Goal: Task Accomplishment & Management: Complete application form

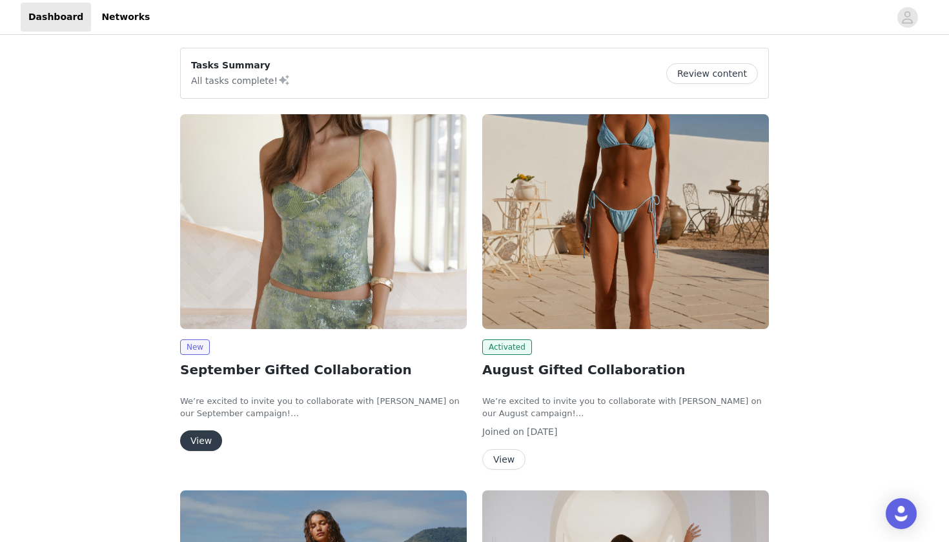
click at [213, 432] on button "View" at bounding box center [201, 441] width 42 height 21
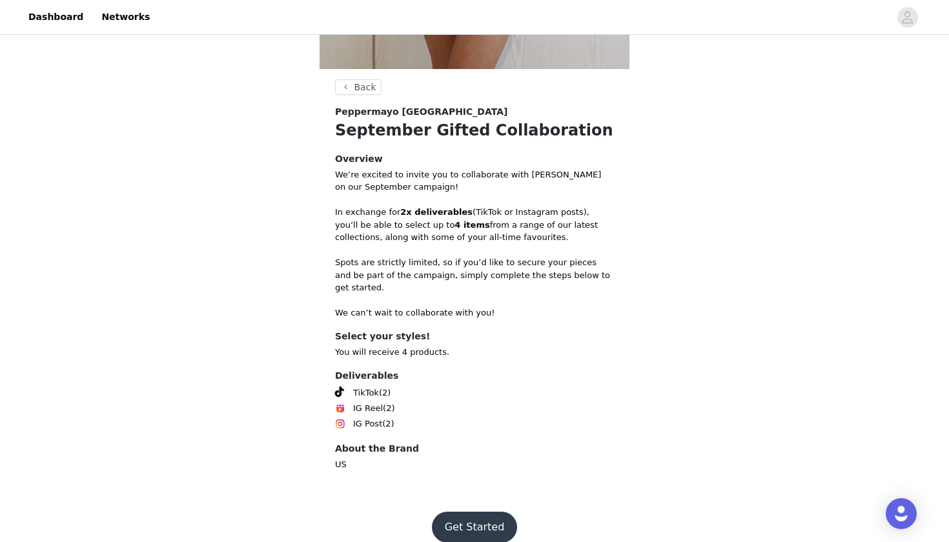
scroll to position [433, 0]
click at [456, 513] on button "Get Started" at bounding box center [475, 528] width 86 height 31
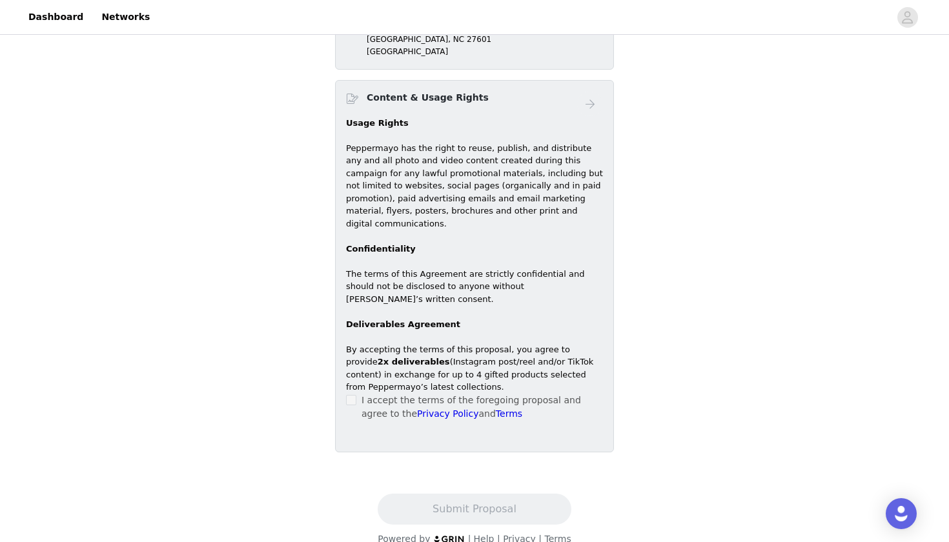
scroll to position [74, 0]
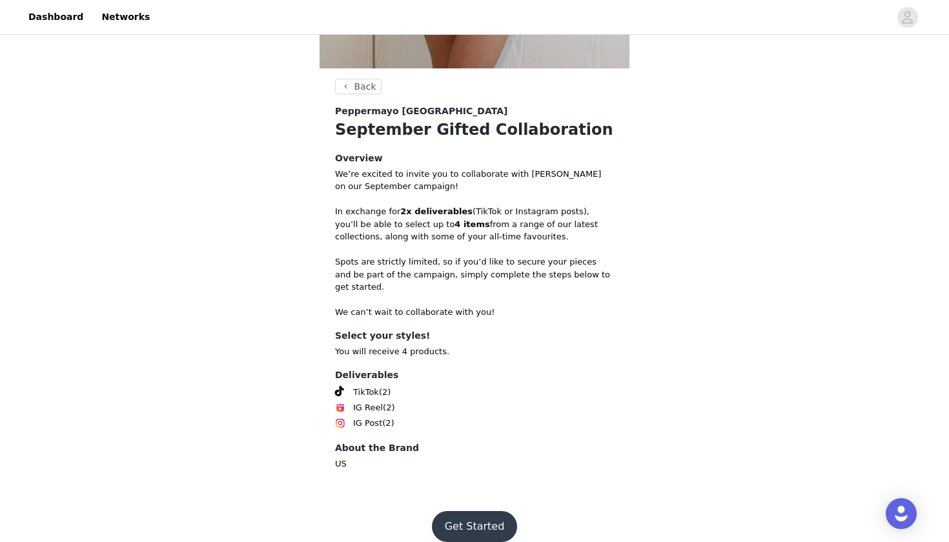
scroll to position [433, 0]
click at [468, 513] on button "Get Started" at bounding box center [475, 528] width 86 height 31
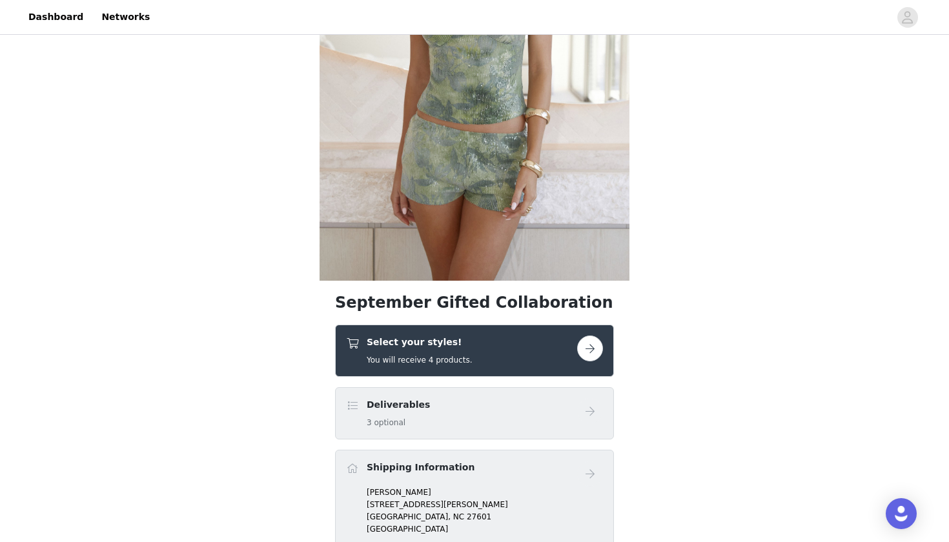
scroll to position [265, 0]
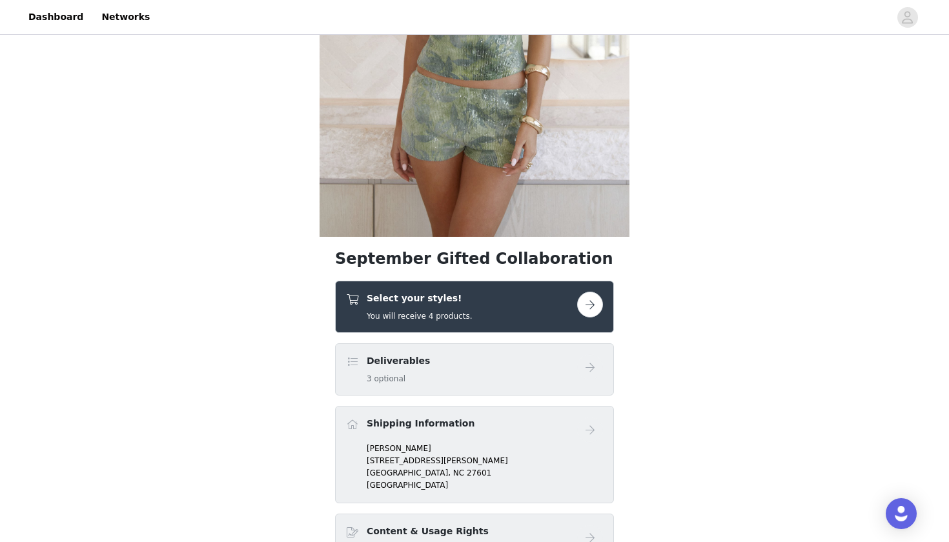
click at [569, 314] on div "Select your styles! You will receive 4 products." at bounding box center [461, 307] width 231 height 30
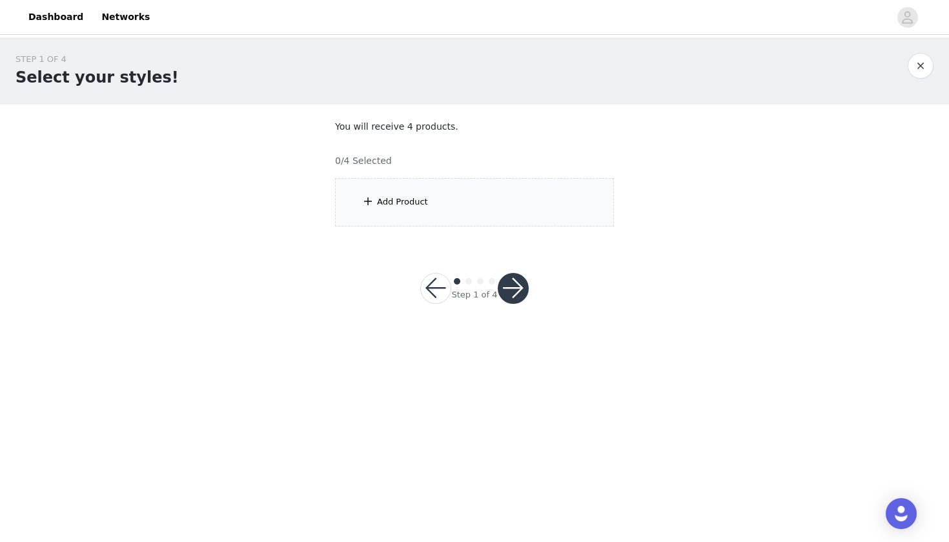
click at [396, 221] on div "Add Product" at bounding box center [474, 202] width 279 height 48
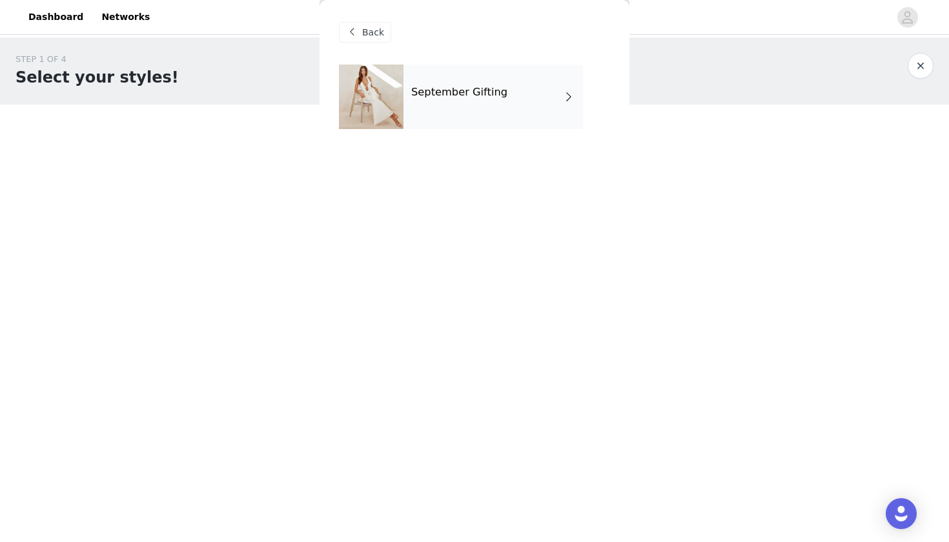
click at [451, 99] on div "September Gifting" at bounding box center [494, 97] width 180 height 65
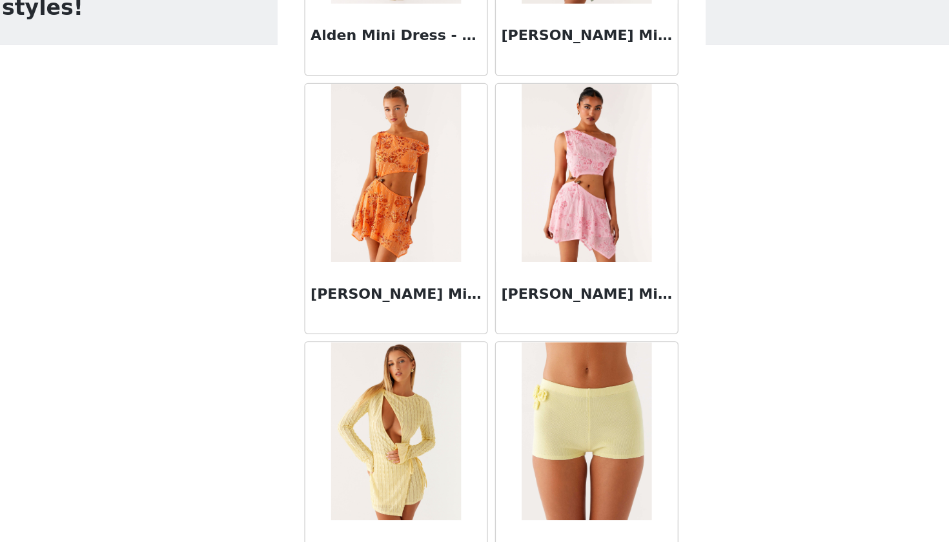
scroll to position [1434, 0]
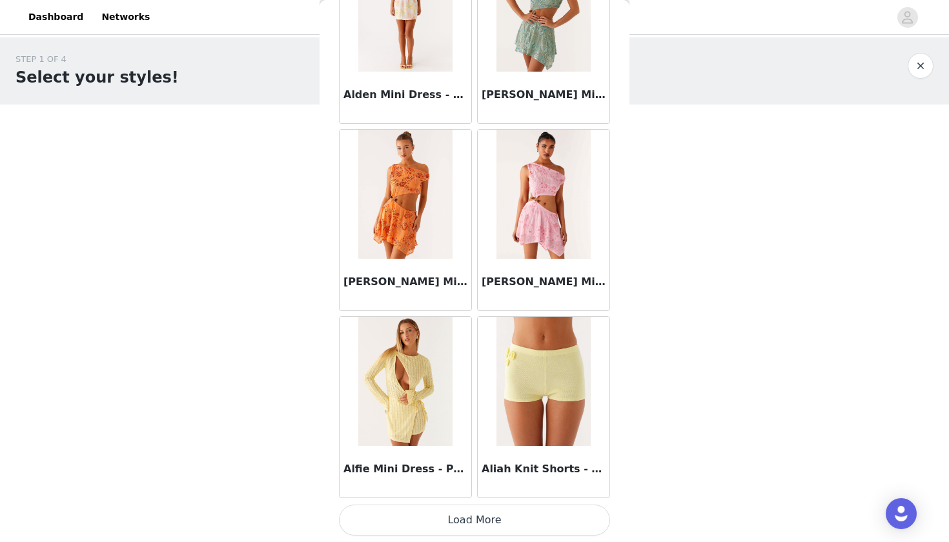
click at [394, 514] on button "Load More" at bounding box center [474, 520] width 271 height 31
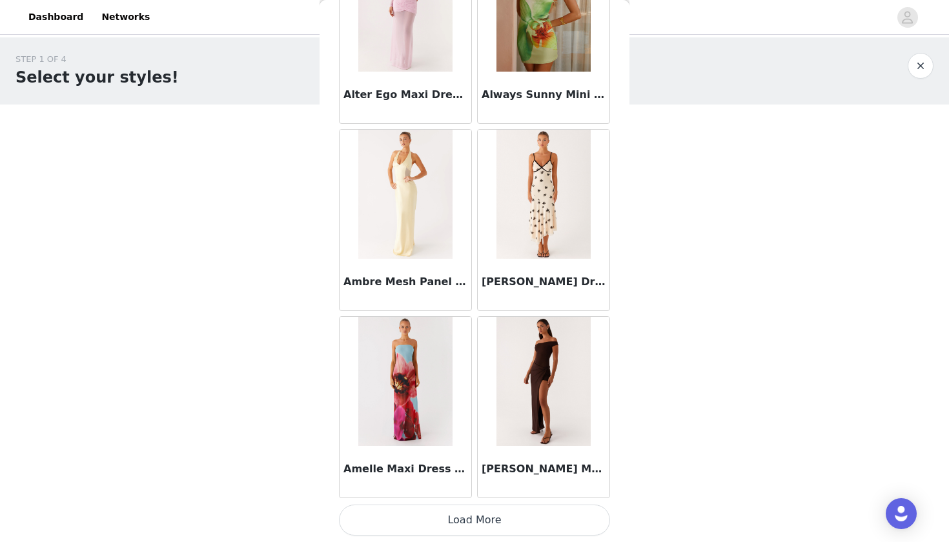
scroll to position [0, 0]
click at [417, 520] on button "Load More" at bounding box center [474, 520] width 271 height 31
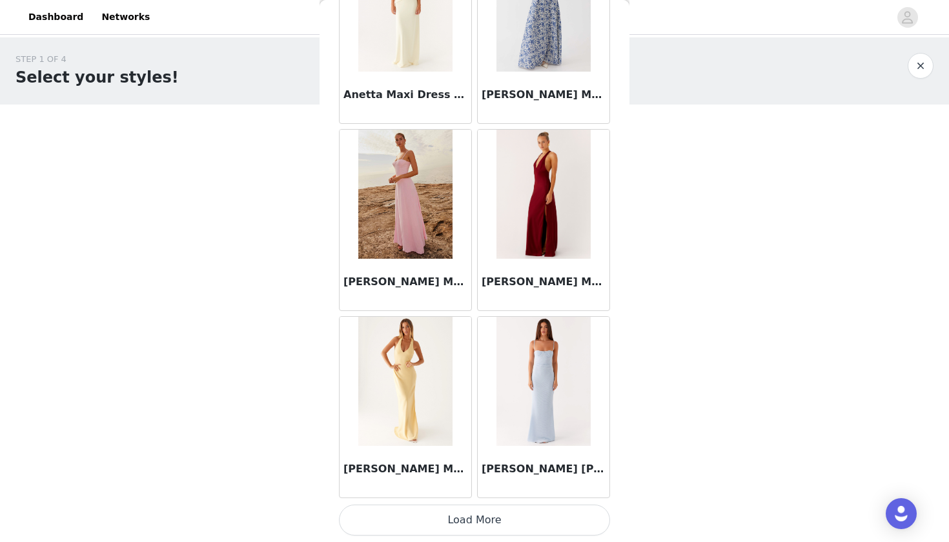
click at [446, 519] on button "Load More" at bounding box center [474, 520] width 271 height 31
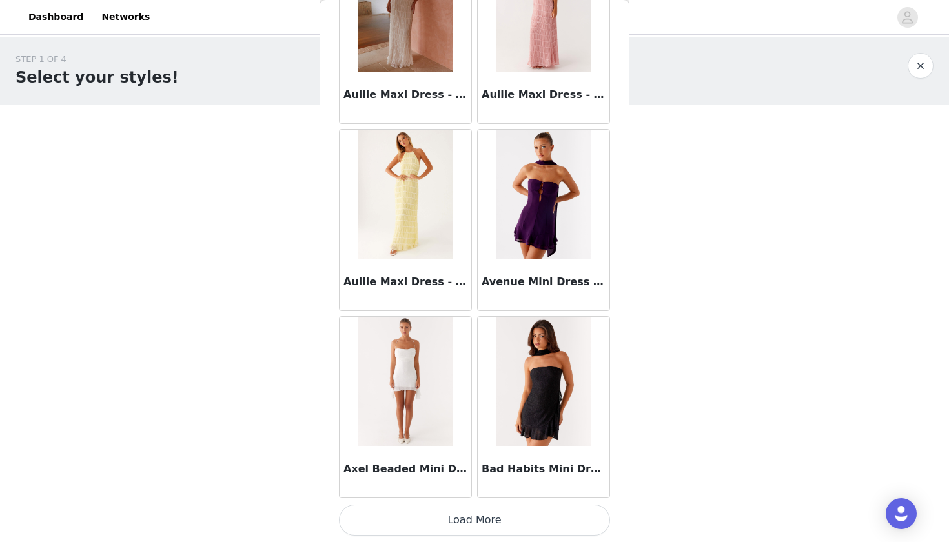
click at [441, 520] on button "Load More" at bounding box center [474, 520] width 271 height 31
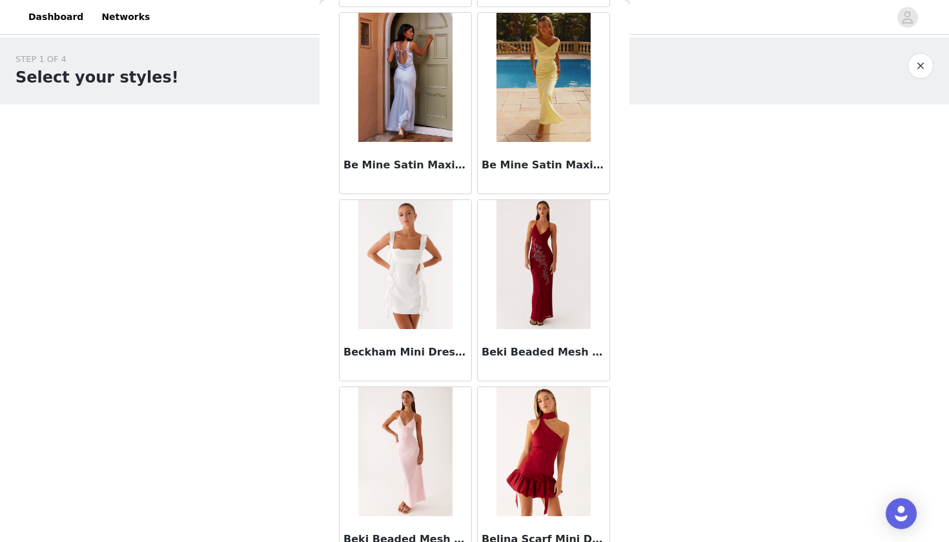
scroll to position [7917, 0]
click at [548, 139] on img at bounding box center [544, 77] width 94 height 129
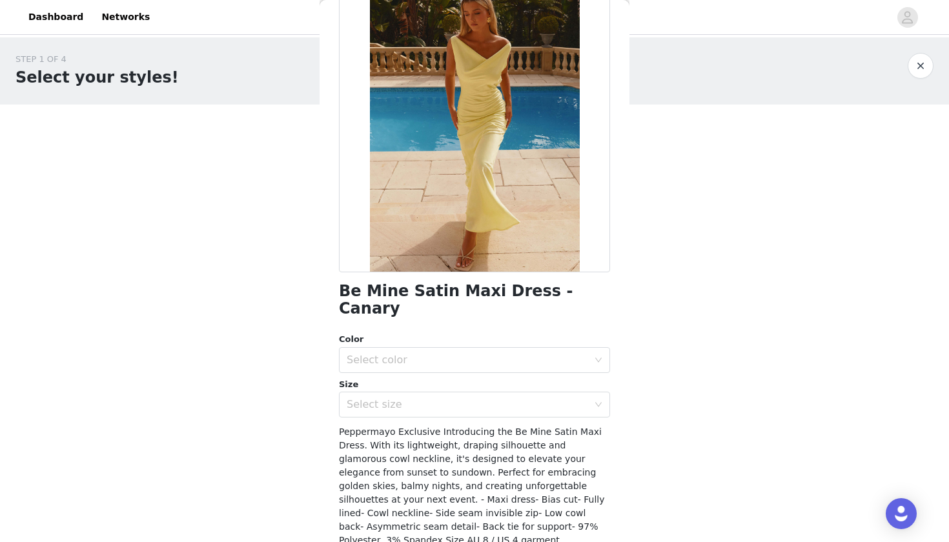
scroll to position [81, 0]
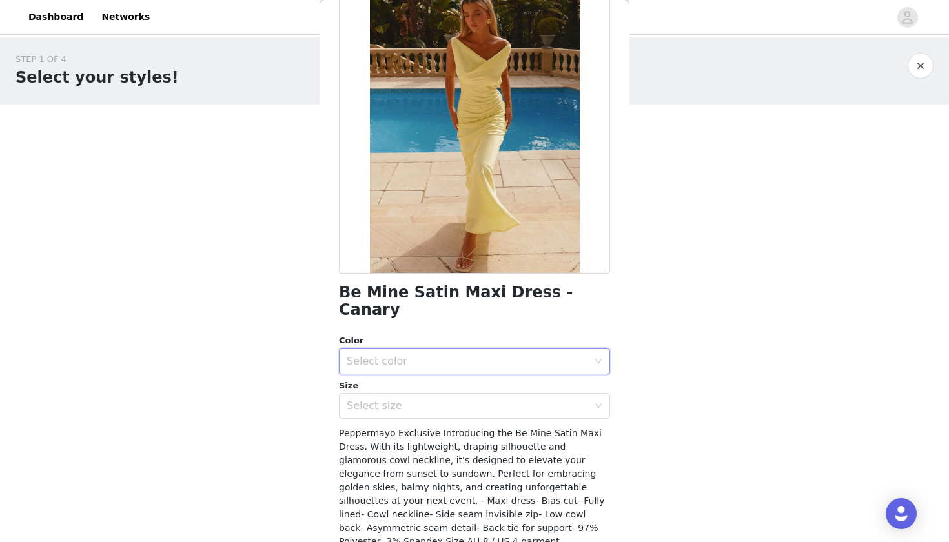
click at [404, 350] on div "Select color" at bounding box center [470, 361] width 247 height 25
click at [391, 372] on li "Canary" at bounding box center [474, 372] width 271 height 21
click at [385, 400] on div "Select size" at bounding box center [468, 406] width 242 height 13
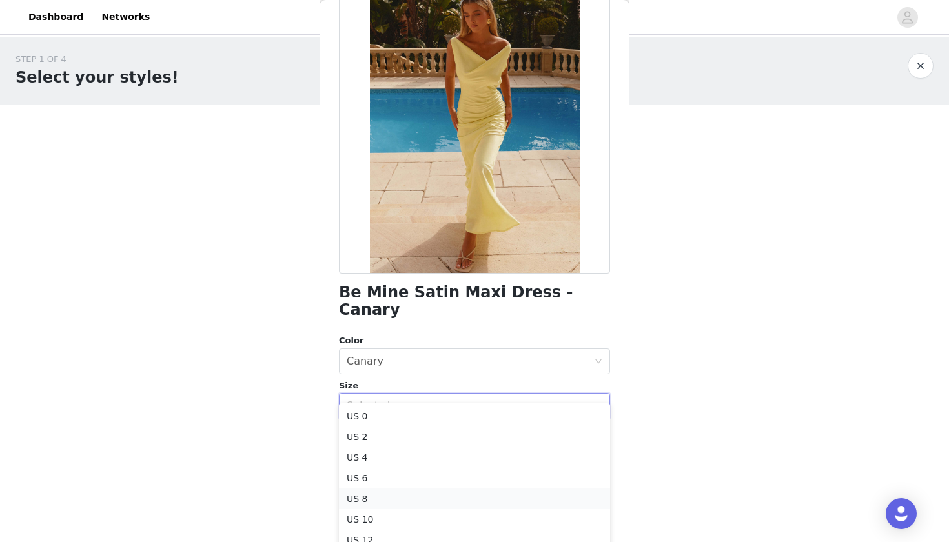
click at [363, 497] on li "US 8" at bounding box center [474, 499] width 271 height 21
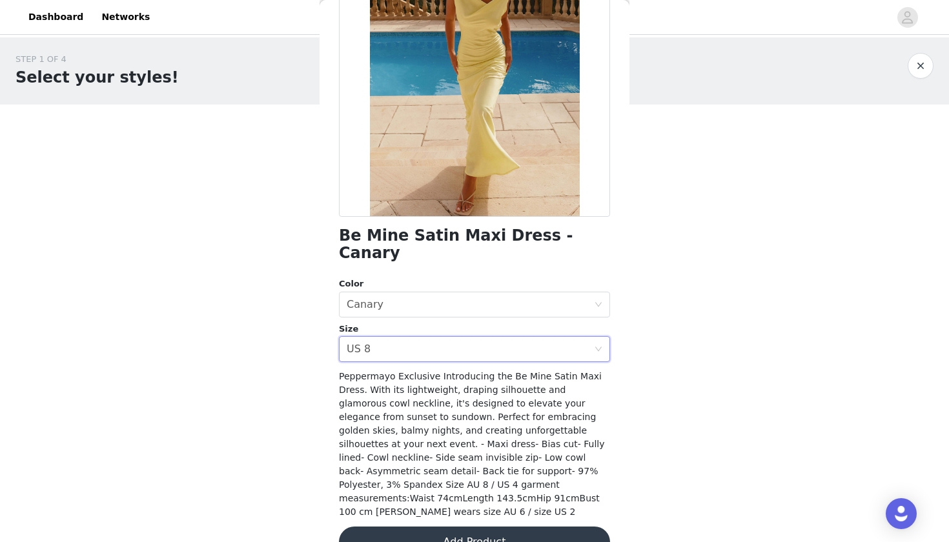
scroll to position [138, 0]
click at [413, 528] on button "Add Product" at bounding box center [474, 543] width 271 height 31
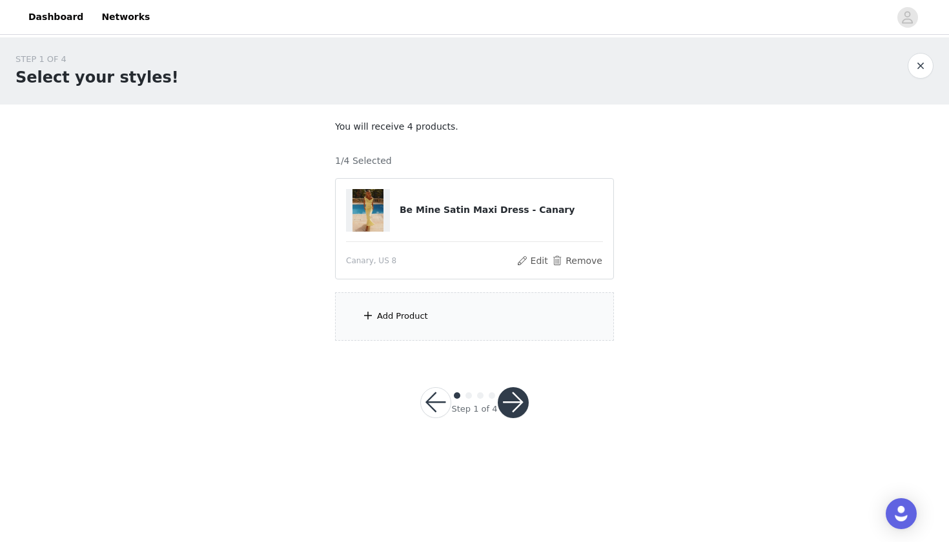
click at [435, 319] on div "Add Product" at bounding box center [474, 317] width 279 height 48
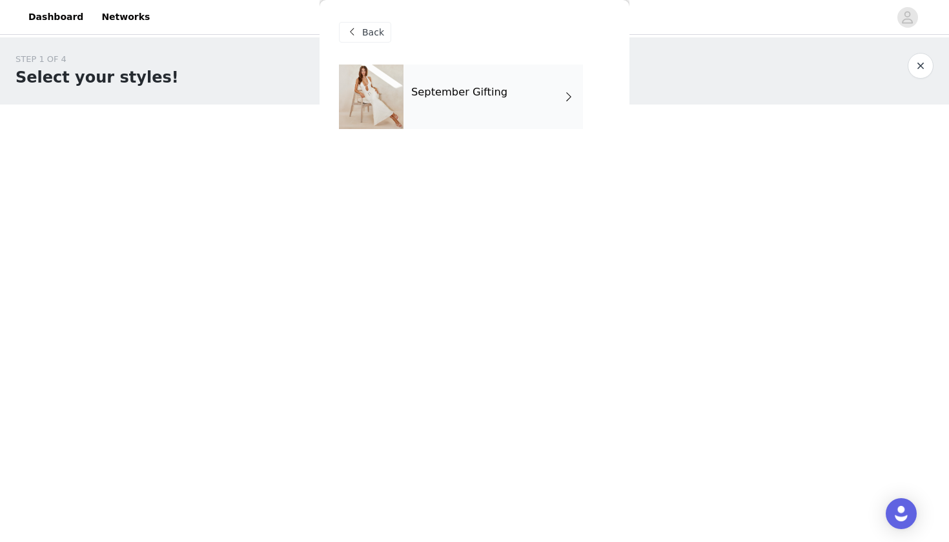
click at [446, 78] on div "September Gifting" at bounding box center [494, 97] width 180 height 65
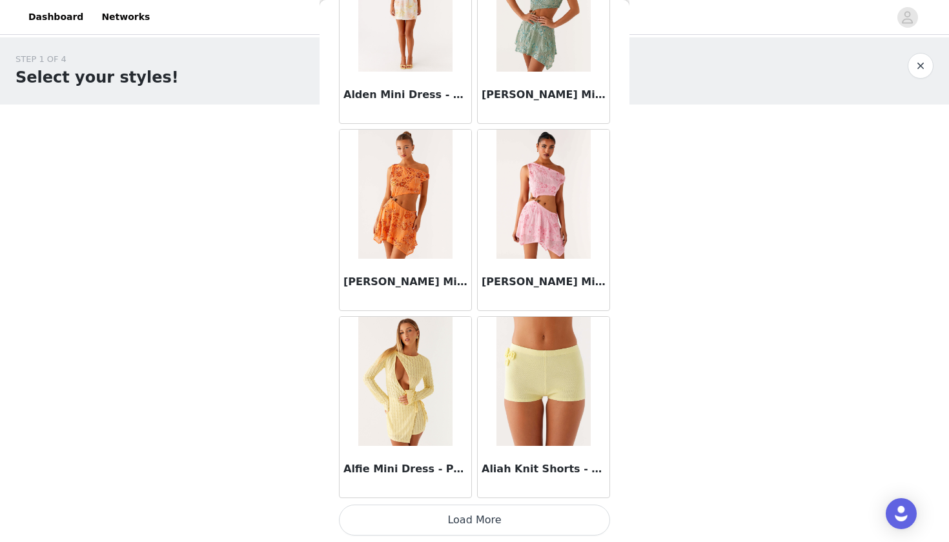
click at [387, 530] on button "Load More" at bounding box center [474, 520] width 271 height 31
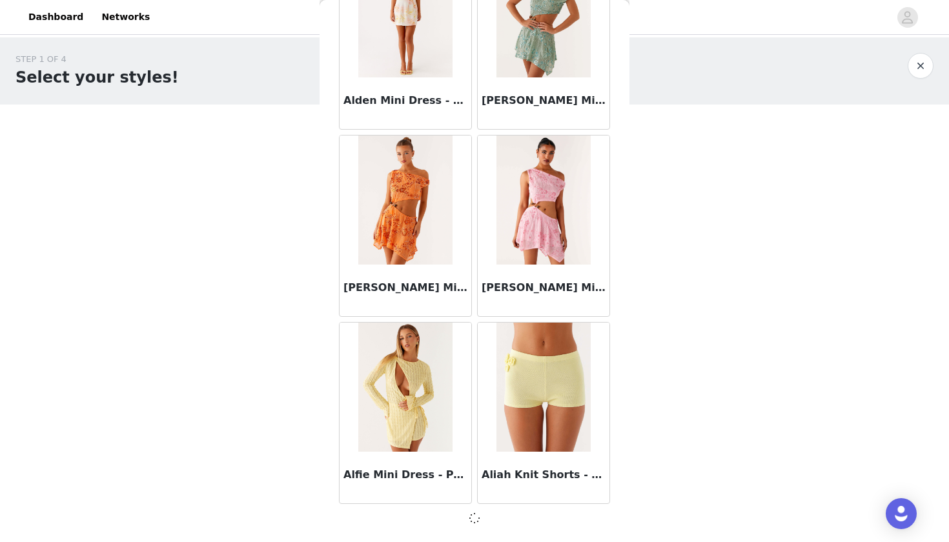
scroll to position [1428, 0]
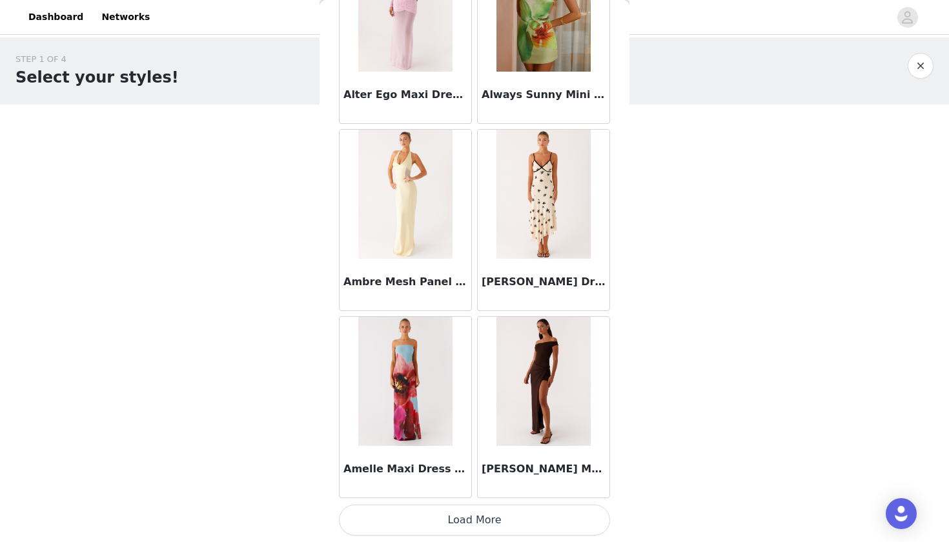
click at [395, 520] on button "Load More" at bounding box center [474, 520] width 271 height 31
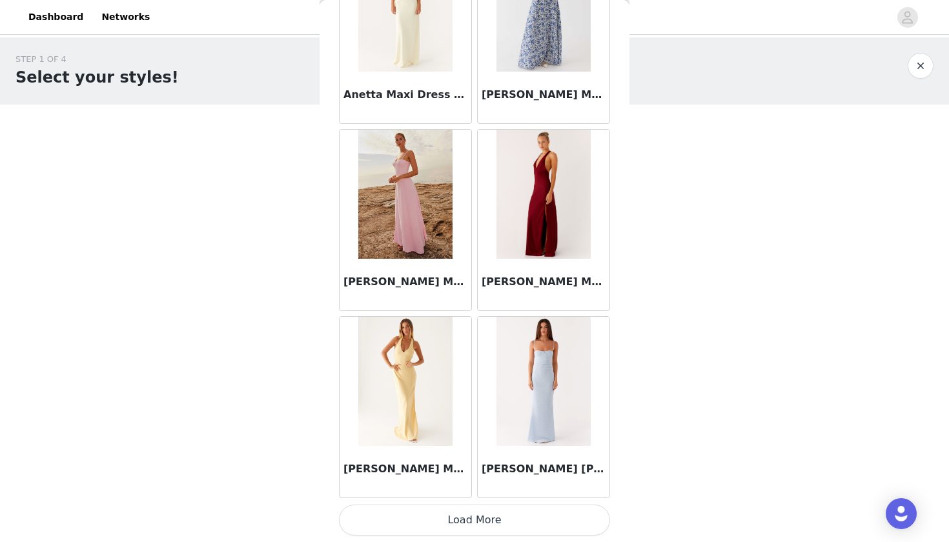
click at [397, 509] on button "Load More" at bounding box center [474, 520] width 271 height 31
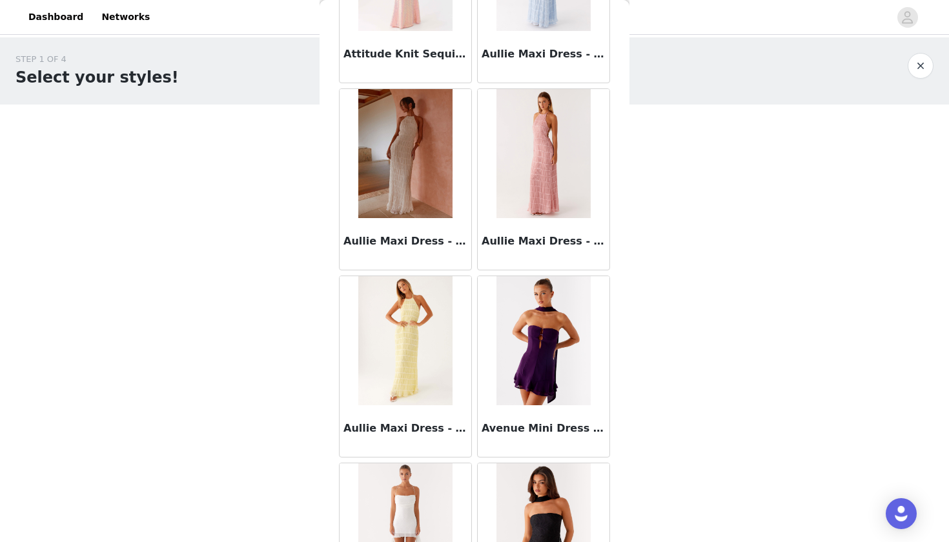
scroll to position [7051, 0]
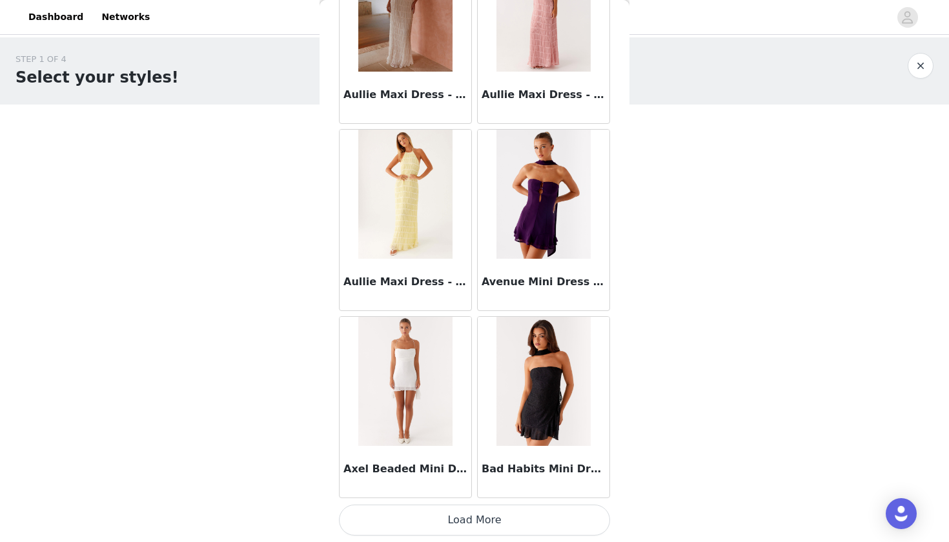
click at [398, 513] on button "Load More" at bounding box center [474, 520] width 271 height 31
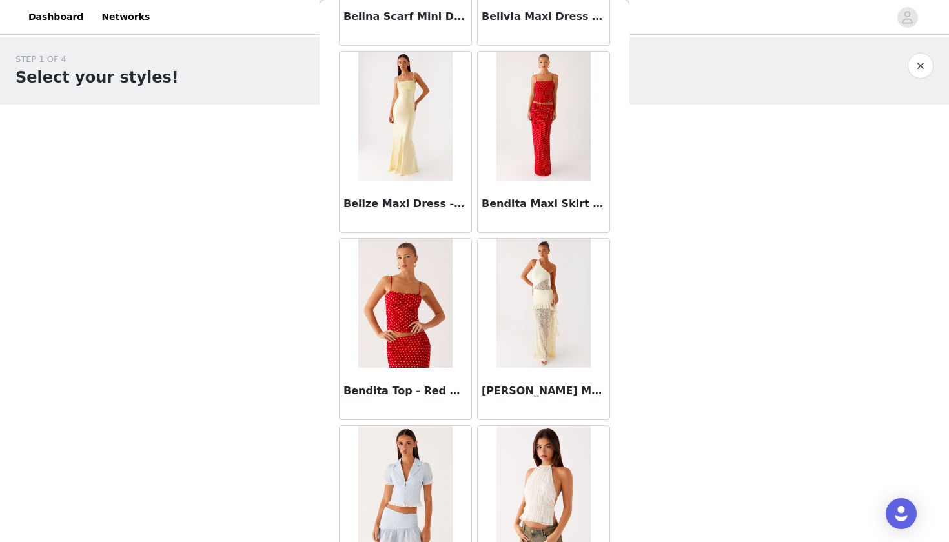
scroll to position [8629, 0]
click at [394, 322] on img at bounding box center [405, 302] width 94 height 129
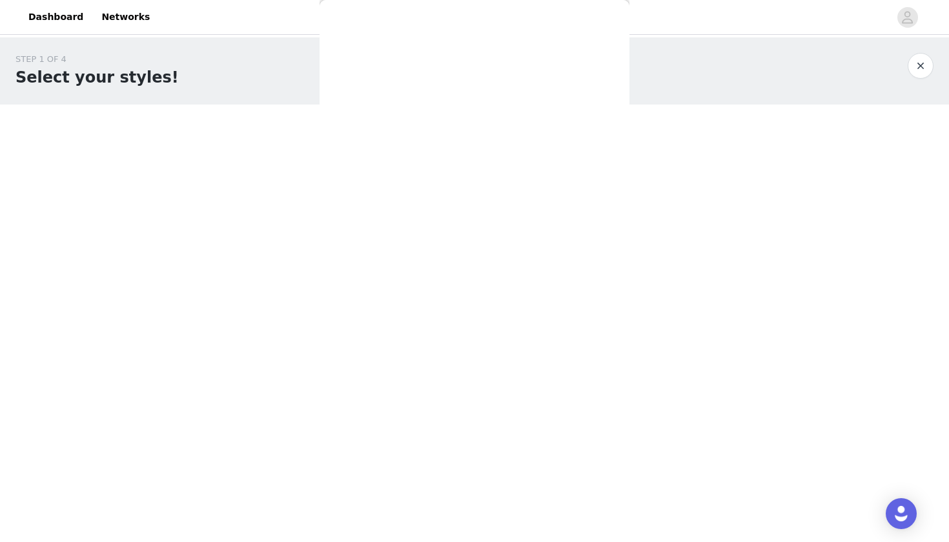
scroll to position [0, 0]
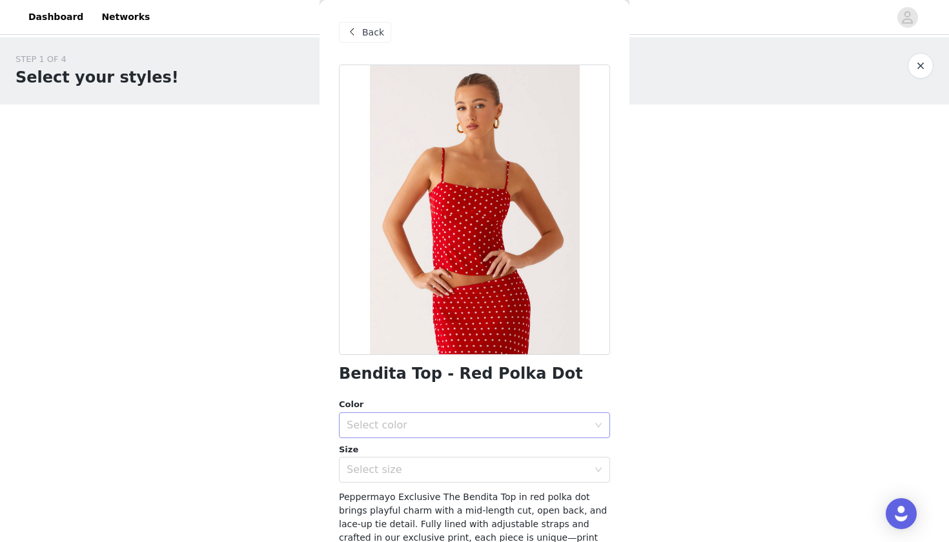
click at [409, 429] on div "Select color" at bounding box center [468, 425] width 242 height 13
click at [385, 455] on li "Red Polka Dot" at bounding box center [474, 453] width 271 height 21
click at [380, 481] on div "Select size" at bounding box center [470, 470] width 247 height 25
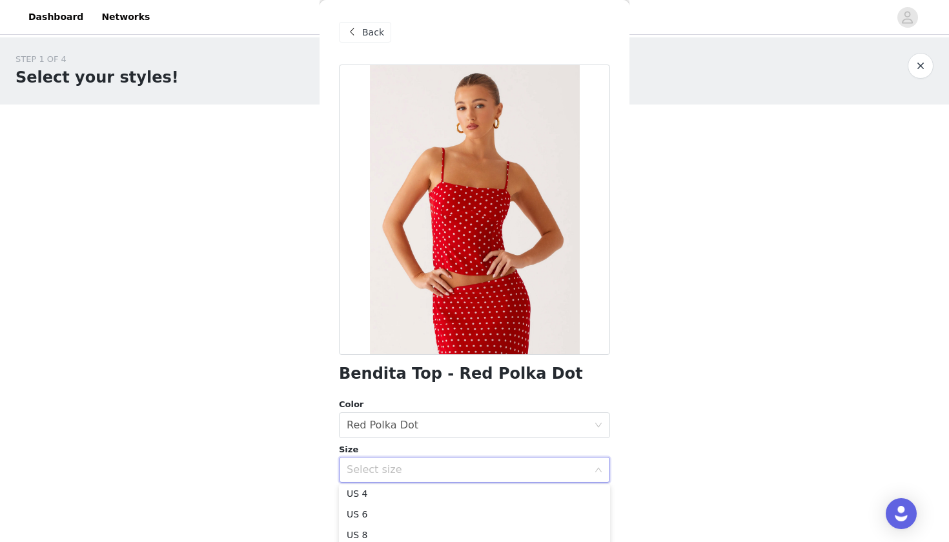
scroll to position [50, 0]
click at [365, 528] on li "US 8" at bounding box center [474, 530] width 271 height 21
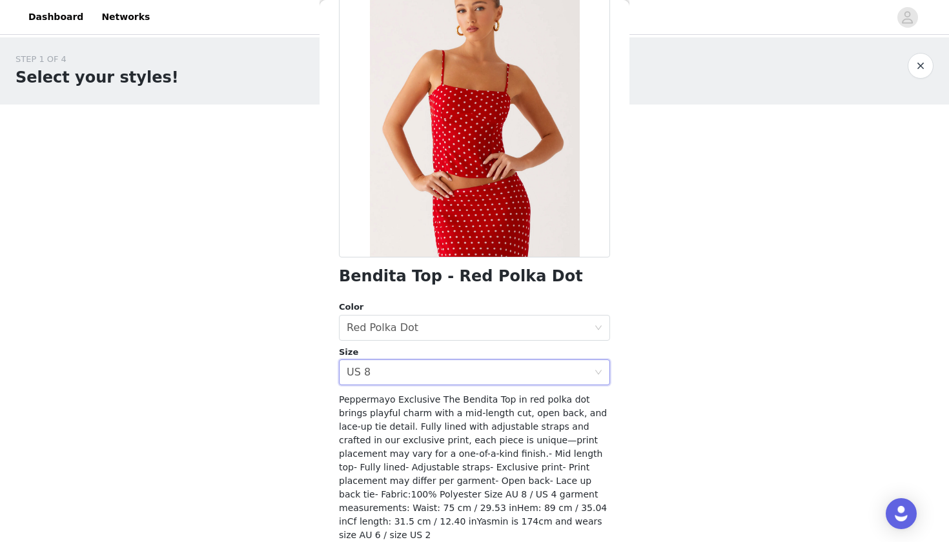
scroll to position [123, 0]
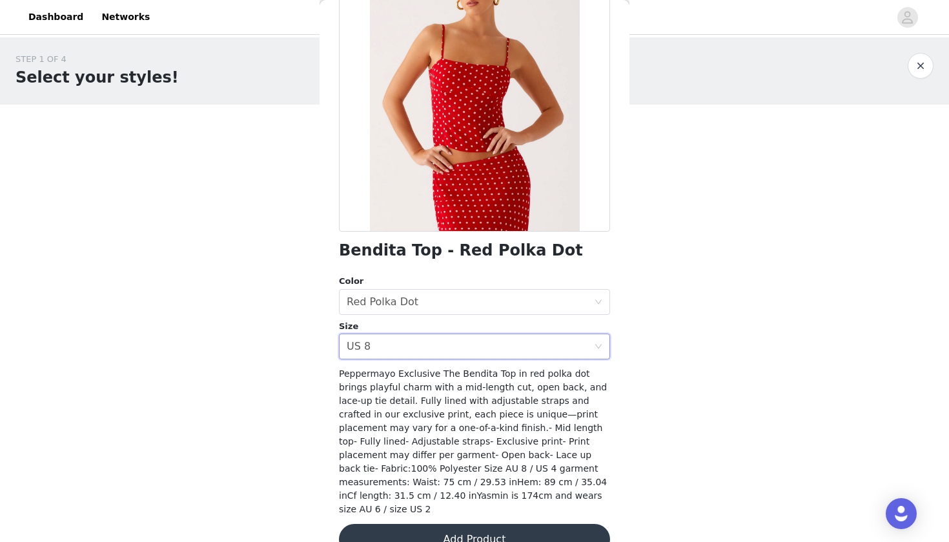
click at [480, 524] on button "Add Product" at bounding box center [474, 539] width 271 height 31
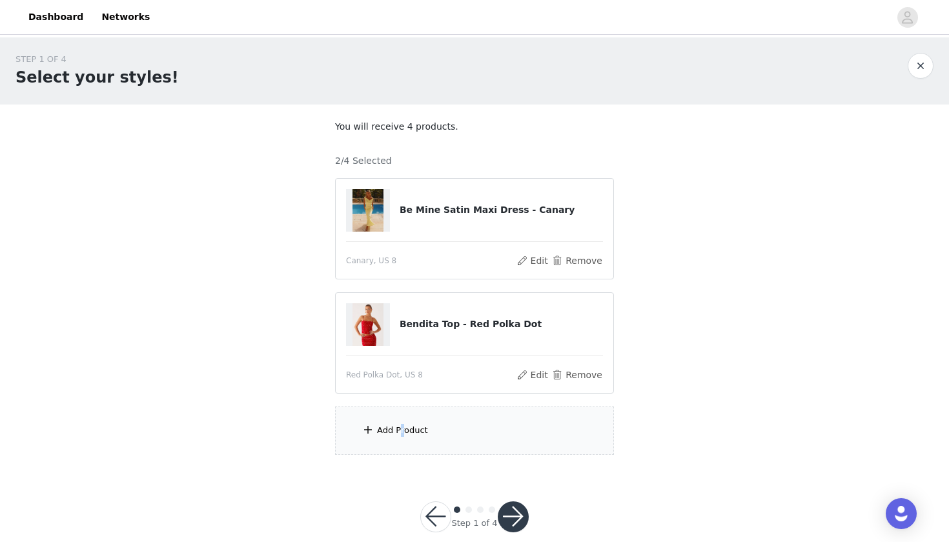
click at [402, 429] on div "Add Product" at bounding box center [402, 430] width 51 height 13
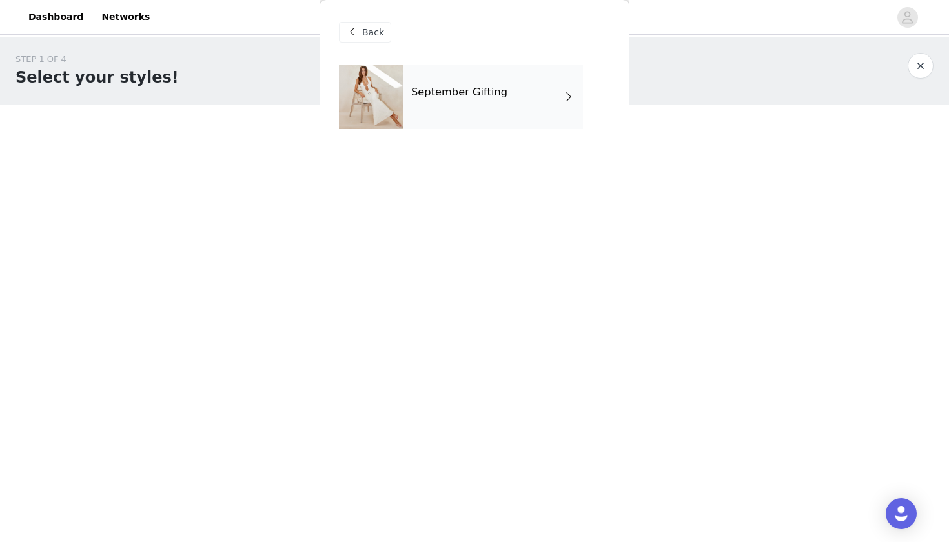
click at [456, 87] on h4 "September Gifting" at bounding box center [459, 93] width 96 height 12
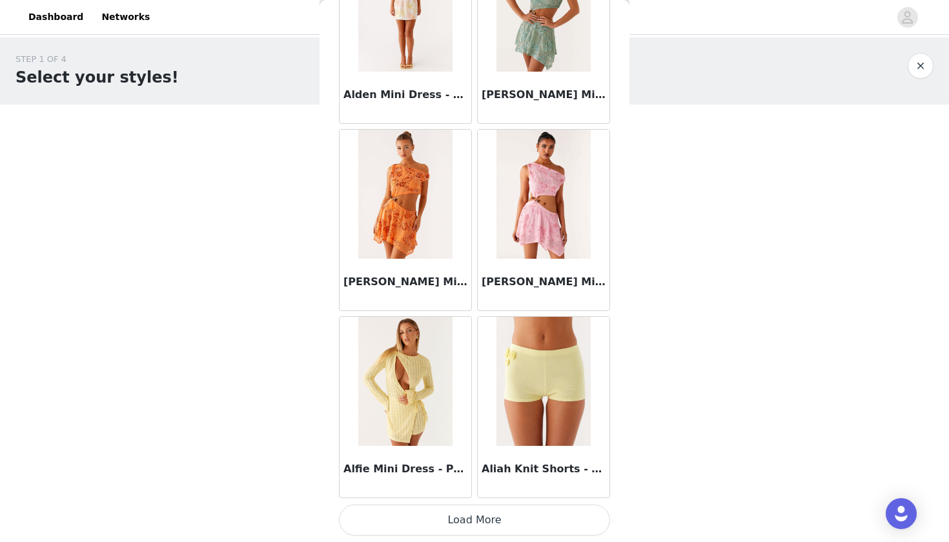
click at [406, 513] on button "Load More" at bounding box center [474, 520] width 271 height 31
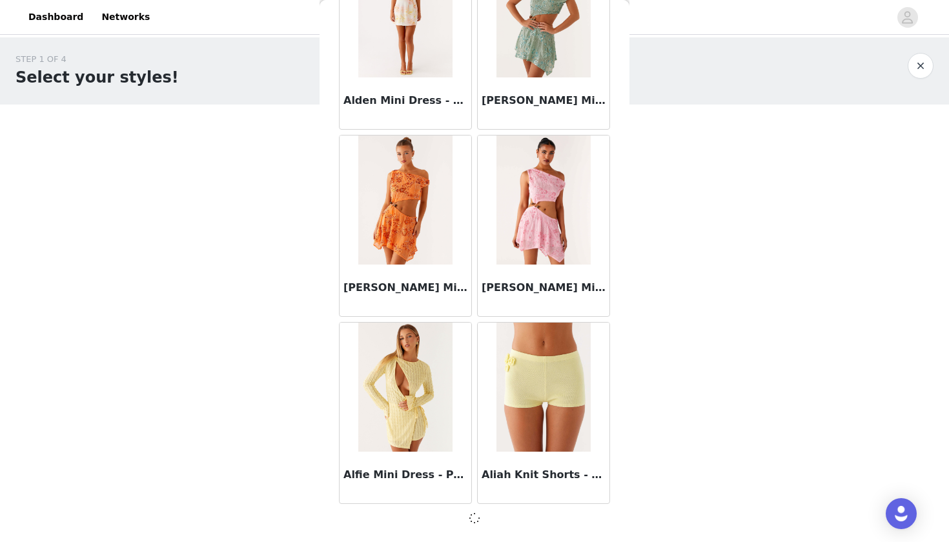
scroll to position [1428, 0]
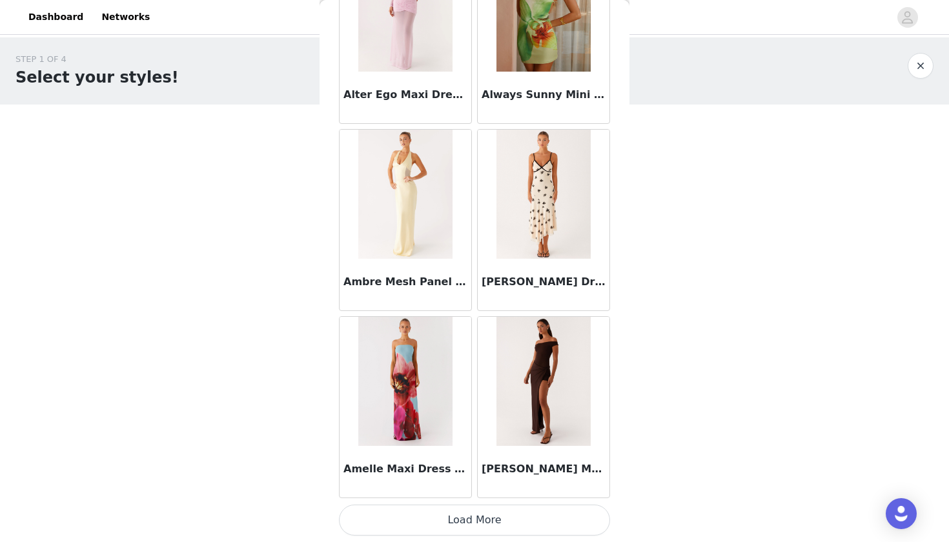
click at [411, 535] on button "Load More" at bounding box center [474, 520] width 271 height 31
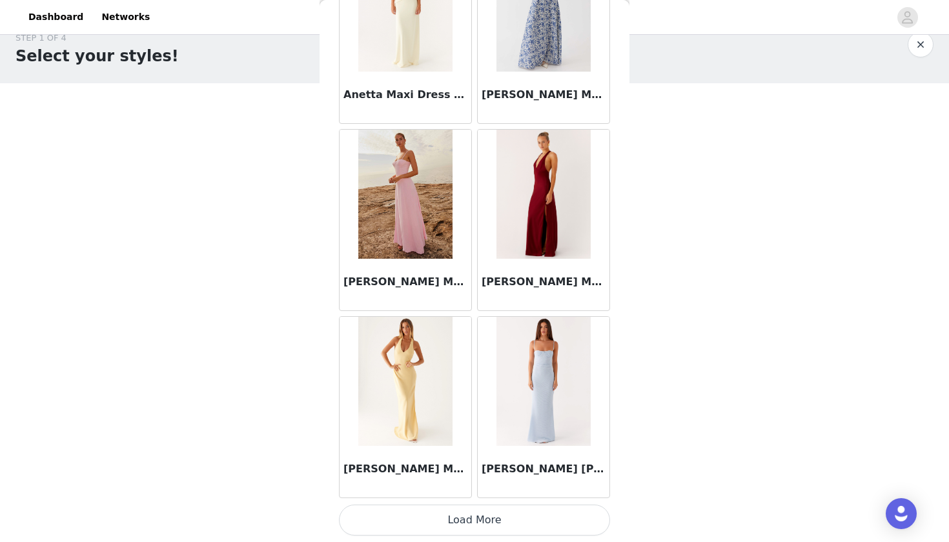
scroll to position [21, 0]
click at [406, 522] on button "Load More" at bounding box center [474, 520] width 271 height 31
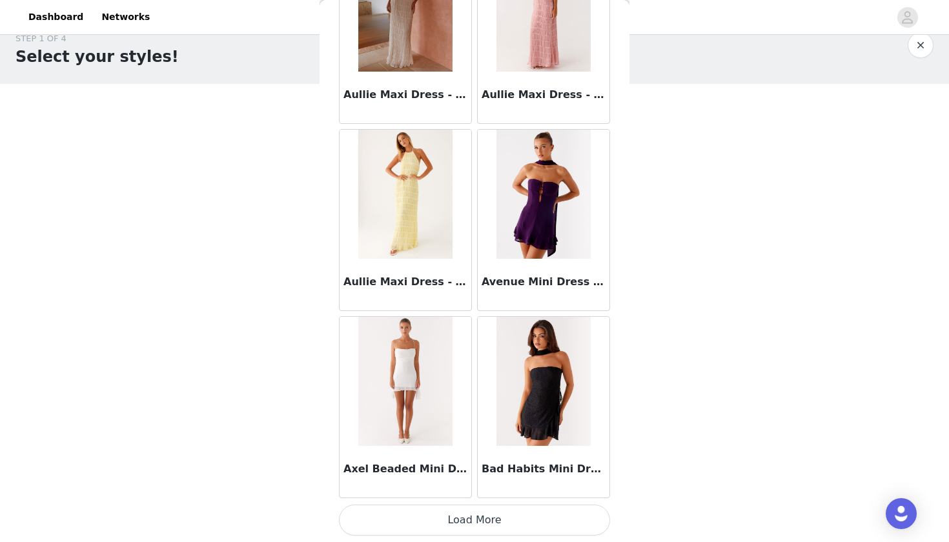
click at [406, 524] on button "Load More" at bounding box center [474, 520] width 271 height 31
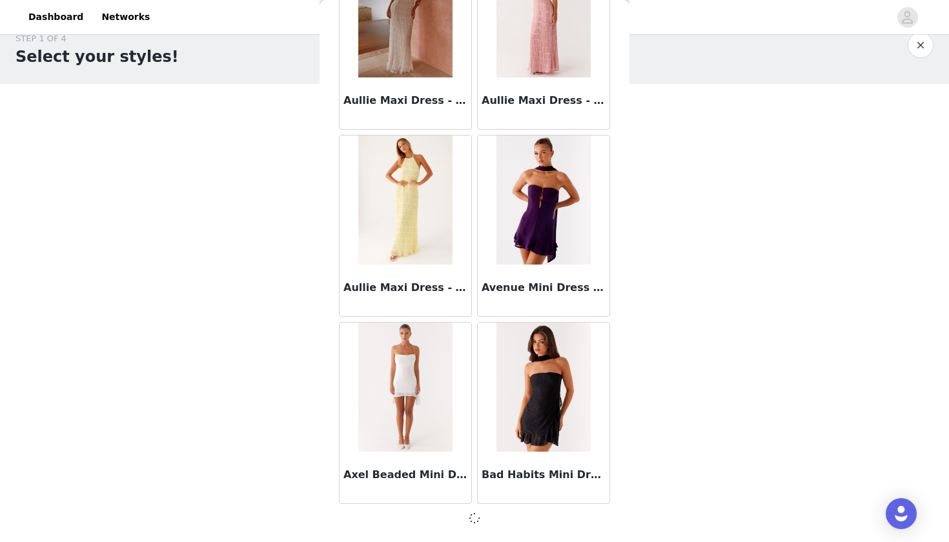
scroll to position [7046, 0]
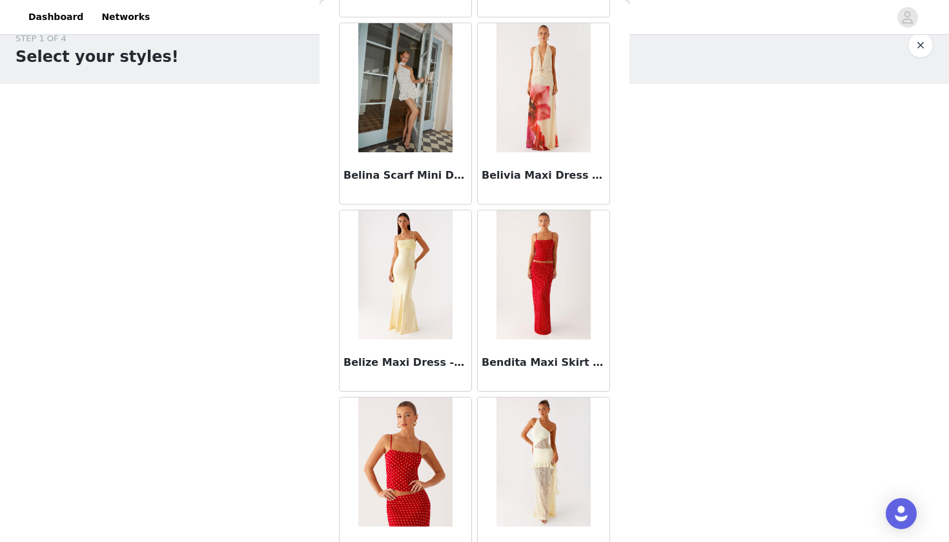
click at [557, 328] on img at bounding box center [544, 275] width 94 height 129
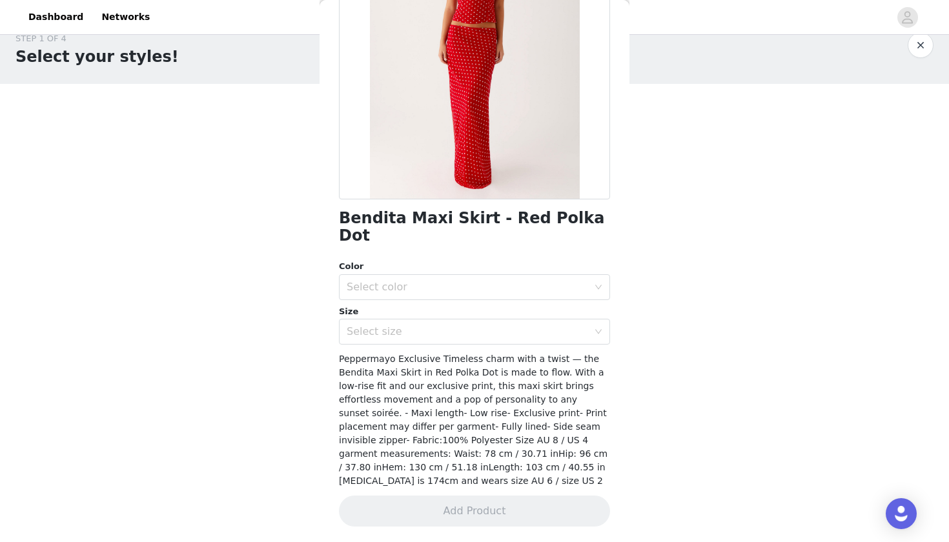
scroll to position [138, 0]
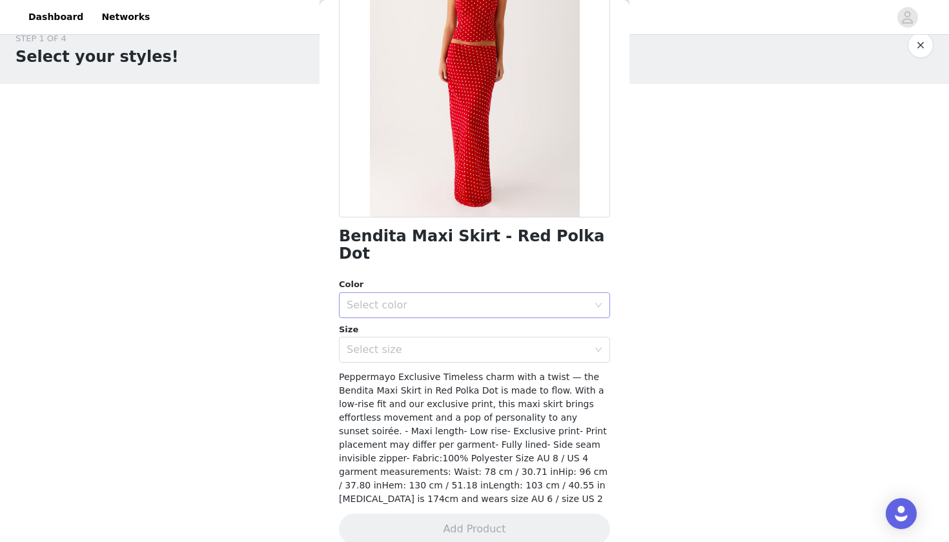
click at [429, 299] on div "Select color" at bounding box center [468, 305] width 242 height 13
click at [387, 315] on li "Red Polka Dot" at bounding box center [474, 315] width 271 height 21
click at [381, 344] on div "Select size" at bounding box center [468, 350] width 242 height 13
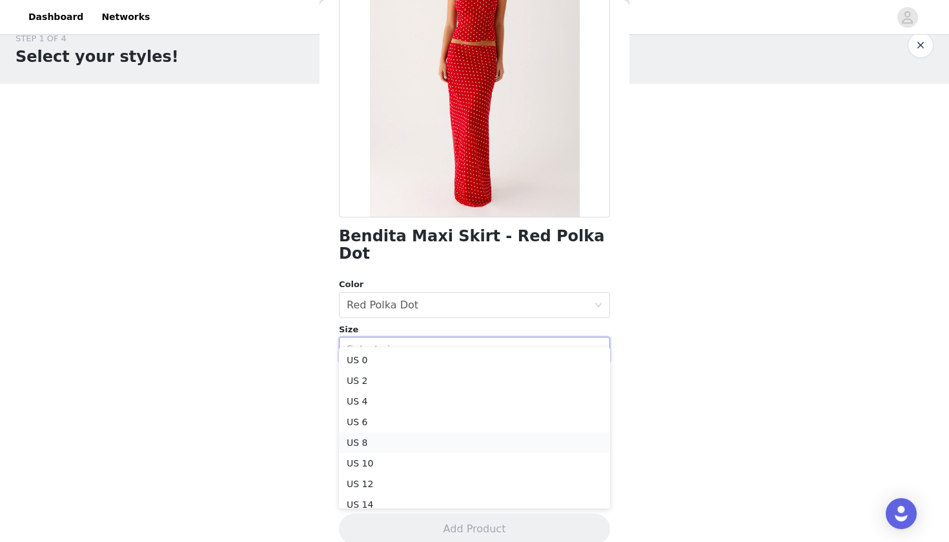
click at [359, 433] on li "US 8" at bounding box center [474, 443] width 271 height 21
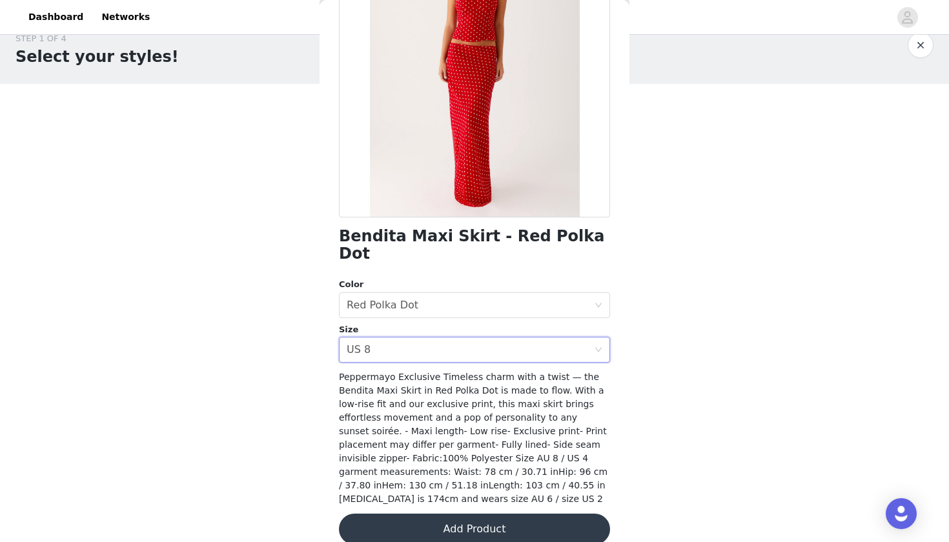
click at [390, 518] on button "Add Product" at bounding box center [474, 529] width 271 height 31
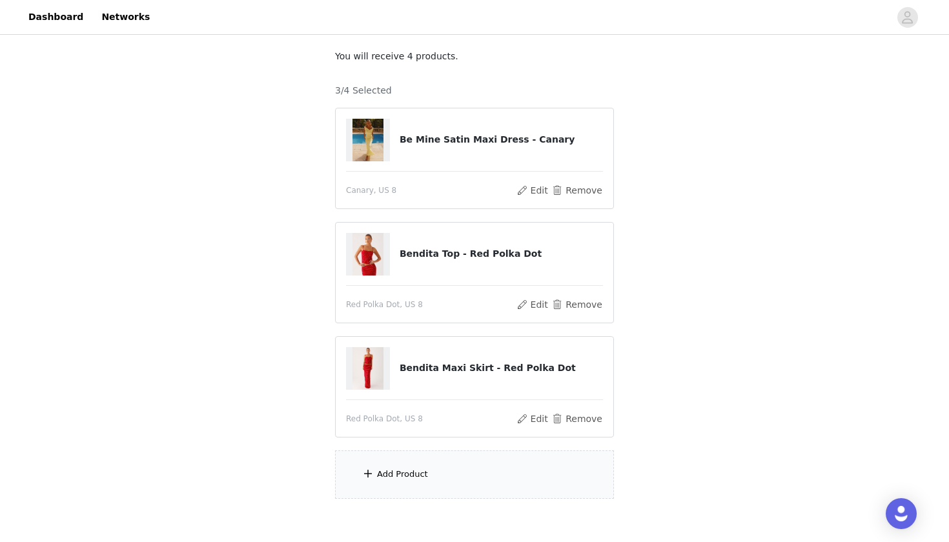
scroll to position [72, 0]
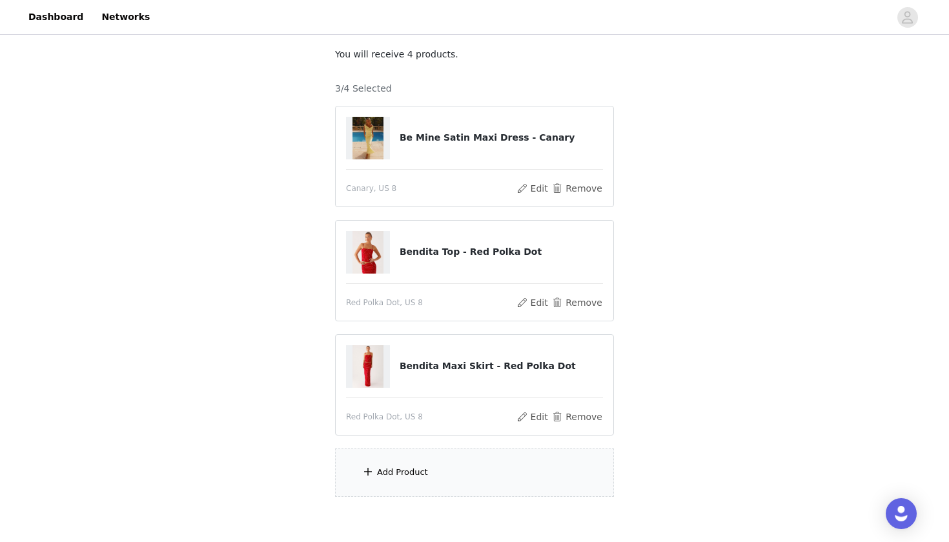
click at [371, 473] on span at bounding box center [368, 471] width 13 height 15
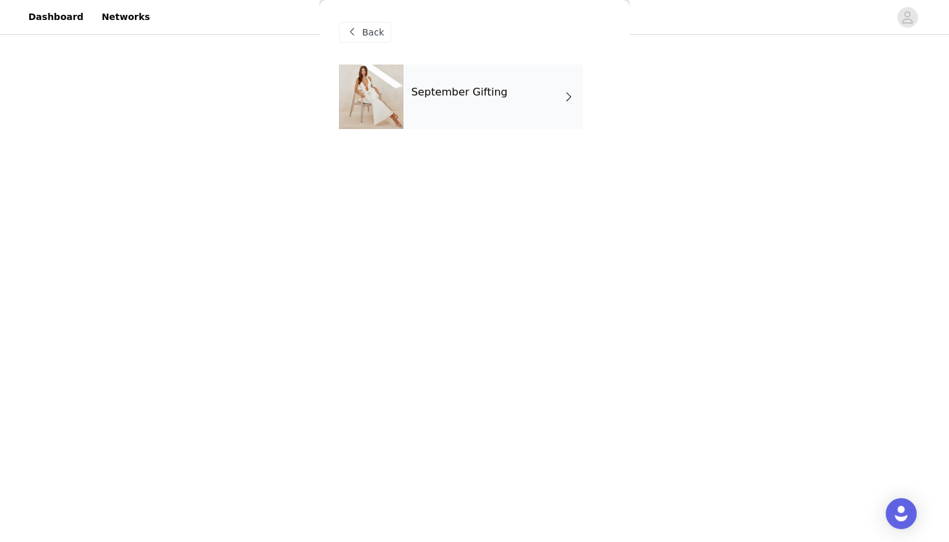
click at [464, 92] on h4 "September Gifting" at bounding box center [459, 93] width 96 height 12
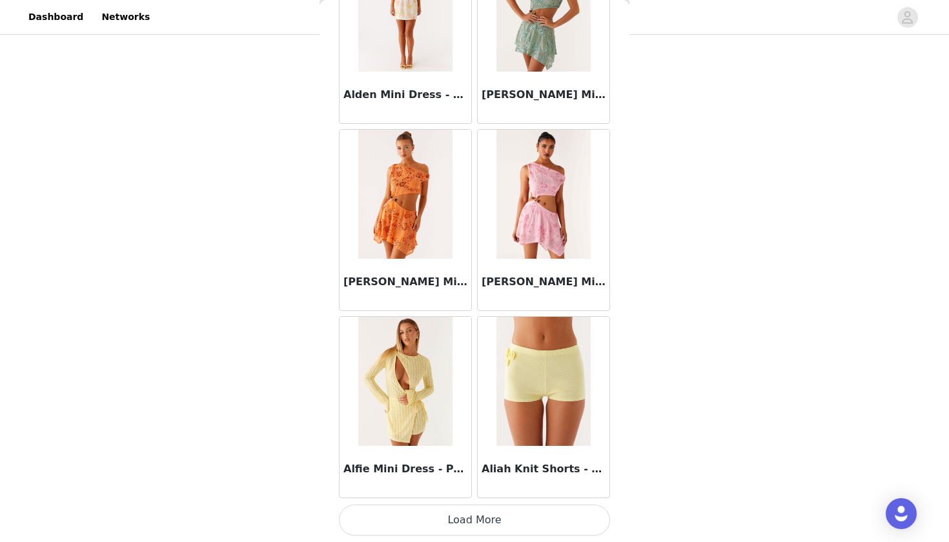
click at [394, 506] on button "Load More" at bounding box center [474, 520] width 271 height 31
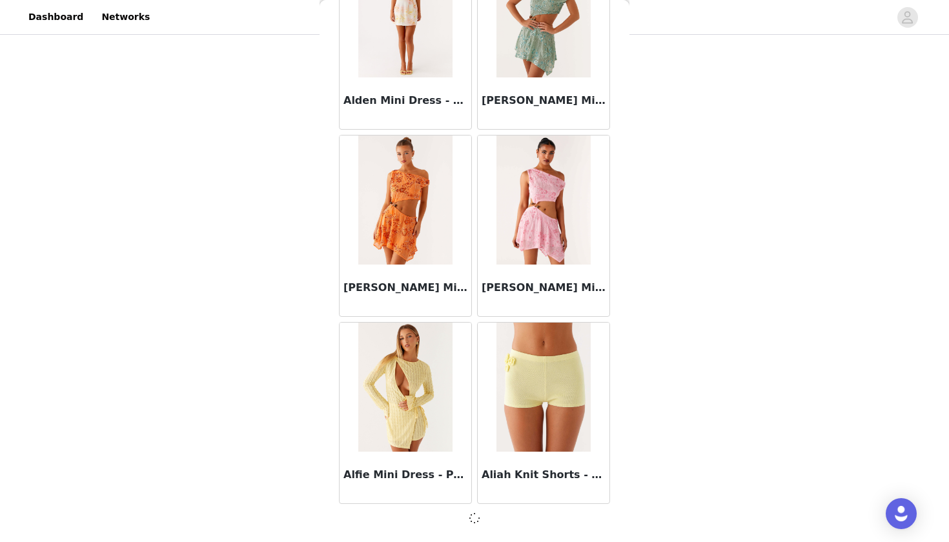
scroll to position [1428, 0]
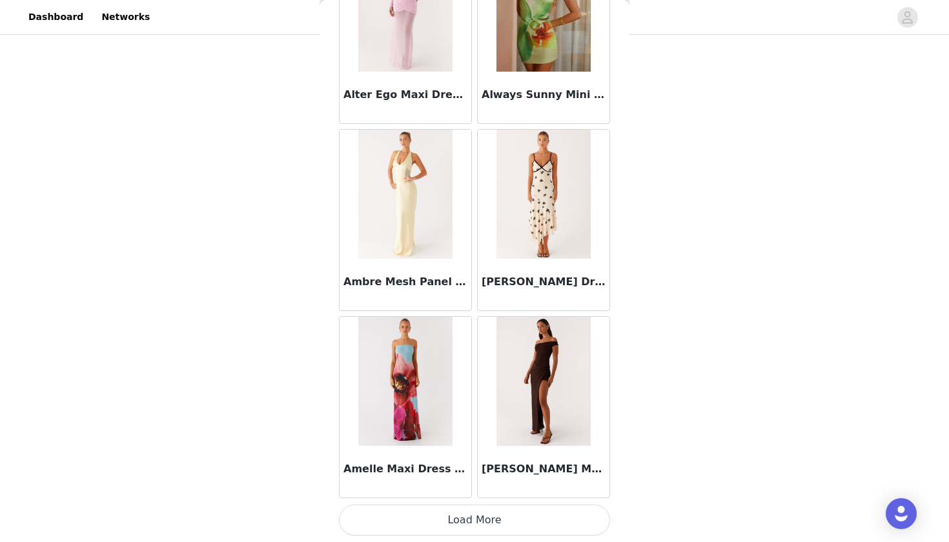
click at [395, 521] on button "Load More" at bounding box center [474, 520] width 271 height 31
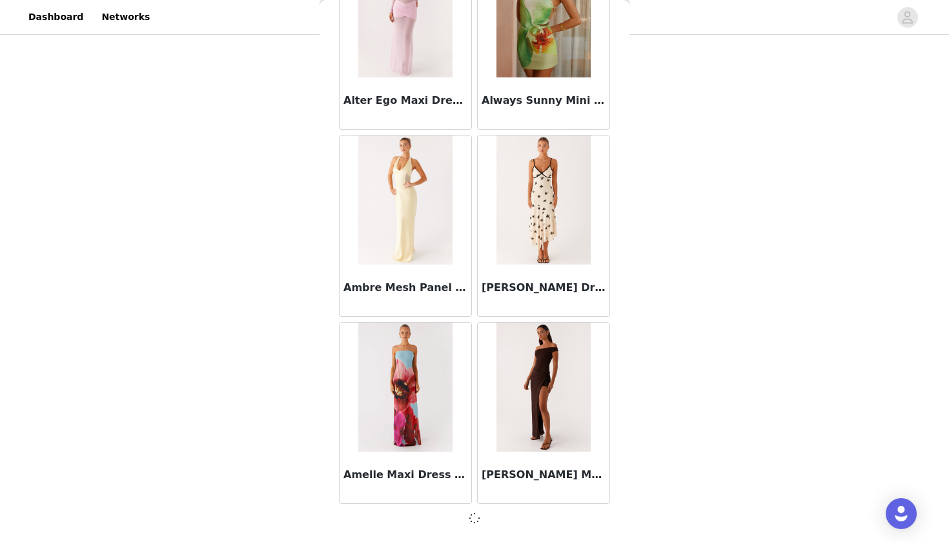
scroll to position [3300, 0]
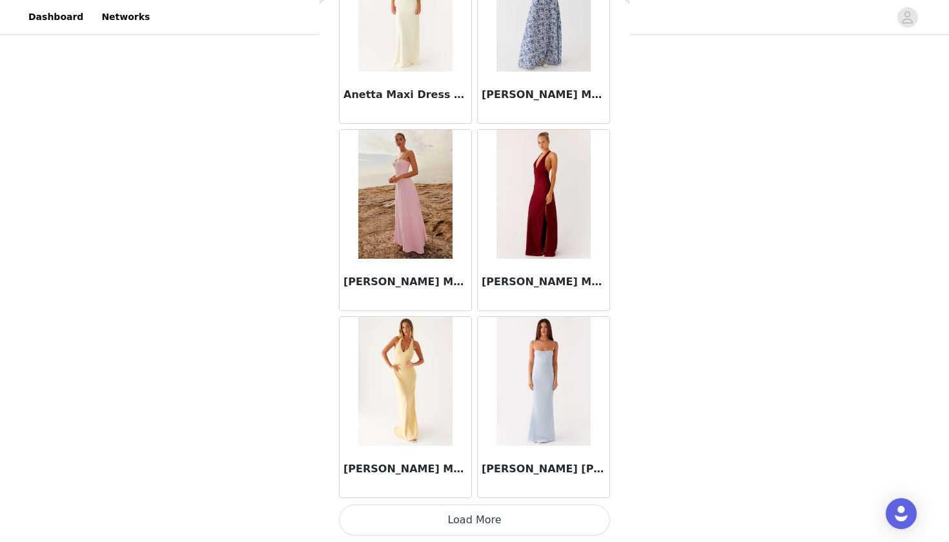
click at [395, 519] on button "Load More" at bounding box center [474, 520] width 271 height 31
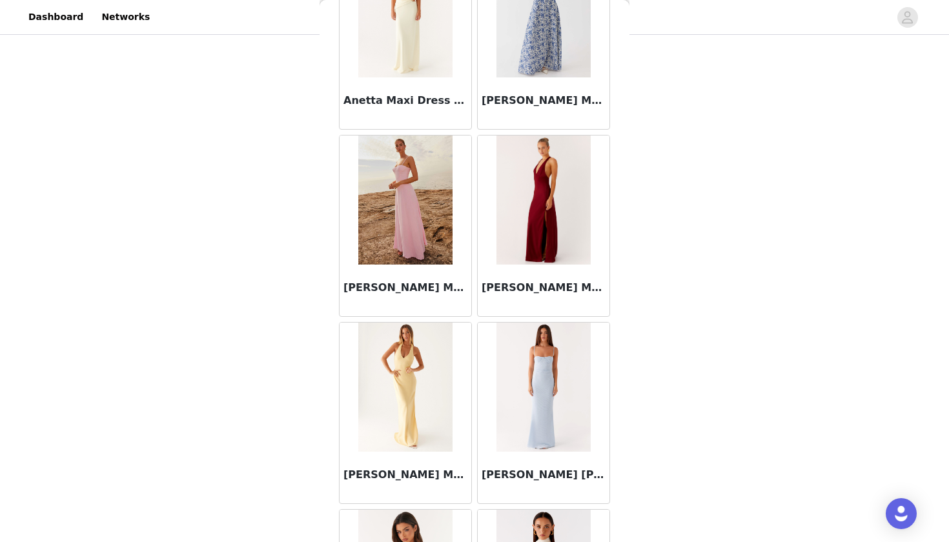
scroll to position [132, 0]
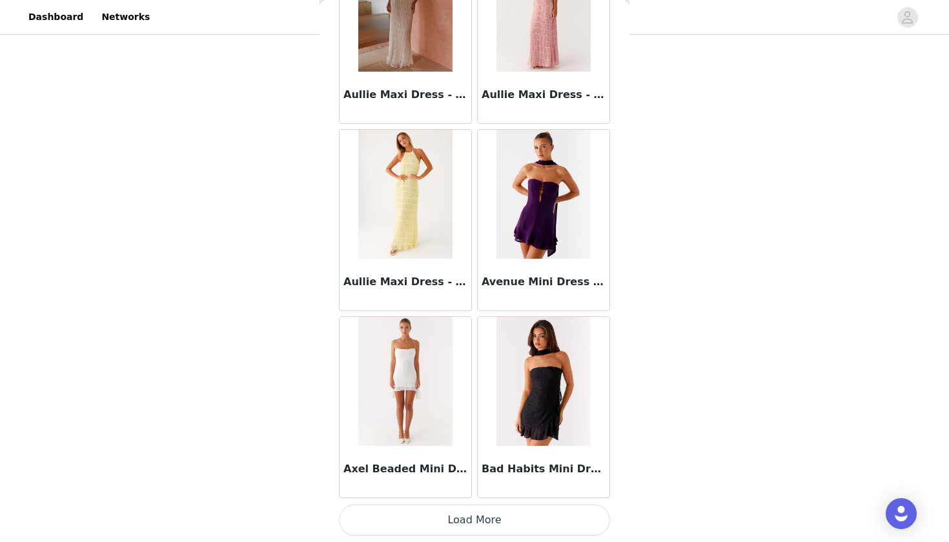
click at [395, 519] on button "Load More" at bounding box center [474, 520] width 271 height 31
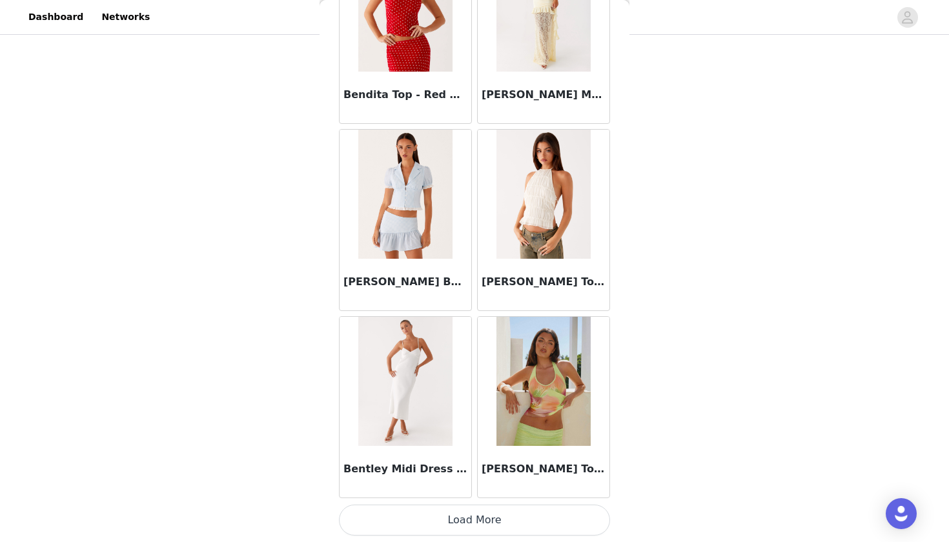
click at [390, 515] on button "Load More" at bounding box center [474, 520] width 271 height 31
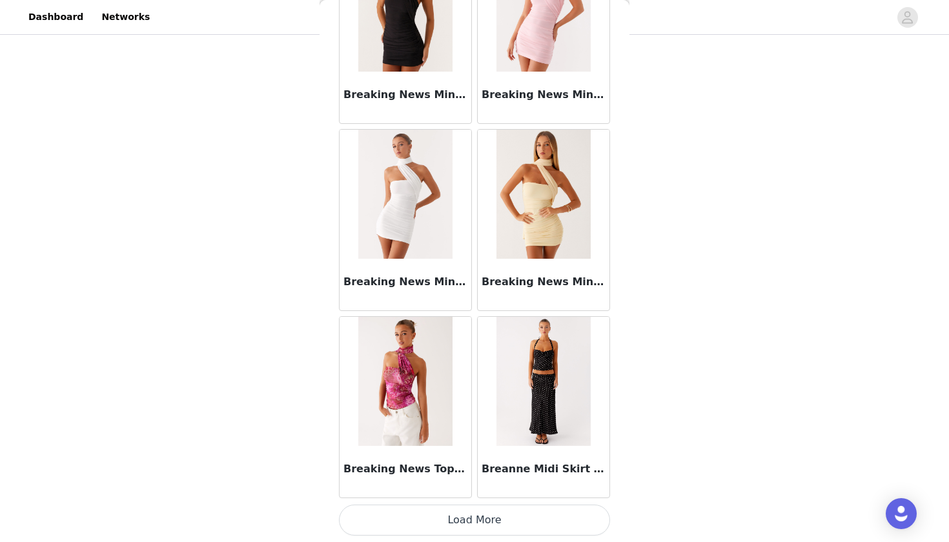
click at [391, 522] on button "Load More" at bounding box center [474, 520] width 271 height 31
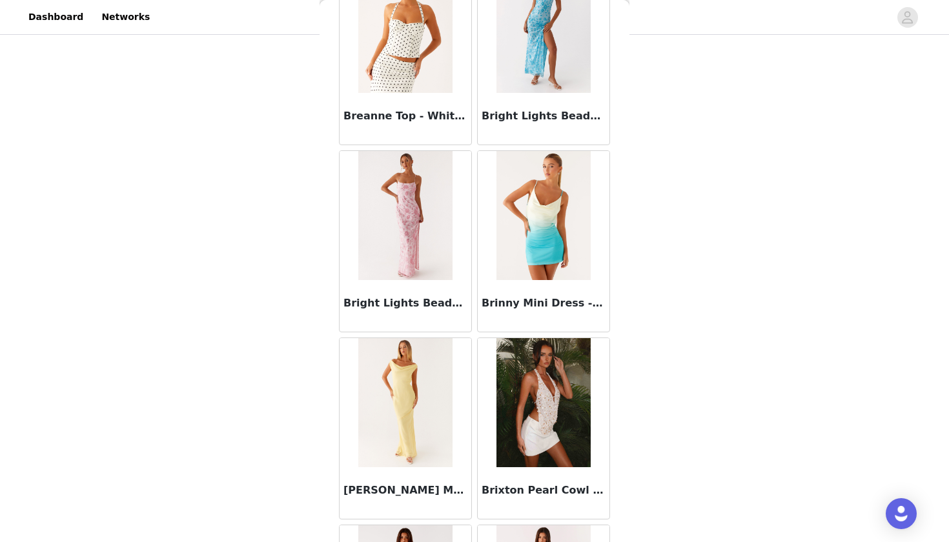
scroll to position [11487, 0]
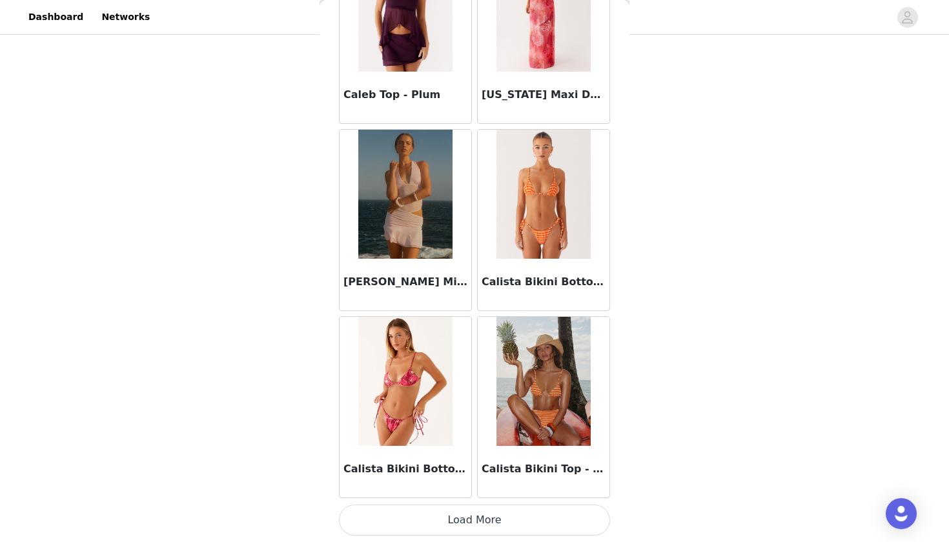
click at [393, 532] on button "Load More" at bounding box center [474, 520] width 271 height 31
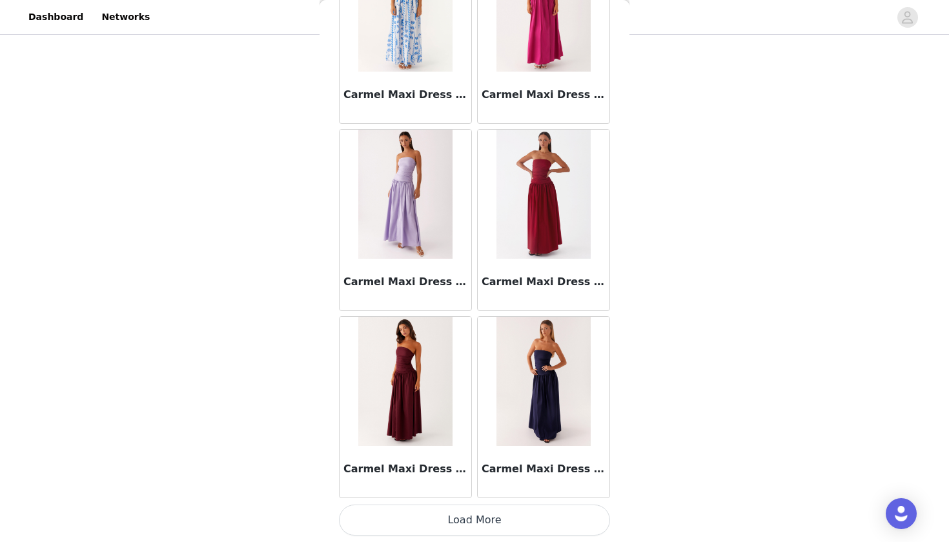
scroll to position [135, 0]
click at [394, 522] on button "Load More" at bounding box center [474, 520] width 271 height 31
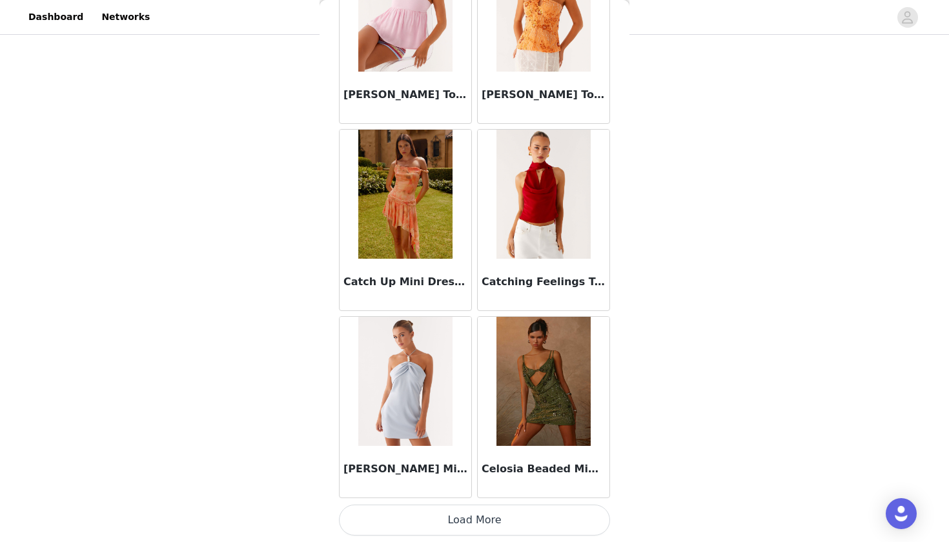
click at [399, 513] on button "Load More" at bounding box center [474, 520] width 271 height 31
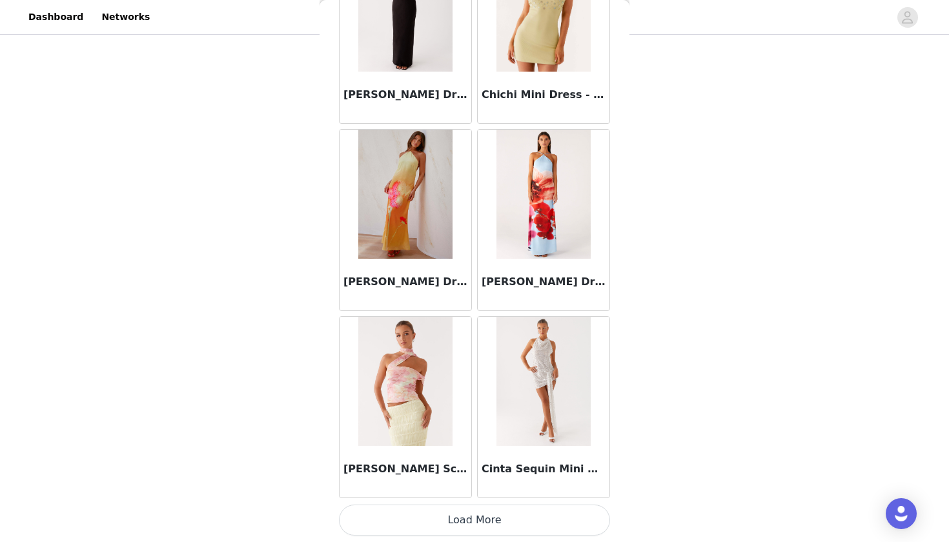
click at [396, 514] on button "Load More" at bounding box center [474, 520] width 271 height 31
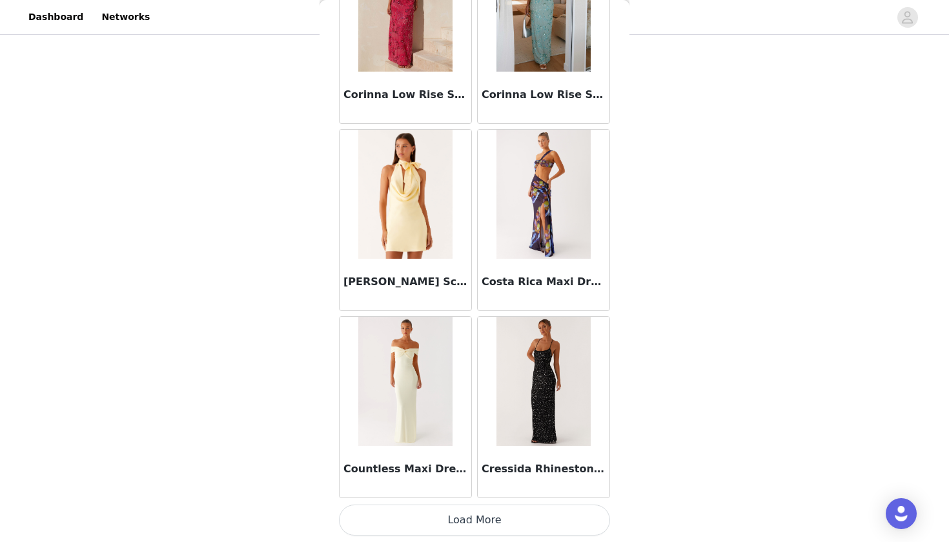
scroll to position [135, 0]
click at [393, 521] on button "Load More" at bounding box center [474, 520] width 271 height 31
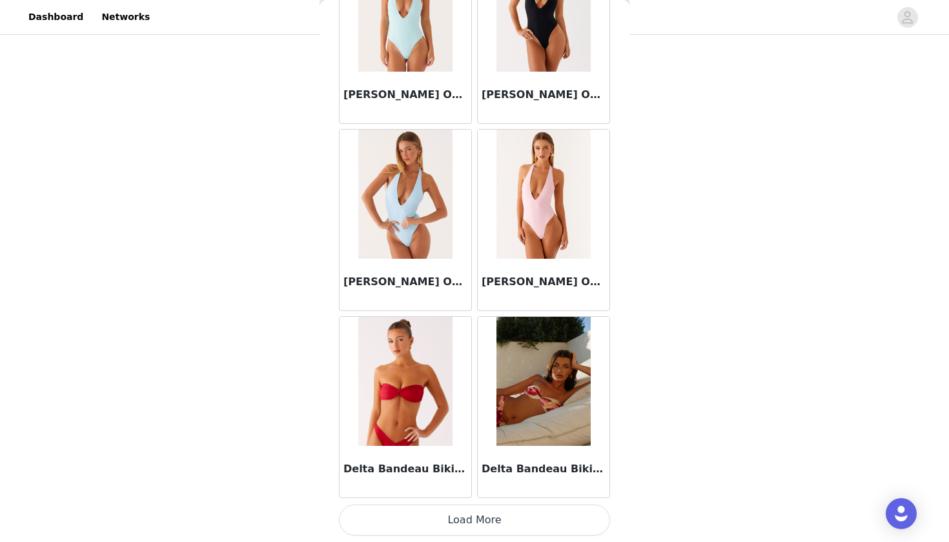
click at [393, 521] on button "Load More" at bounding box center [474, 520] width 271 height 31
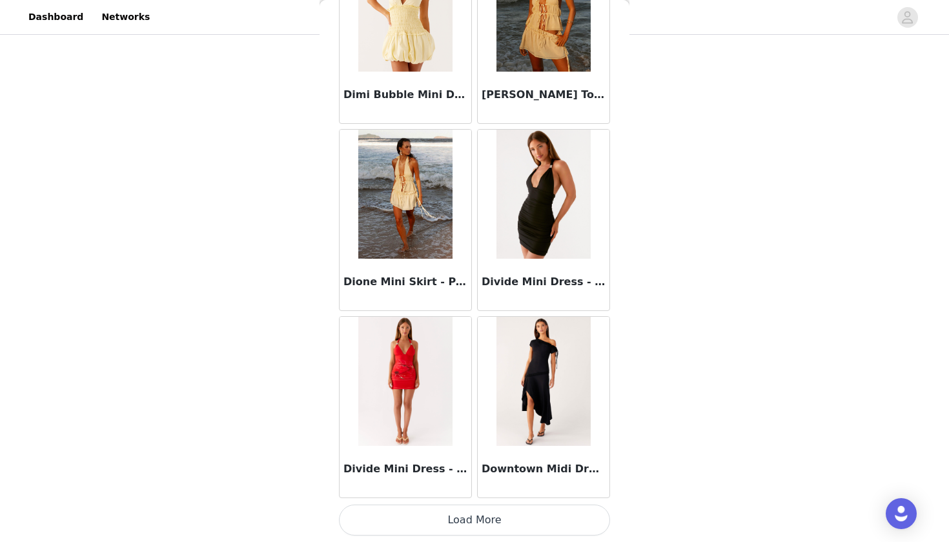
click at [393, 523] on button "Load More" at bounding box center [474, 520] width 271 height 31
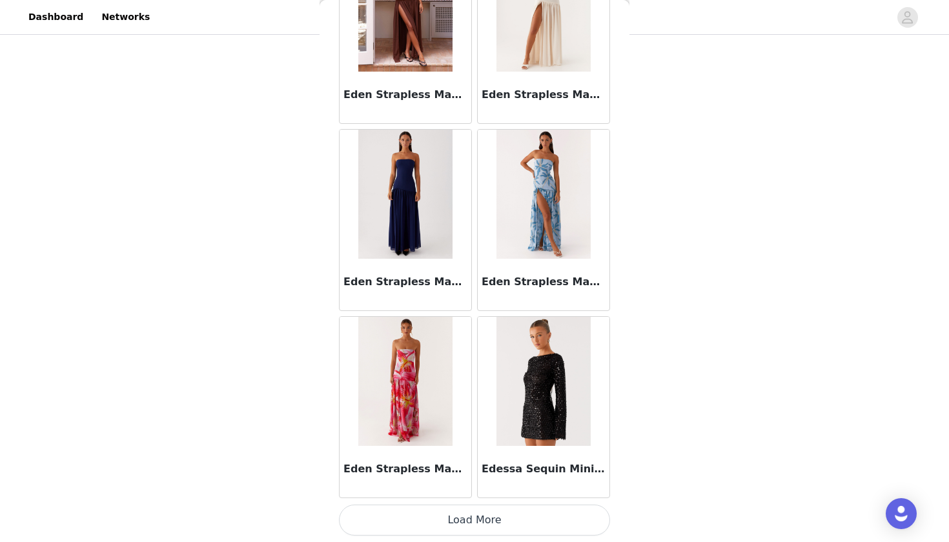
click at [424, 517] on button "Load More" at bounding box center [474, 520] width 271 height 31
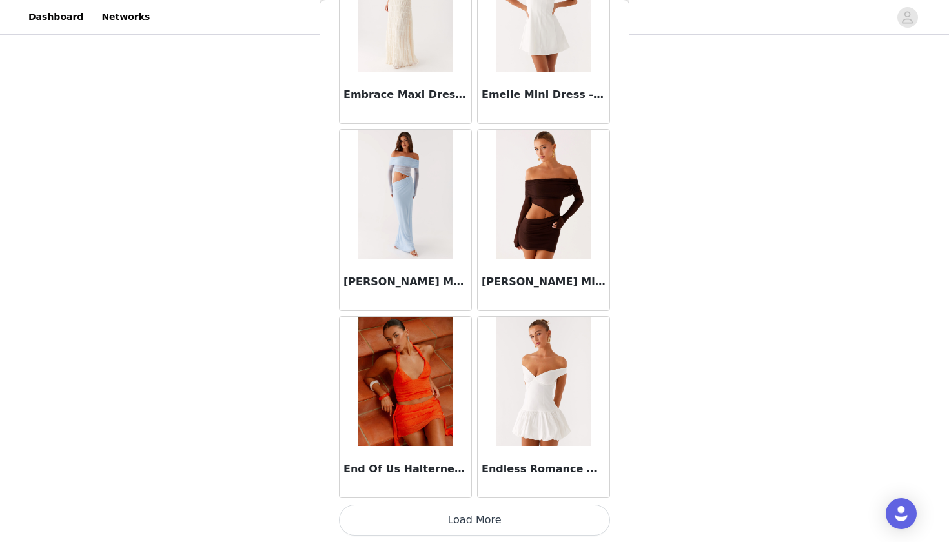
click at [476, 526] on button "Load More" at bounding box center [474, 520] width 271 height 31
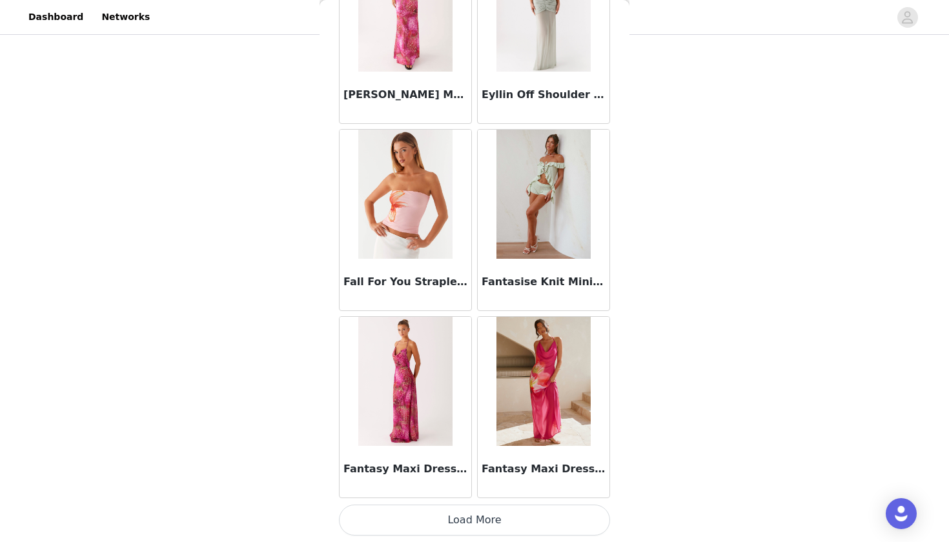
click at [458, 521] on button "Load More" at bounding box center [474, 520] width 271 height 31
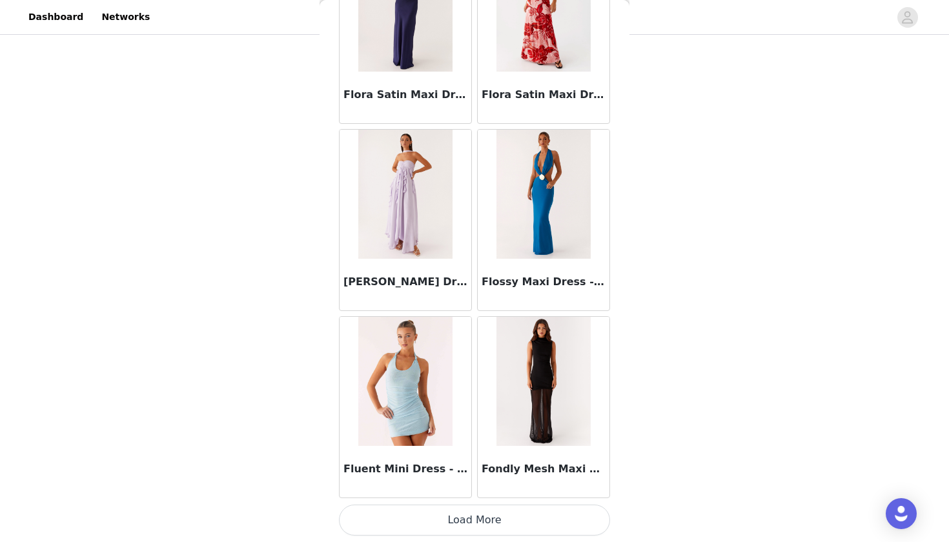
click at [502, 526] on button "Load More" at bounding box center [474, 520] width 271 height 31
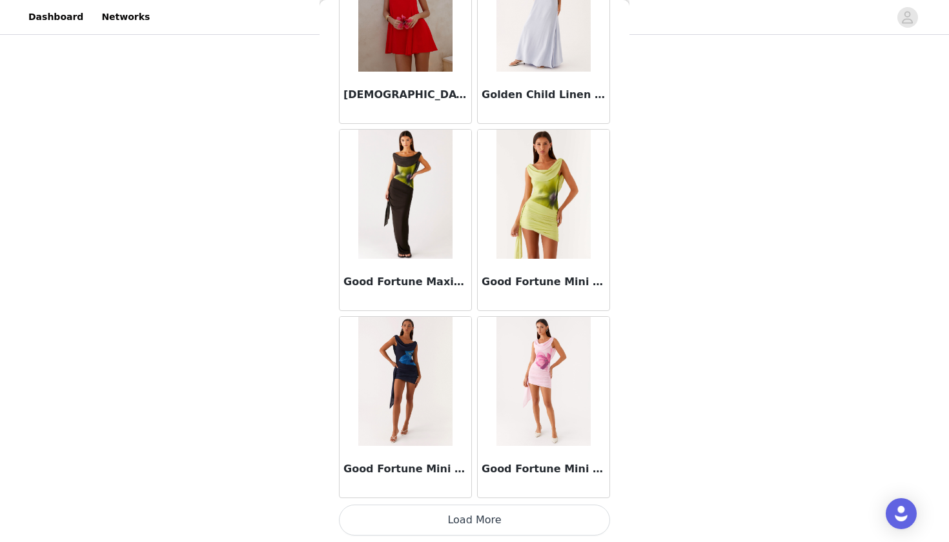
click at [486, 522] on button "Load More" at bounding box center [474, 520] width 271 height 31
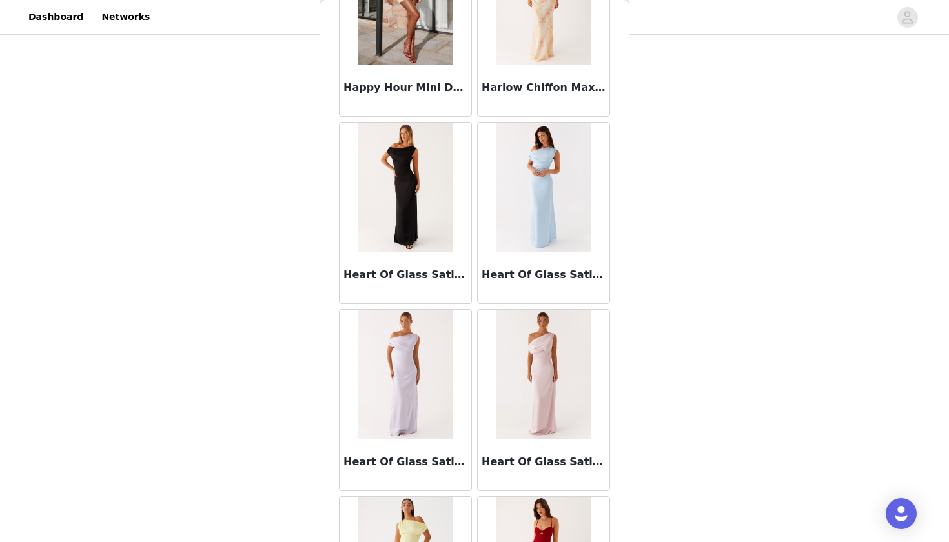
scroll to position [34928, 0]
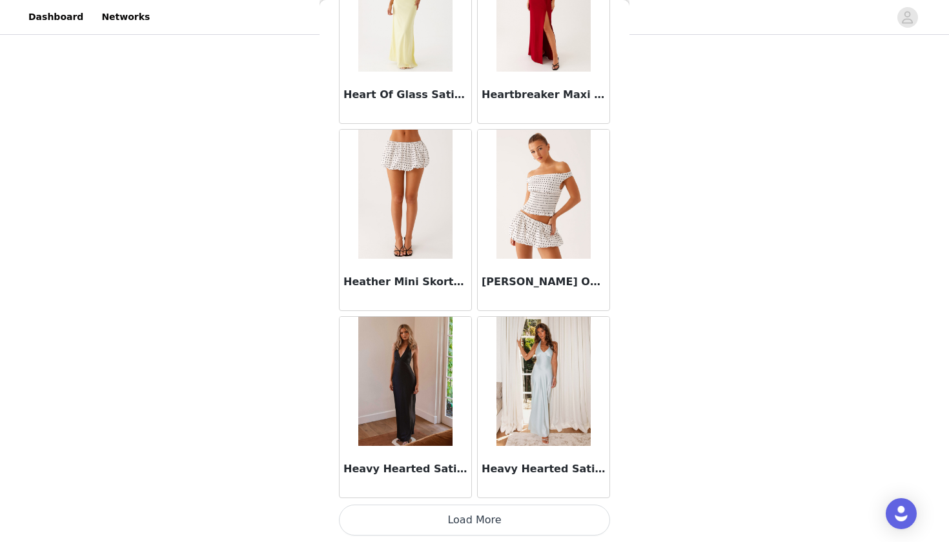
click at [488, 519] on button "Load More" at bounding box center [474, 520] width 271 height 31
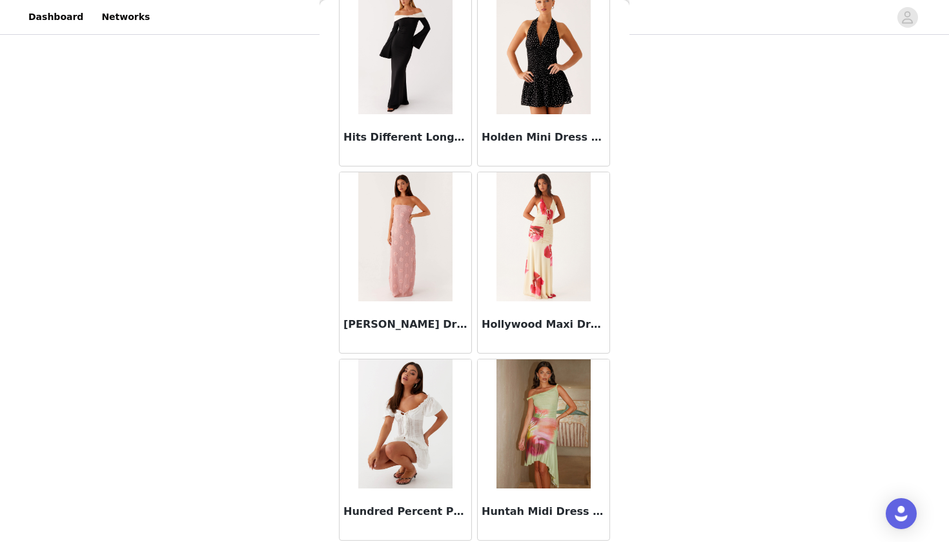
scroll to position [36414, 0]
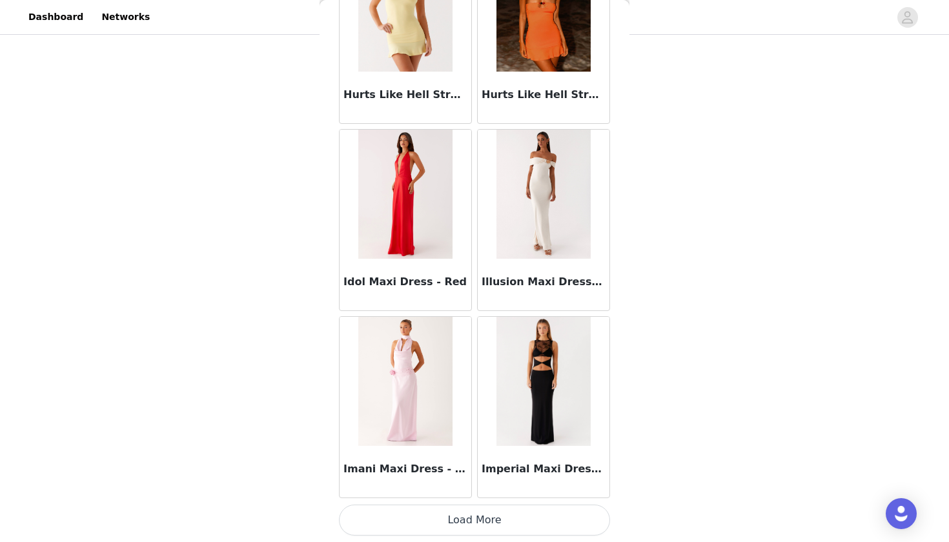
click at [471, 522] on button "Load More" at bounding box center [474, 520] width 271 height 31
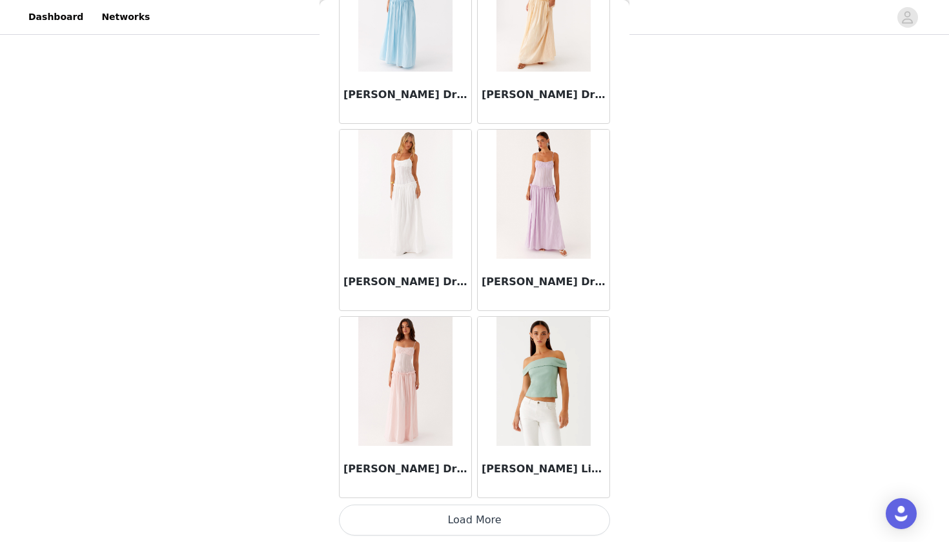
scroll to position [135, 0]
click at [454, 513] on button "Load More" at bounding box center [474, 520] width 271 height 31
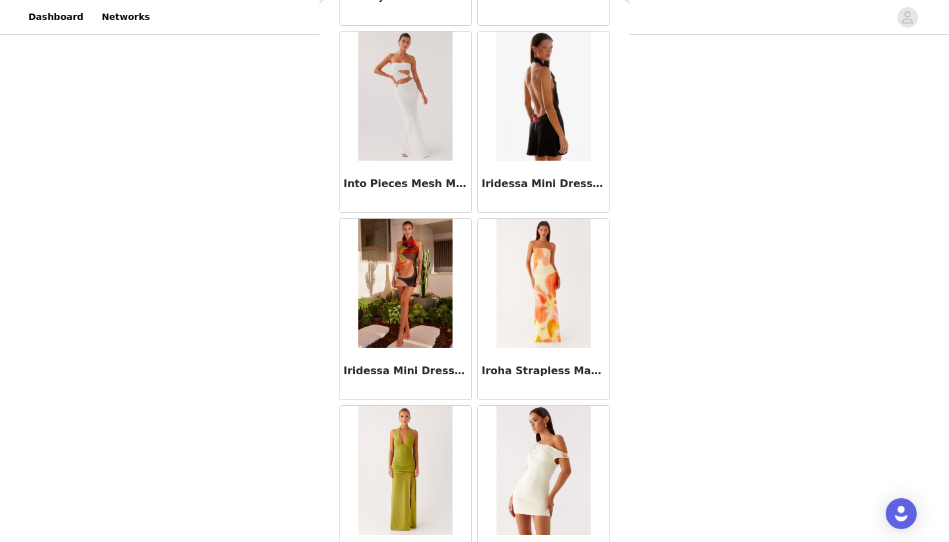
scroll to position [38046, 0]
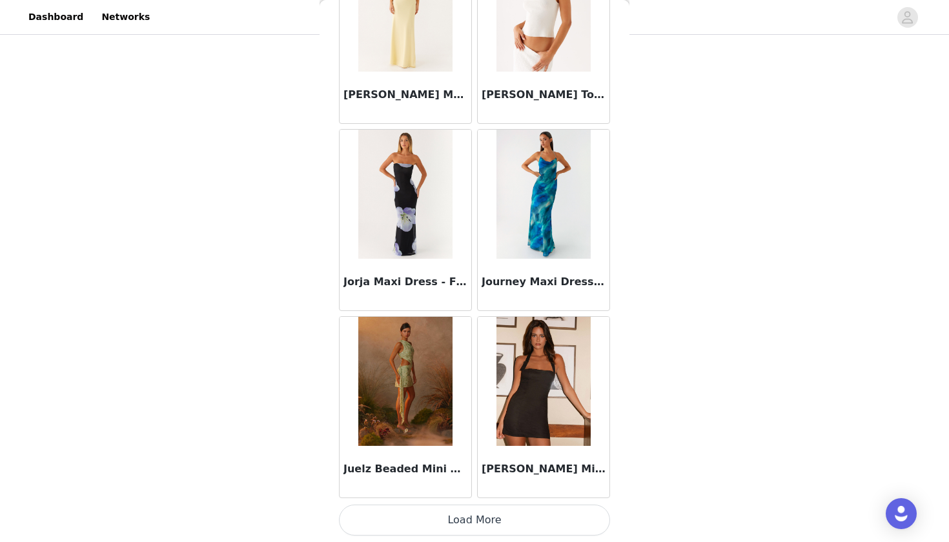
click at [399, 528] on button "Load More" at bounding box center [474, 520] width 271 height 31
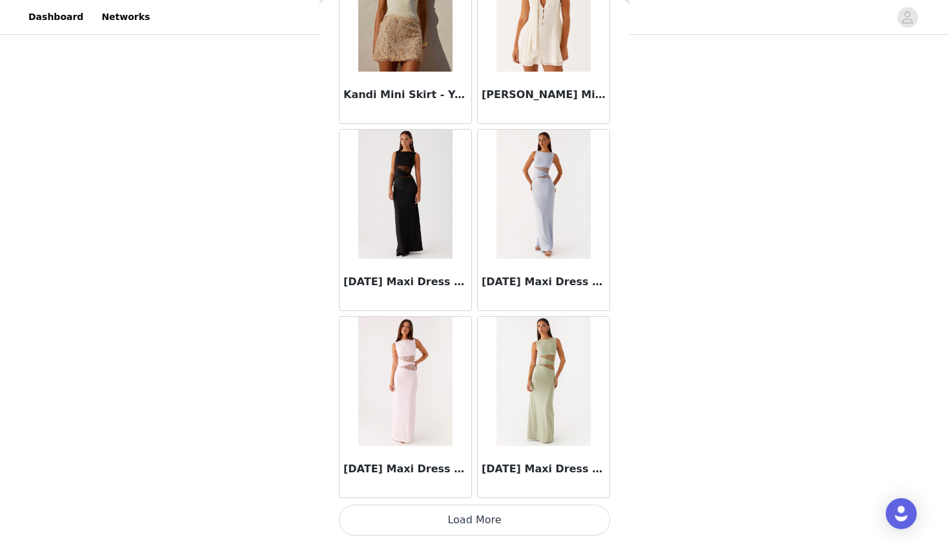
scroll to position [135, 0]
click at [385, 525] on button "Load More" at bounding box center [474, 520] width 271 height 31
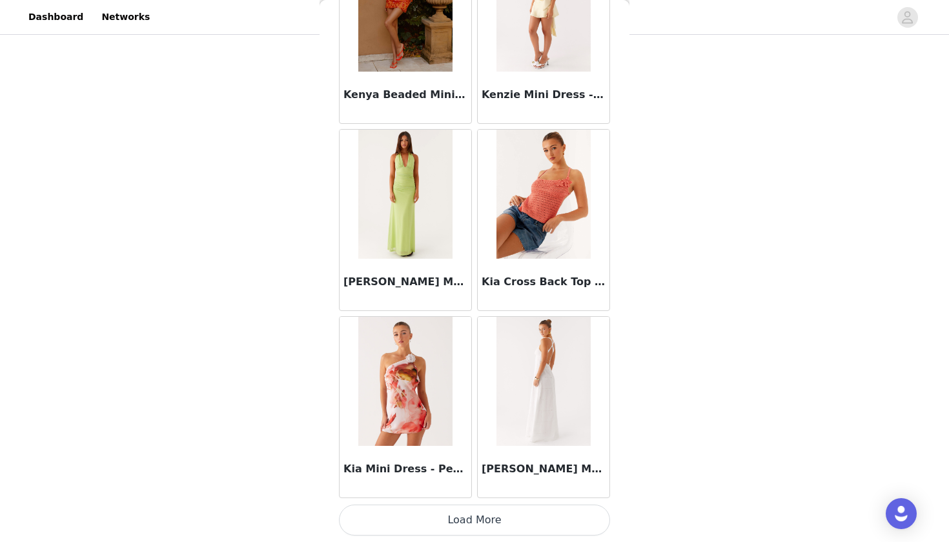
click at [383, 516] on button "Load More" at bounding box center [474, 520] width 271 height 31
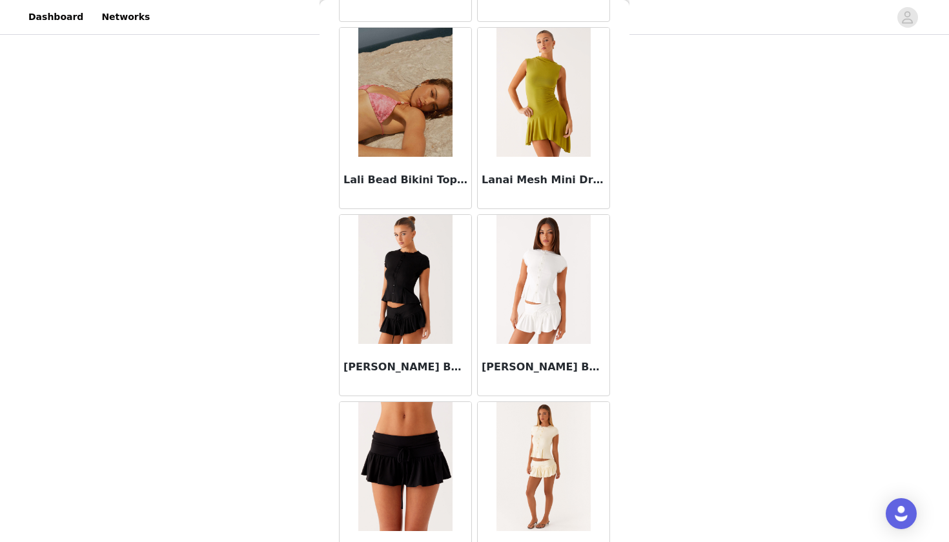
scroll to position [46105, 0]
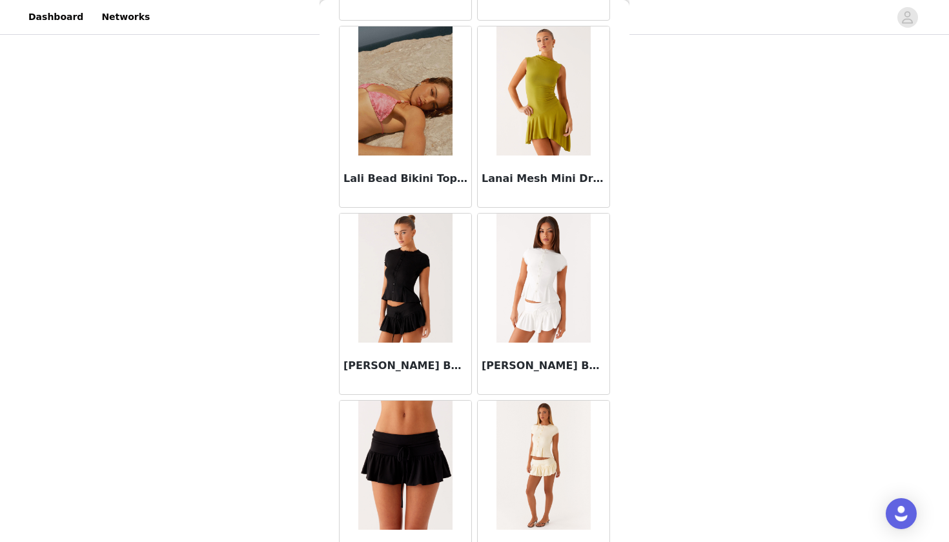
click at [529, 143] on img at bounding box center [544, 90] width 94 height 129
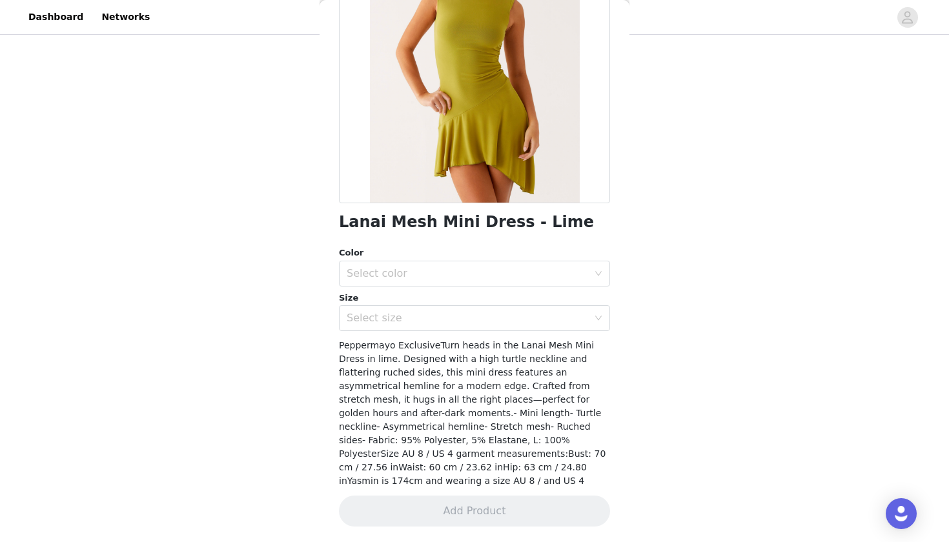
scroll to position [138, 0]
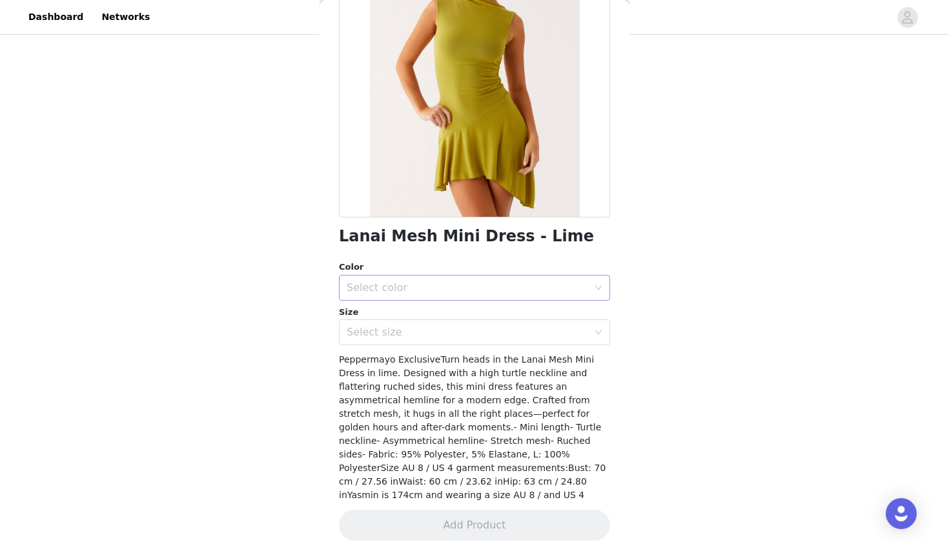
click at [401, 288] on div "Select color" at bounding box center [468, 288] width 242 height 13
click at [384, 311] on li "Lime" at bounding box center [474, 315] width 271 height 21
click at [379, 339] on div "Select size" at bounding box center [470, 332] width 247 height 25
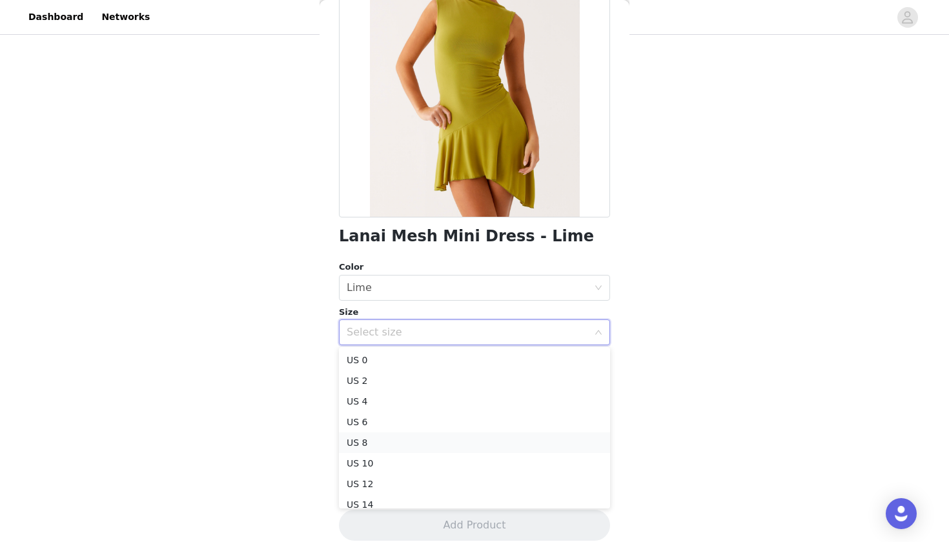
click at [368, 440] on li "US 8" at bounding box center [474, 443] width 271 height 21
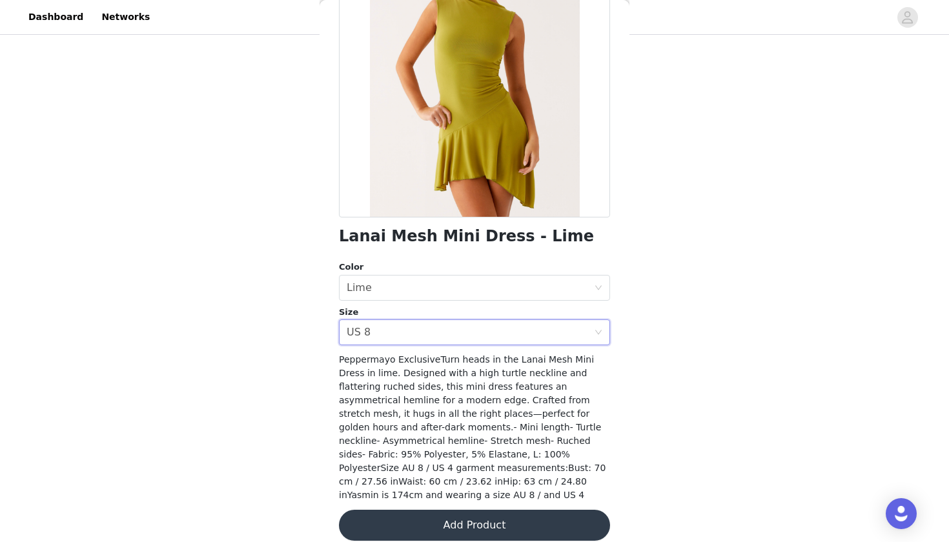
click at [388, 510] on button "Add Product" at bounding box center [474, 525] width 271 height 31
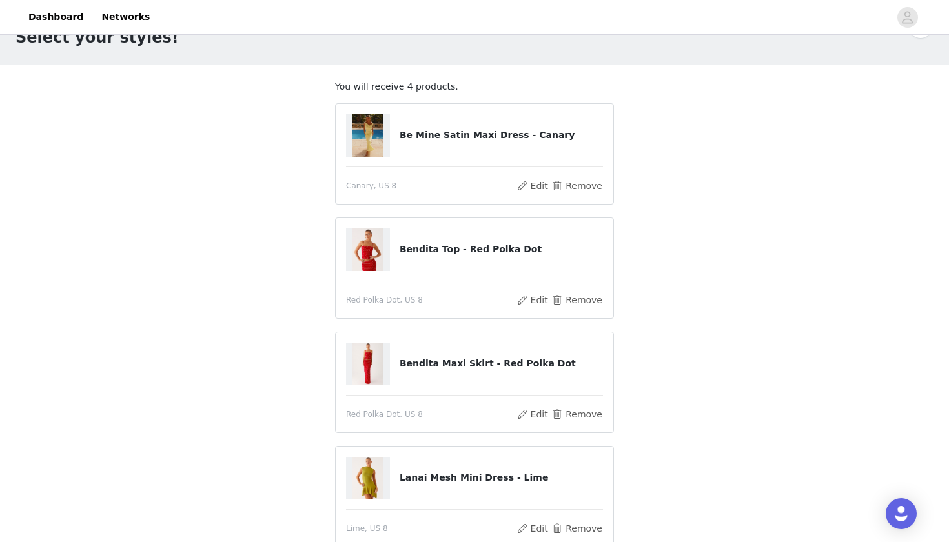
scroll to position [37, 0]
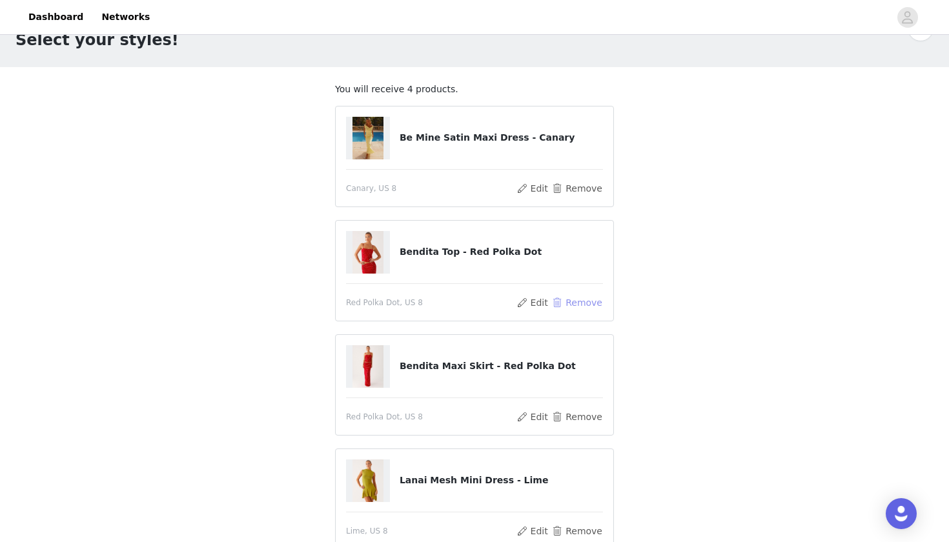
click at [577, 297] on button "Remove" at bounding box center [577, 302] width 52 height 15
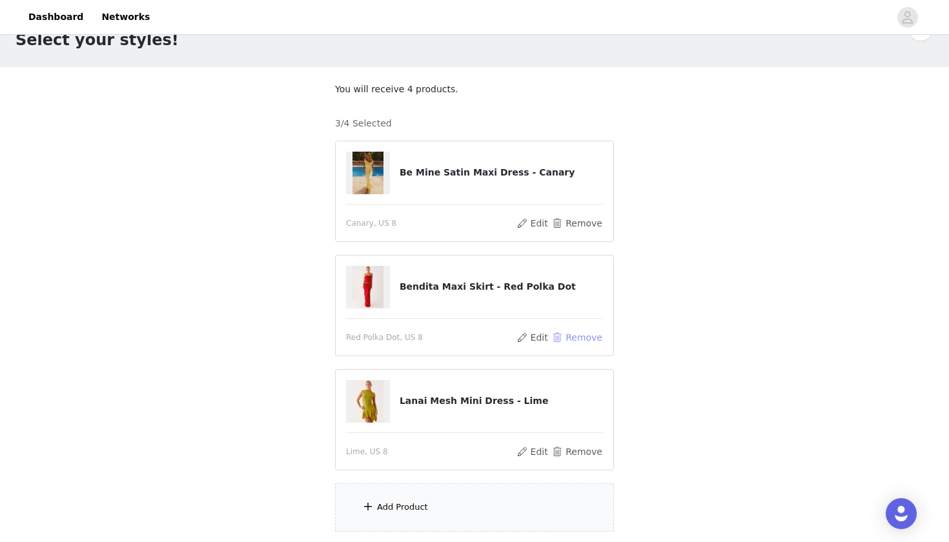
click at [575, 336] on button "Remove" at bounding box center [577, 337] width 52 height 15
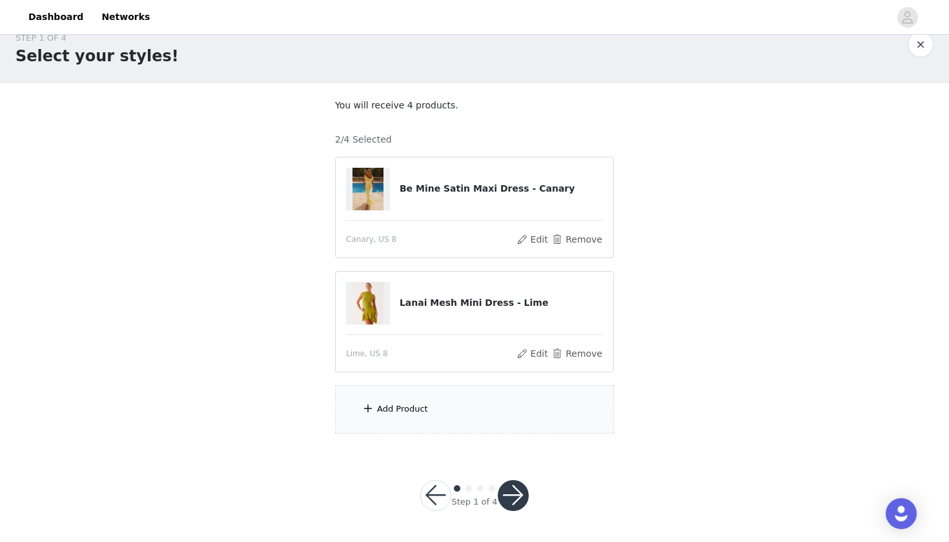
scroll to position [21, 0]
click at [442, 416] on div "Add Product" at bounding box center [474, 410] width 279 height 48
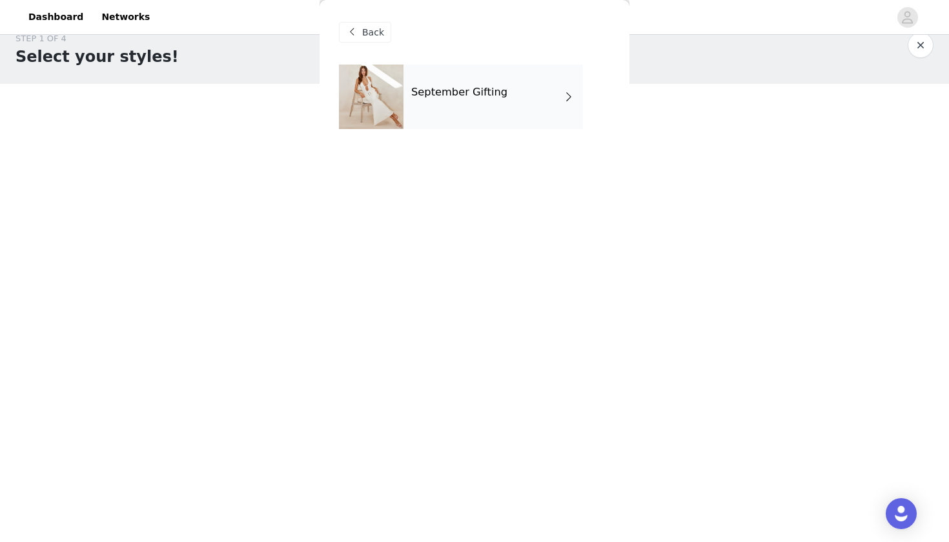
click at [502, 105] on div "September Gifting" at bounding box center [494, 97] width 180 height 65
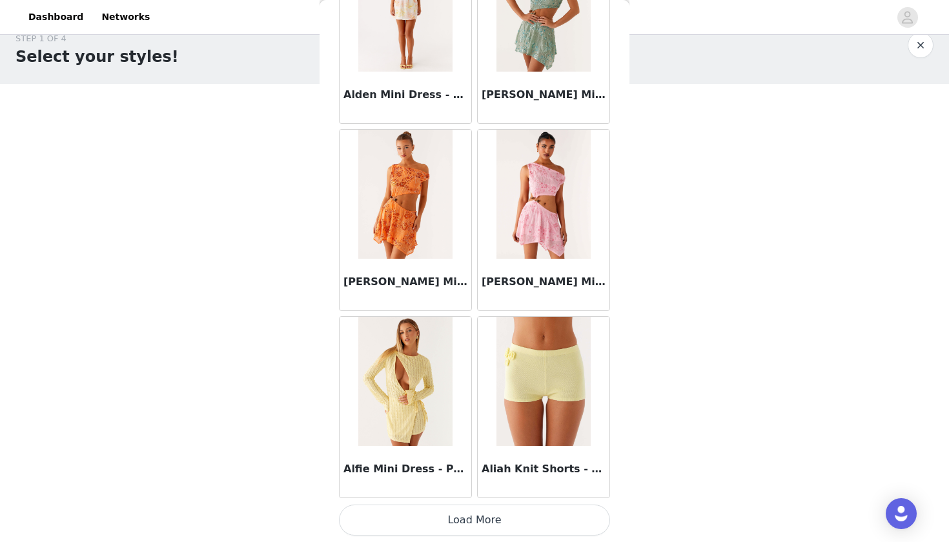
click at [373, 517] on button "Load More" at bounding box center [474, 520] width 271 height 31
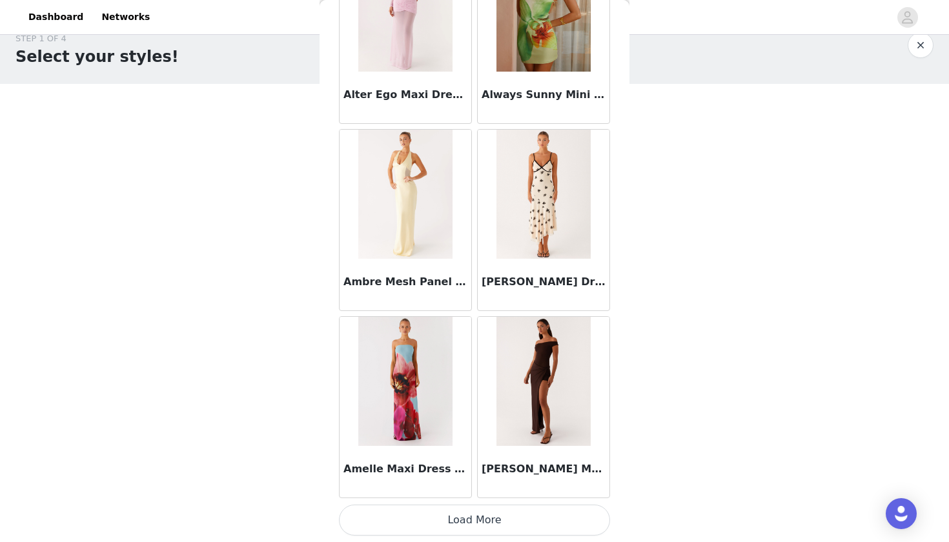
click at [370, 511] on button "Load More" at bounding box center [474, 520] width 271 height 31
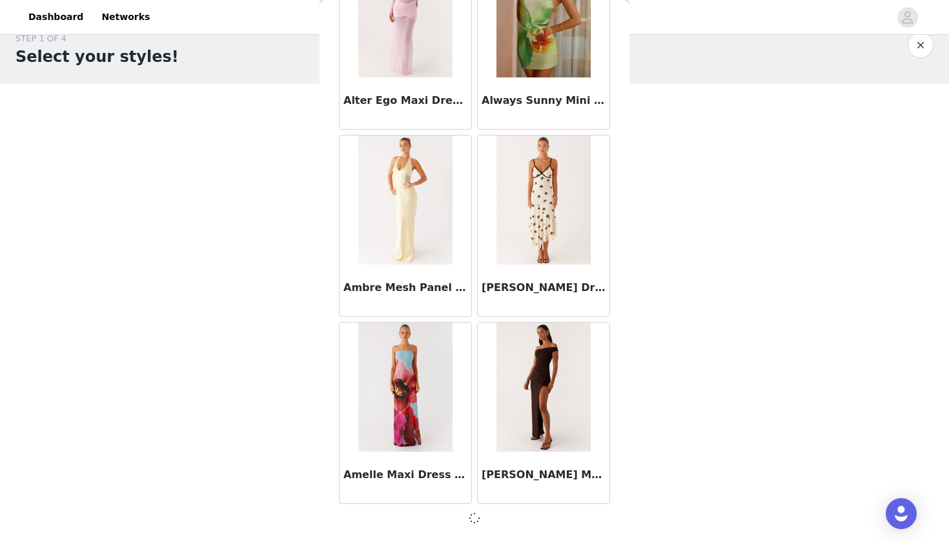
scroll to position [3300, 0]
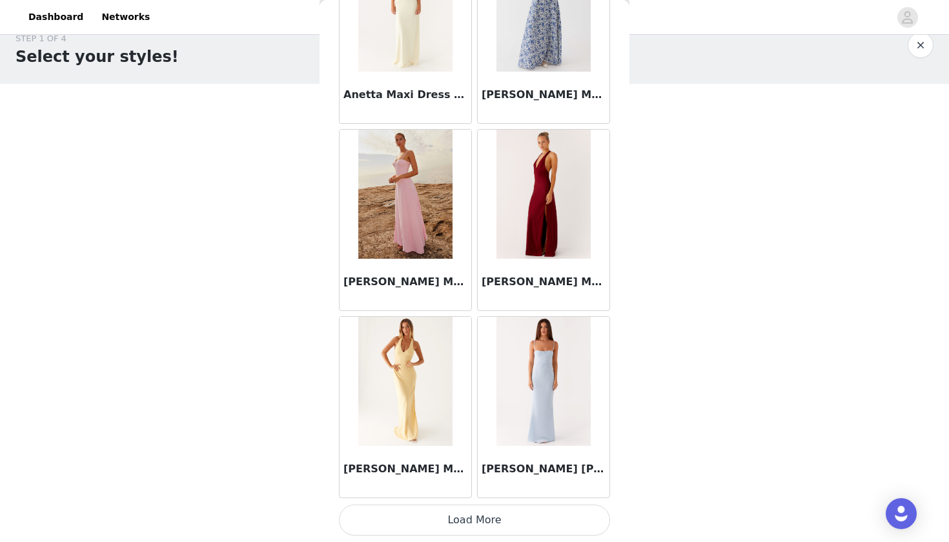
click at [370, 511] on button "Load More" at bounding box center [474, 520] width 271 height 31
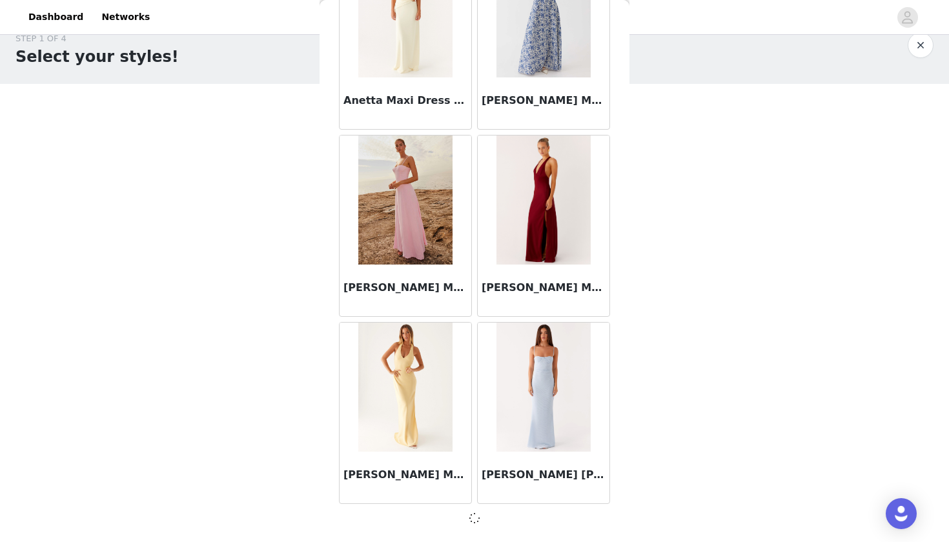
scroll to position [5173, 0]
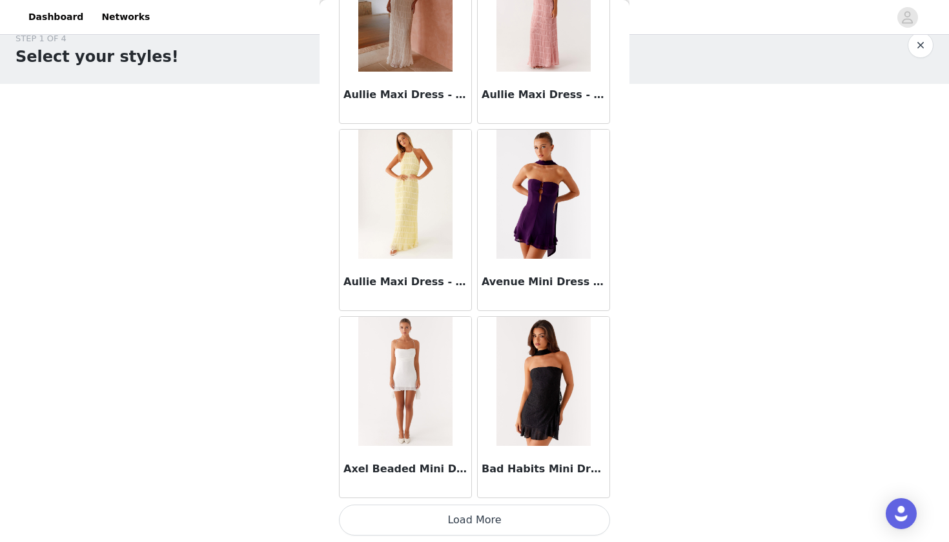
click at [370, 515] on button "Load More" at bounding box center [474, 520] width 271 height 31
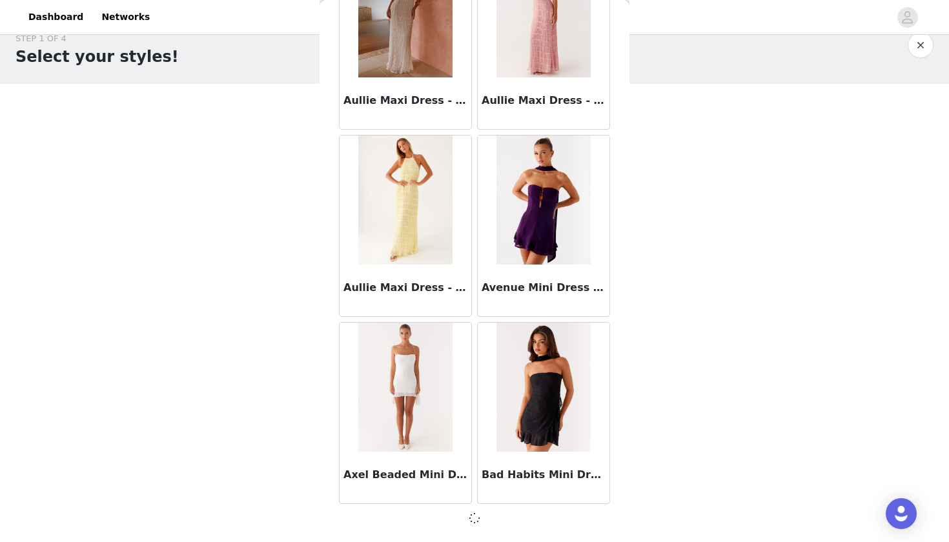
scroll to position [7046, 0]
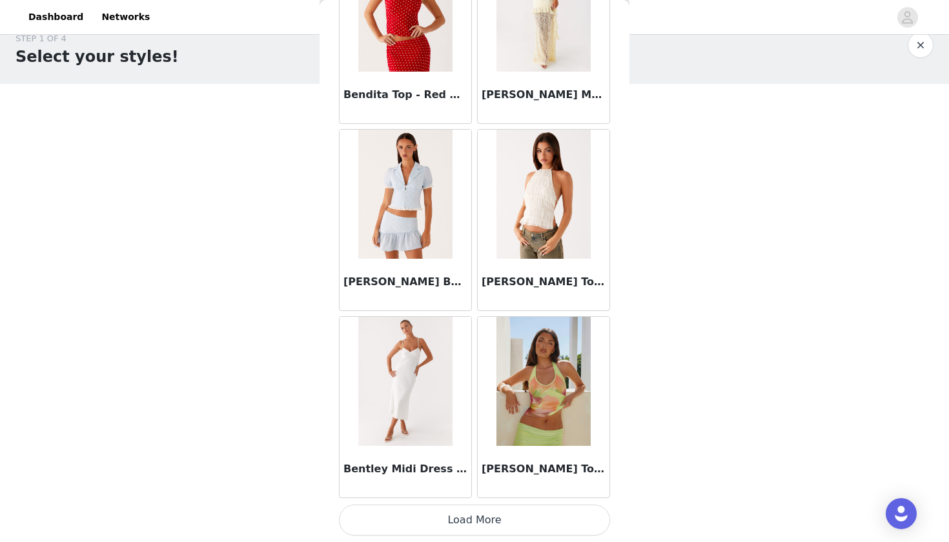
click at [370, 515] on button "Load More" at bounding box center [474, 520] width 271 height 31
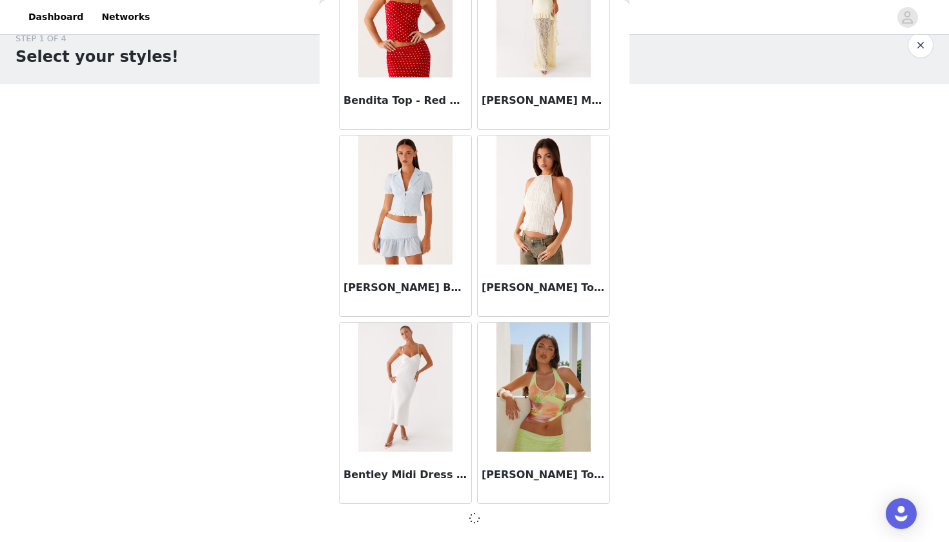
scroll to position [8918, 0]
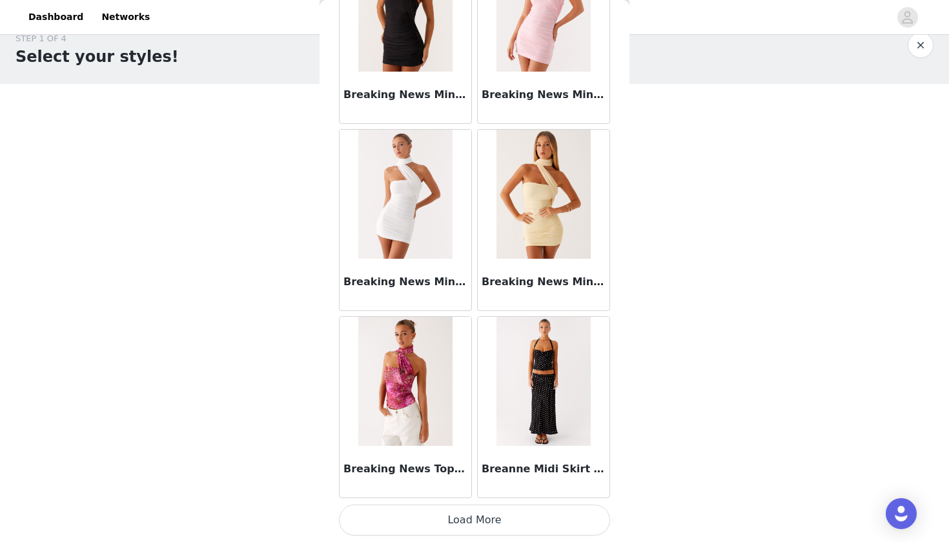
click at [370, 515] on button "Load More" at bounding box center [474, 520] width 271 height 31
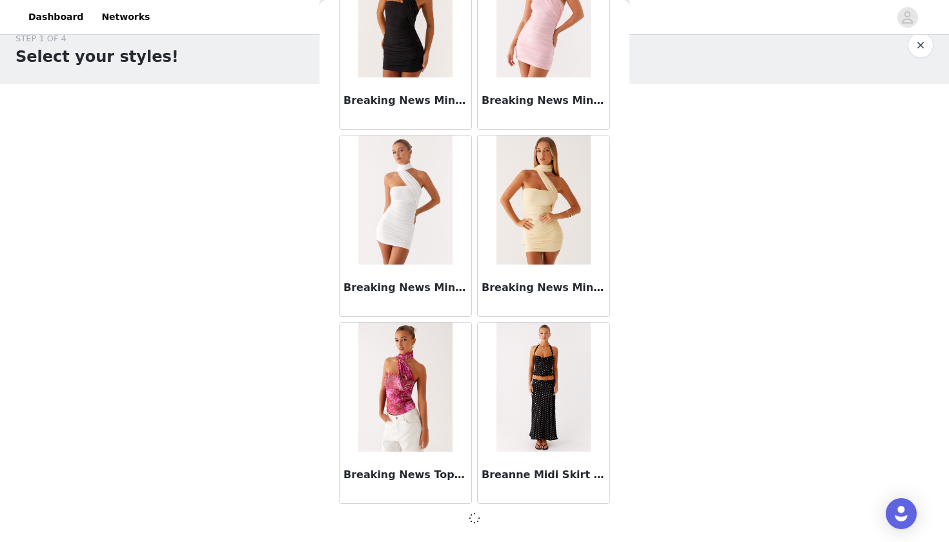
scroll to position [10791, 0]
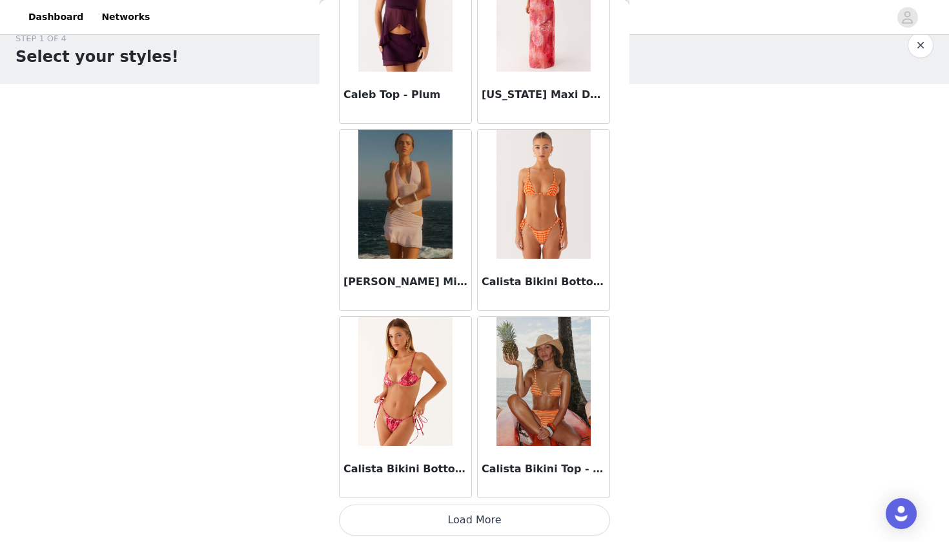
click at [377, 517] on button "Load More" at bounding box center [474, 520] width 271 height 31
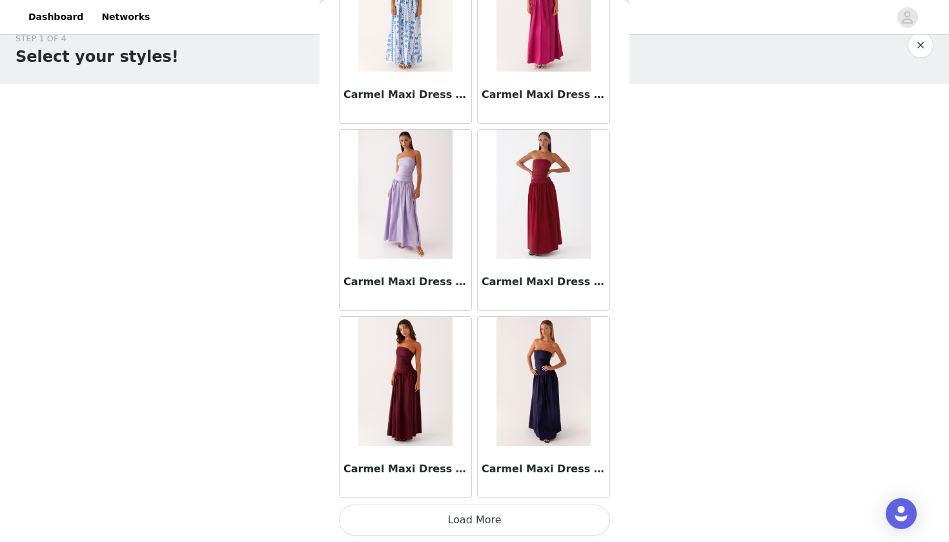
click at [373, 535] on button "Load More" at bounding box center [474, 520] width 271 height 31
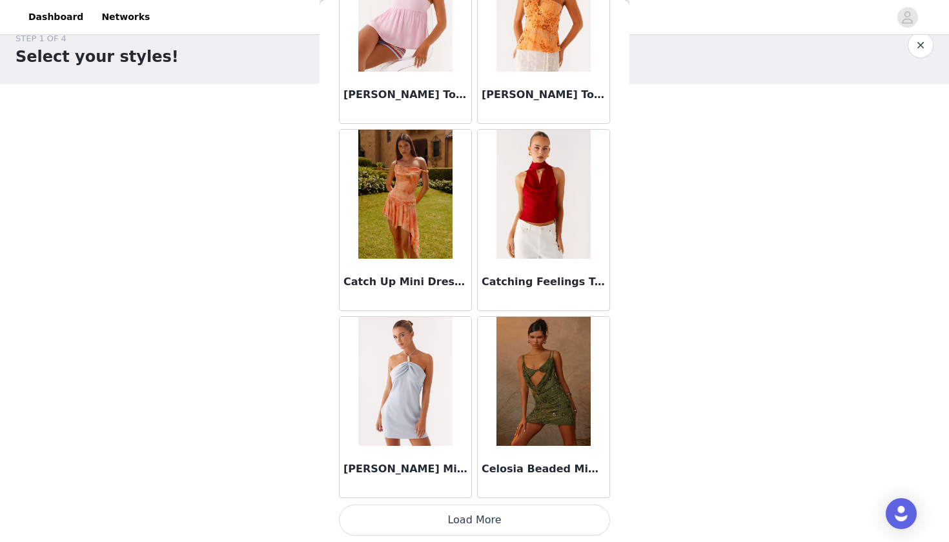
click at [373, 519] on button "Load More" at bounding box center [474, 520] width 271 height 31
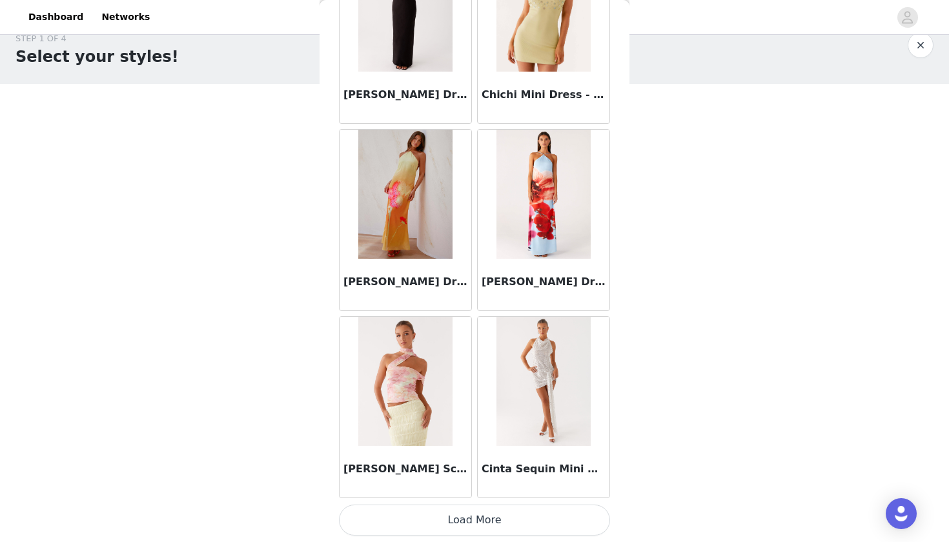
scroll to position [18281, 0]
click at [373, 516] on button "Load More" at bounding box center [474, 521] width 271 height 31
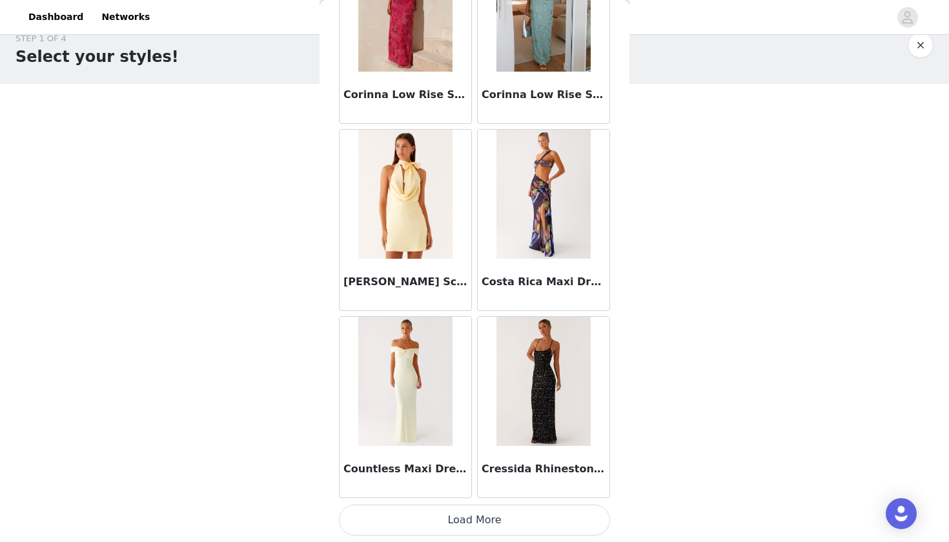
click at [373, 517] on button "Load More" at bounding box center [474, 520] width 271 height 31
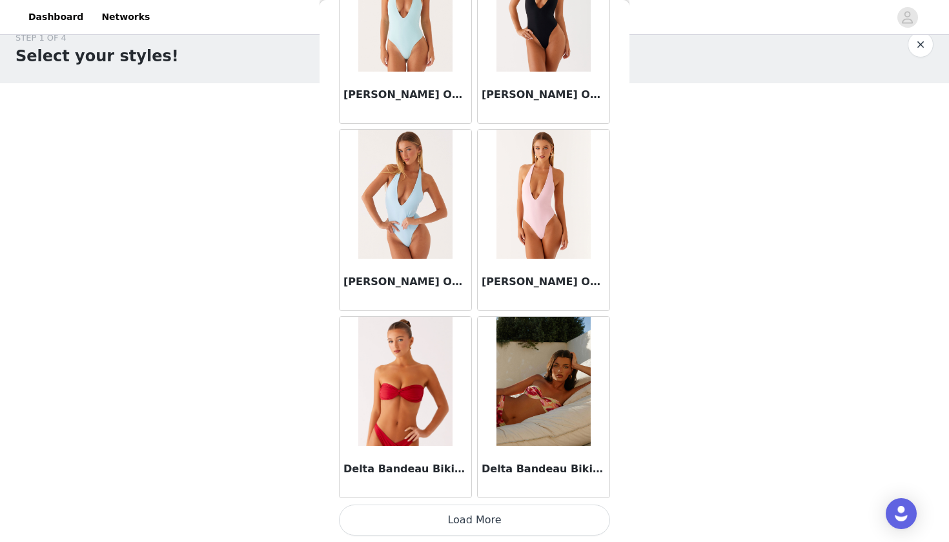
scroll to position [21, 0]
click at [373, 522] on button "Load More" at bounding box center [474, 520] width 271 height 31
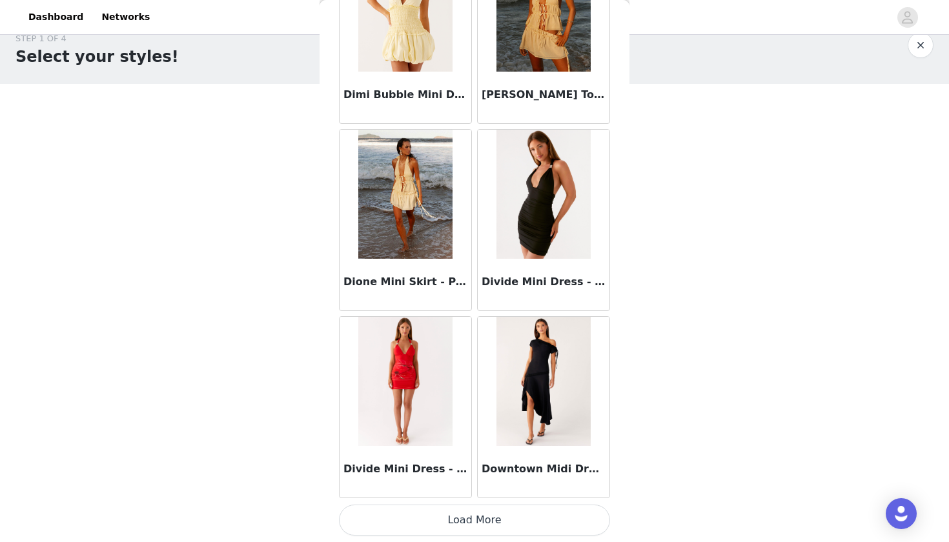
click at [373, 522] on button "Load More" at bounding box center [474, 520] width 271 height 31
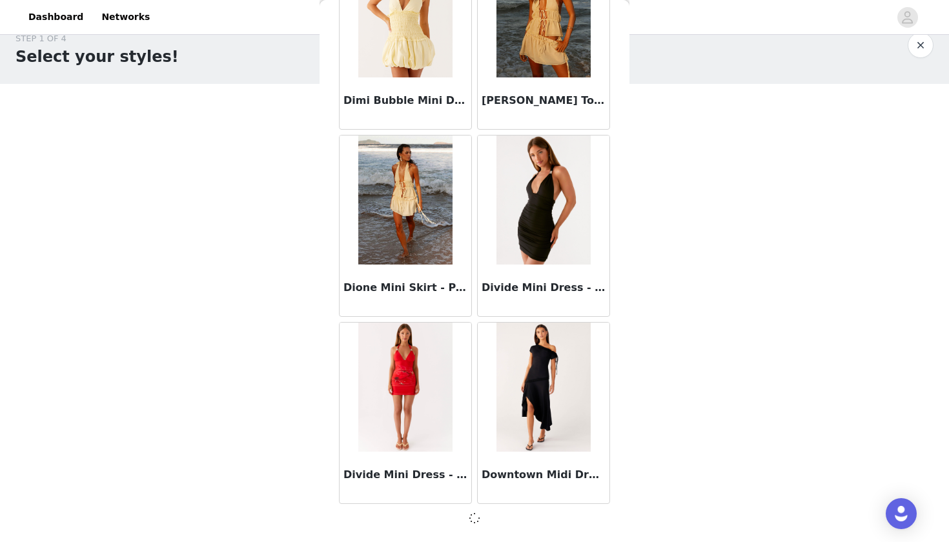
scroll to position [23899, 0]
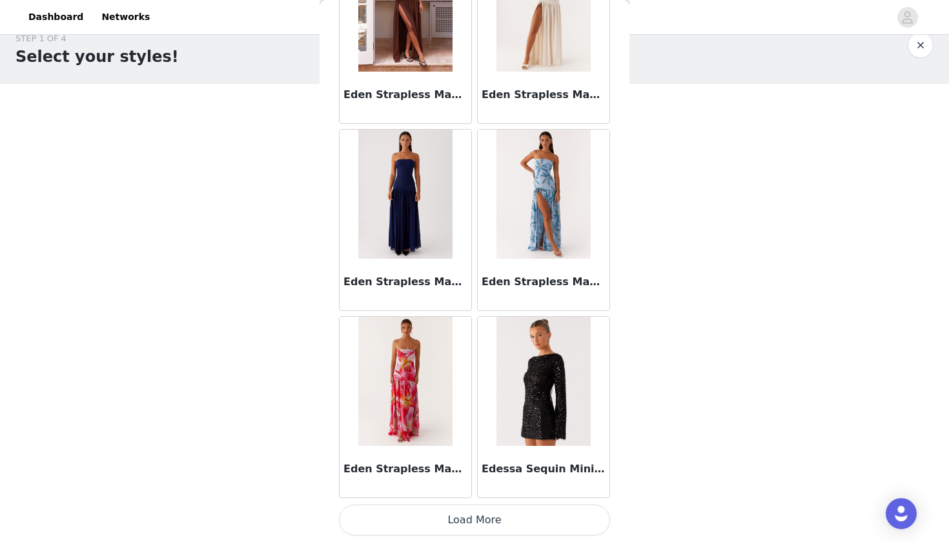
click at [373, 517] on button "Load More" at bounding box center [474, 520] width 271 height 31
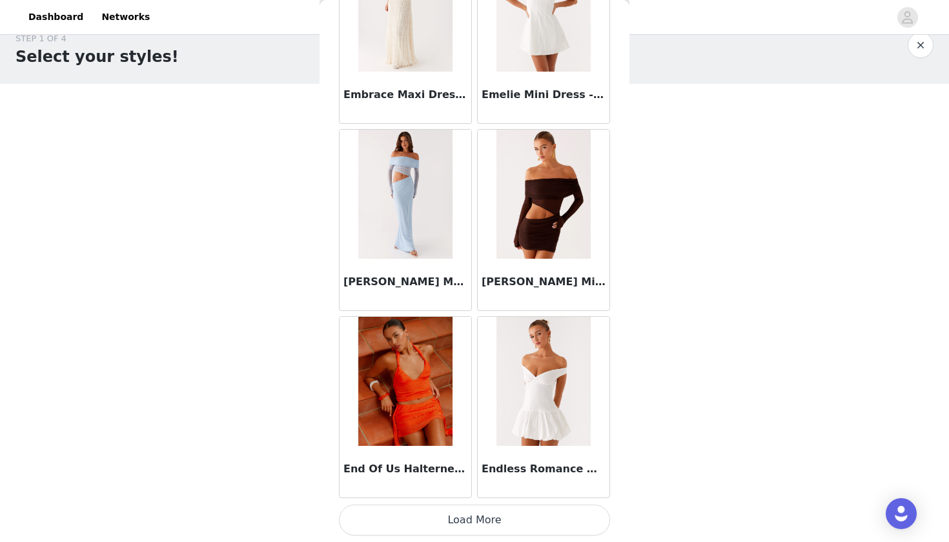
scroll to position [27644, 0]
click at [371, 517] on button "Load More" at bounding box center [474, 521] width 271 height 31
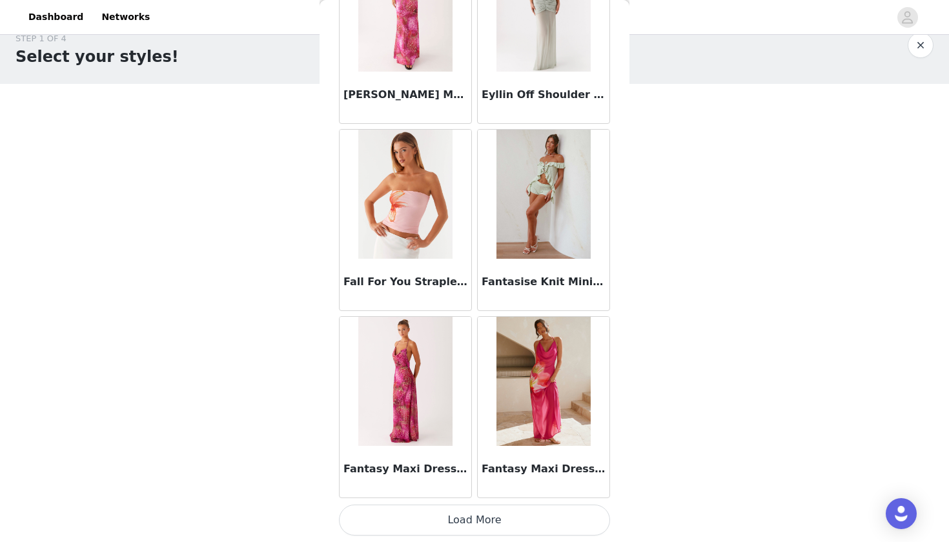
scroll to position [29523, 0]
click at [375, 515] on button "Load More" at bounding box center [474, 520] width 271 height 31
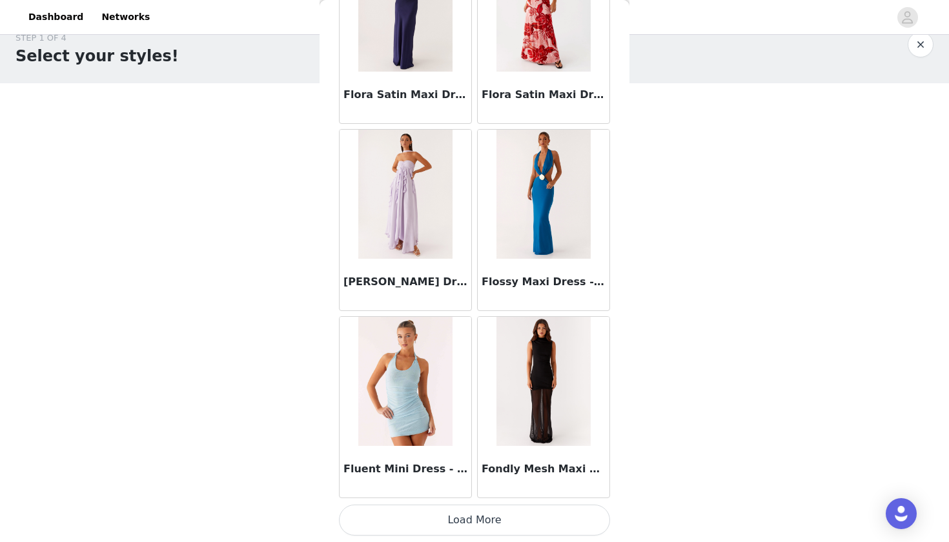
scroll to position [21, 0]
click at [417, 519] on button "Load More" at bounding box center [474, 520] width 271 height 31
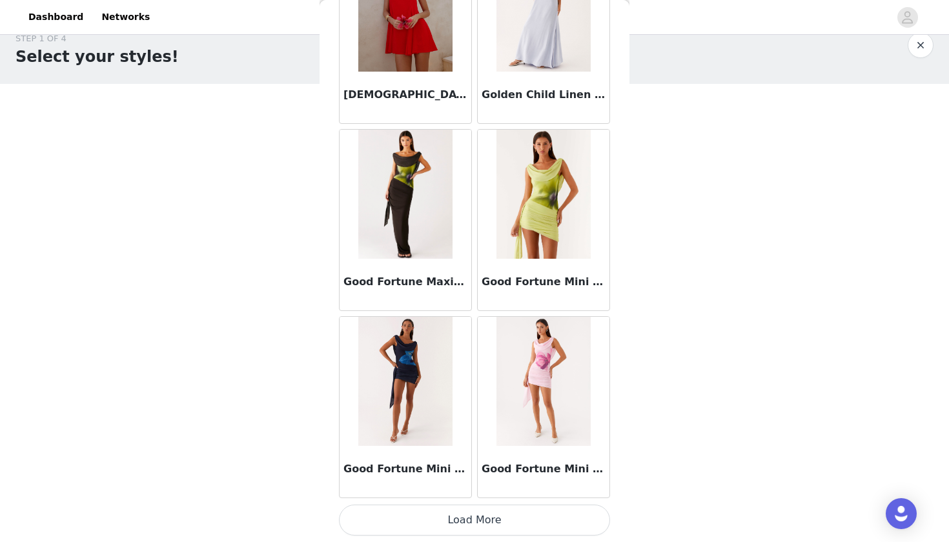
click at [415, 519] on button "Load More" at bounding box center [474, 520] width 271 height 31
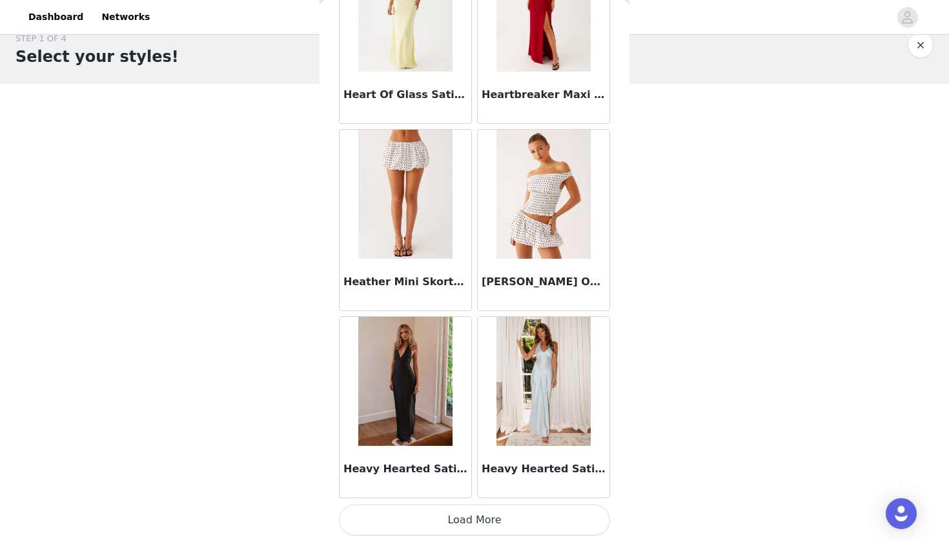
click at [415, 518] on button "Load More" at bounding box center [474, 520] width 271 height 31
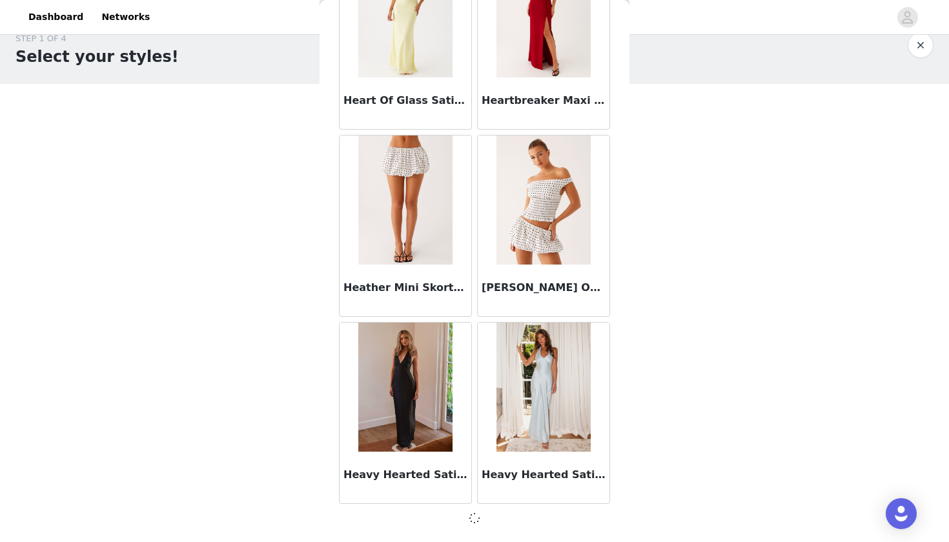
scroll to position [35135, 0]
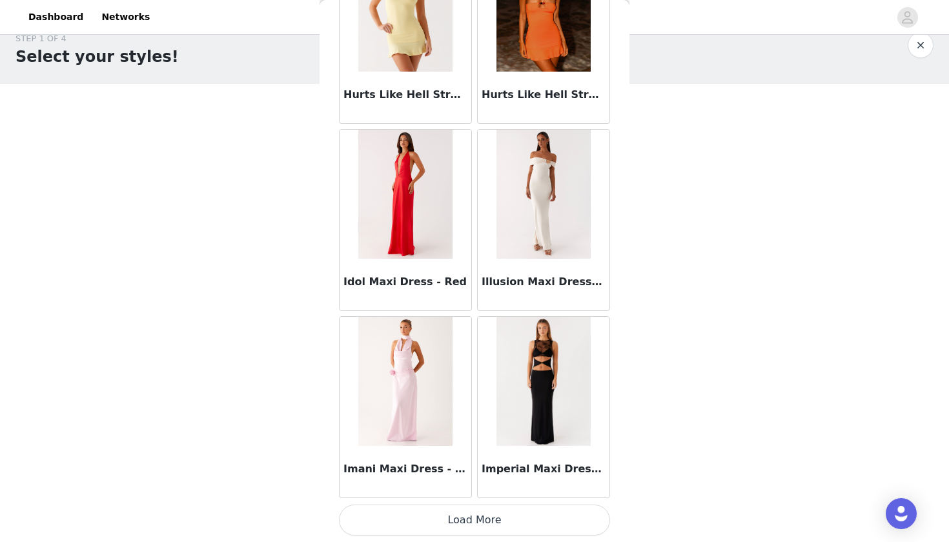
click at [415, 518] on button "Load More" at bounding box center [474, 520] width 271 height 31
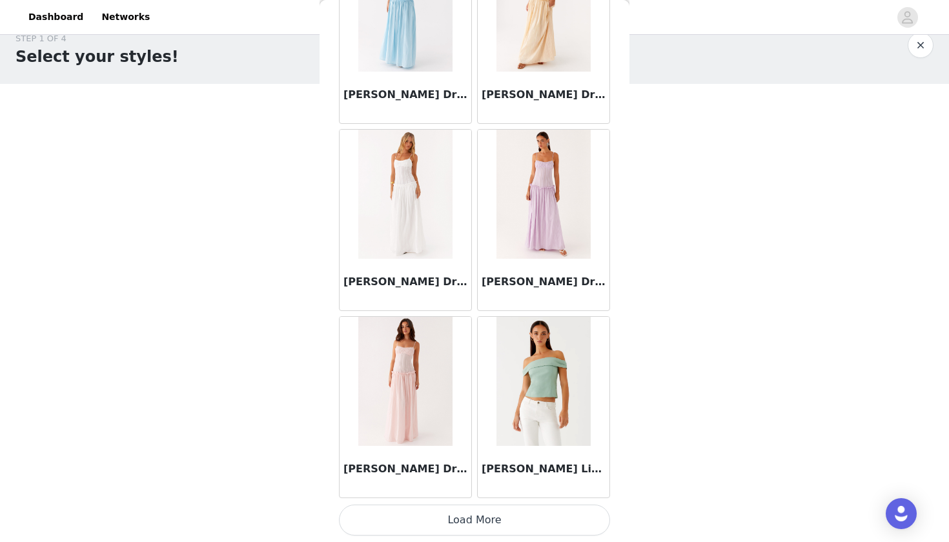
click at [413, 517] on button "Load More" at bounding box center [474, 520] width 271 height 31
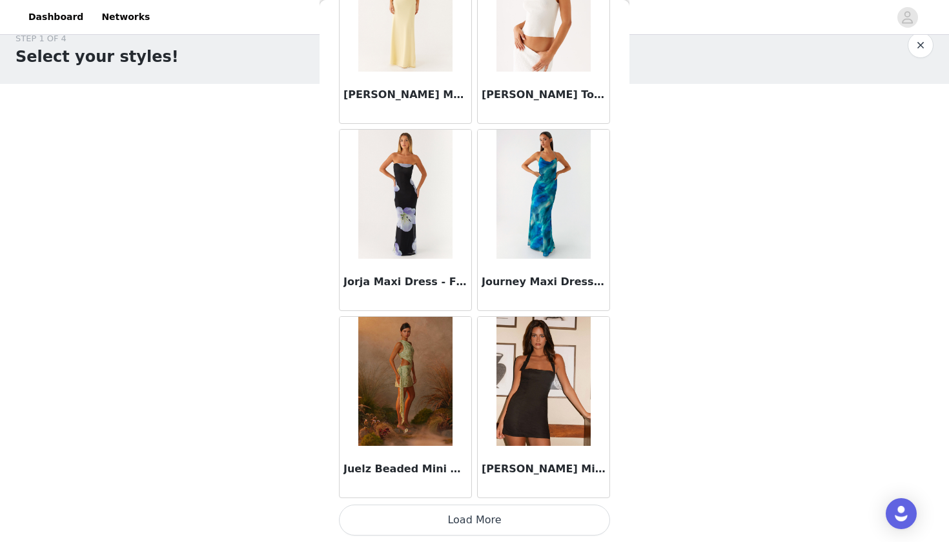
click at [413, 519] on button "Load More" at bounding box center [474, 520] width 271 height 31
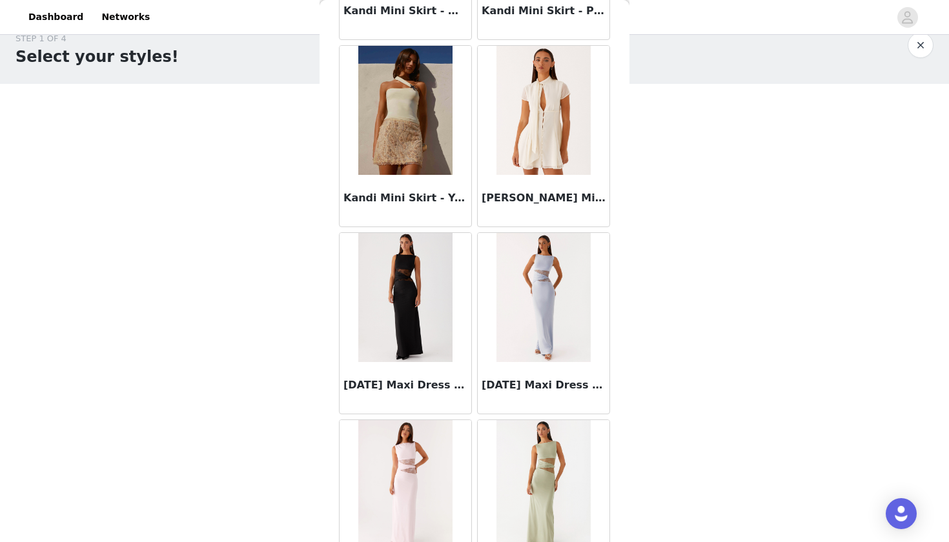
scroll to position [42631, 0]
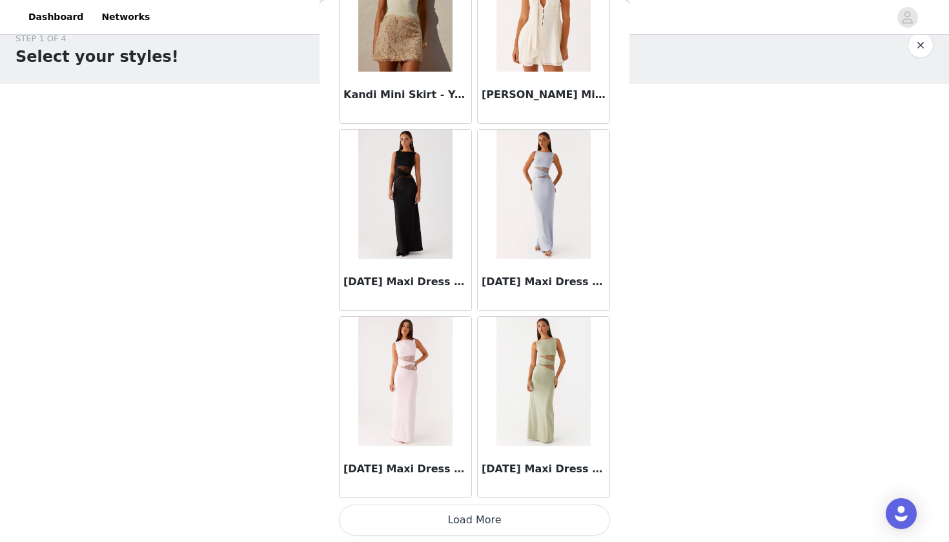
click at [406, 529] on button "Load More" at bounding box center [474, 520] width 271 height 31
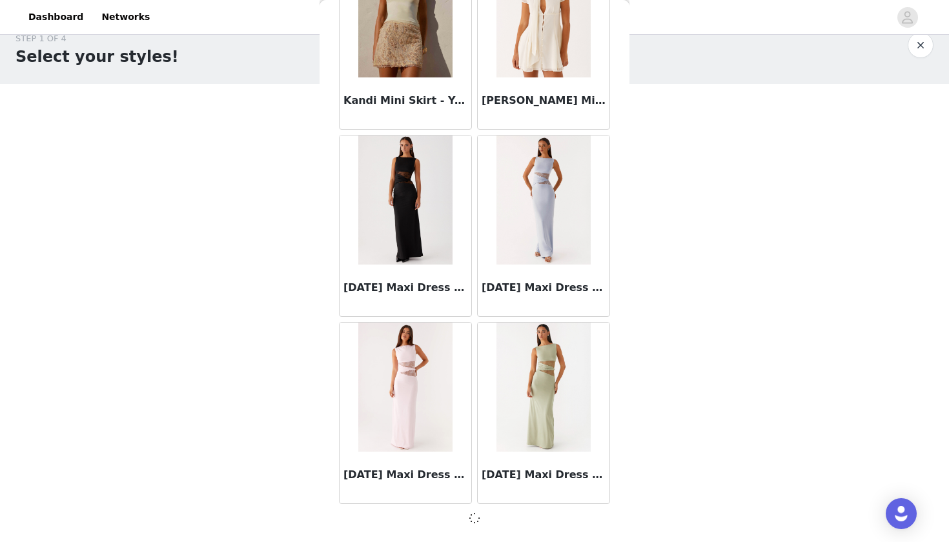
scroll to position [42625, 0]
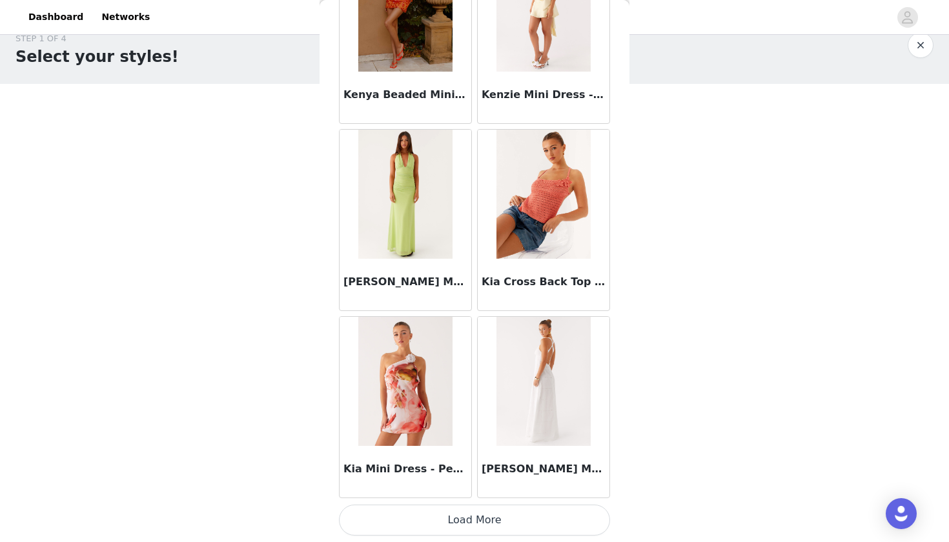
click at [407, 530] on button "Load More" at bounding box center [474, 520] width 271 height 31
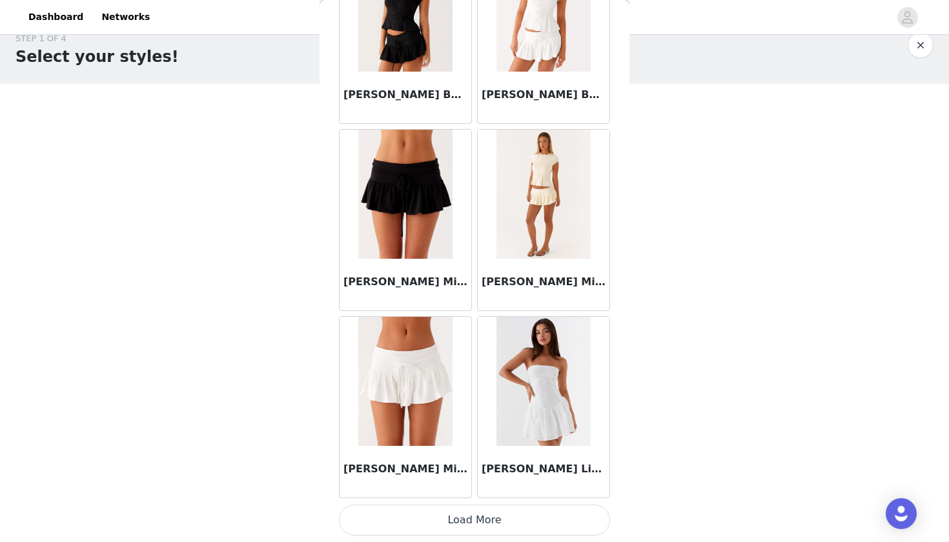
click at [406, 527] on button "Load More" at bounding box center [474, 520] width 271 height 31
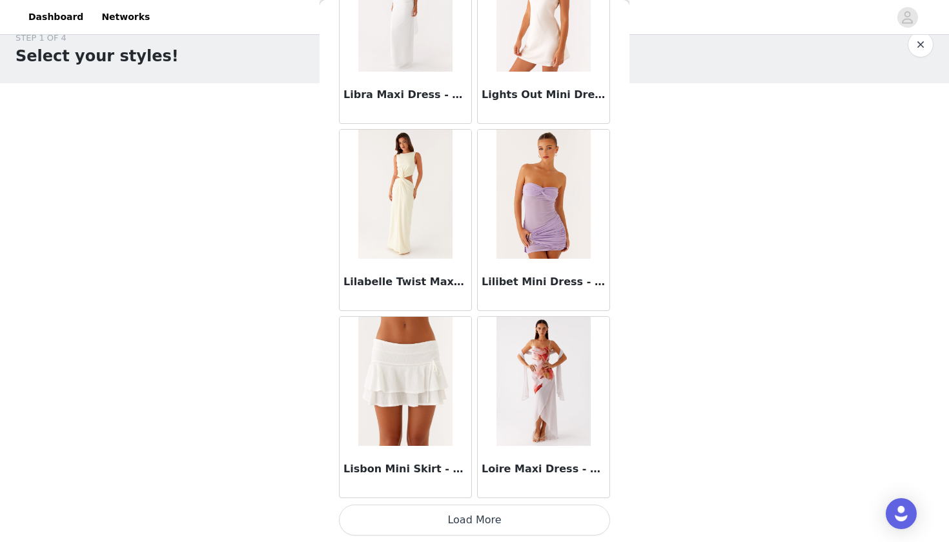
scroll to position [21, 0]
click at [407, 528] on button "Load More" at bounding box center [474, 520] width 271 height 31
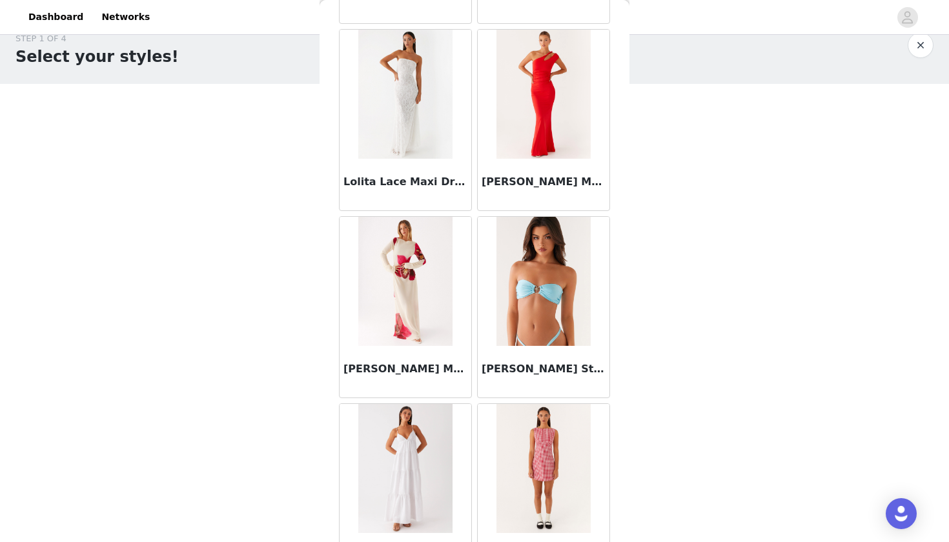
scroll to position [48726, 0]
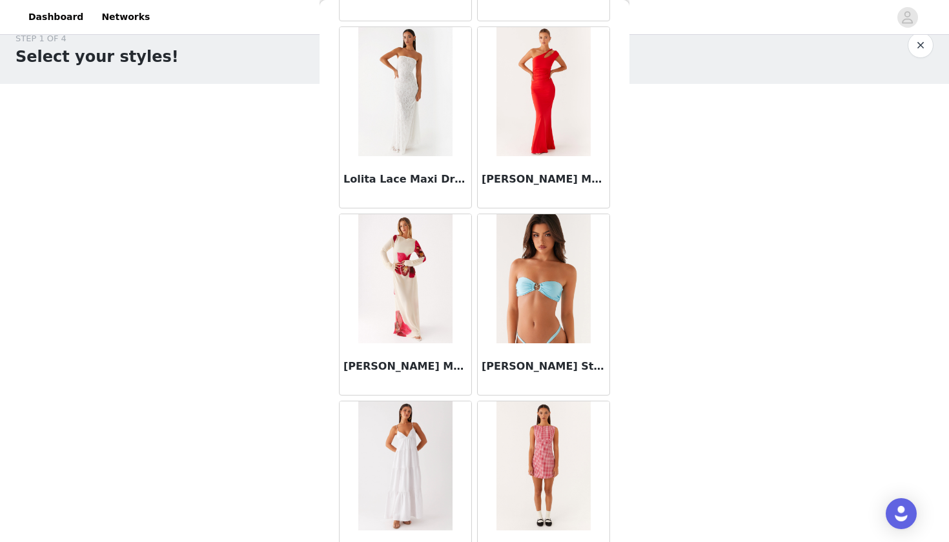
click at [409, 316] on img at bounding box center [405, 278] width 94 height 129
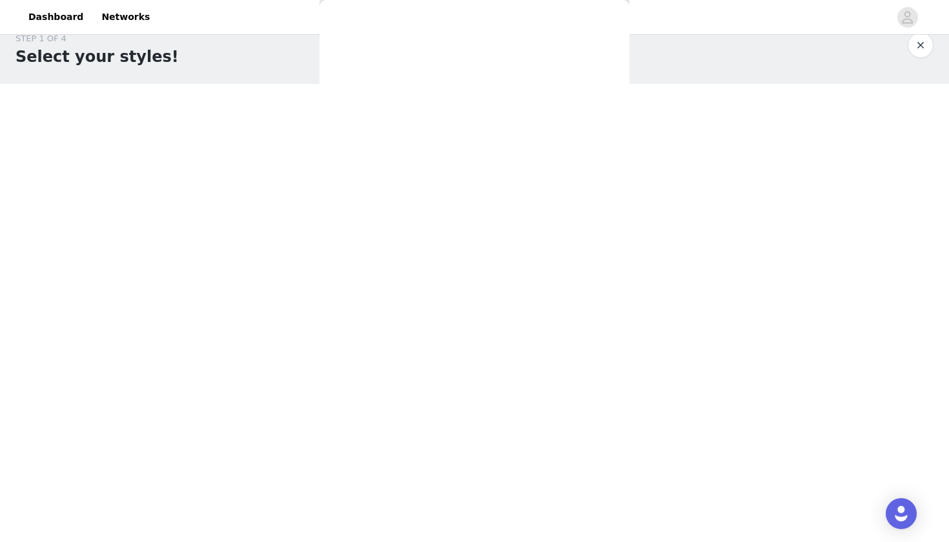
scroll to position [0, 0]
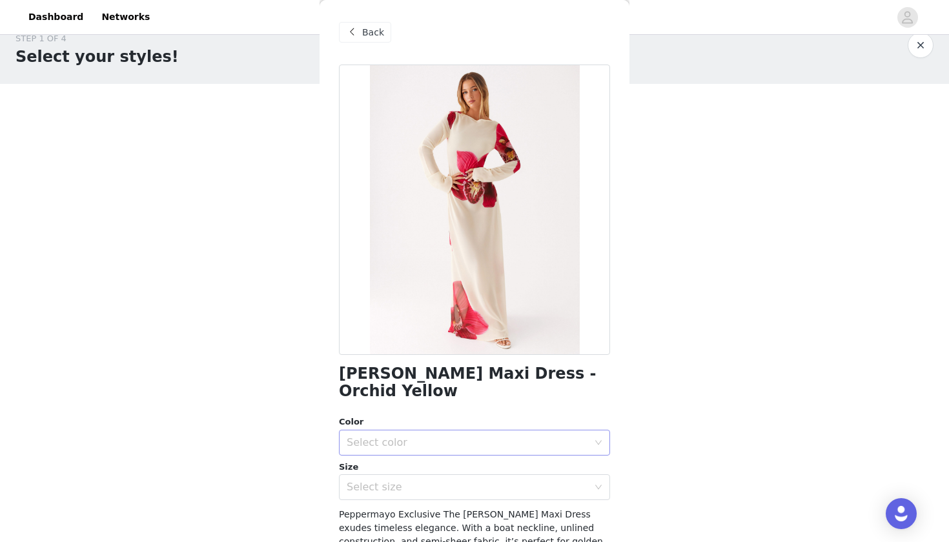
click at [366, 432] on div "Select color" at bounding box center [470, 443] width 247 height 25
click at [363, 457] on li "Orchid Yellow" at bounding box center [474, 453] width 271 height 21
click at [363, 481] on div "Select size" at bounding box center [470, 487] width 247 height 25
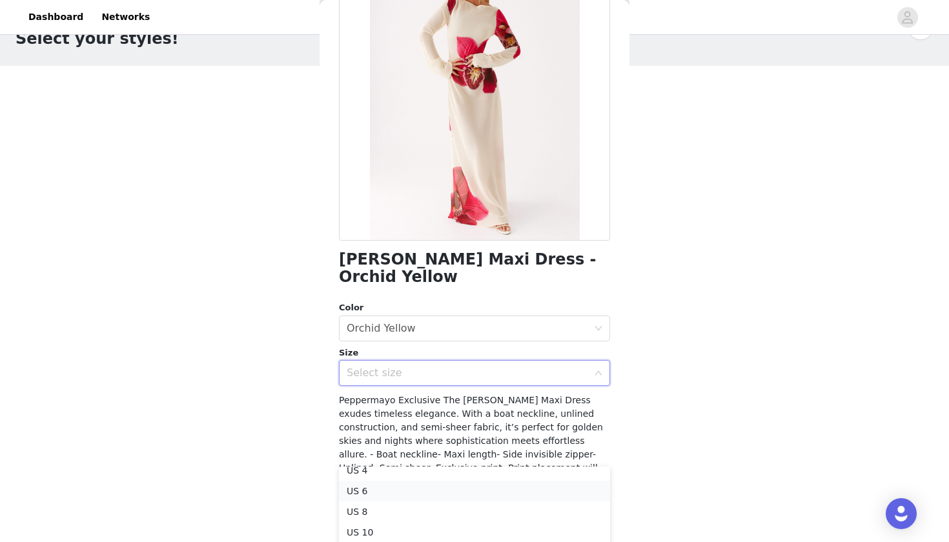
scroll to position [45, 0]
click at [365, 522] on li "US 10" at bounding box center [474, 527] width 271 height 21
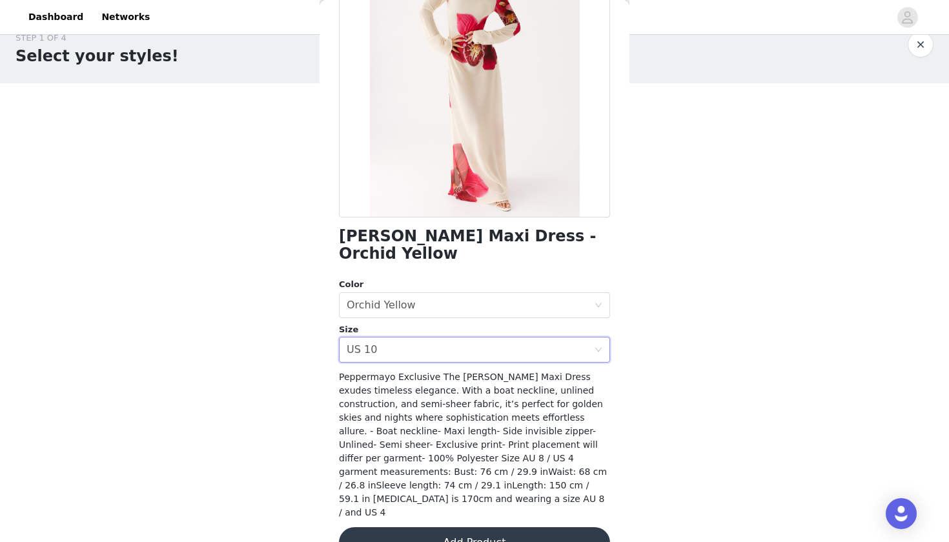
scroll to position [21, 0]
click at [478, 339] on div "Select size US 10" at bounding box center [470, 350] width 247 height 25
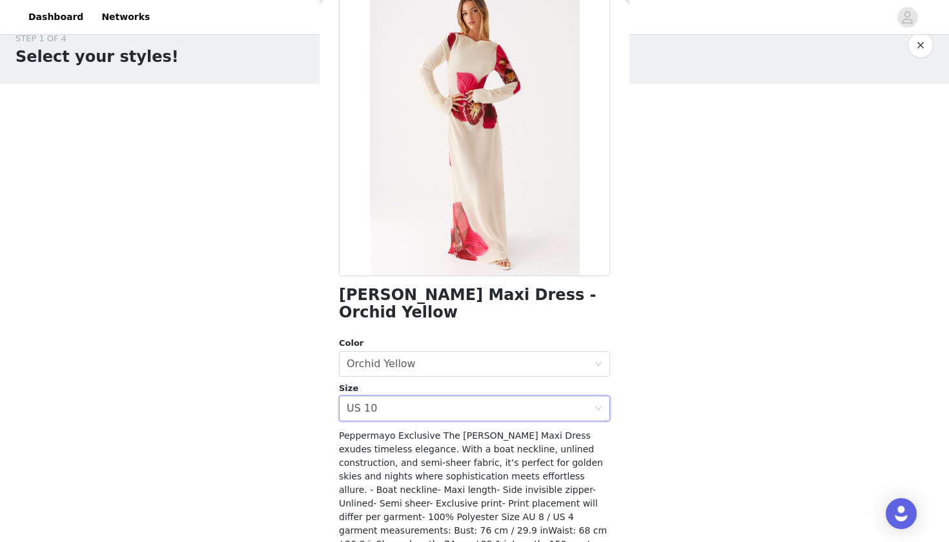
scroll to position [78, 0]
click at [416, 397] on div "Select size US 10" at bounding box center [470, 409] width 247 height 25
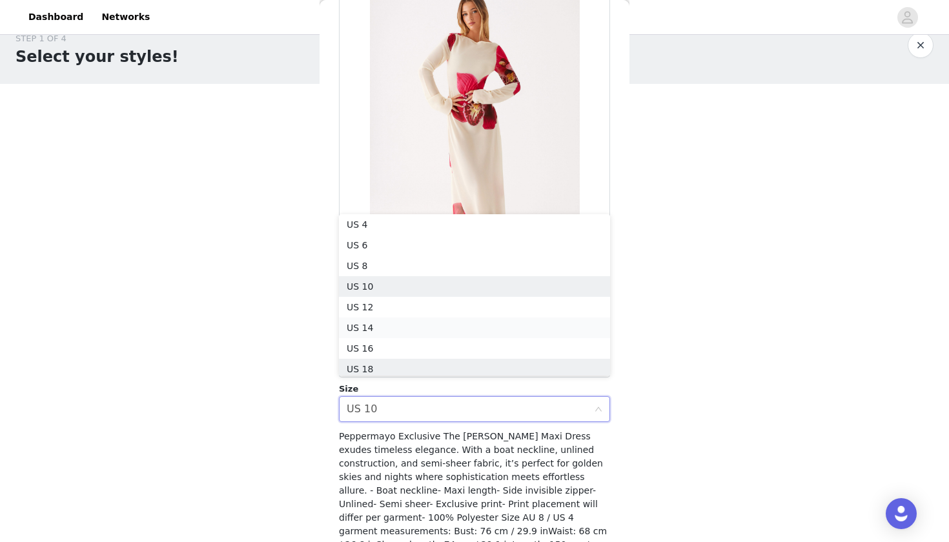
scroll to position [48, 0]
click at [386, 263] on li "US 8" at bounding box center [474, 262] width 271 height 21
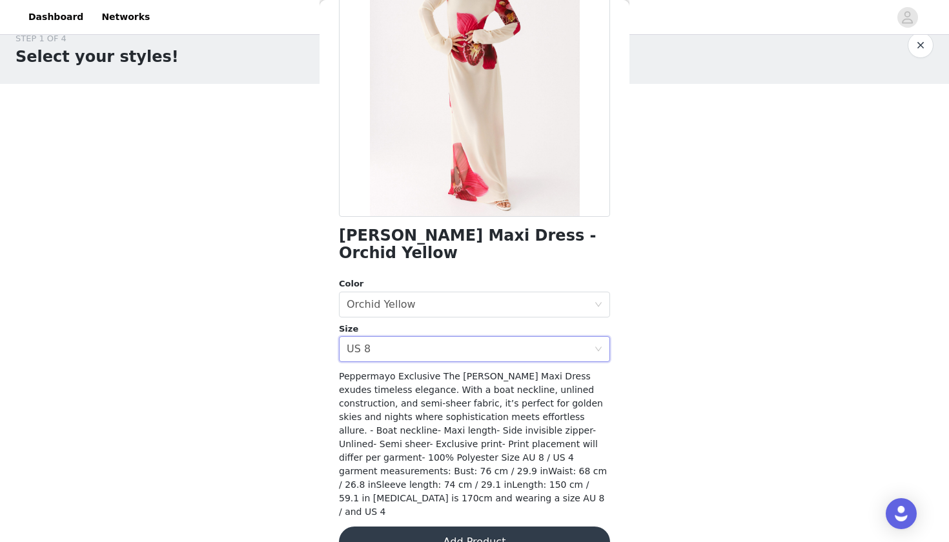
scroll to position [138, 0]
click at [401, 528] on button "Add Product" at bounding box center [474, 543] width 271 height 31
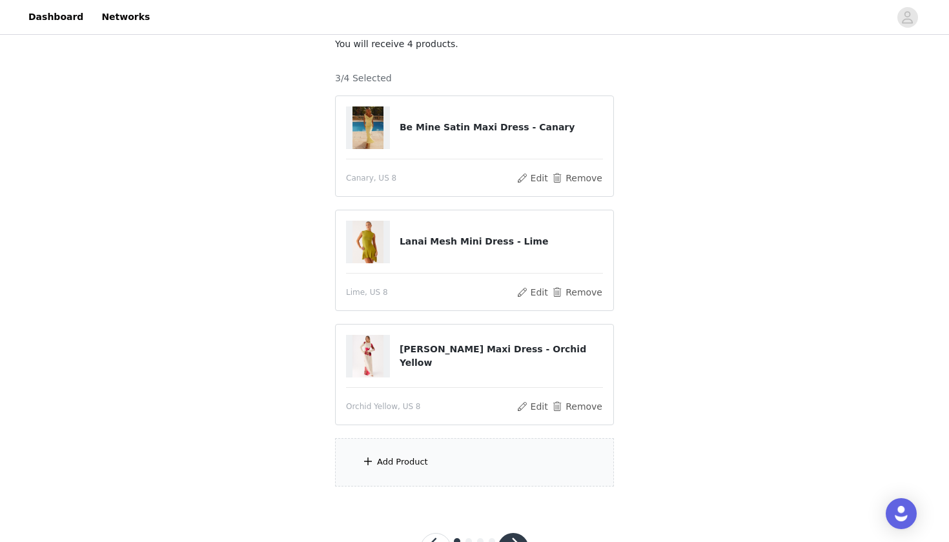
scroll to position [95, 0]
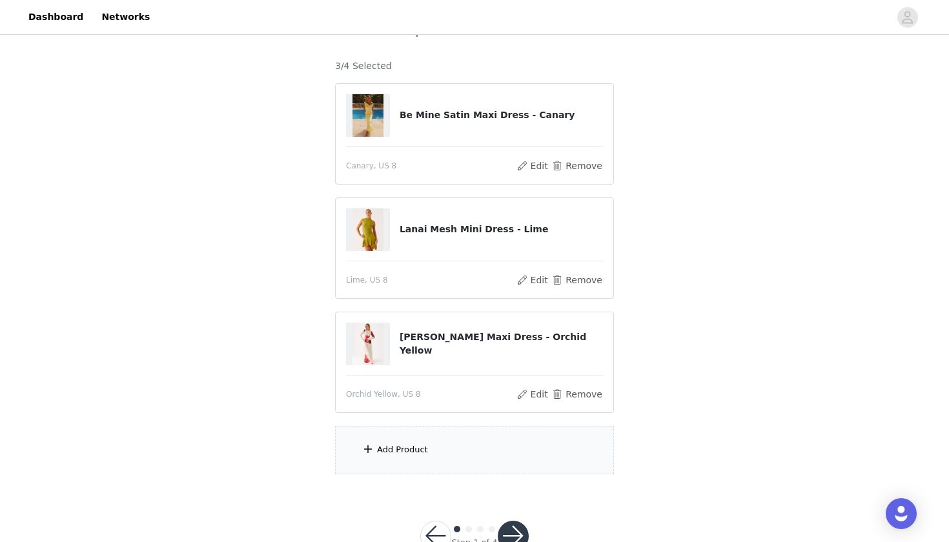
click at [393, 443] on div "Add Product" at bounding box center [474, 450] width 279 height 48
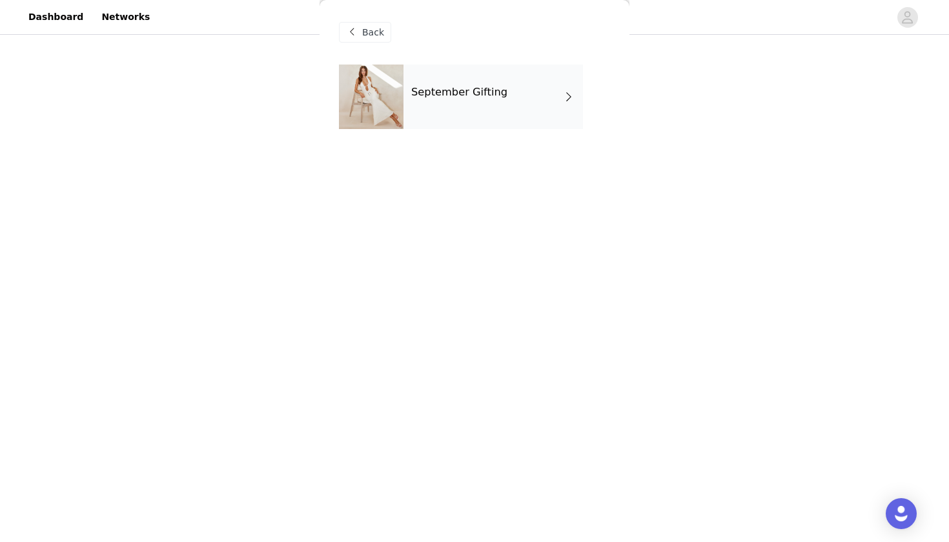
click at [449, 99] on div "September Gifting" at bounding box center [494, 97] width 180 height 65
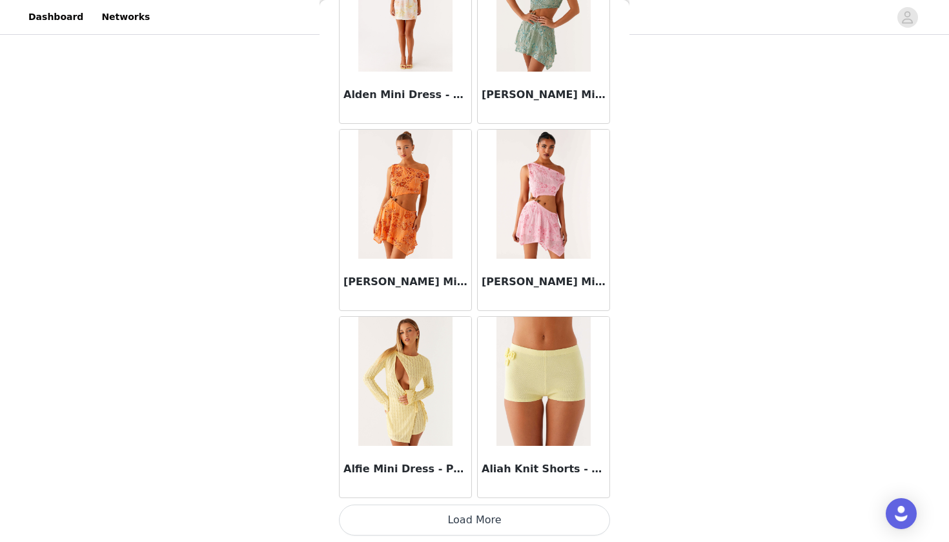
click at [419, 523] on button "Load More" at bounding box center [474, 520] width 271 height 31
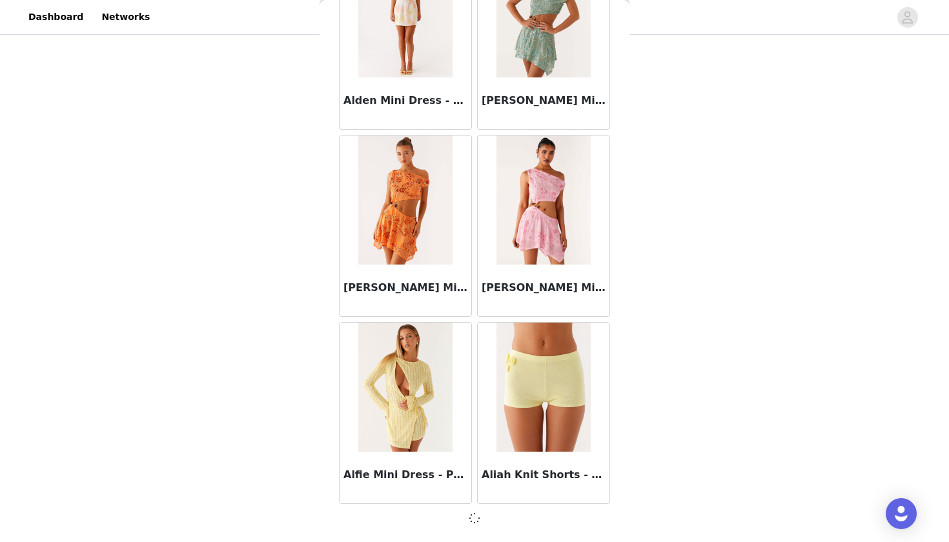
scroll to position [1428, 0]
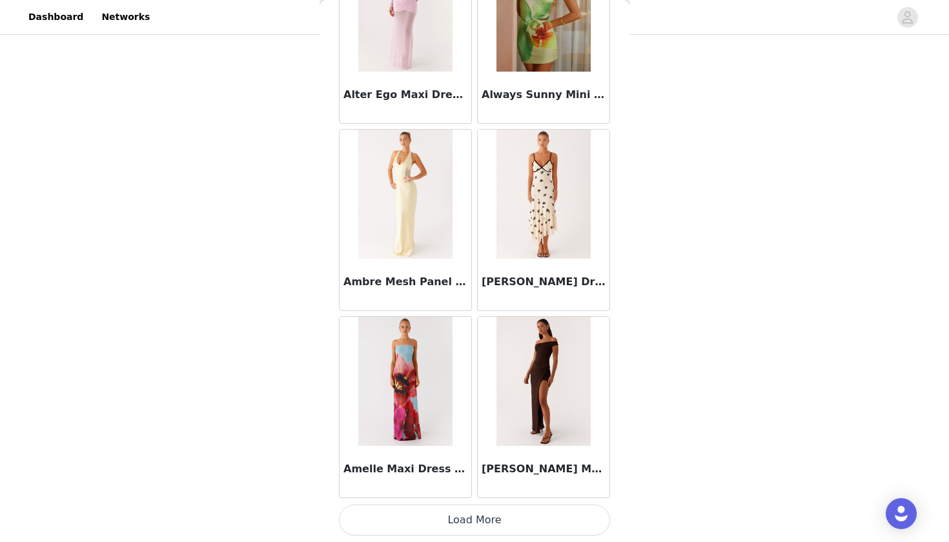
click at [442, 527] on button "Load More" at bounding box center [474, 520] width 271 height 31
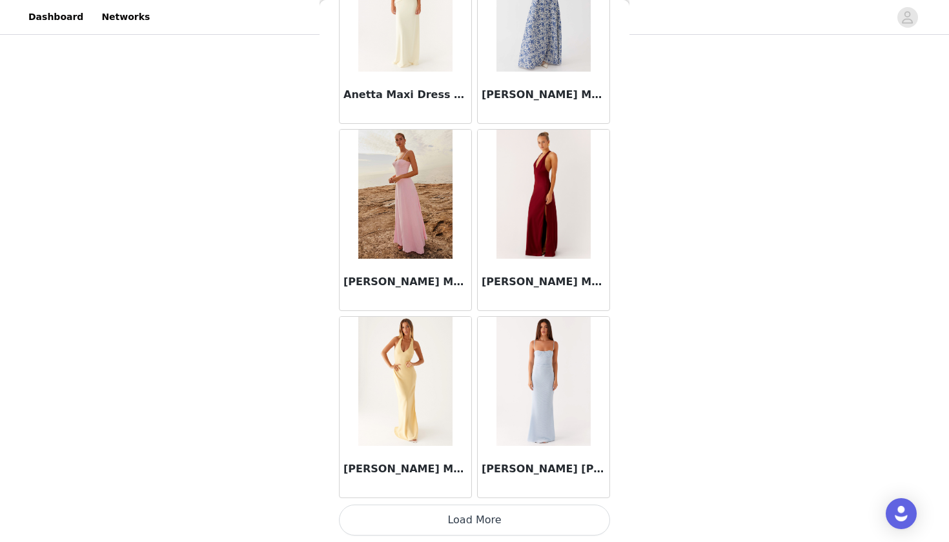
click at [446, 520] on button "Load More" at bounding box center [474, 520] width 271 height 31
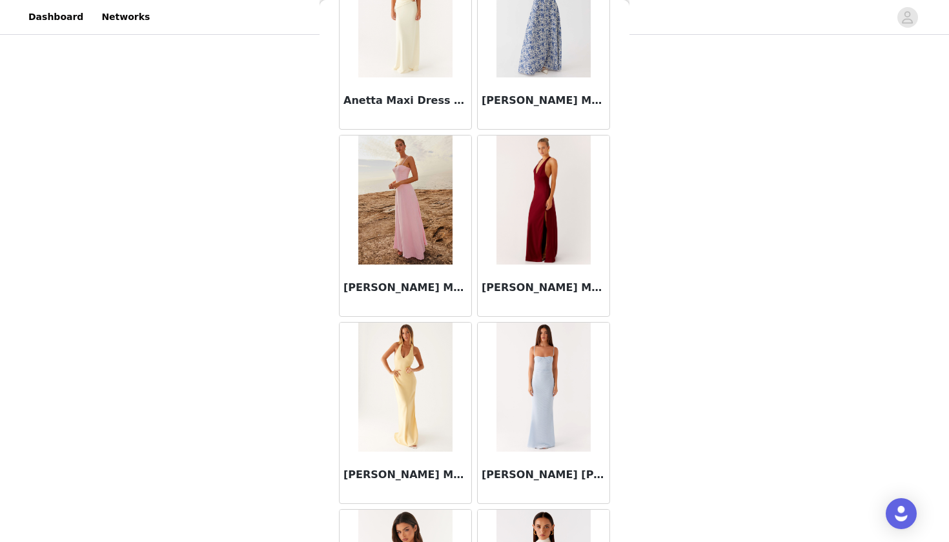
scroll to position [135, 0]
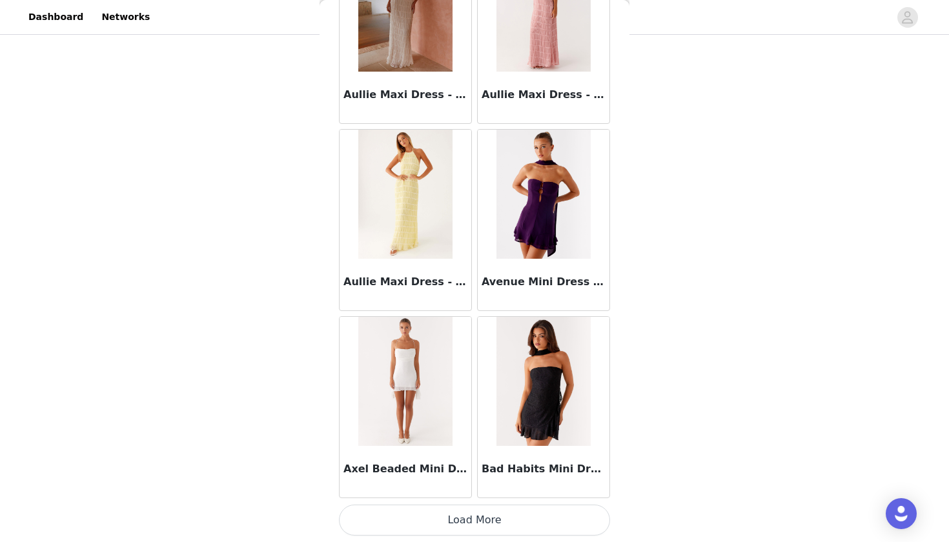
click at [414, 519] on button "Load More" at bounding box center [474, 520] width 271 height 31
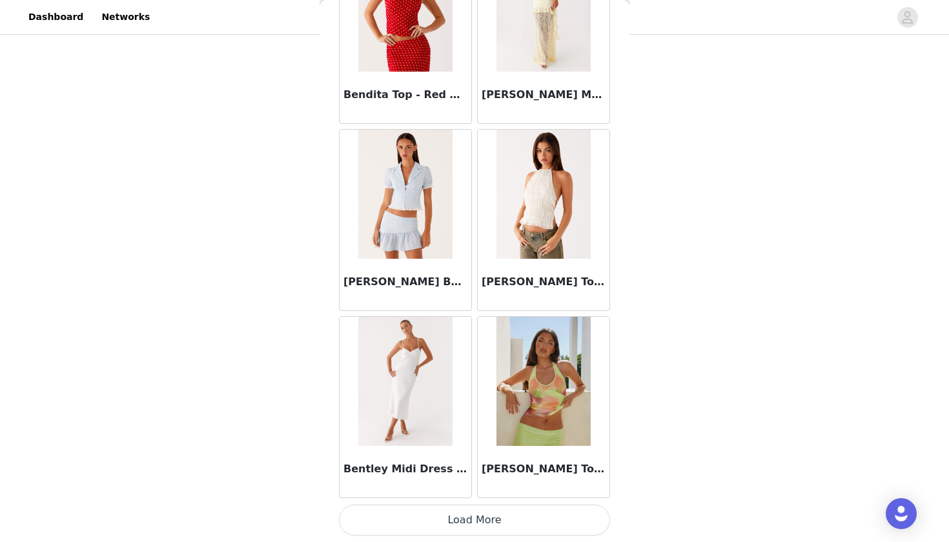
click at [413, 517] on button "Load More" at bounding box center [474, 520] width 271 height 31
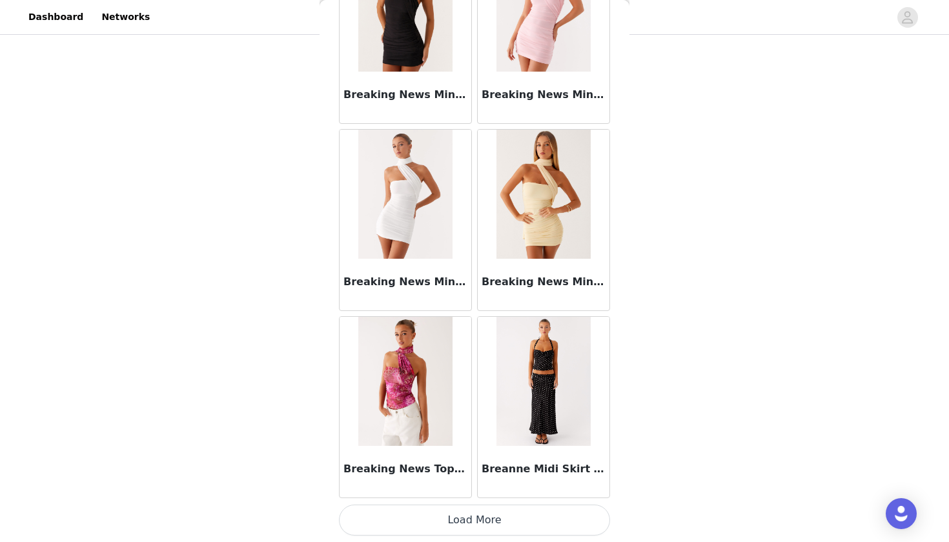
click at [413, 517] on button "Load More" at bounding box center [474, 520] width 271 height 31
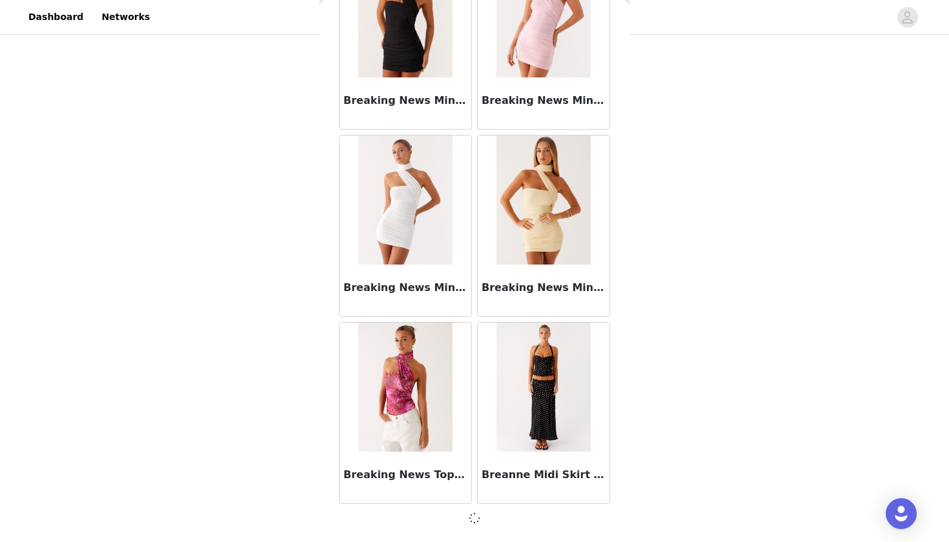
scroll to position [10791, 0]
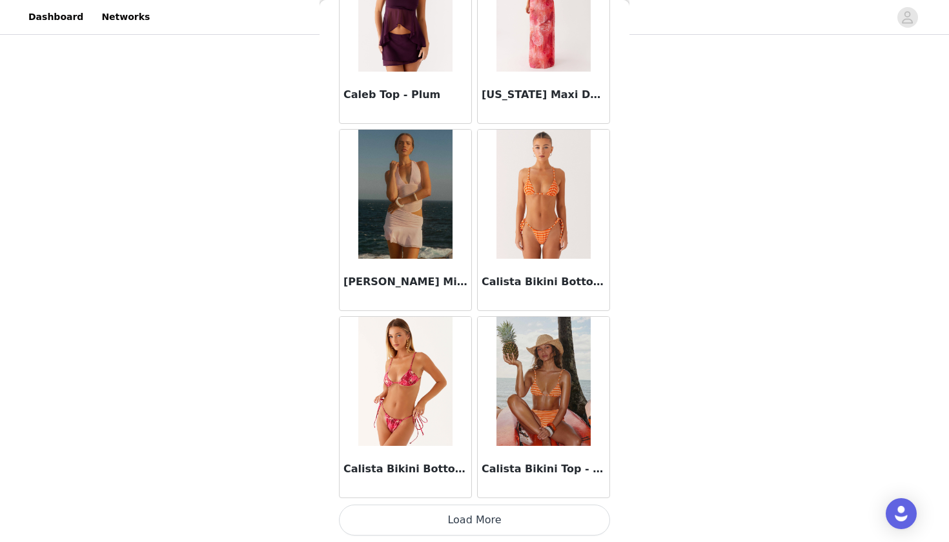
click at [421, 519] on button "Load More" at bounding box center [474, 520] width 271 height 31
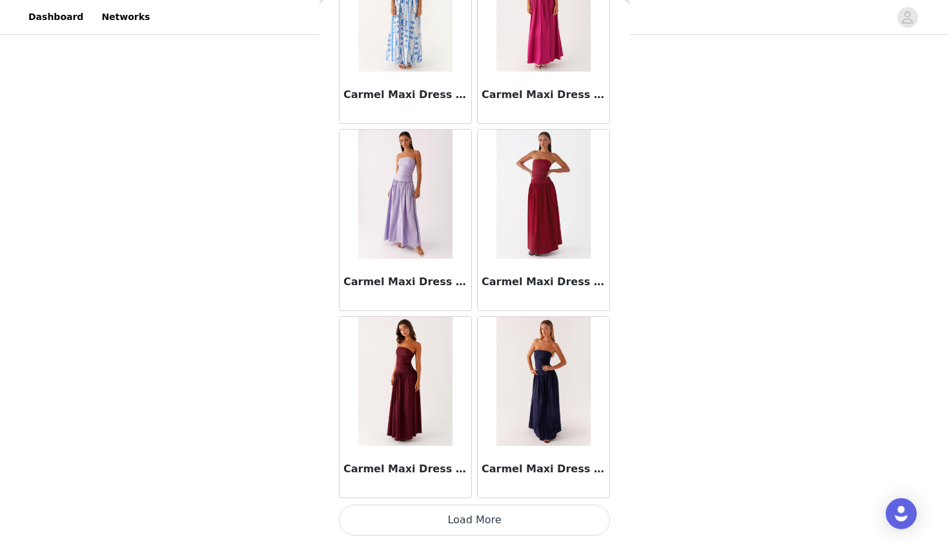
click at [426, 513] on button "Load More" at bounding box center [474, 520] width 271 height 31
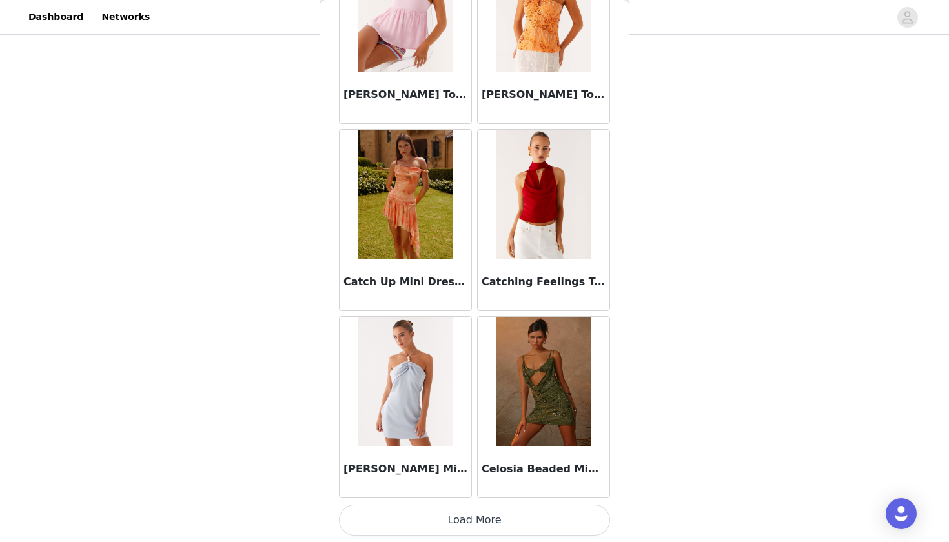
click at [435, 525] on button "Load More" at bounding box center [474, 520] width 271 height 31
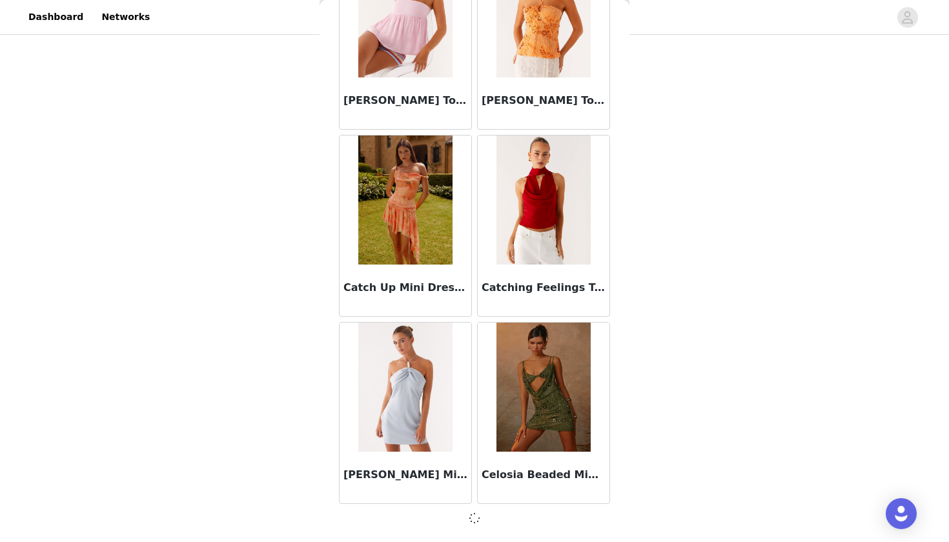
scroll to position [16409, 0]
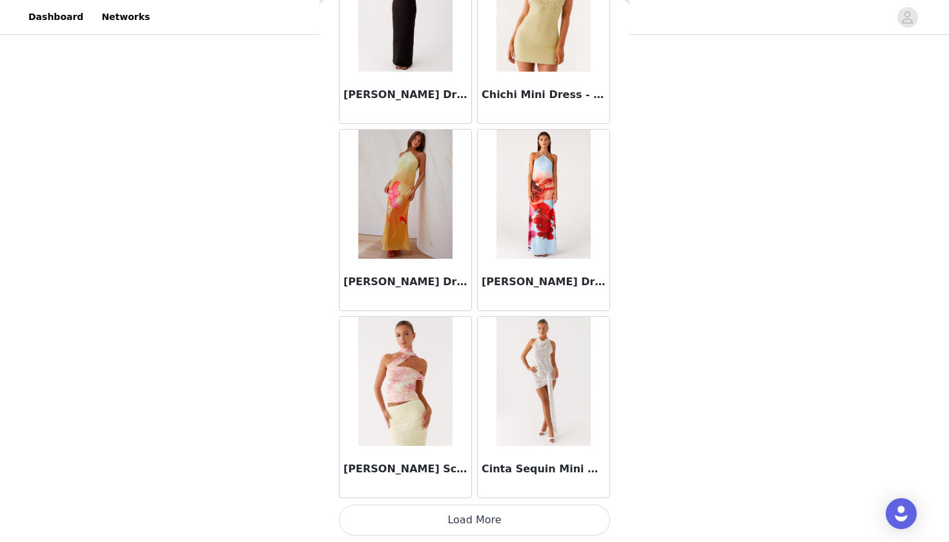
click at [434, 523] on button "Load More" at bounding box center [474, 520] width 271 height 31
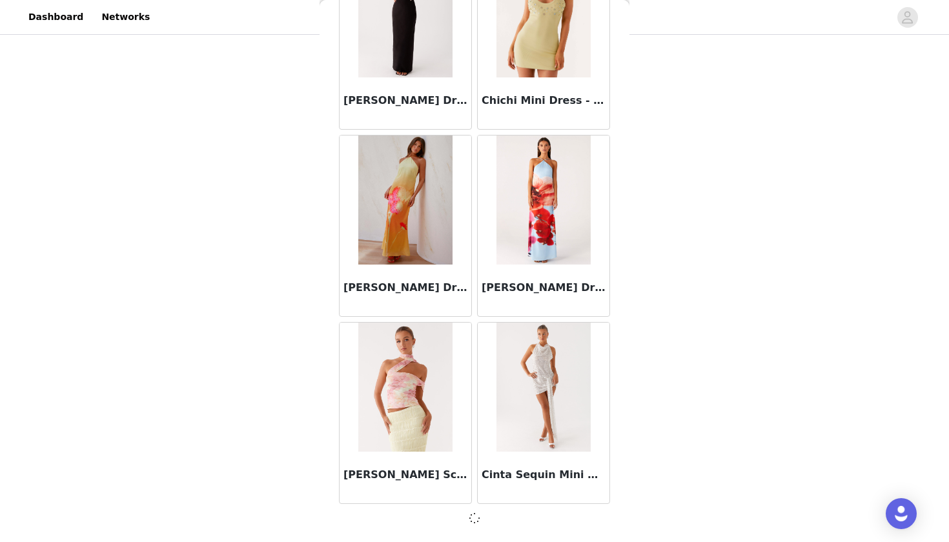
scroll to position [18281, 0]
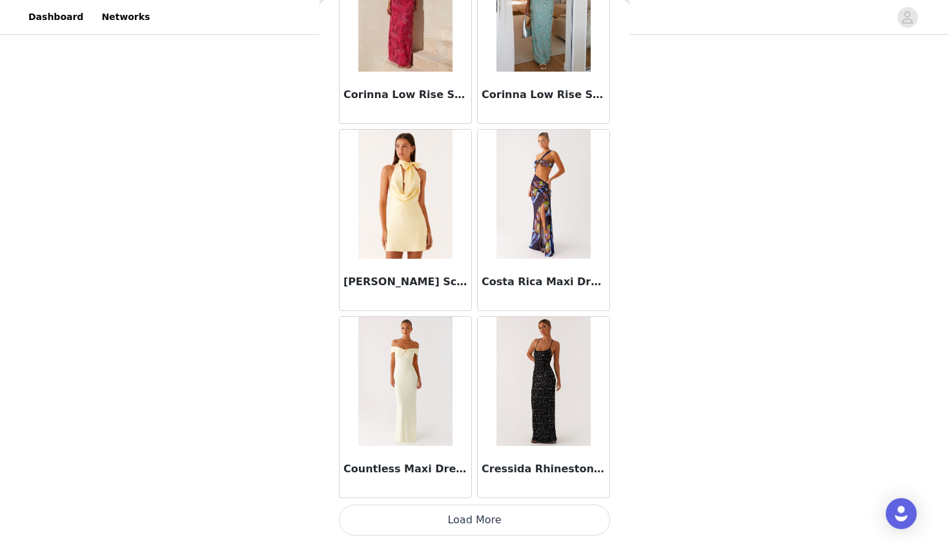
click at [435, 523] on button "Load More" at bounding box center [474, 520] width 271 height 31
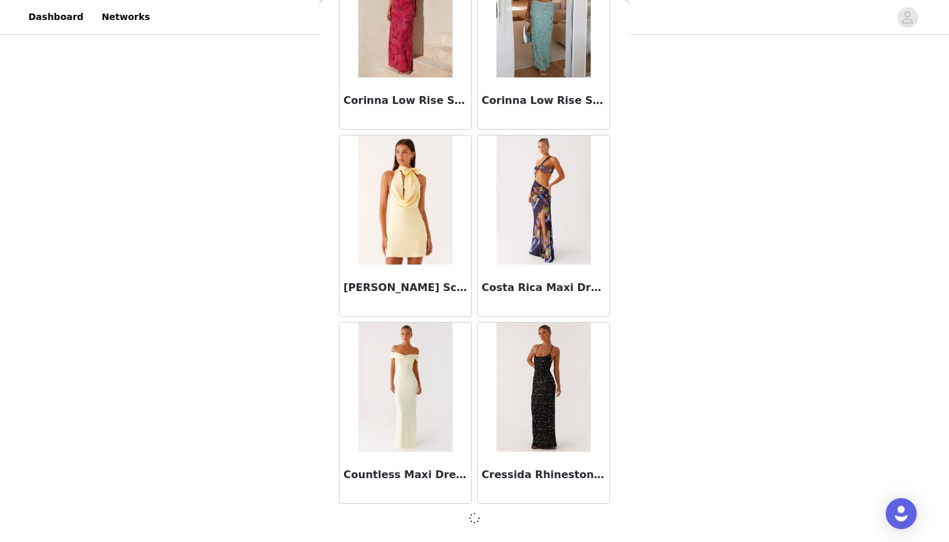
scroll to position [20154, 0]
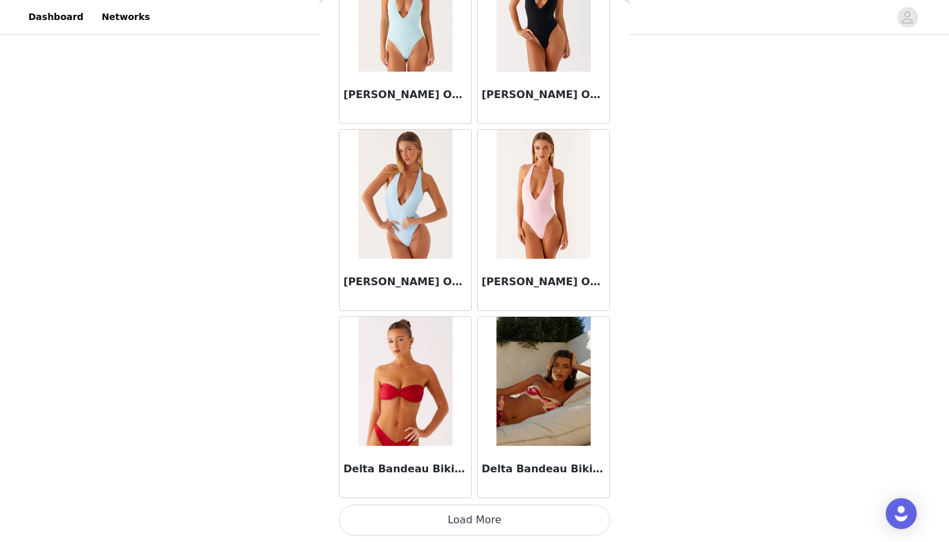
click at [433, 529] on button "Load More" at bounding box center [474, 520] width 271 height 31
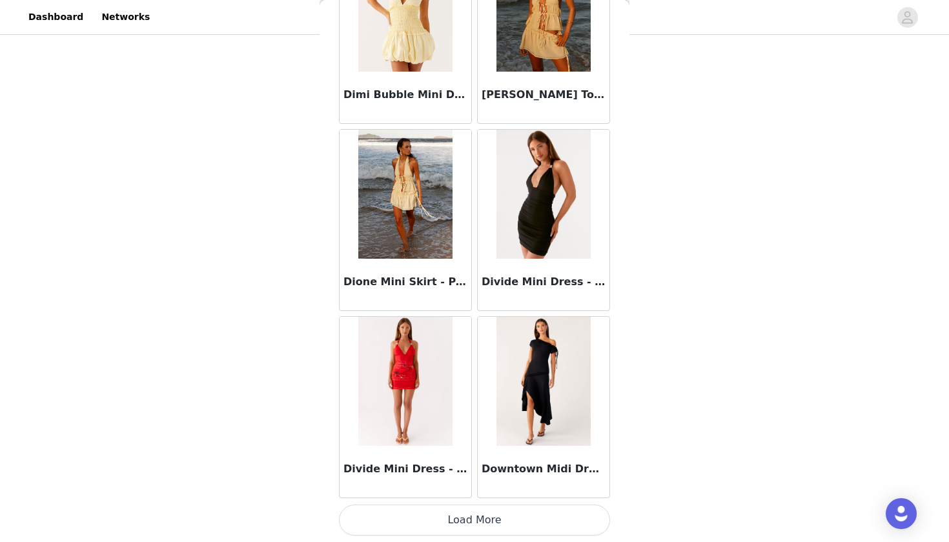
click at [433, 533] on button "Load More" at bounding box center [474, 520] width 271 height 31
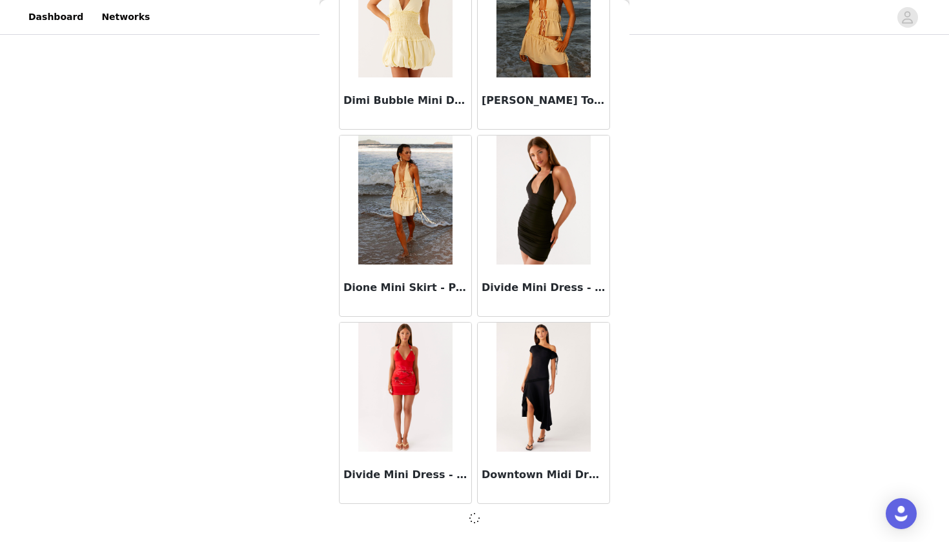
scroll to position [23899, 0]
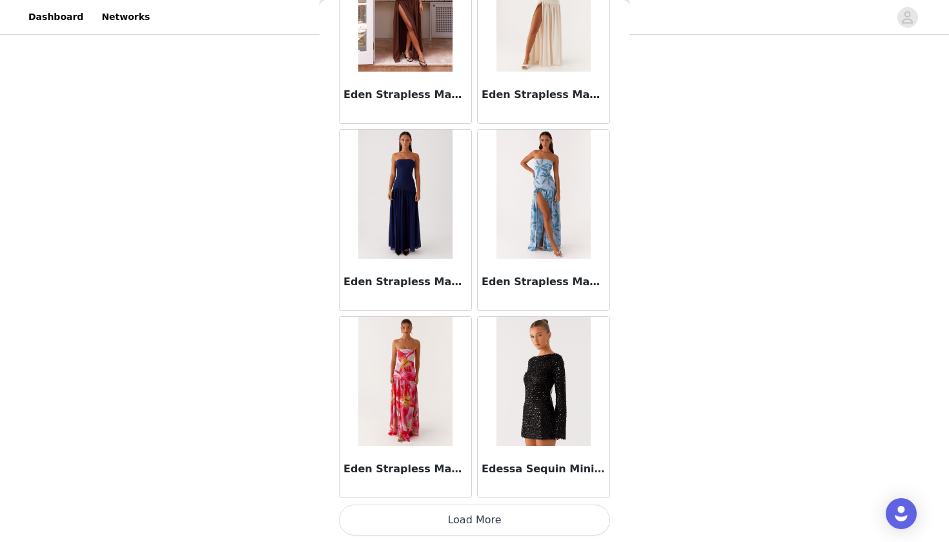
click at [433, 525] on button "Load More" at bounding box center [474, 520] width 271 height 31
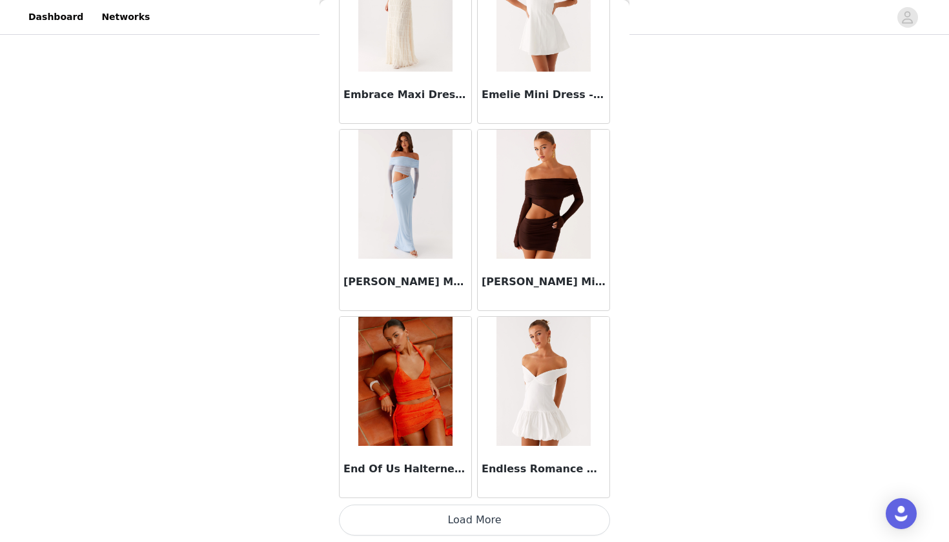
click at [433, 520] on button "Load More" at bounding box center [474, 520] width 271 height 31
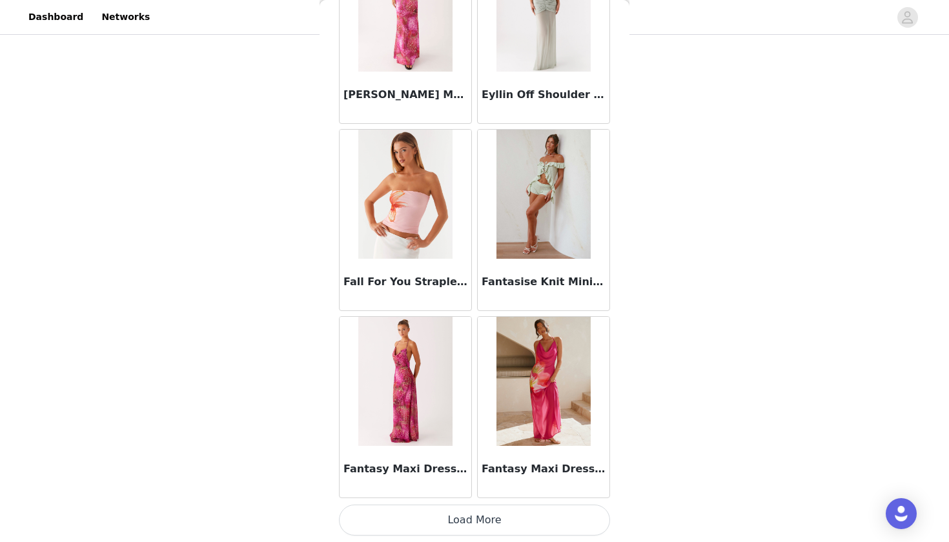
click at [431, 532] on button "Load More" at bounding box center [474, 520] width 271 height 31
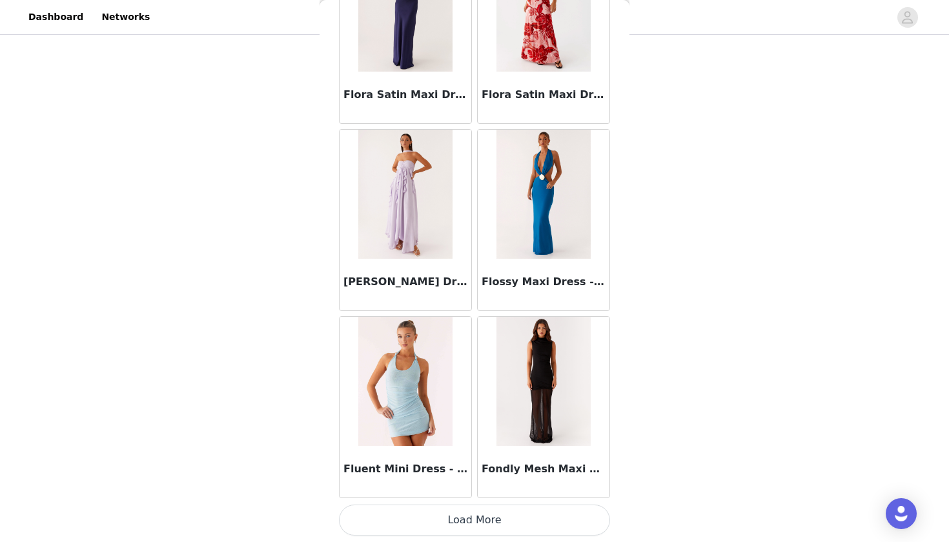
click at [434, 518] on button "Load More" at bounding box center [474, 520] width 271 height 31
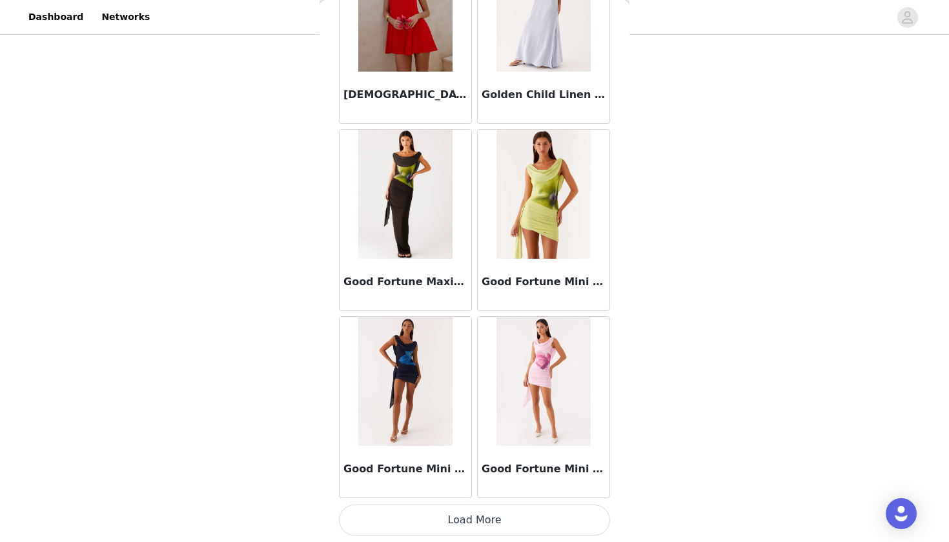
click at [434, 518] on button "Load More" at bounding box center [474, 520] width 271 height 31
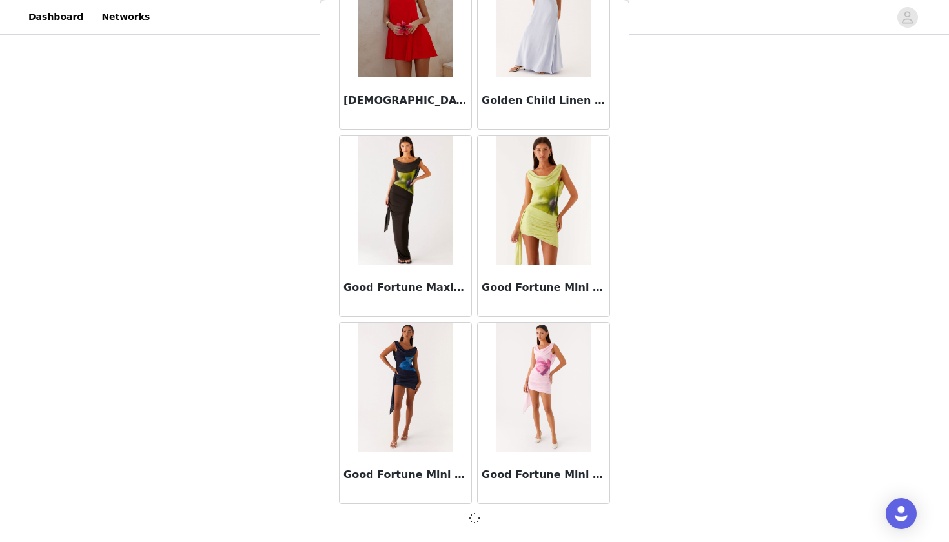
scroll to position [33262, 0]
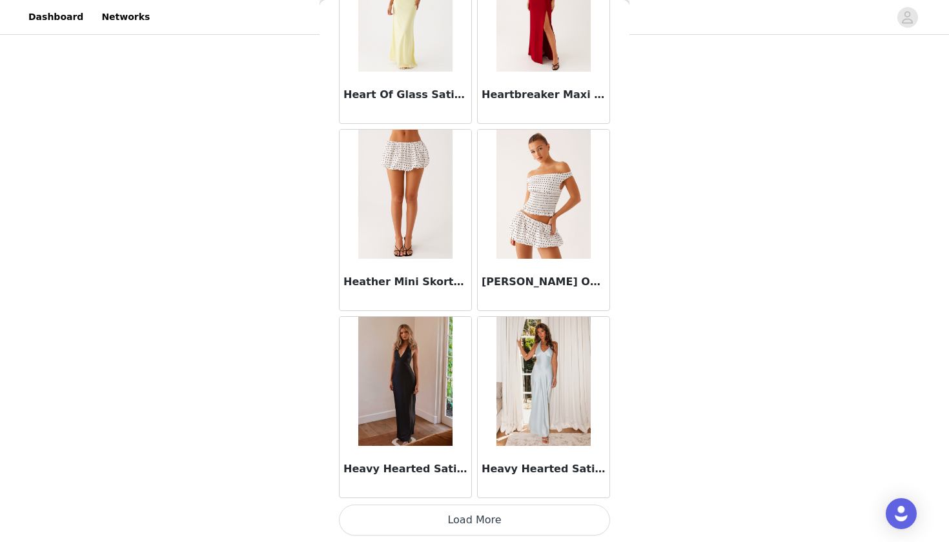
click at [434, 518] on button "Load More" at bounding box center [474, 520] width 271 height 31
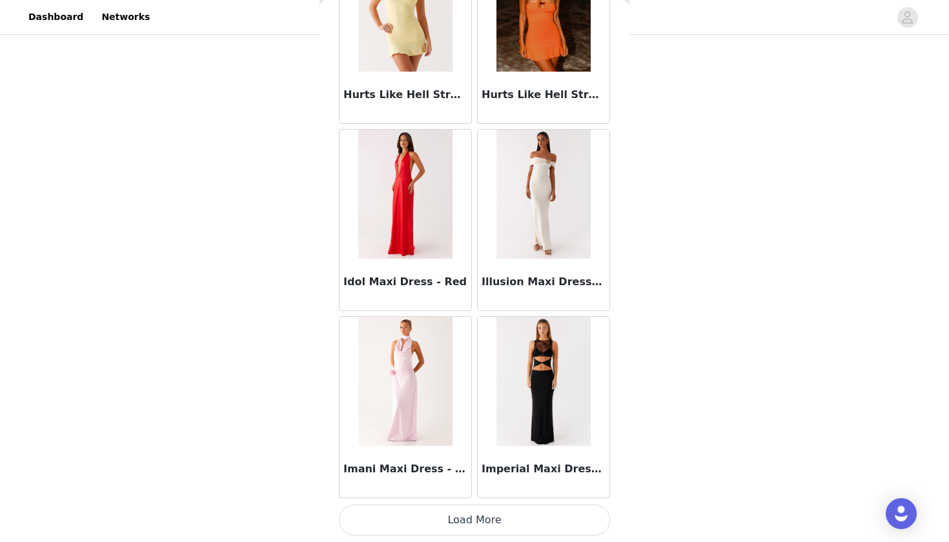
click at [434, 518] on button "Load More" at bounding box center [474, 520] width 271 height 31
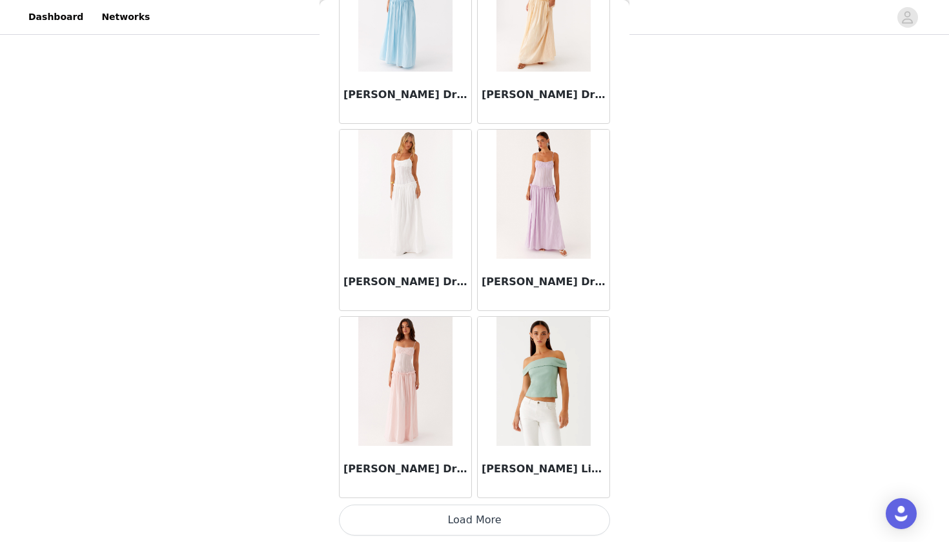
click at [434, 519] on button "Load More" at bounding box center [474, 520] width 271 height 31
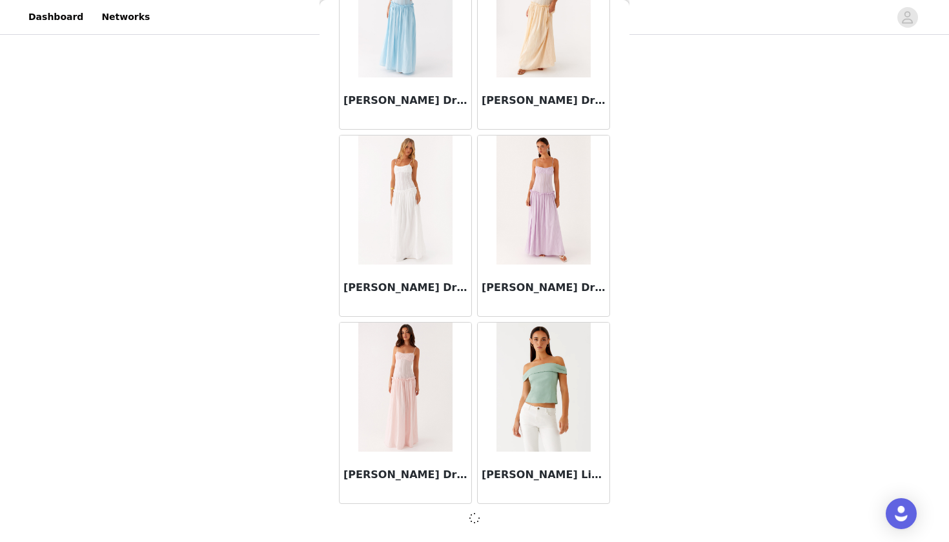
scroll to position [38880, 0]
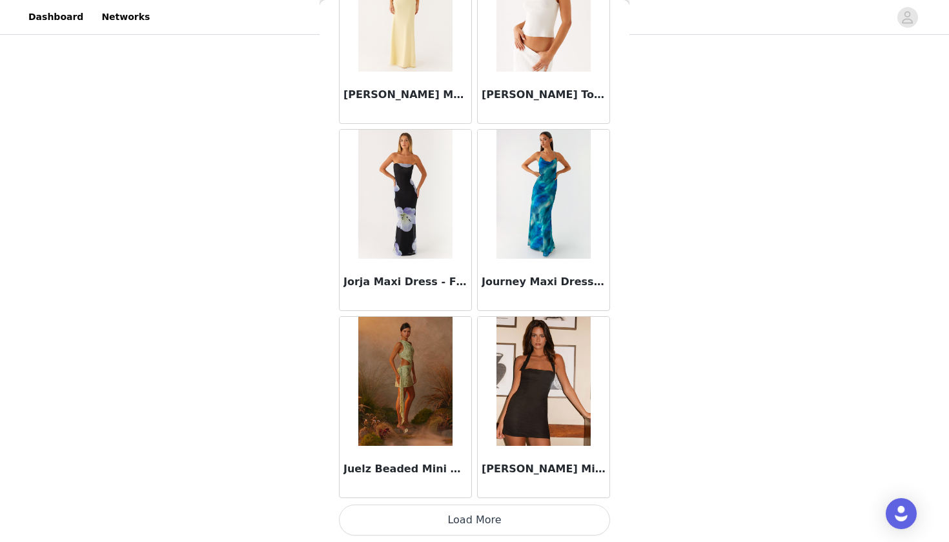
click at [434, 519] on button "Load More" at bounding box center [474, 520] width 271 height 31
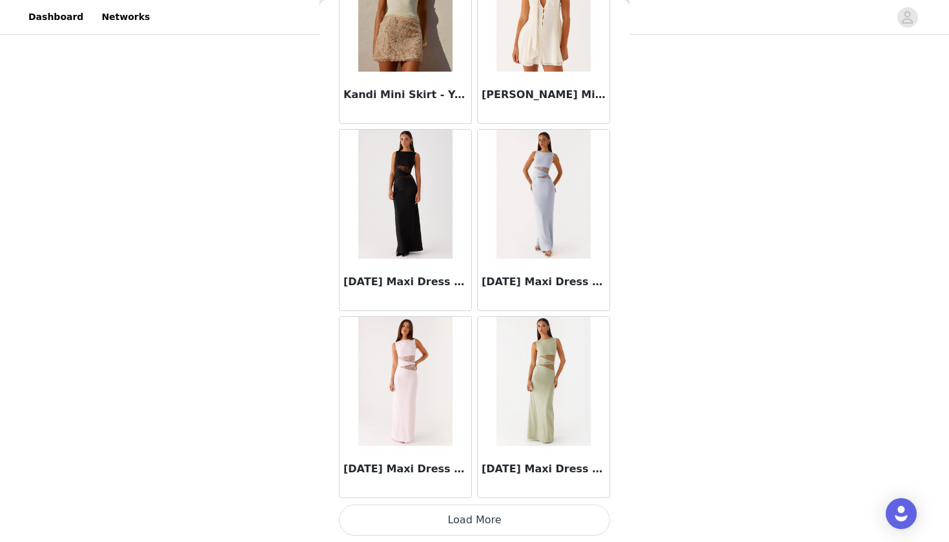
click at [433, 522] on button "Load More" at bounding box center [474, 520] width 271 height 31
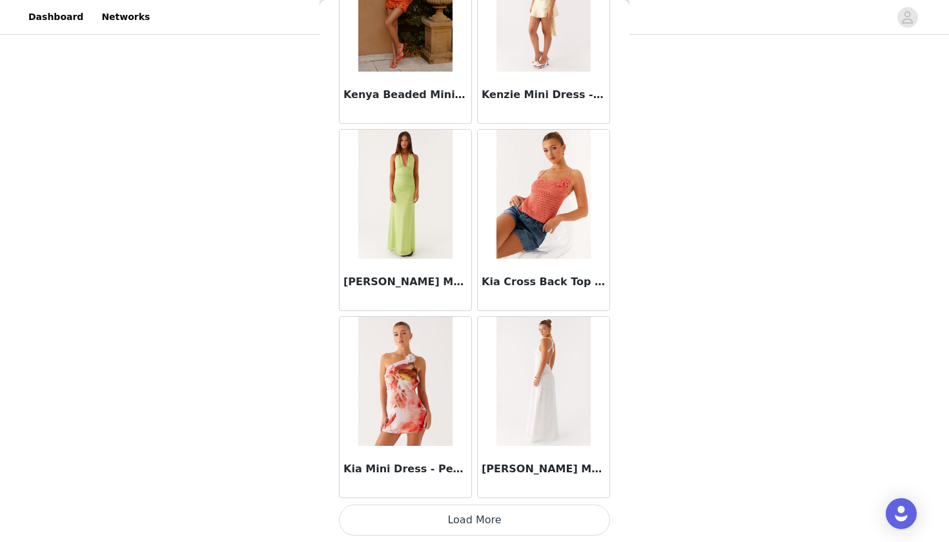
scroll to position [135, 0]
click at [425, 530] on button "Load More" at bounding box center [474, 520] width 271 height 31
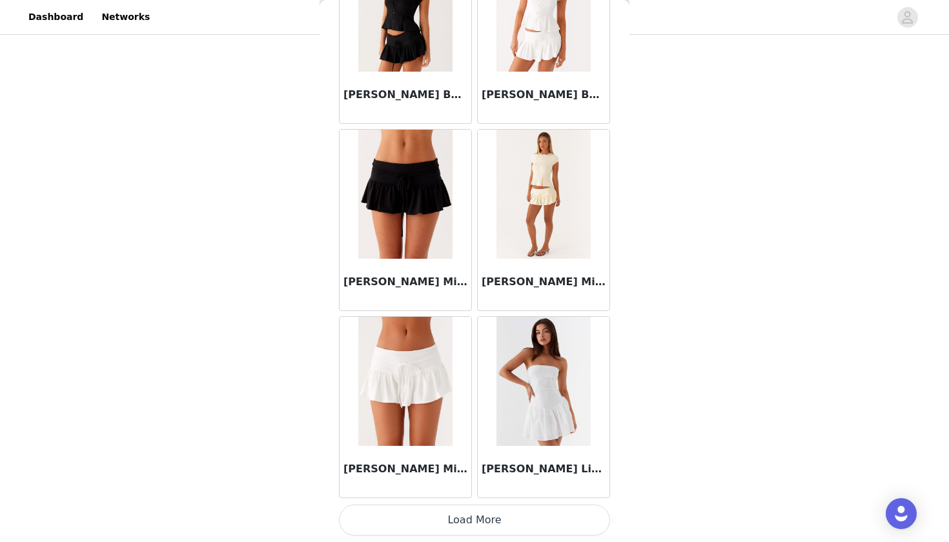
click at [424, 520] on button "Load More" at bounding box center [474, 520] width 271 height 31
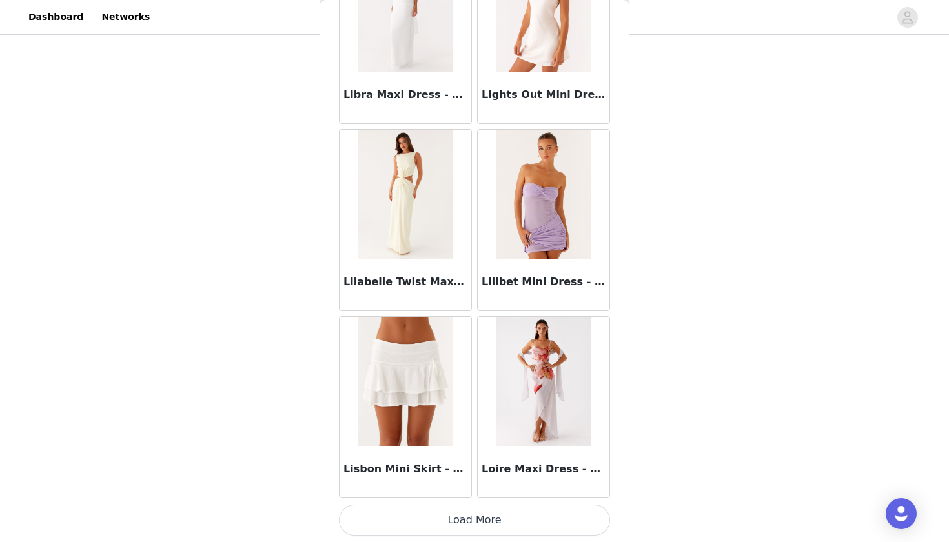
click at [424, 520] on button "Load More" at bounding box center [474, 520] width 271 height 31
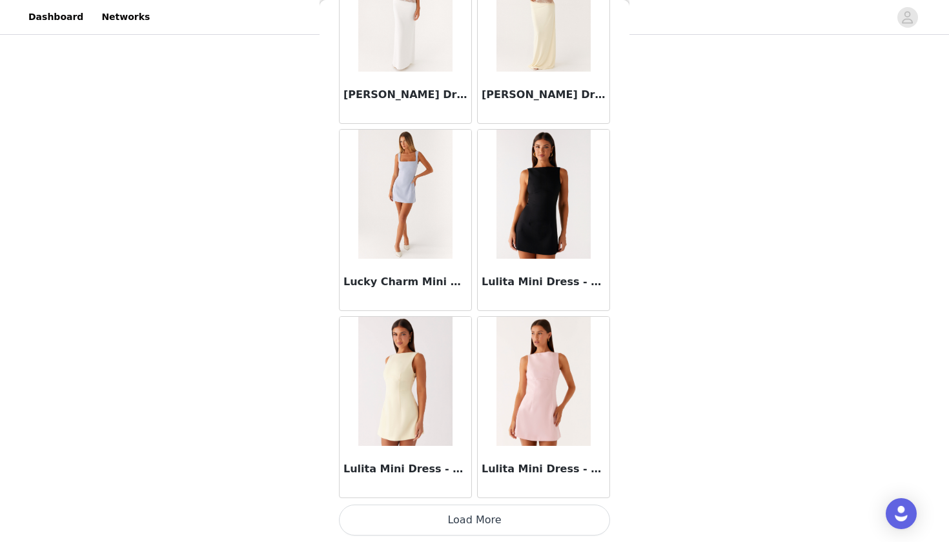
click at [424, 520] on button "Load More" at bounding box center [474, 520] width 271 height 31
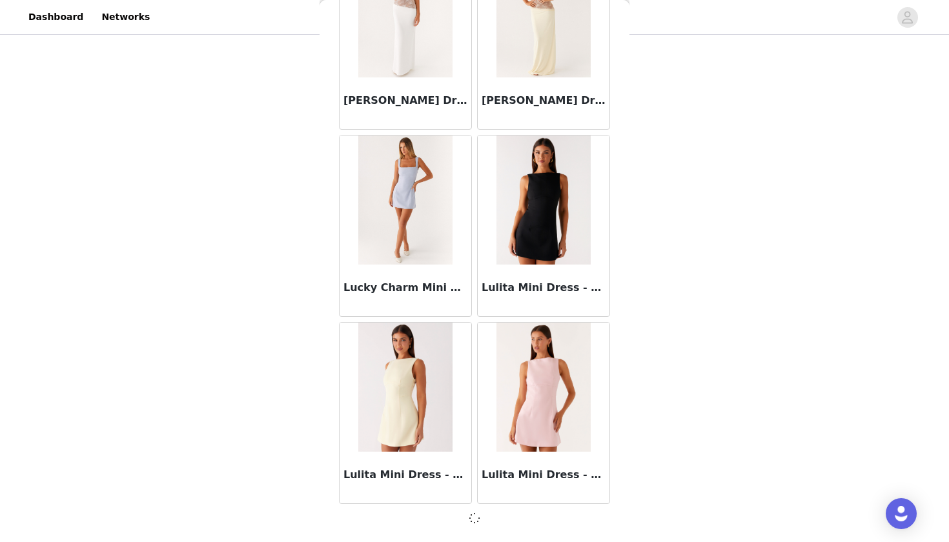
scroll to position [50115, 0]
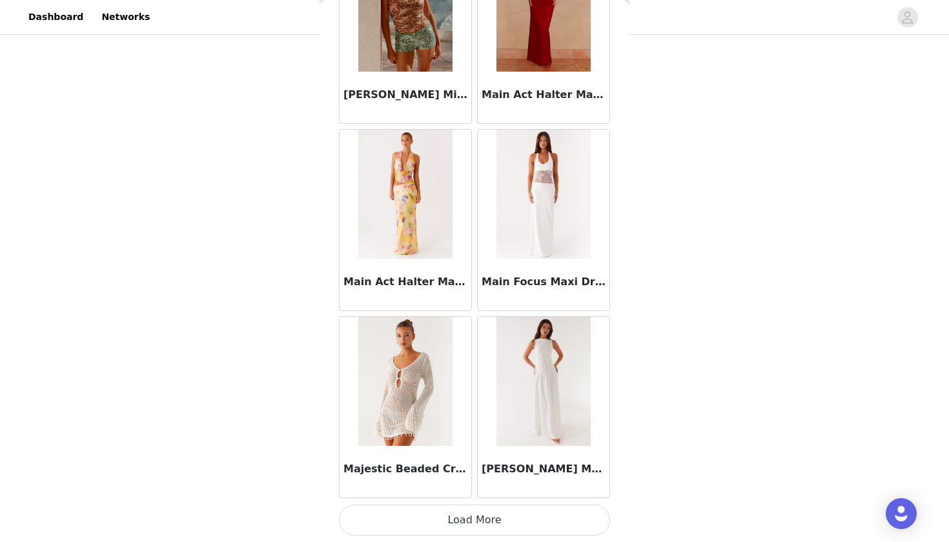
click at [424, 515] on button "Load More" at bounding box center [474, 520] width 271 height 31
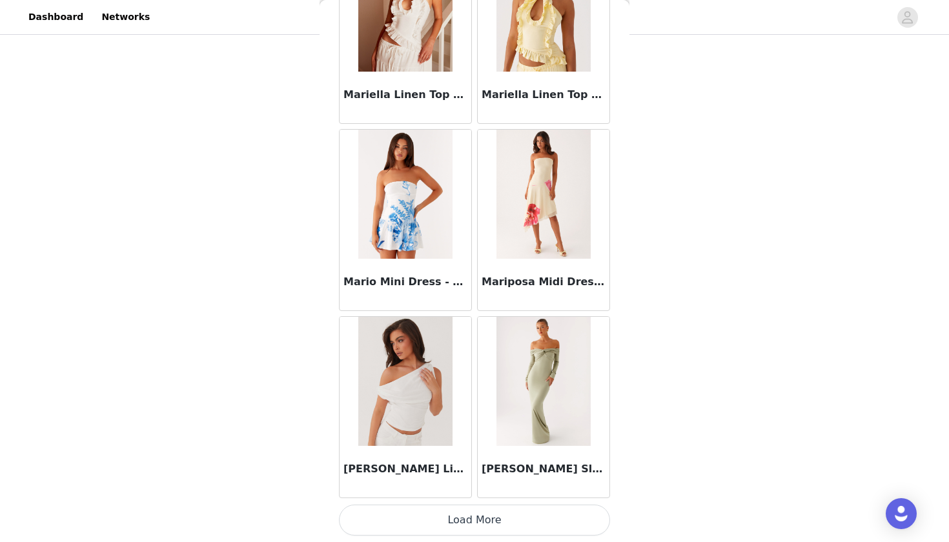
click at [418, 534] on button "Load More" at bounding box center [474, 520] width 271 height 31
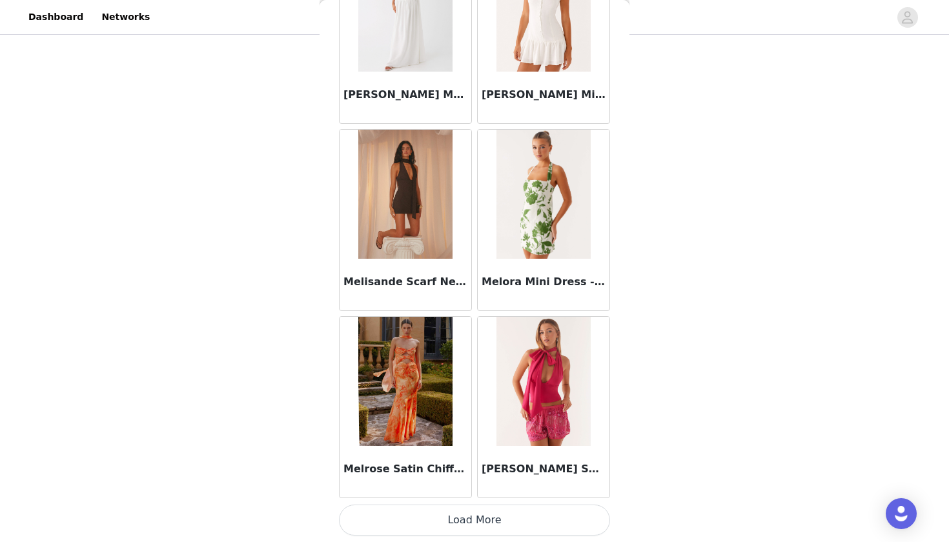
click at [413, 522] on button "Load More" at bounding box center [474, 520] width 271 height 31
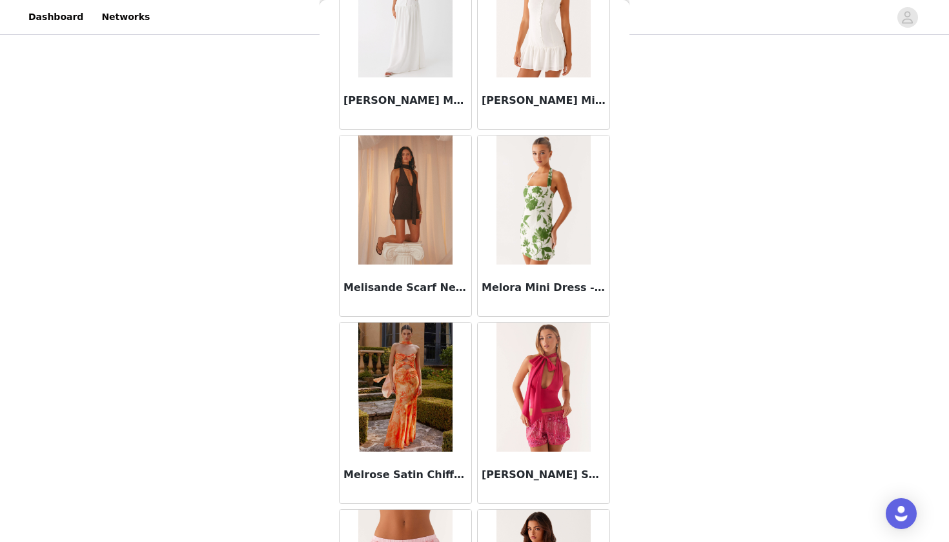
scroll to position [135, 0]
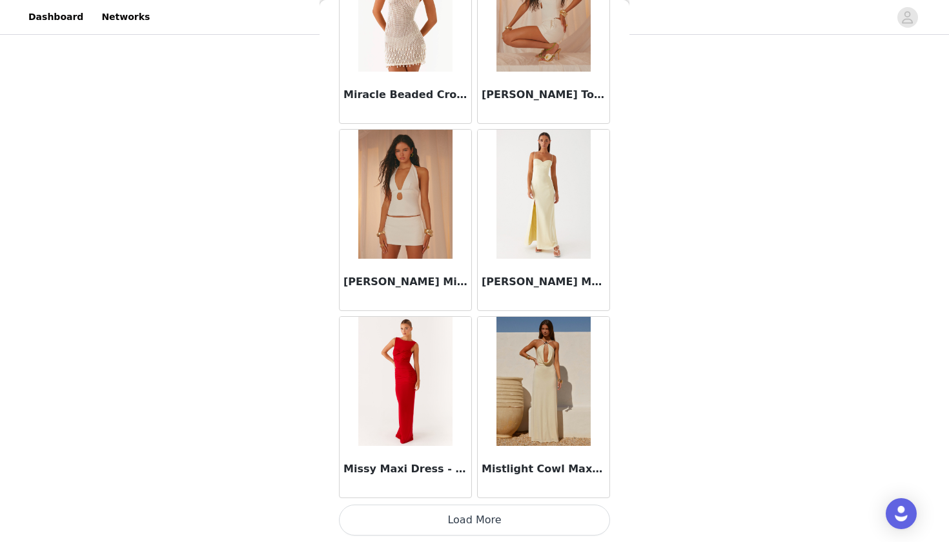
click at [406, 530] on button "Load More" at bounding box center [474, 520] width 271 height 31
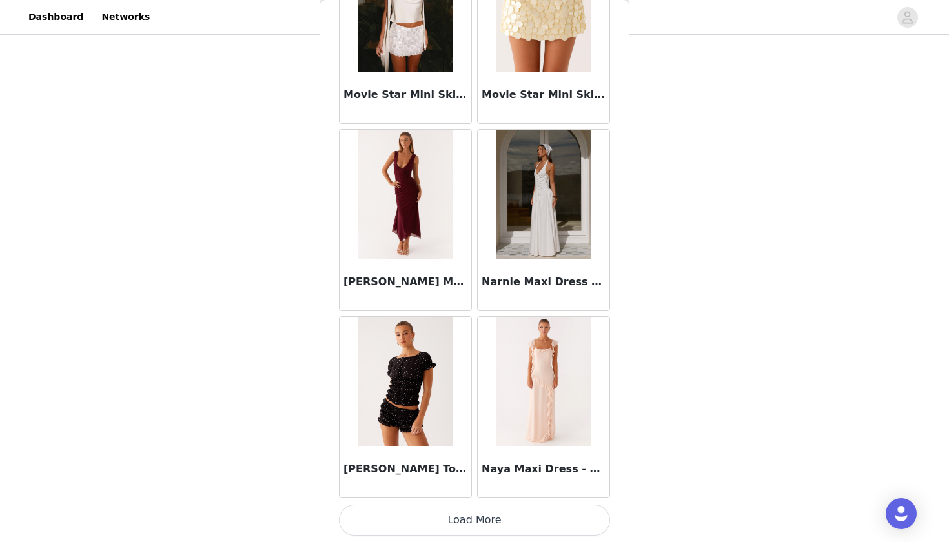
click at [404, 531] on button "Load More" at bounding box center [474, 520] width 271 height 31
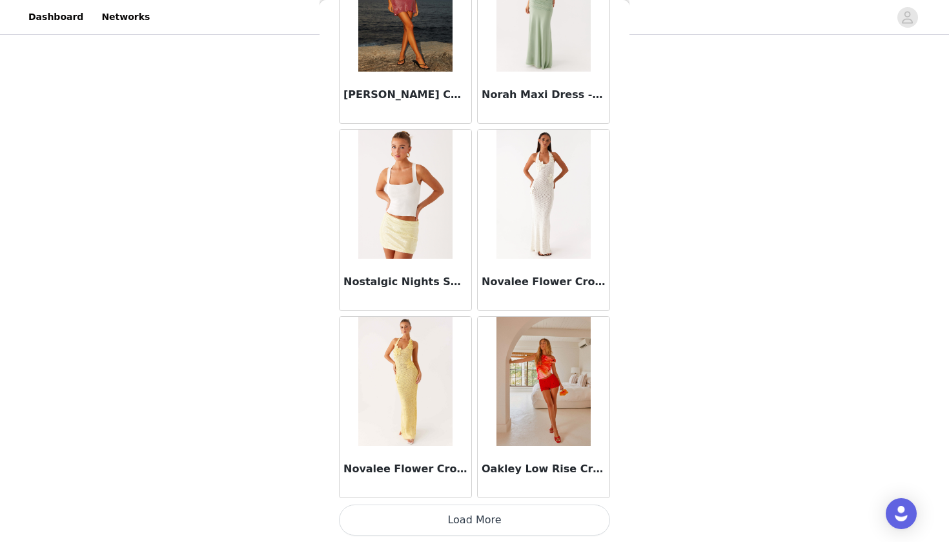
click at [488, 525] on button "Load More" at bounding box center [474, 520] width 271 height 31
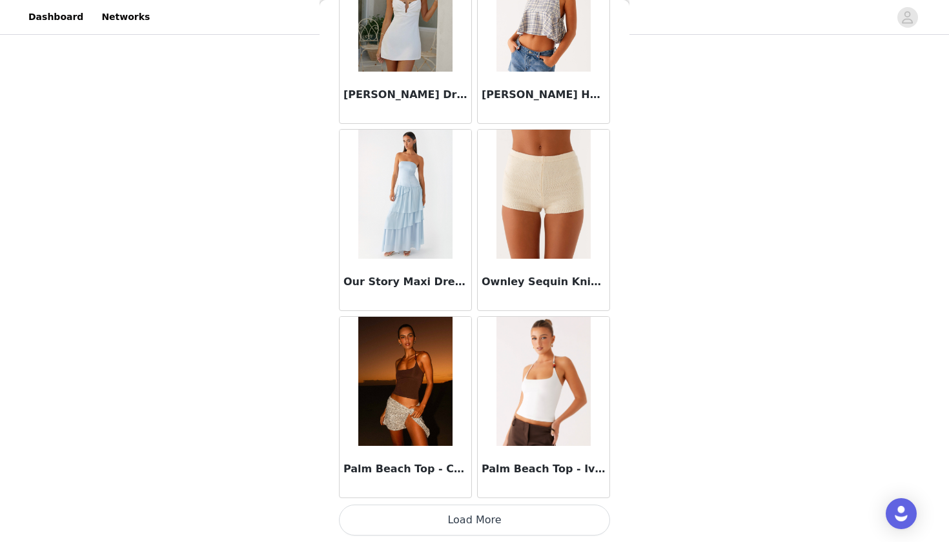
click at [486, 514] on button "Load More" at bounding box center [474, 520] width 271 height 31
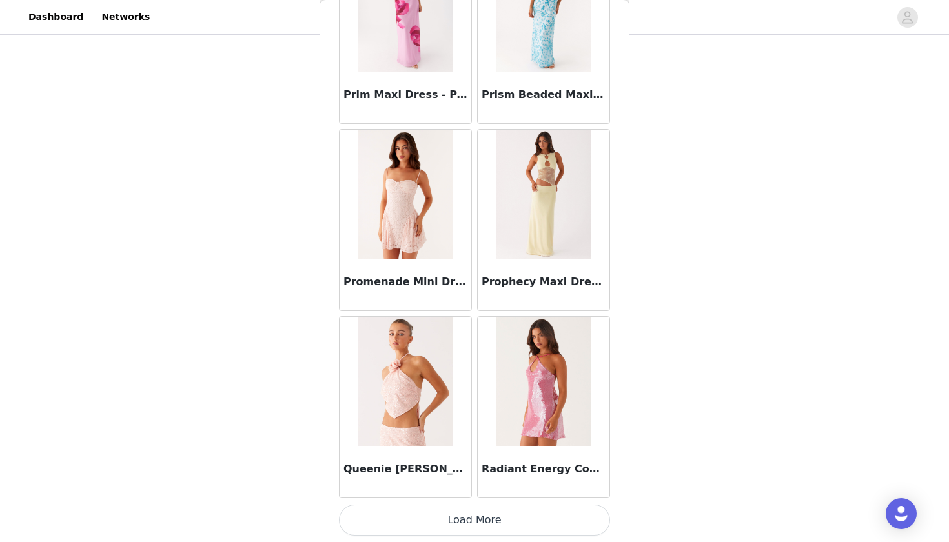
click at [477, 528] on button "Load More" at bounding box center [474, 520] width 271 height 31
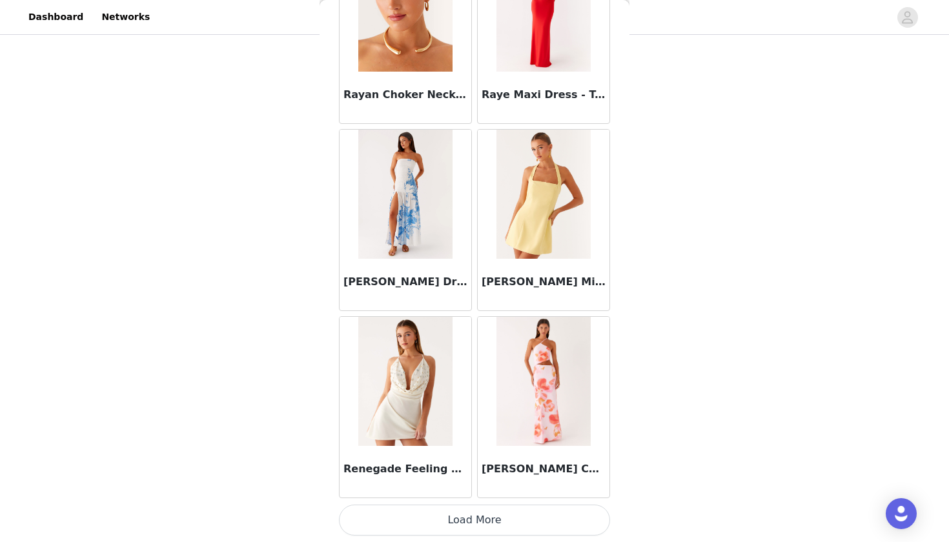
click at [471, 534] on button "Load More" at bounding box center [474, 520] width 271 height 31
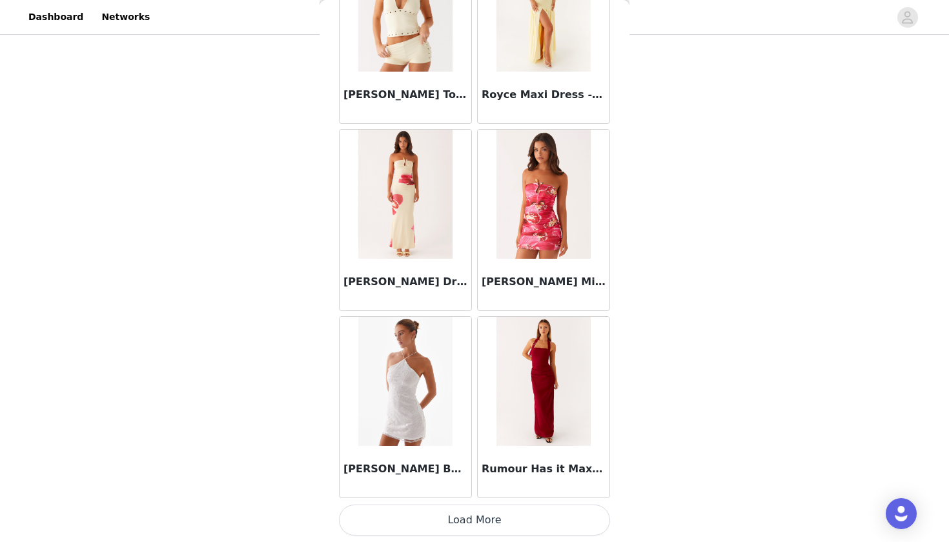
click at [473, 516] on button "Load More" at bounding box center [474, 520] width 271 height 31
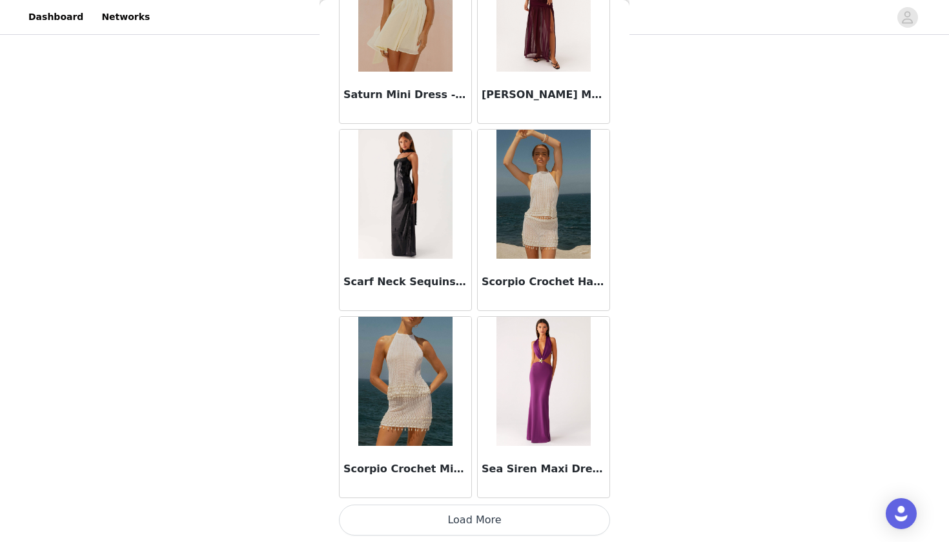
click at [465, 528] on button "Load More" at bounding box center [474, 520] width 271 height 31
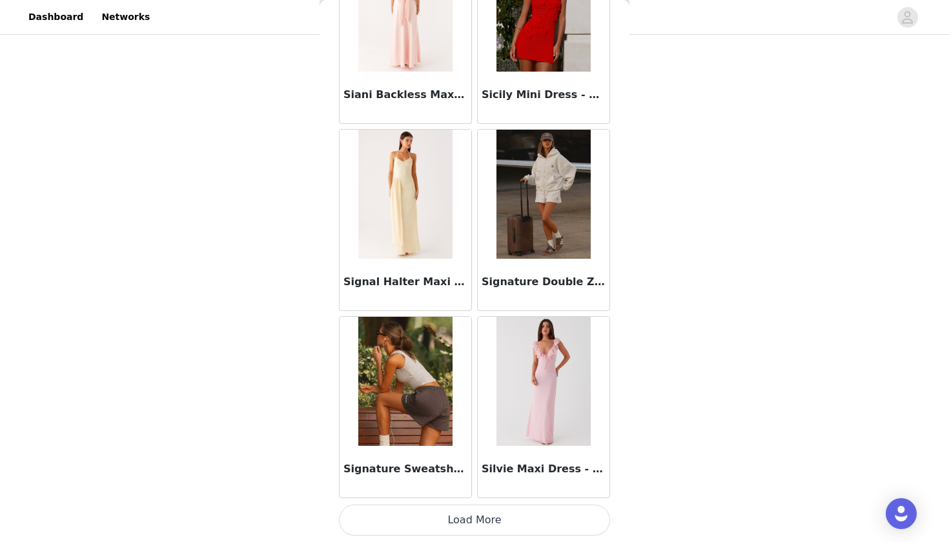
click at [459, 528] on button "Load More" at bounding box center [474, 520] width 271 height 31
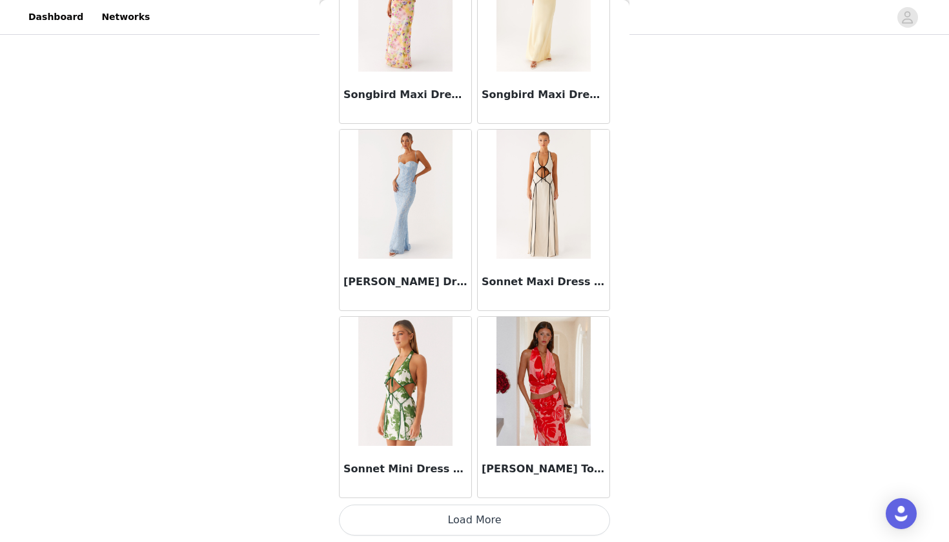
click at [449, 519] on button "Load More" at bounding box center [474, 520] width 271 height 31
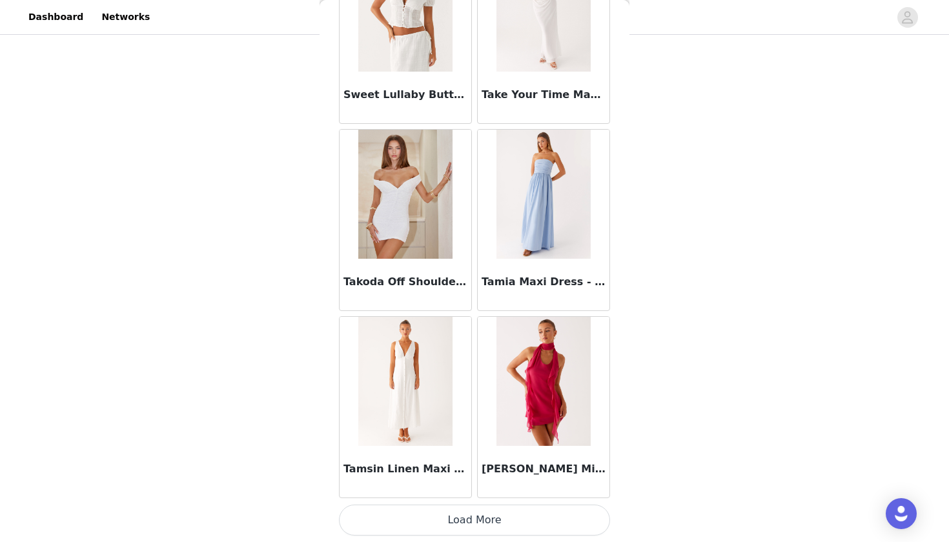
click at [438, 520] on button "Load More" at bounding box center [474, 520] width 271 height 31
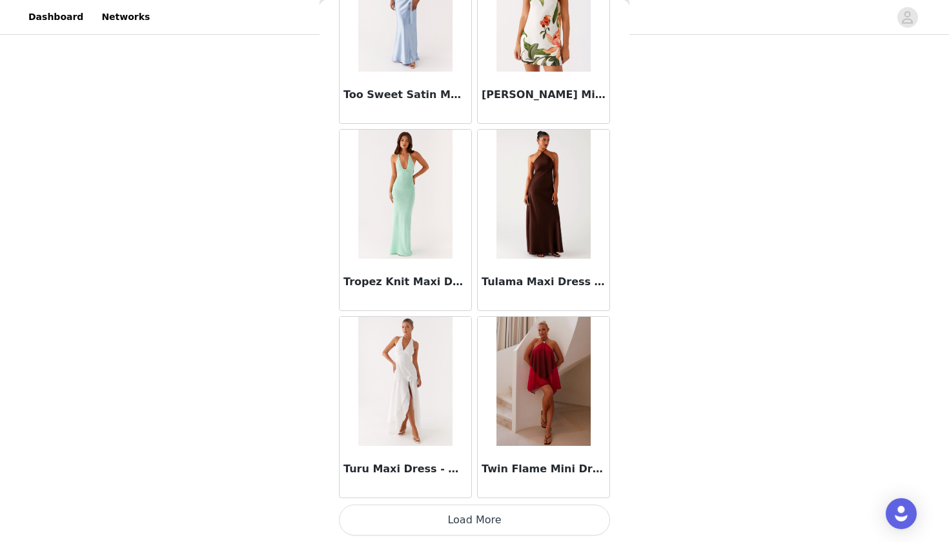
click at [435, 522] on button "Load More" at bounding box center [474, 520] width 271 height 31
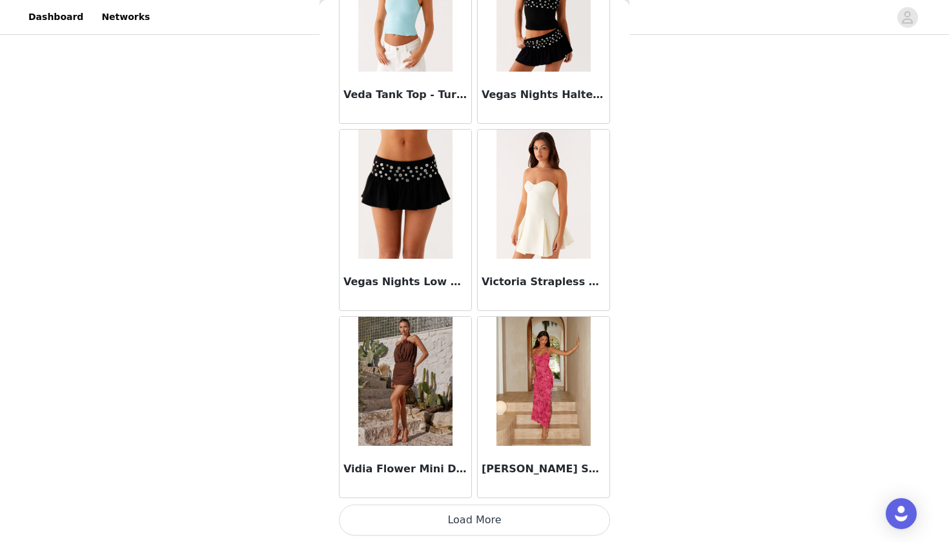
click at [433, 525] on button "Load More" at bounding box center [474, 520] width 271 height 31
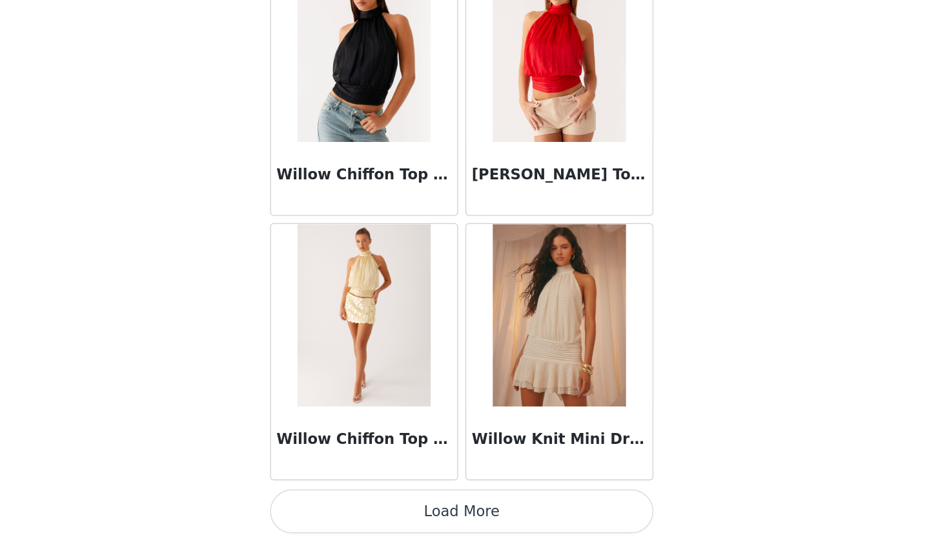
click at [339, 505] on button "Load More" at bounding box center [474, 520] width 271 height 31
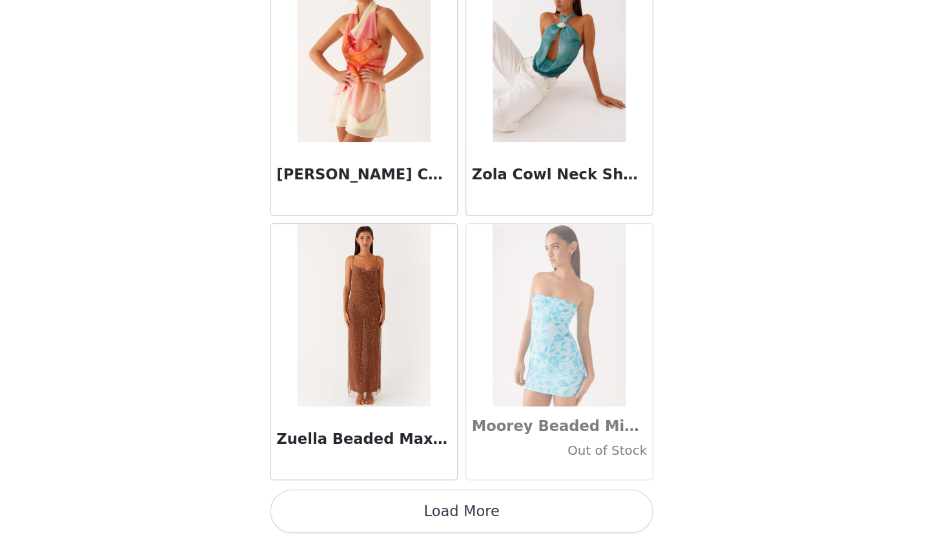
click at [339, 505] on button "Load More" at bounding box center [474, 520] width 271 height 31
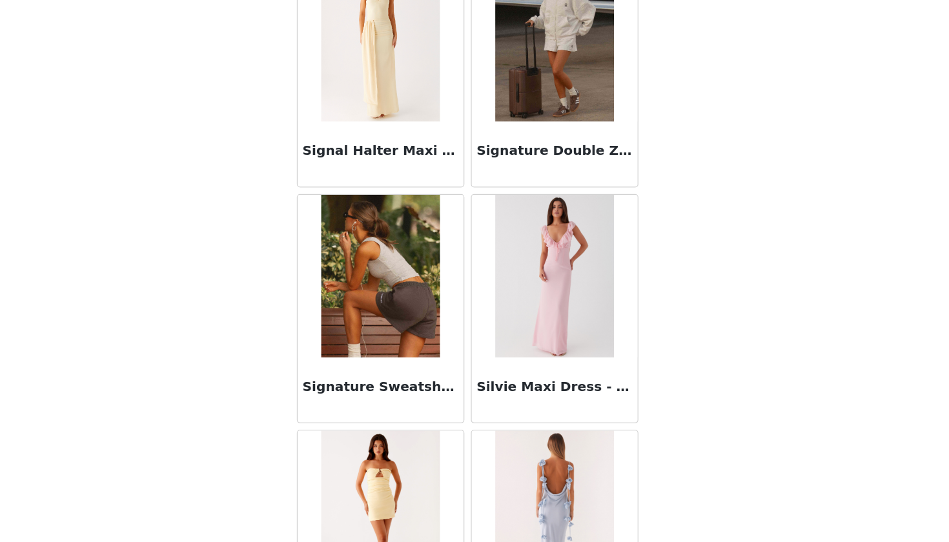
scroll to position [72648, 0]
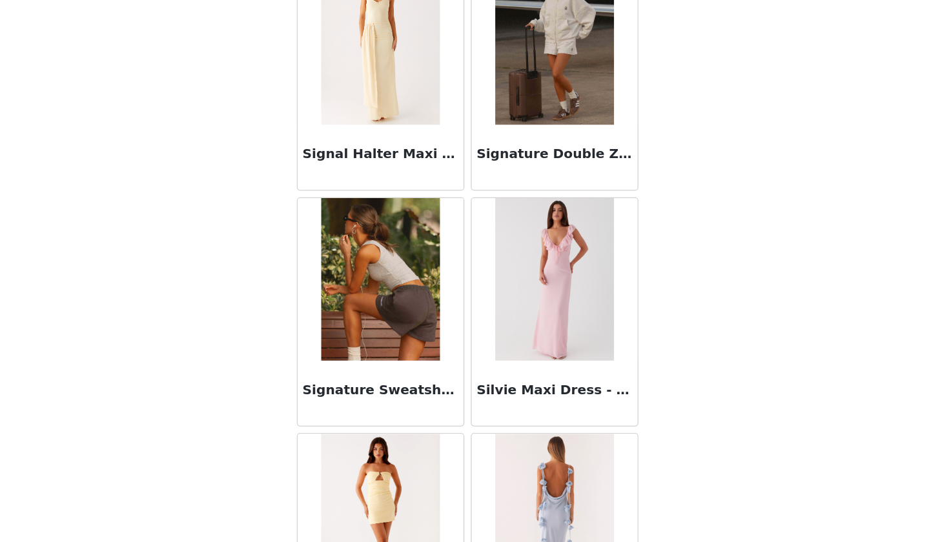
click at [497, 90] on img at bounding box center [544, 138] width 94 height 129
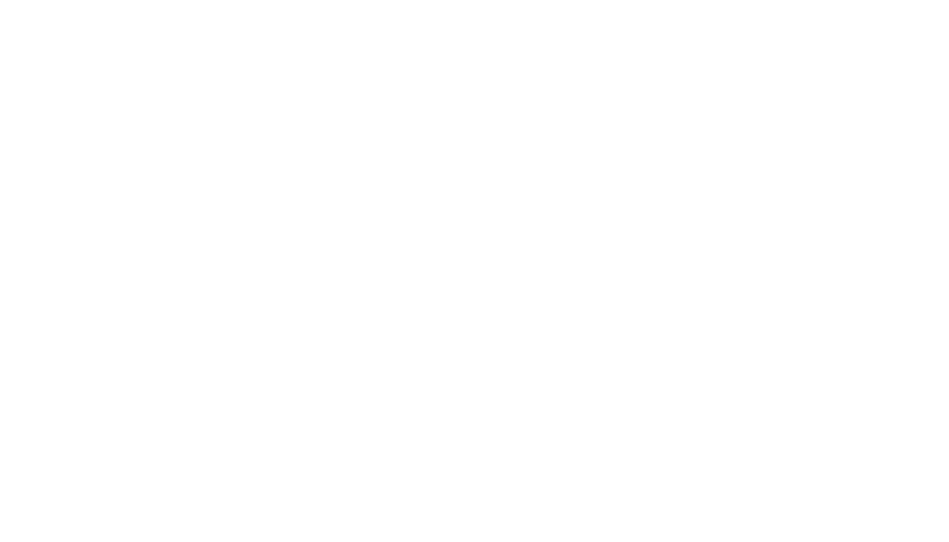
scroll to position [155, 0]
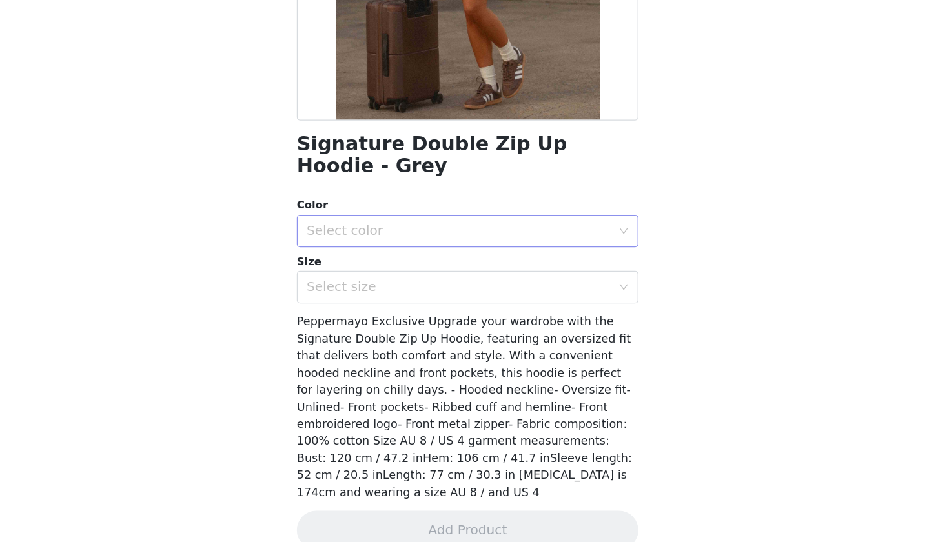
click at [350, 276] on div "Select color" at bounding box center [470, 288] width 247 height 25
click at [339, 305] on li "Grey" at bounding box center [474, 315] width 271 height 21
click at [347, 320] on div "Select size" at bounding box center [470, 332] width 247 height 25
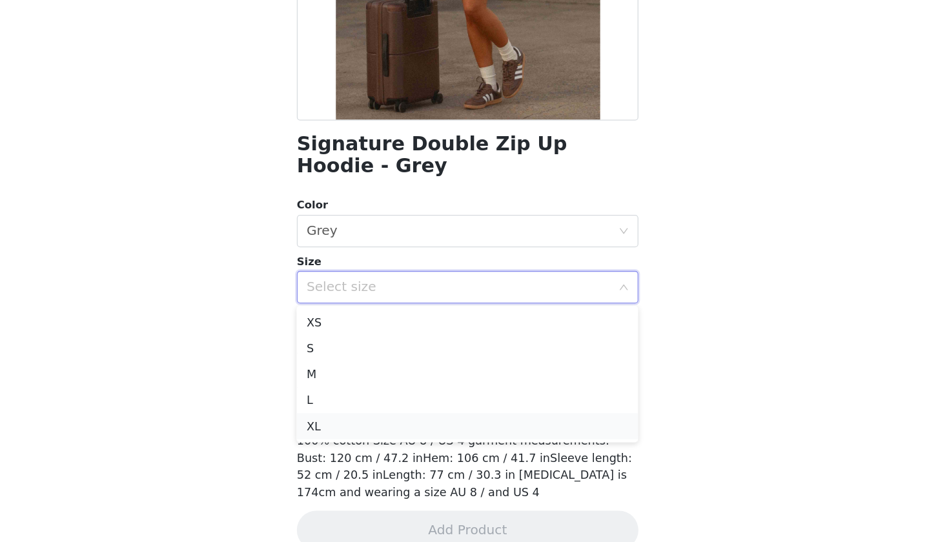
click at [339, 433] on li "XL" at bounding box center [474, 443] width 271 height 21
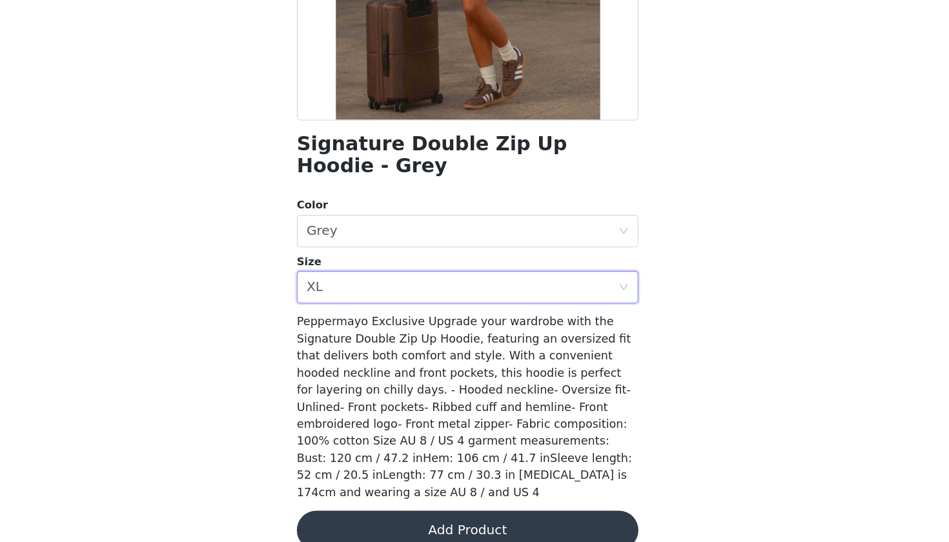
click at [339, 510] on button "Add Product" at bounding box center [474, 525] width 271 height 31
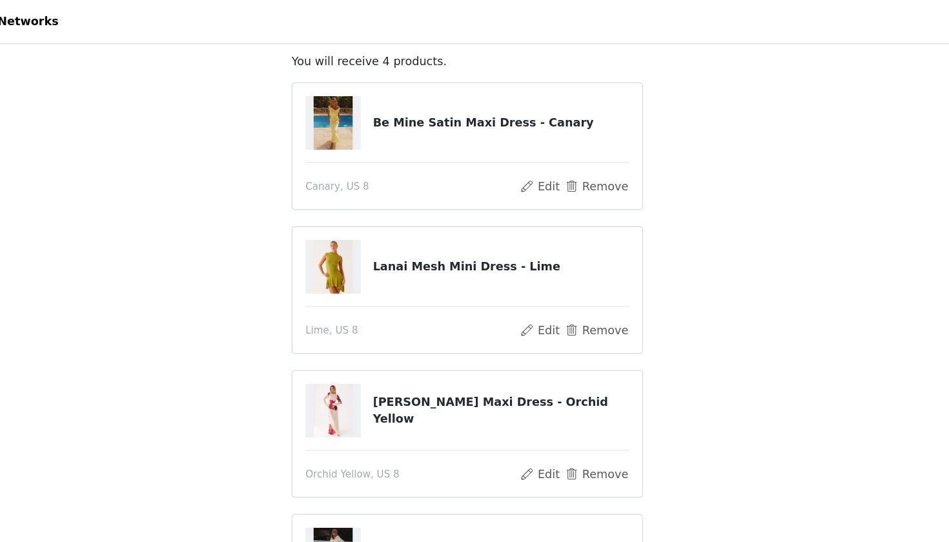
scroll to position [62, 0]
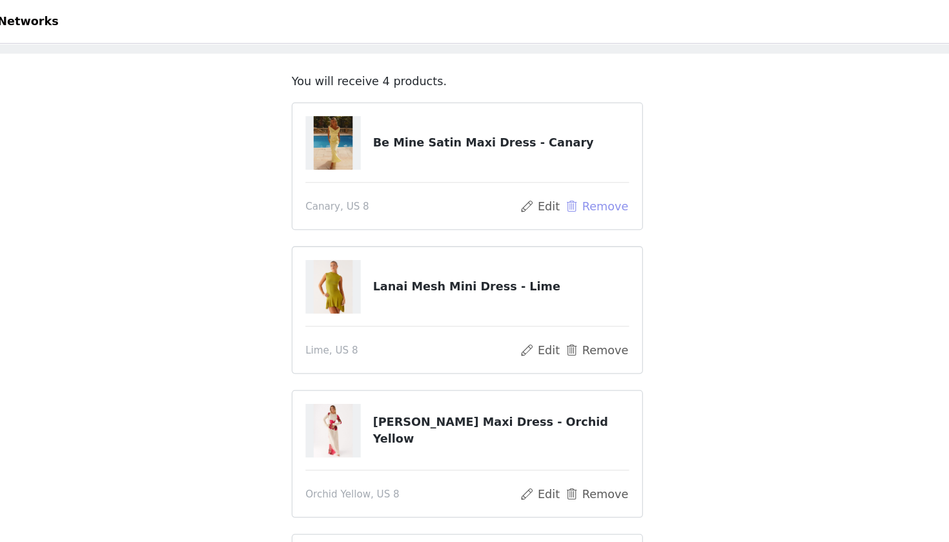
click at [551, 164] on button "Remove" at bounding box center [577, 163] width 52 height 15
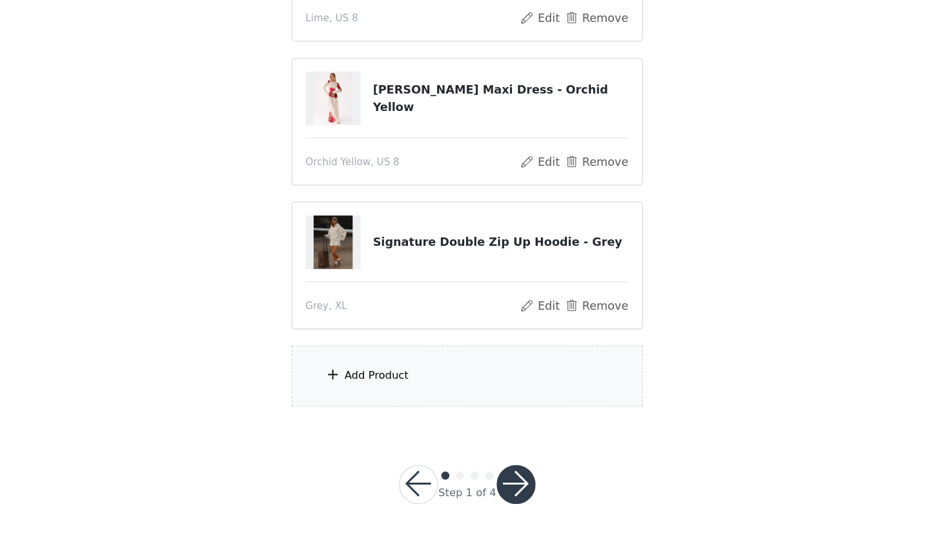
click at [335, 386] on div "Add Product" at bounding box center [474, 410] width 279 height 48
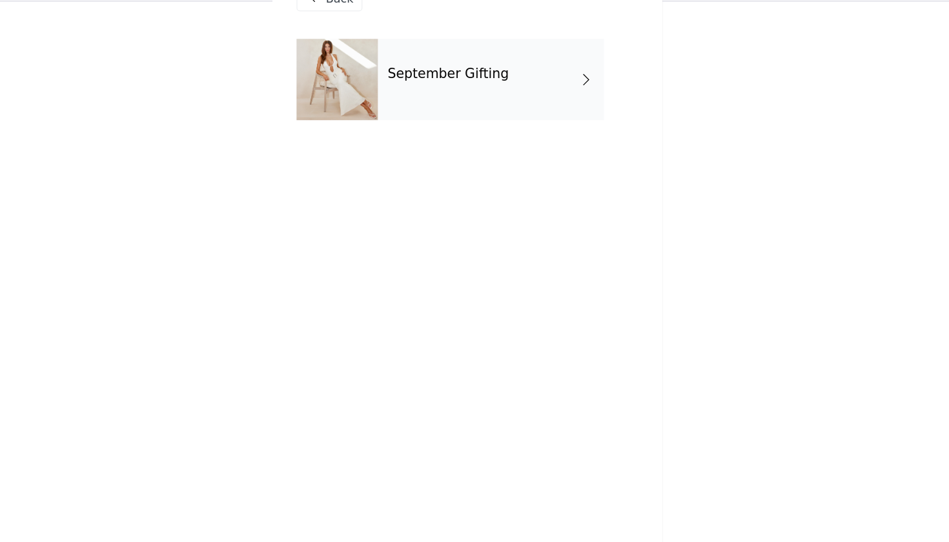
click at [404, 68] on div "September Gifting" at bounding box center [494, 97] width 180 height 65
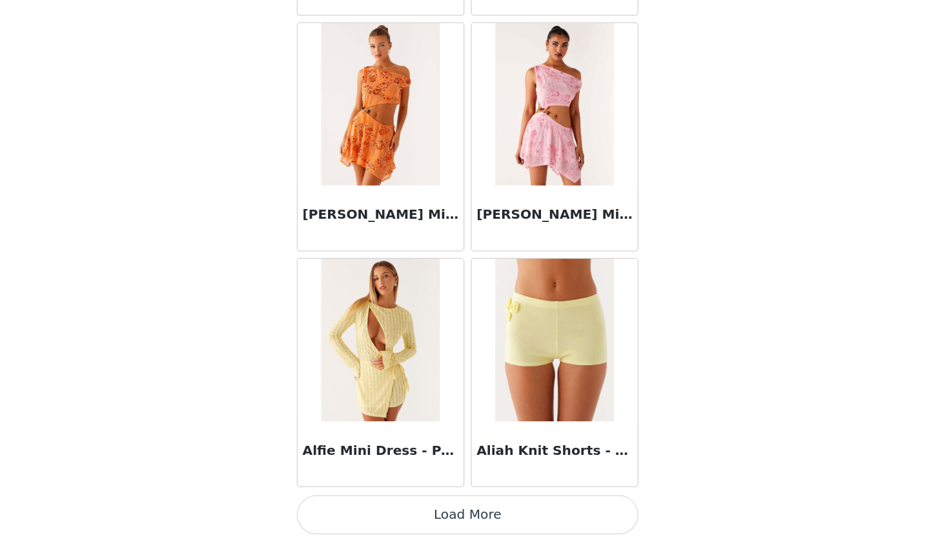
click at [339, 505] on button "Load More" at bounding box center [474, 520] width 271 height 31
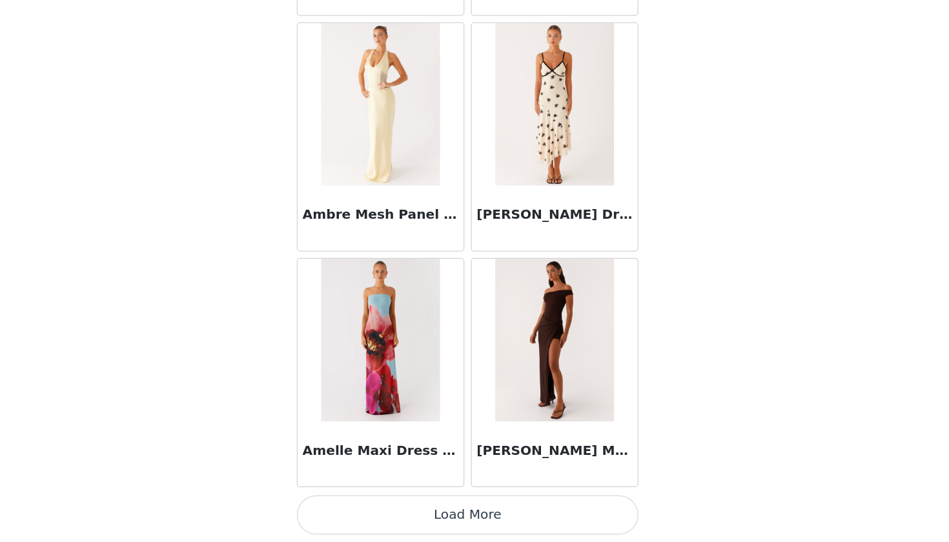
click at [339, 505] on button "Load More" at bounding box center [474, 520] width 271 height 31
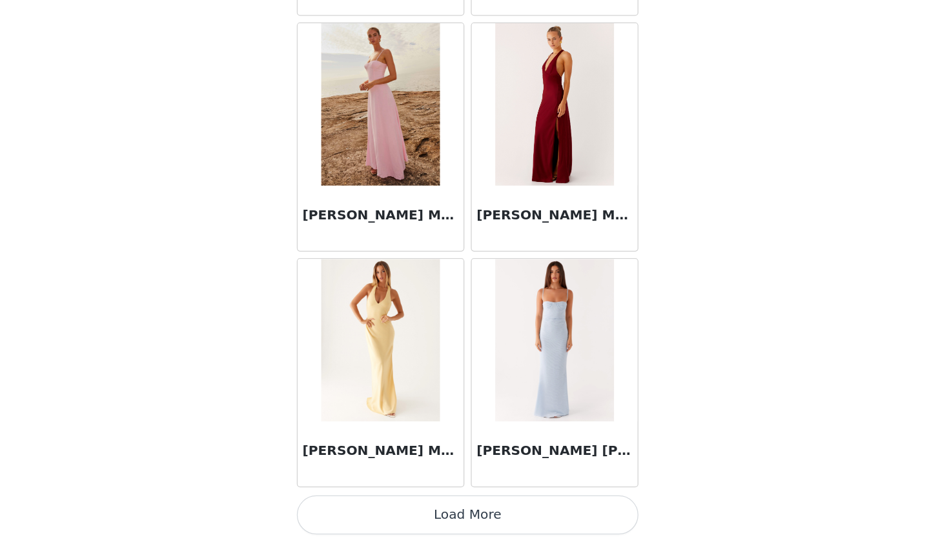
click at [339, 505] on button "Load More" at bounding box center [474, 520] width 271 height 31
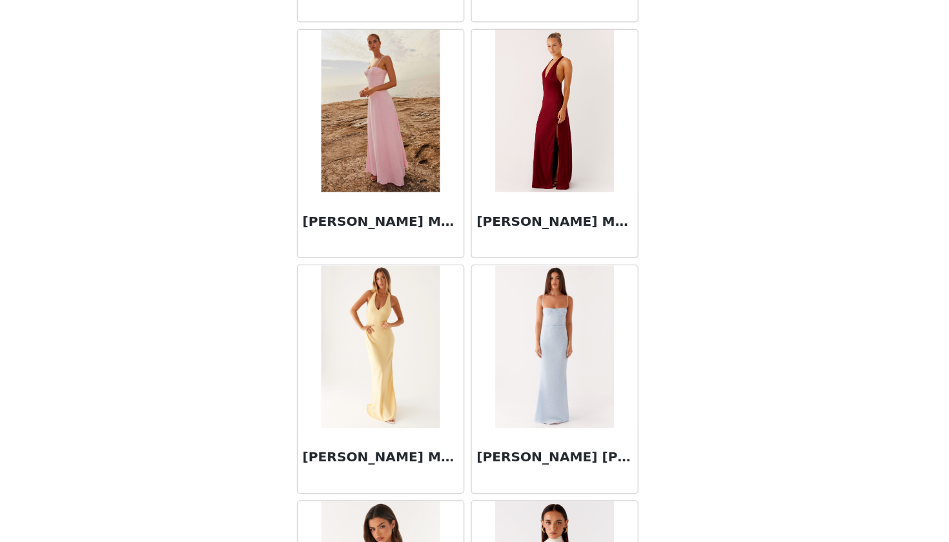
scroll to position [135, 0]
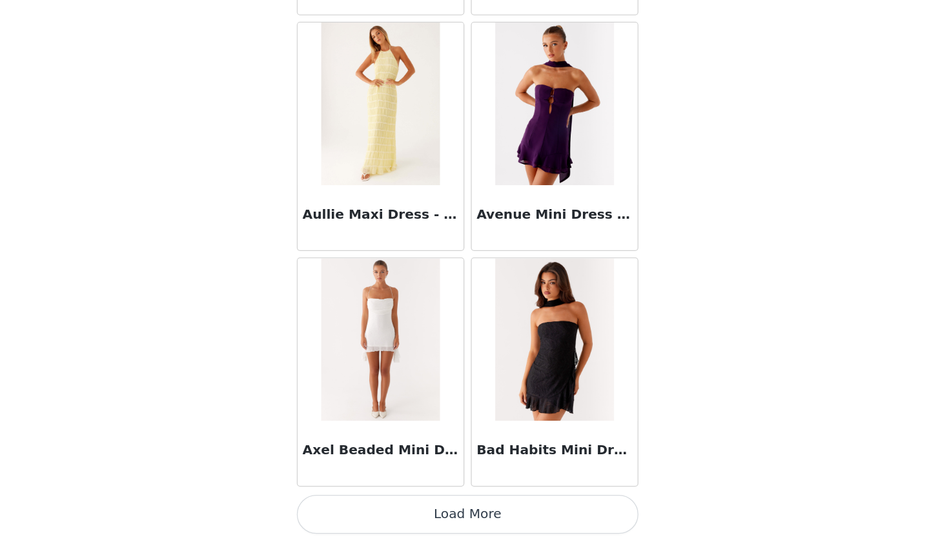
click at [339, 505] on button "Load More" at bounding box center [474, 520] width 271 height 31
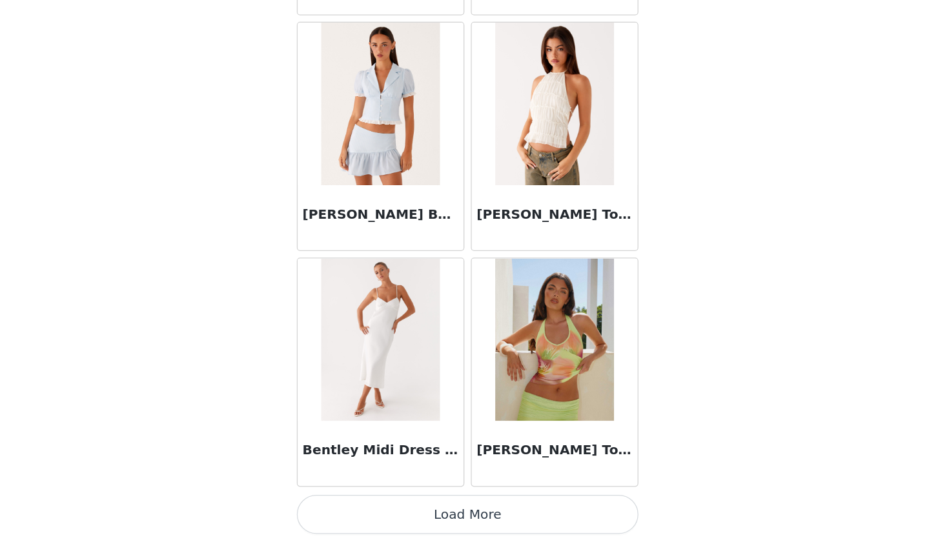
click at [339, 505] on button "Load More" at bounding box center [474, 520] width 271 height 31
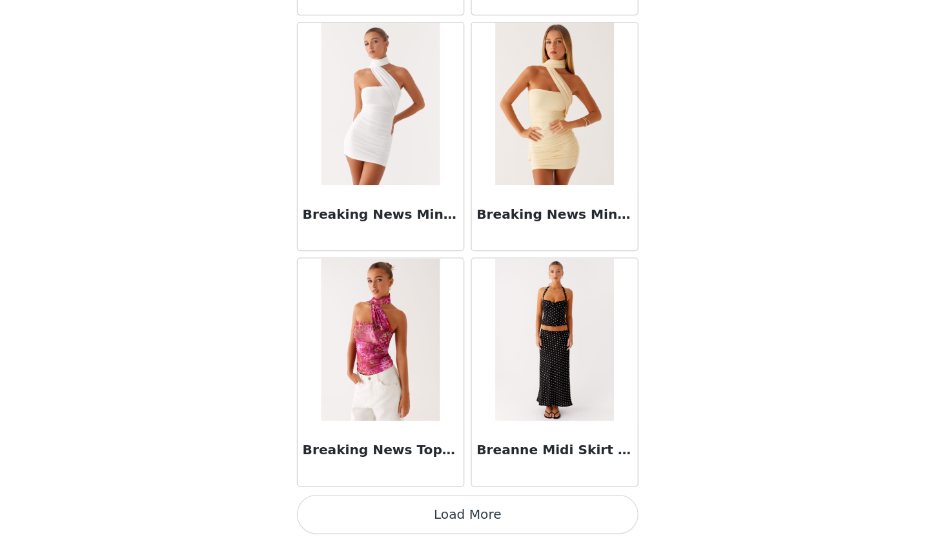
click at [339, 505] on button "Load More" at bounding box center [474, 520] width 271 height 31
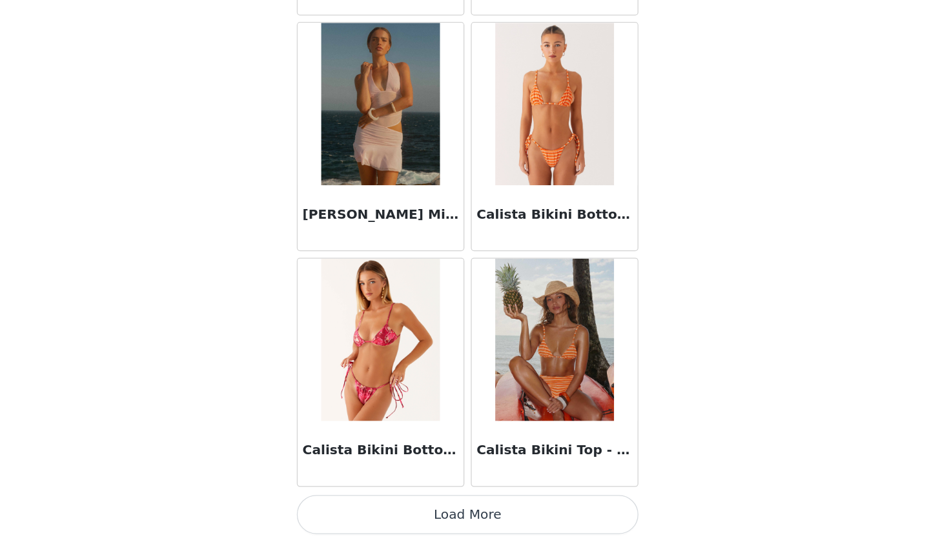
click at [339, 505] on button "Load More" at bounding box center [474, 520] width 271 height 31
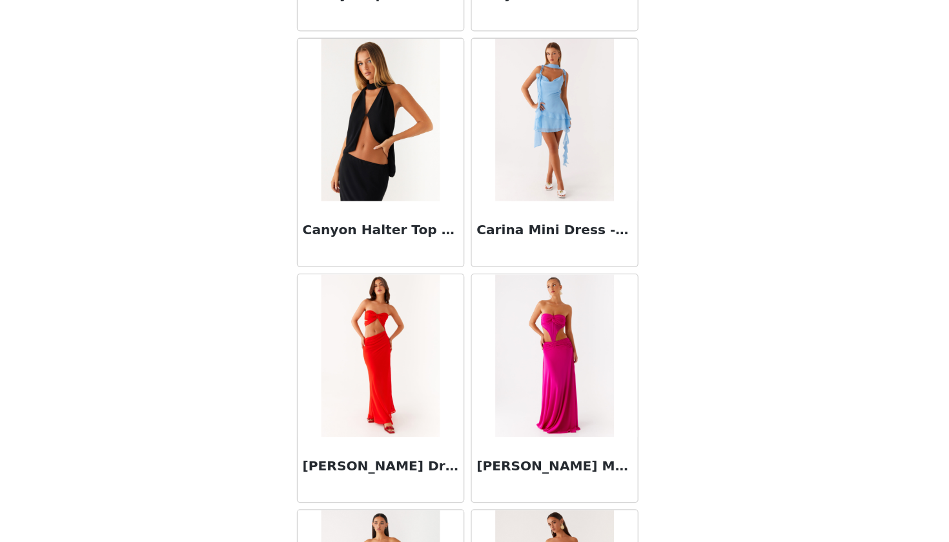
scroll to position [14518, 0]
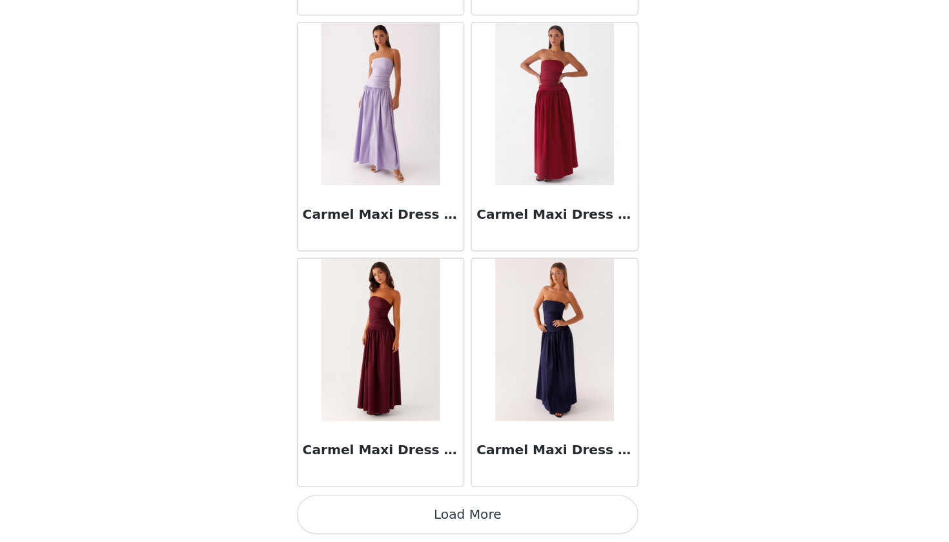
click at [339, 505] on button "Load More" at bounding box center [474, 520] width 271 height 31
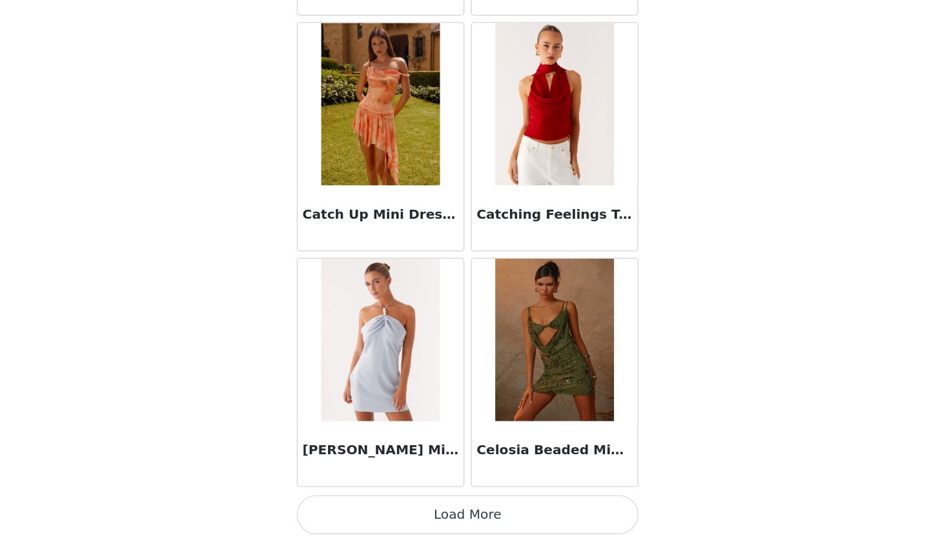
click at [339, 505] on button "Load More" at bounding box center [474, 520] width 271 height 31
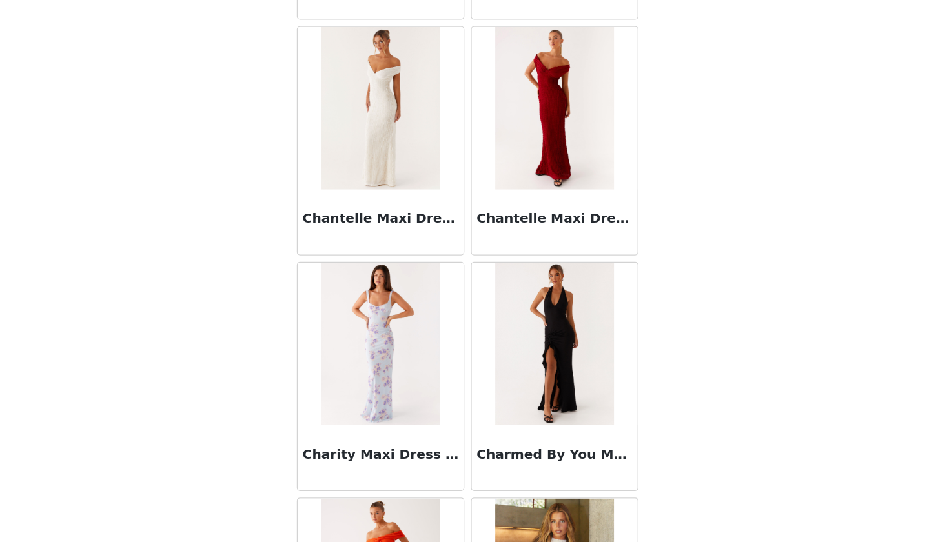
scroll to position [17163, 0]
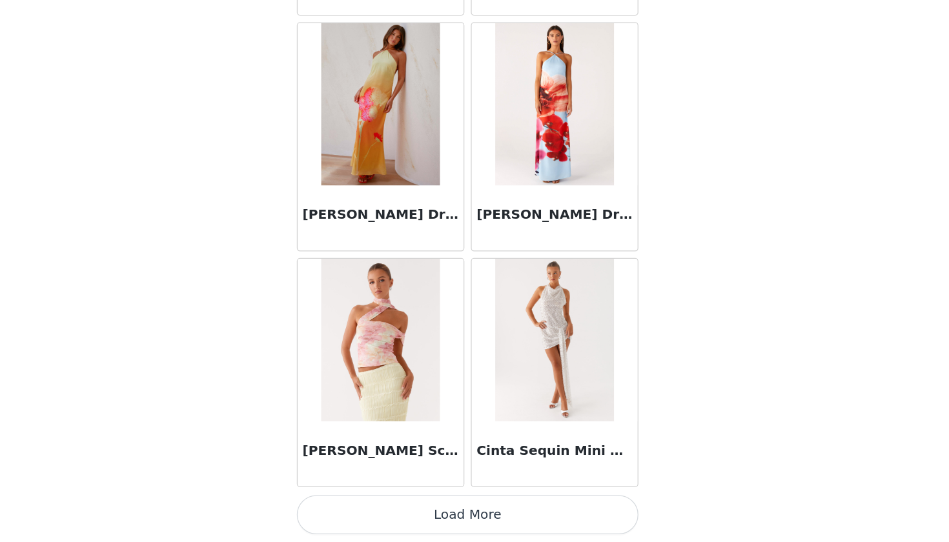
click at [339, 505] on button "Load More" at bounding box center [474, 520] width 271 height 31
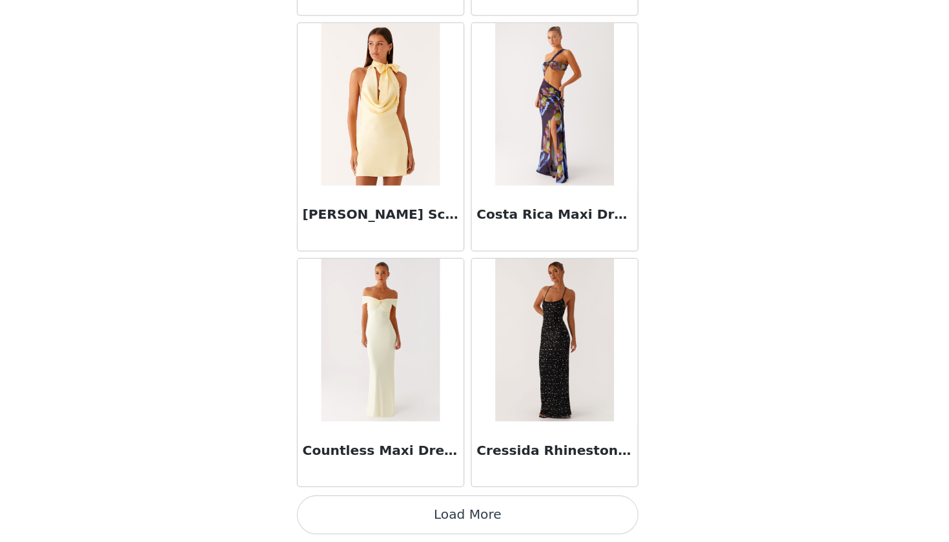
click at [339, 505] on button "Load More" at bounding box center [474, 520] width 271 height 31
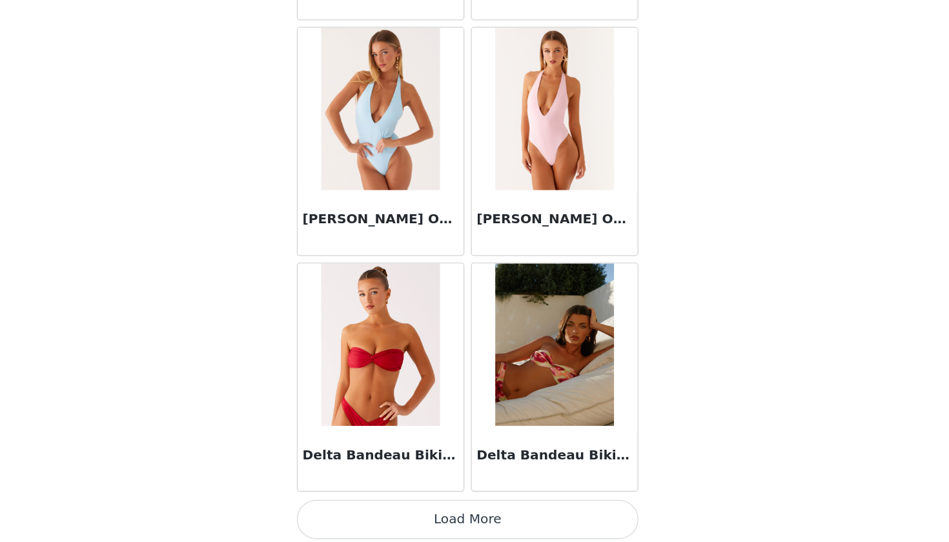
click at [339, 509] on button "Load More" at bounding box center [474, 524] width 271 height 31
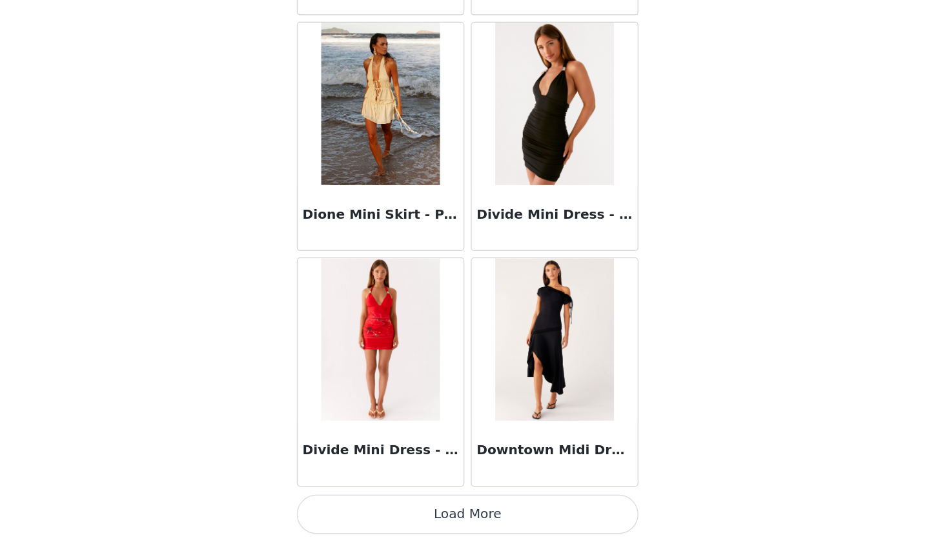
scroll to position [135, 0]
click at [360, 505] on button "Load More" at bounding box center [474, 520] width 271 height 31
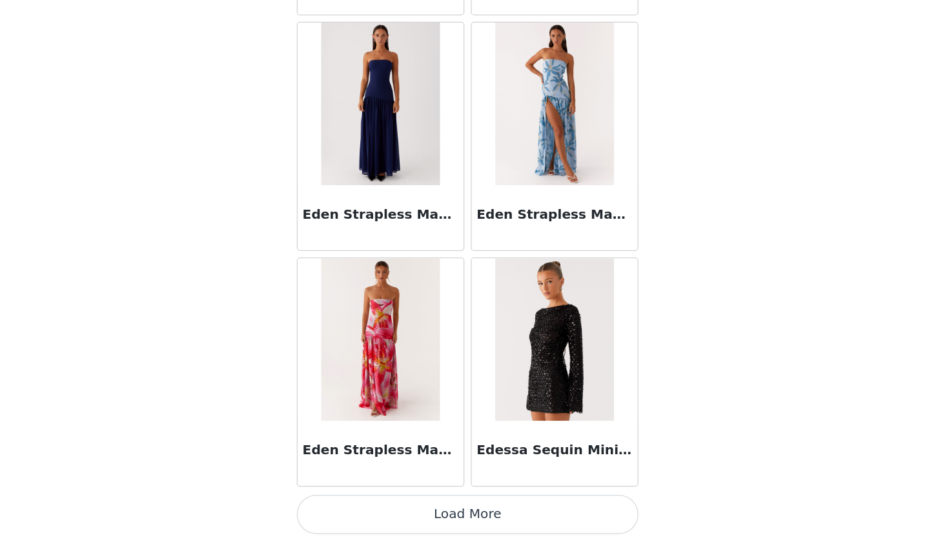
click at [356, 505] on button "Load More" at bounding box center [474, 520] width 271 height 31
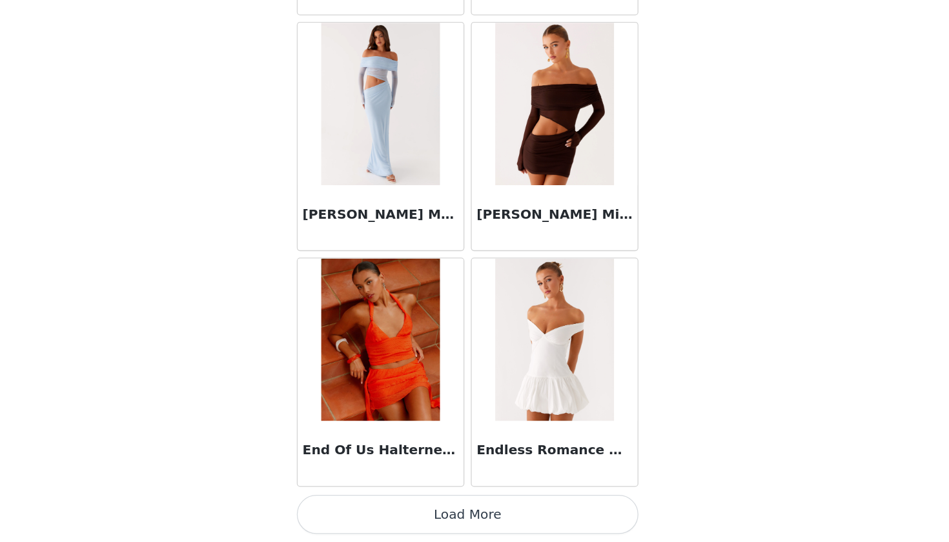
click at [340, 505] on button "Load More" at bounding box center [474, 520] width 271 height 31
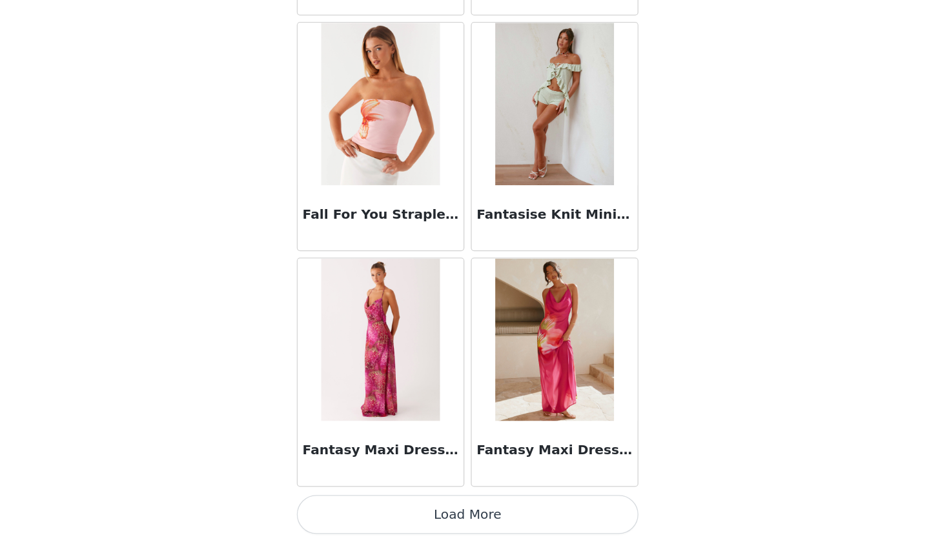
click at [340, 505] on button "Load More" at bounding box center [474, 520] width 271 height 31
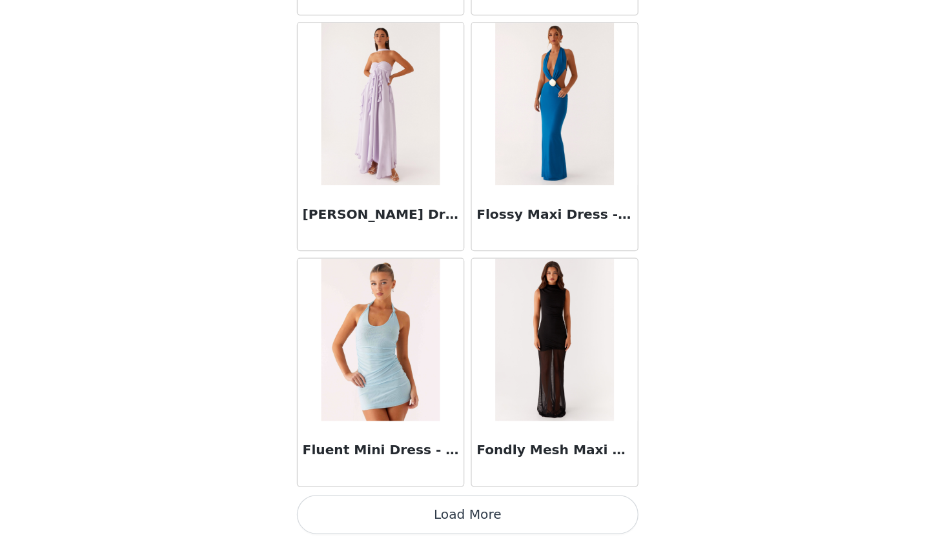
click at [340, 505] on button "Load More" at bounding box center [474, 520] width 271 height 31
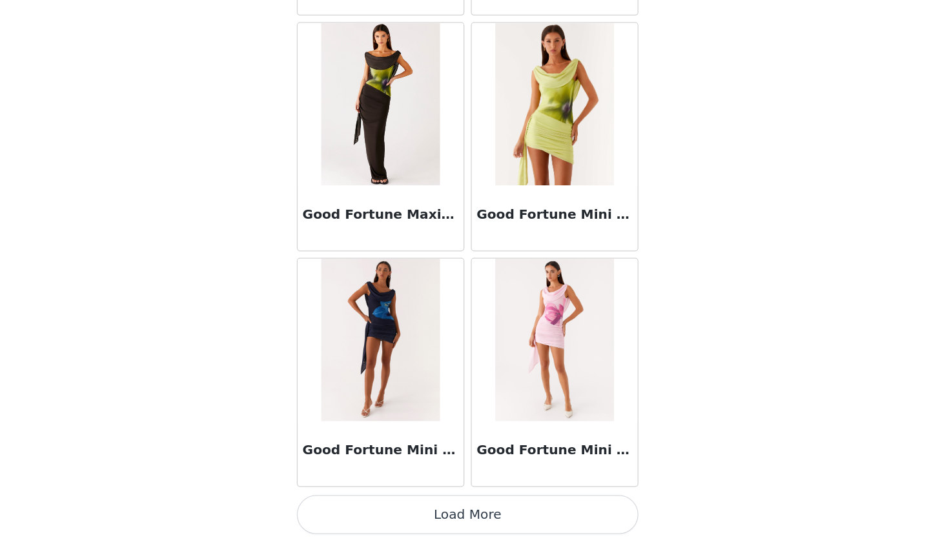
click at [339, 505] on button "Load More" at bounding box center [474, 520] width 271 height 31
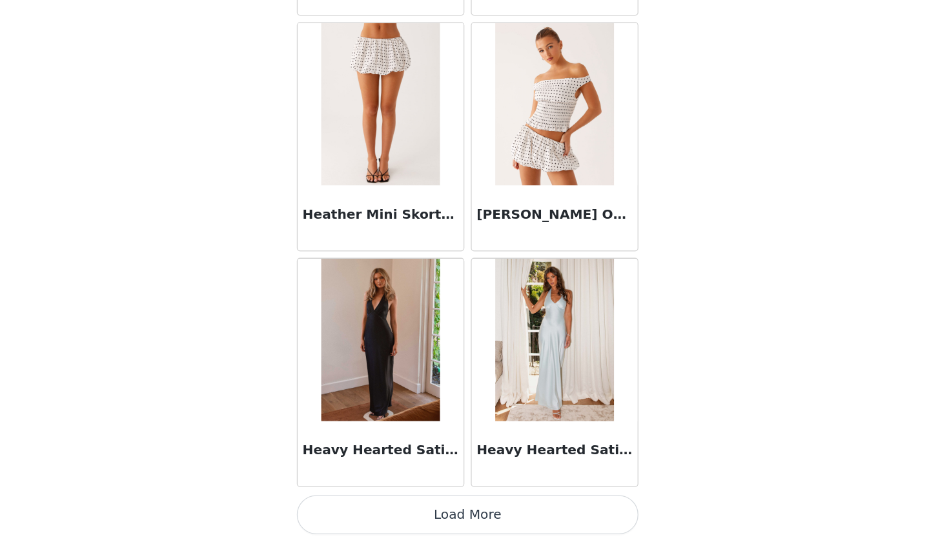
click at [339, 505] on button "Load More" at bounding box center [474, 520] width 271 height 31
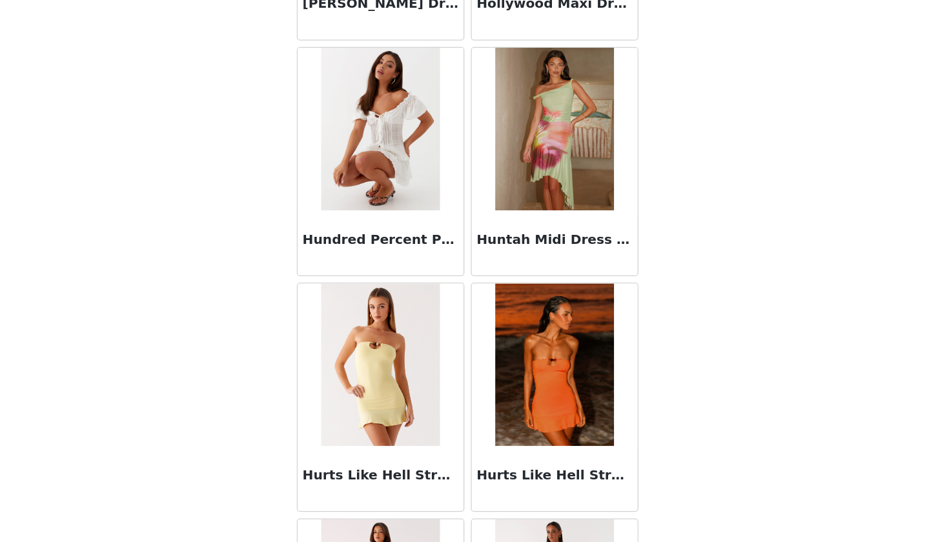
scroll to position [37013, 0]
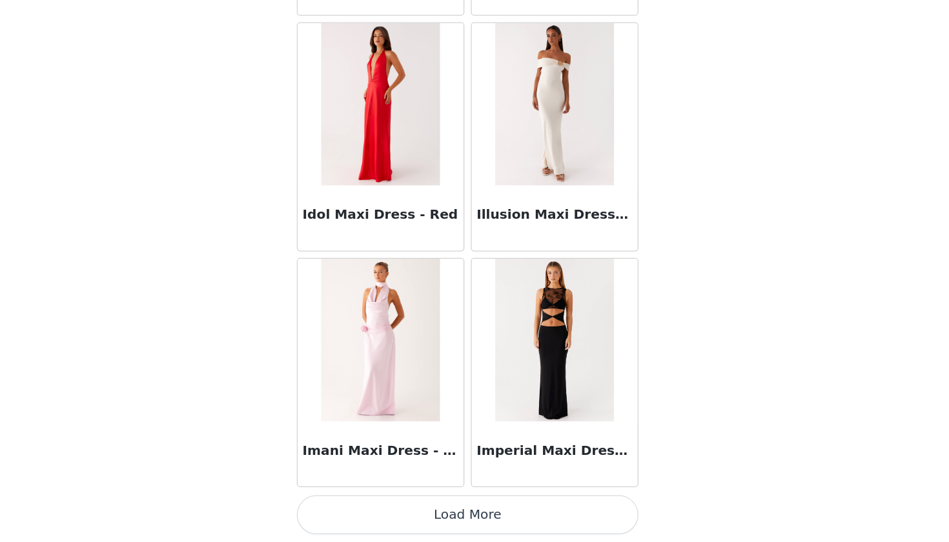
click at [339, 505] on button "Load More" at bounding box center [474, 520] width 271 height 31
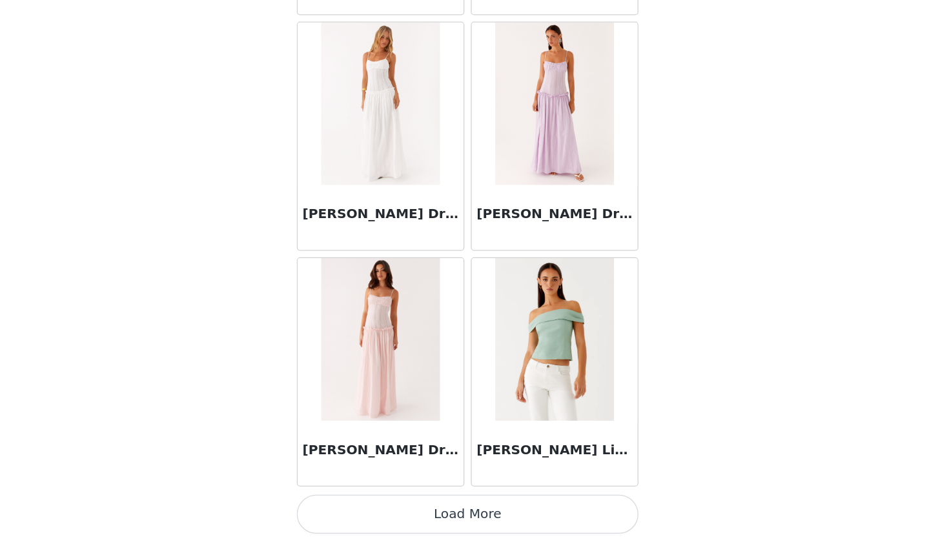
scroll to position [135, 0]
click at [339, 505] on button "Load More" at bounding box center [474, 520] width 271 height 31
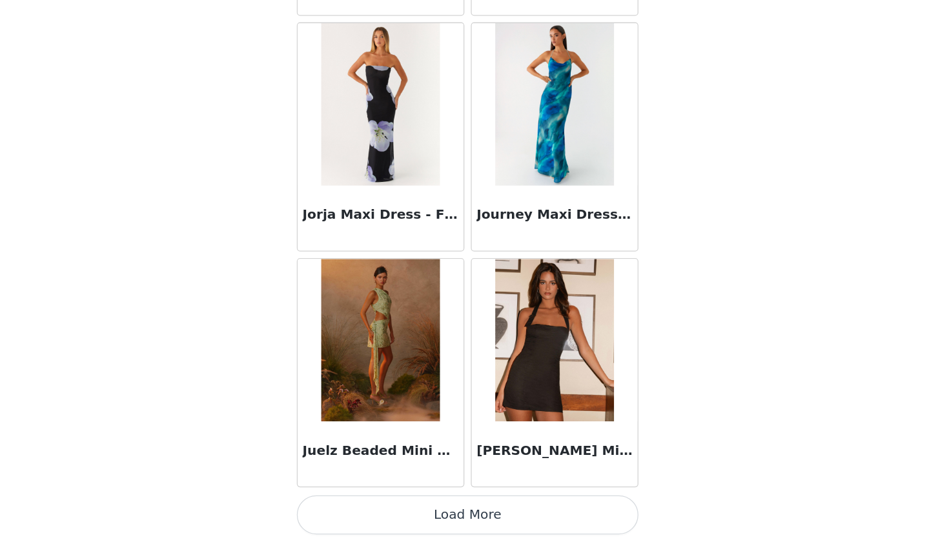
click at [339, 505] on button "Load More" at bounding box center [474, 520] width 271 height 31
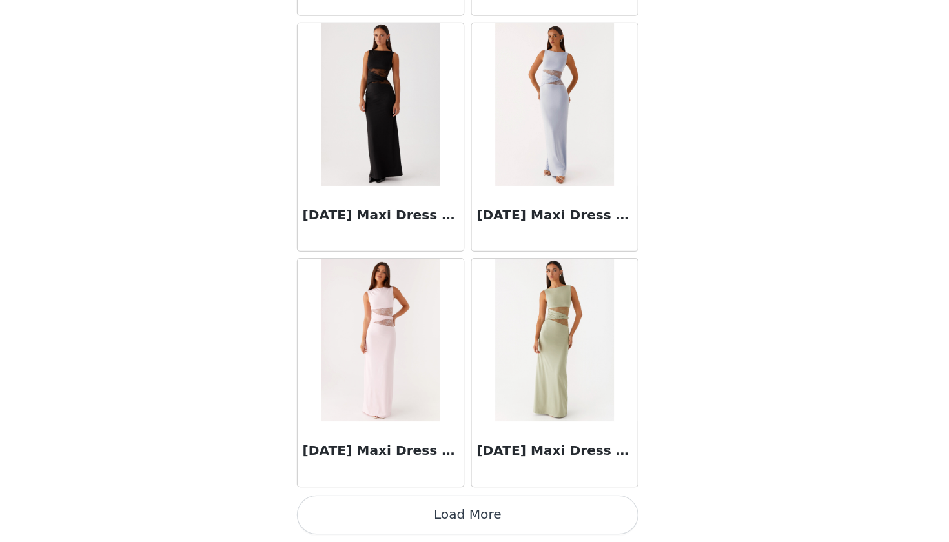
click at [339, 505] on button "Load More" at bounding box center [474, 520] width 271 height 31
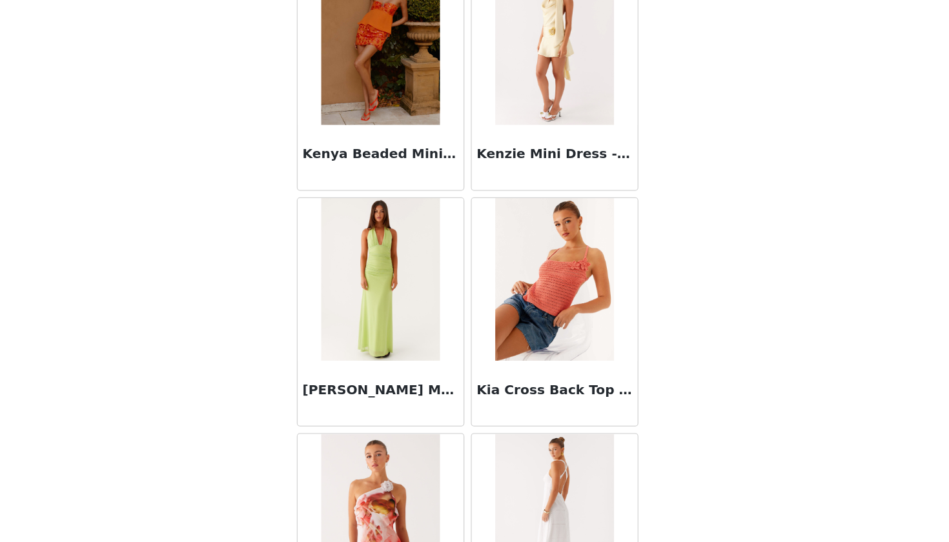
scroll to position [44481, 0]
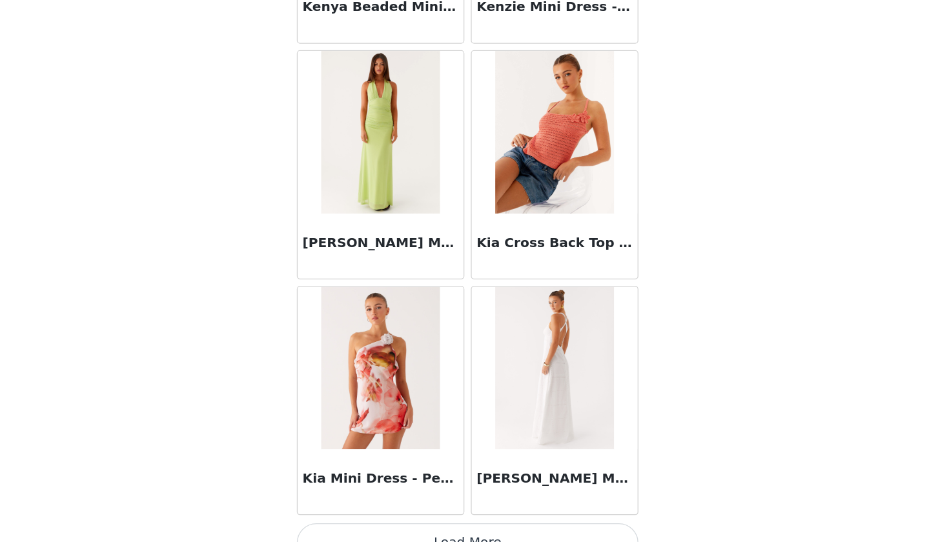
click at [339, 528] on button "Load More" at bounding box center [474, 543] width 271 height 31
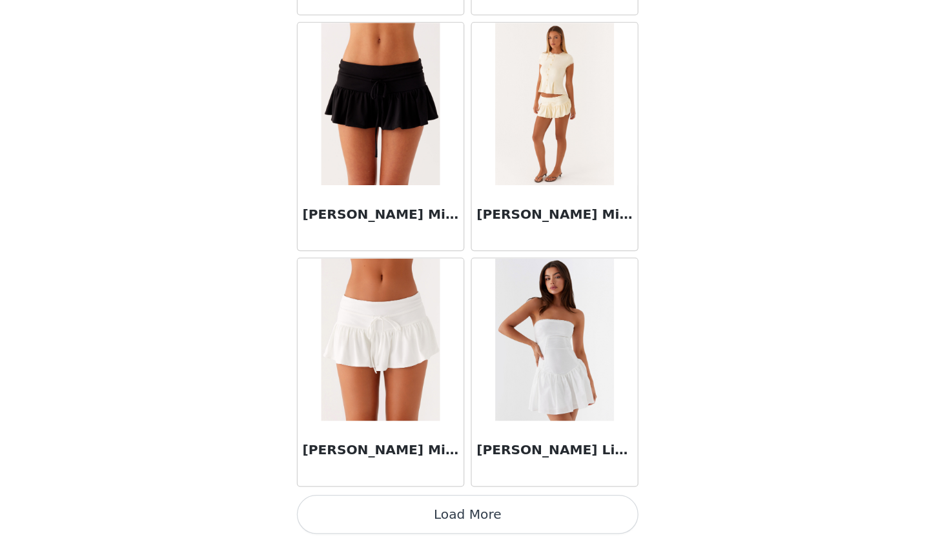
scroll to position [135, 0]
click at [339, 505] on button "Load More" at bounding box center [474, 520] width 271 height 31
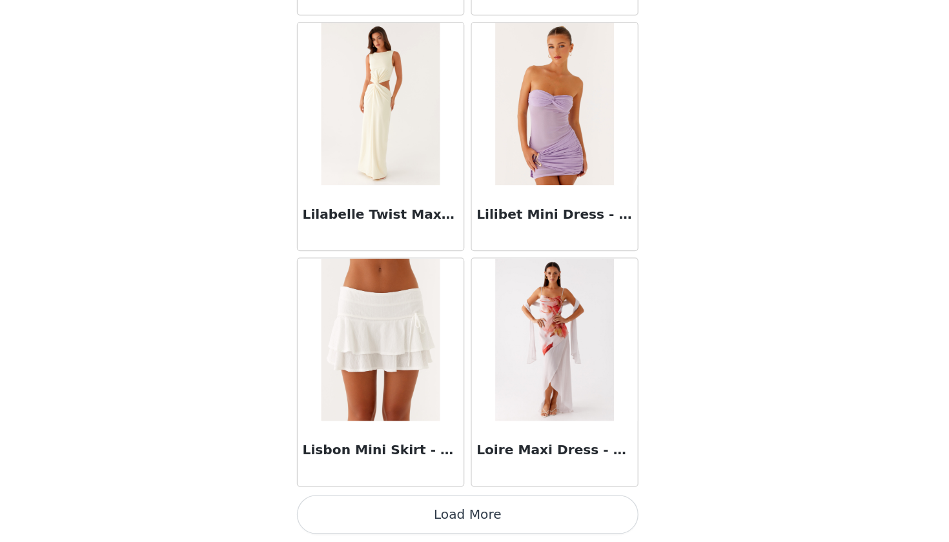
click at [339, 505] on button "Load More" at bounding box center [474, 520] width 271 height 31
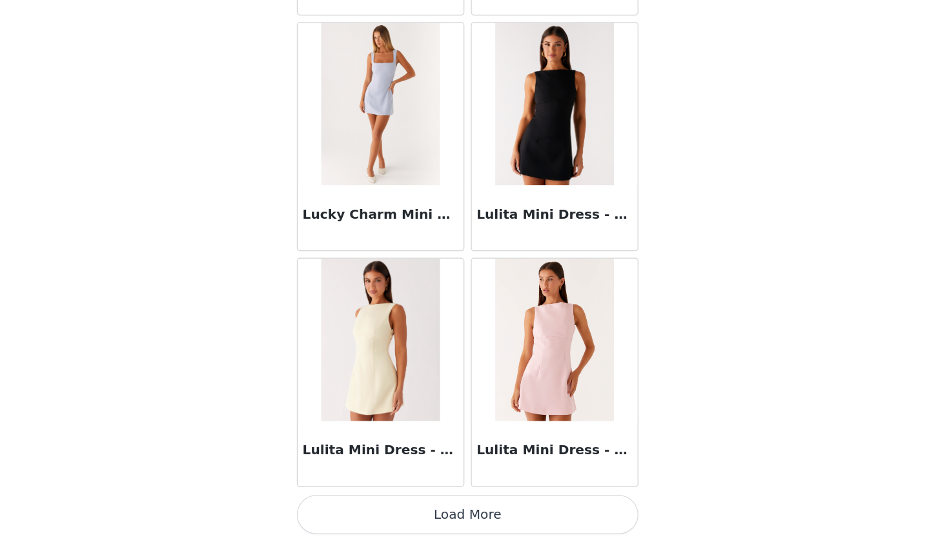
click at [339, 505] on button "Load More" at bounding box center [474, 520] width 271 height 31
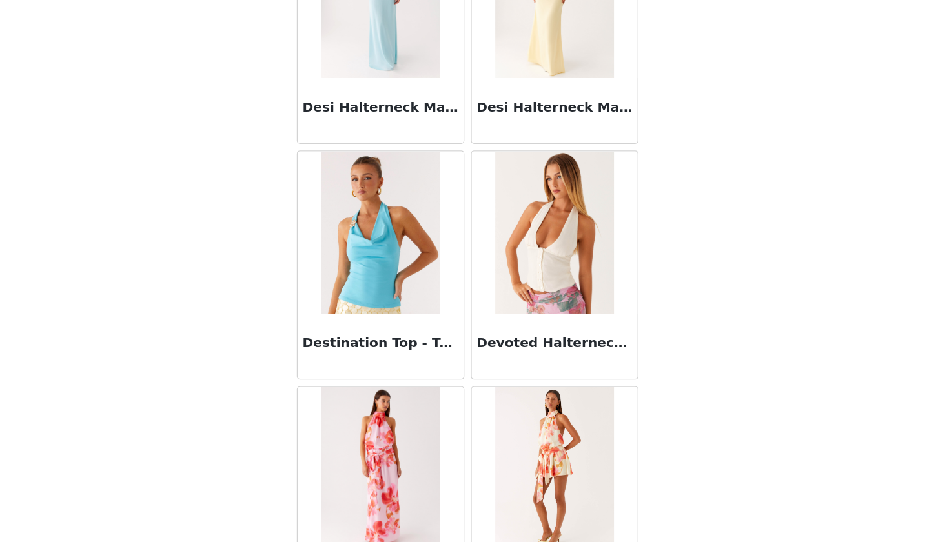
scroll to position [22900, 0]
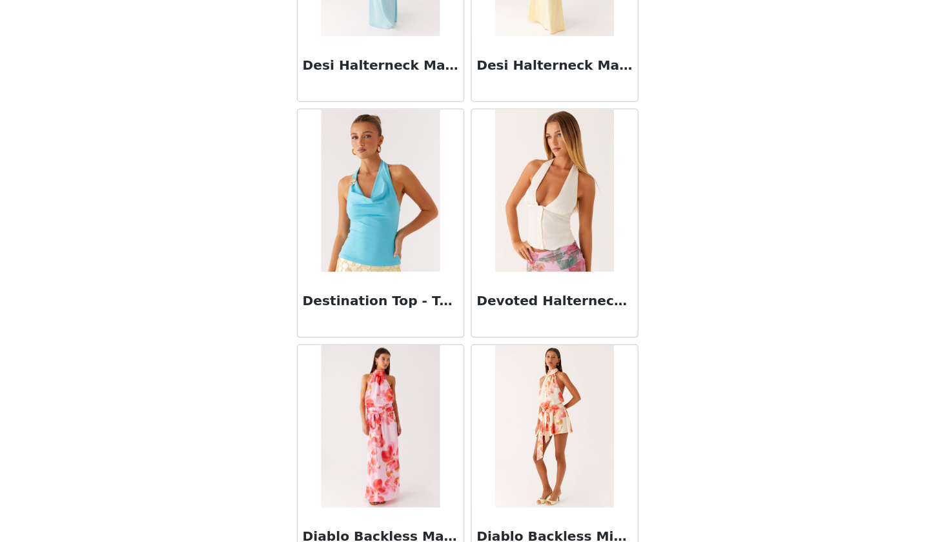
click at [340, 327] on div "Destination Top - Turquoise" at bounding box center [406, 353] width 132 height 52
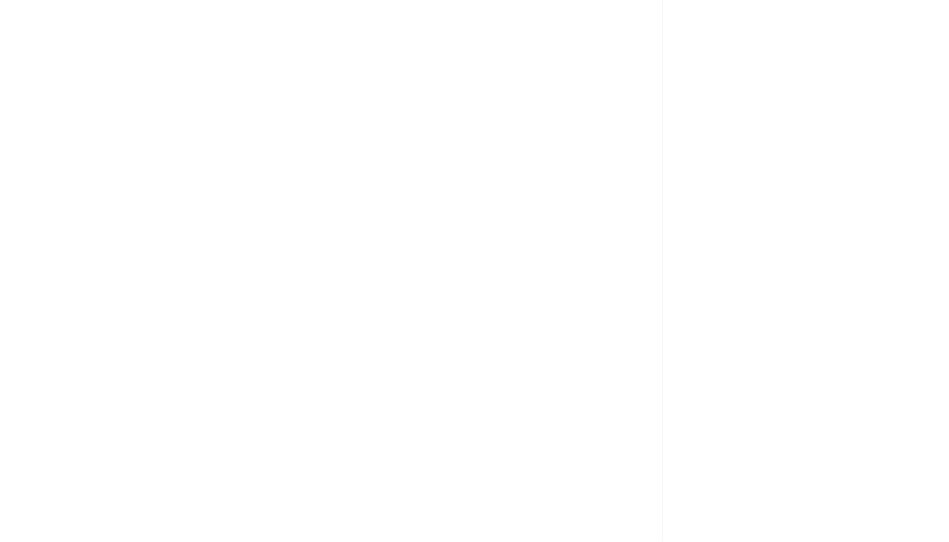
scroll to position [138, 0]
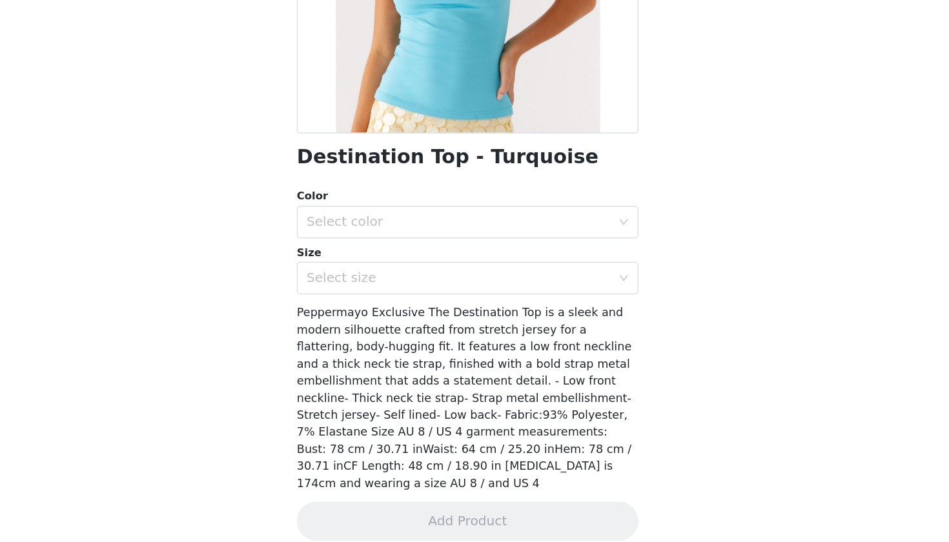
click at [339, 261] on div "Color Select color Size Select size" at bounding box center [474, 303] width 271 height 85
click at [347, 282] on div "Select color" at bounding box center [468, 288] width 242 height 13
click at [339, 305] on li "Turquoise" at bounding box center [474, 315] width 271 height 21
click at [347, 326] on div "Select size" at bounding box center [468, 332] width 242 height 13
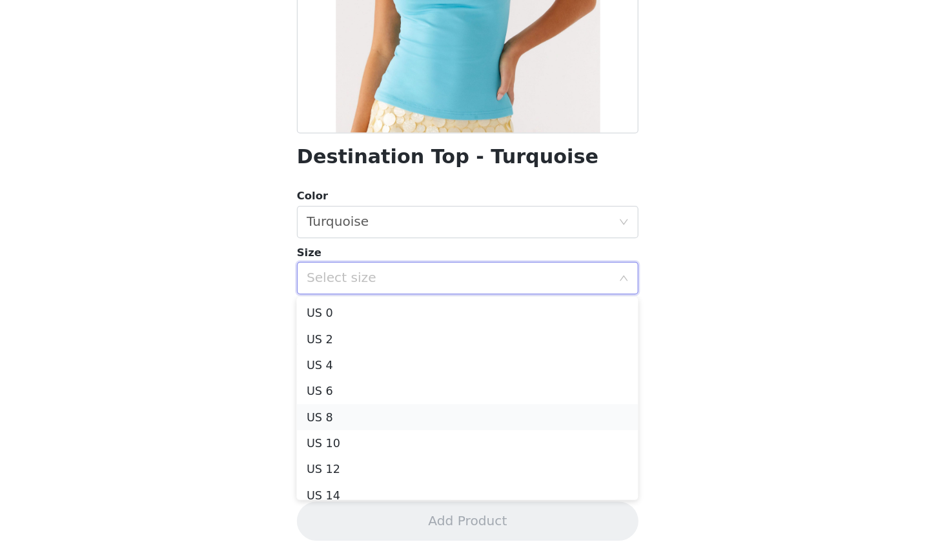
click at [339, 433] on li "US 8" at bounding box center [474, 443] width 271 height 21
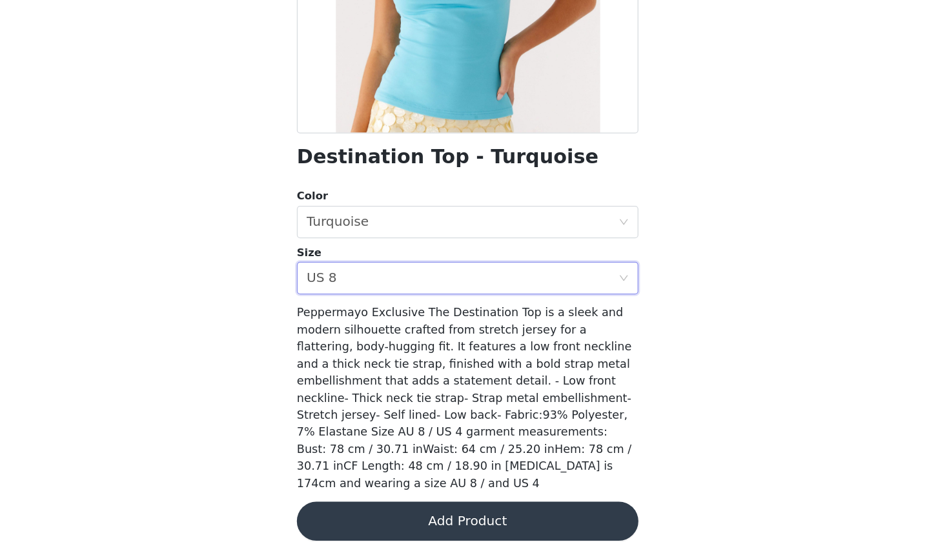
click at [339, 510] on button "Add Product" at bounding box center [474, 525] width 271 height 31
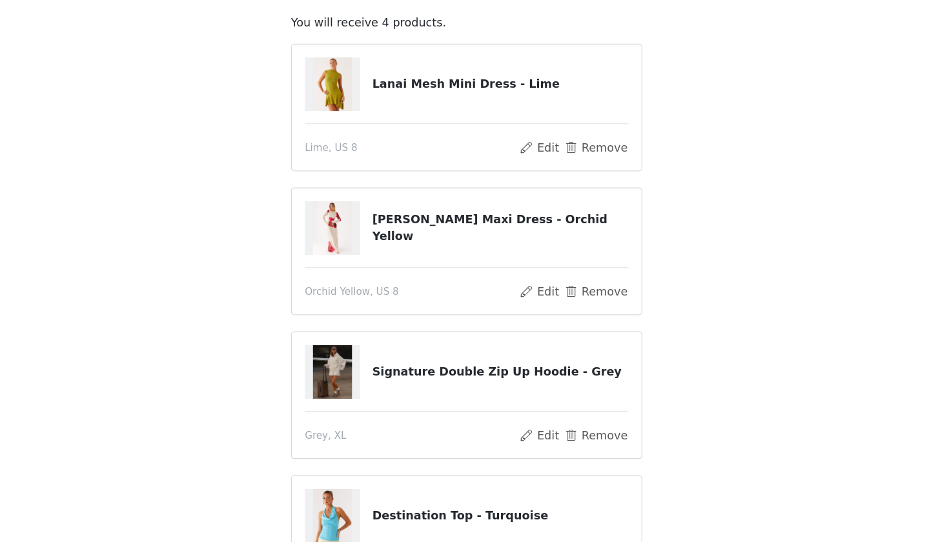
scroll to position [132, 0]
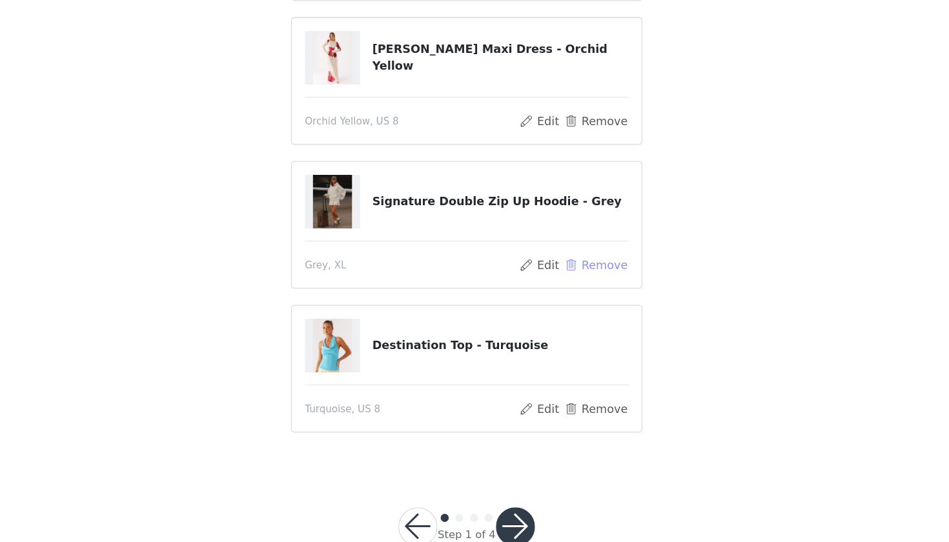
click at [551, 314] on button "Remove" at bounding box center [577, 321] width 52 height 15
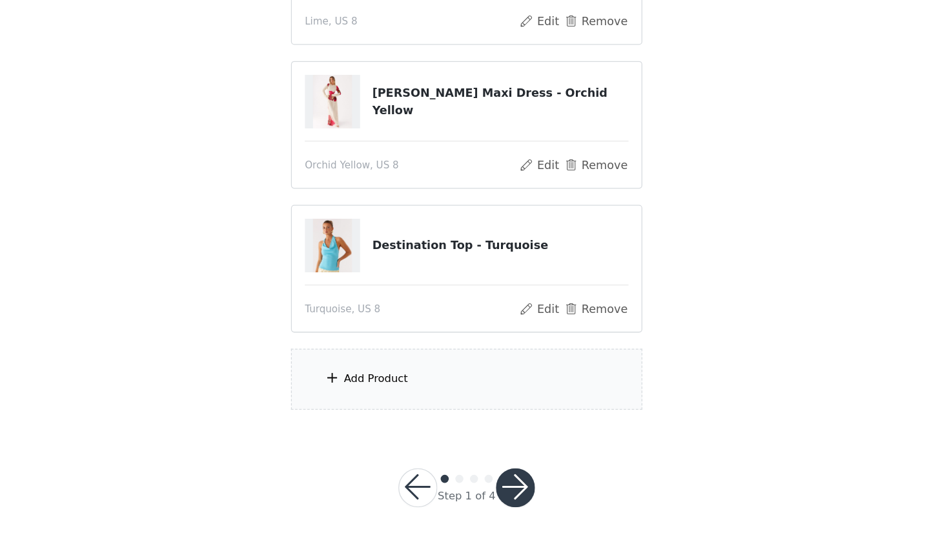
click at [367, 389] on div "Add Product" at bounding box center [474, 413] width 279 height 48
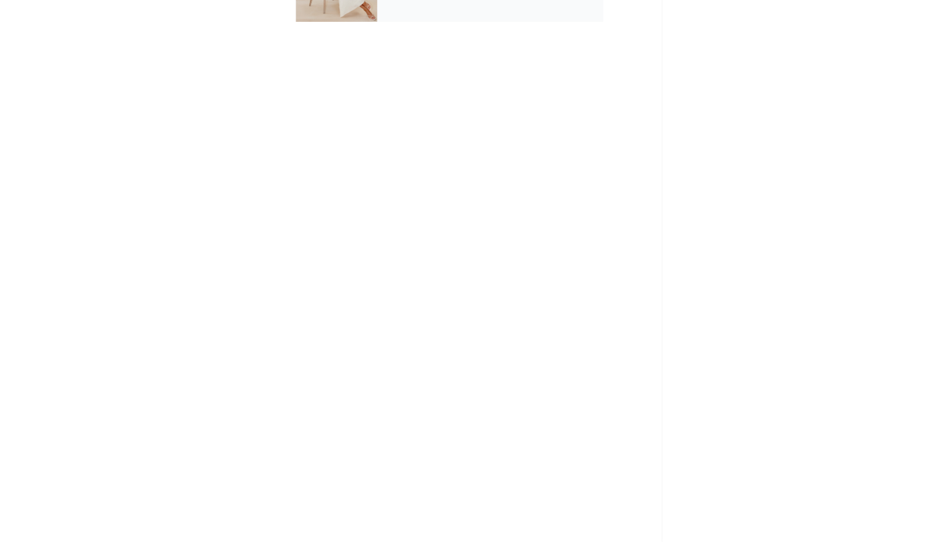
click at [404, 65] on div "September Gifting" at bounding box center [494, 97] width 180 height 65
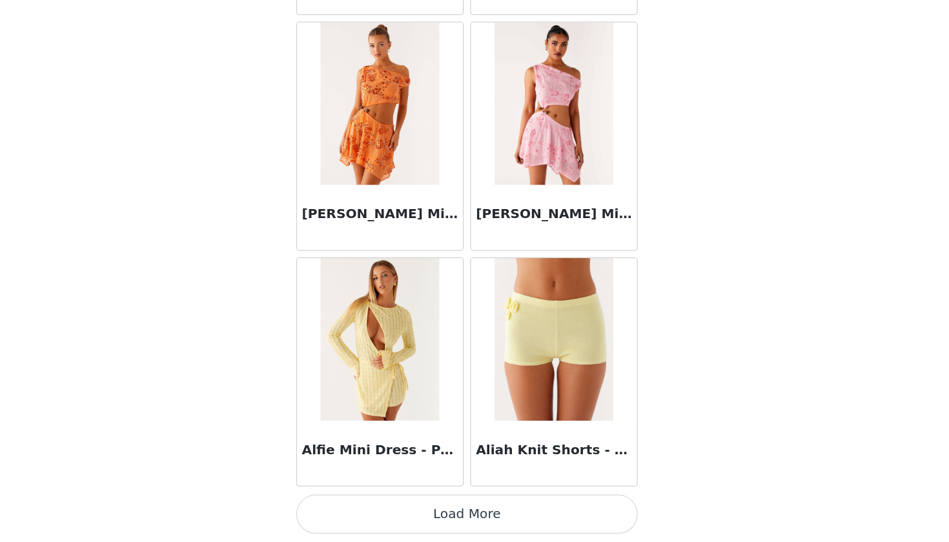
scroll to position [135, 0]
click at [339, 505] on button "Load More" at bounding box center [474, 520] width 271 height 31
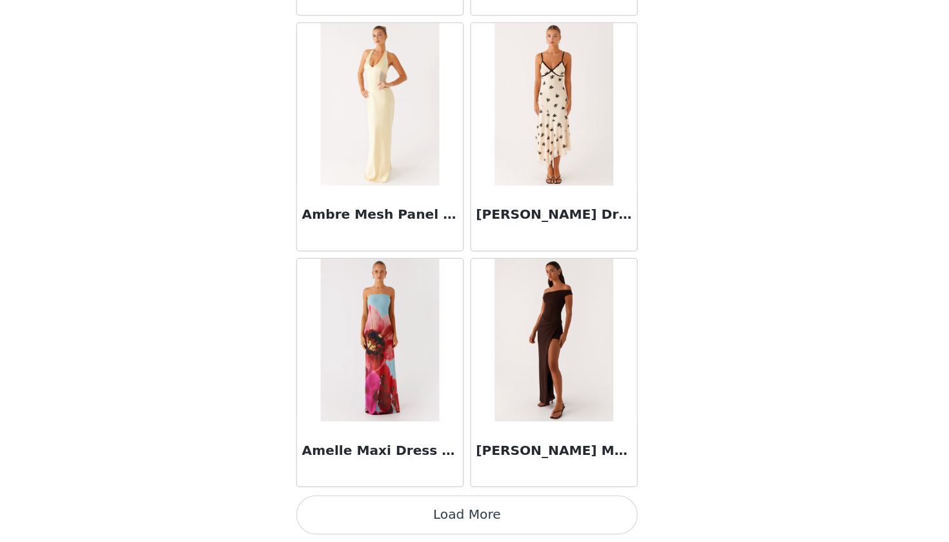
click at [339, 505] on button "Load More" at bounding box center [474, 520] width 271 height 31
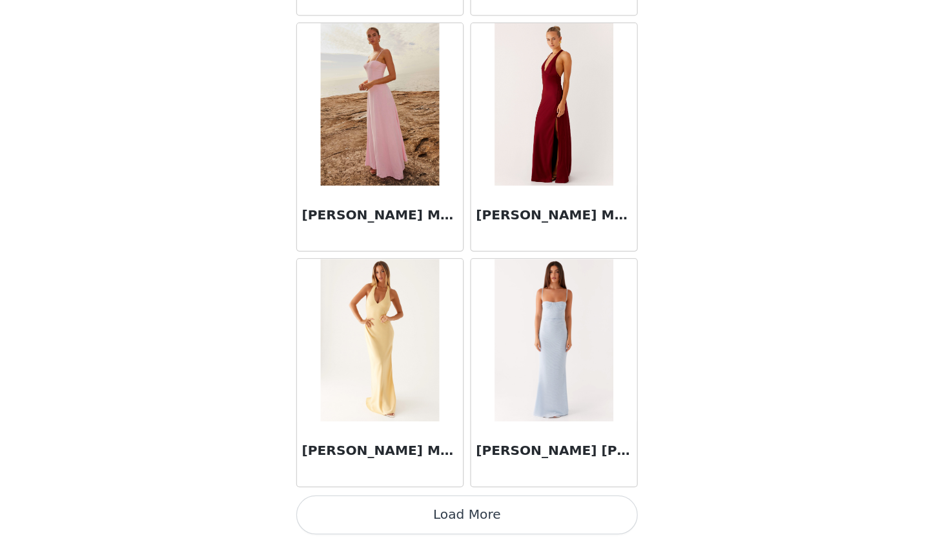
scroll to position [5173, 0]
click at [339, 506] on button "Load More" at bounding box center [474, 521] width 271 height 31
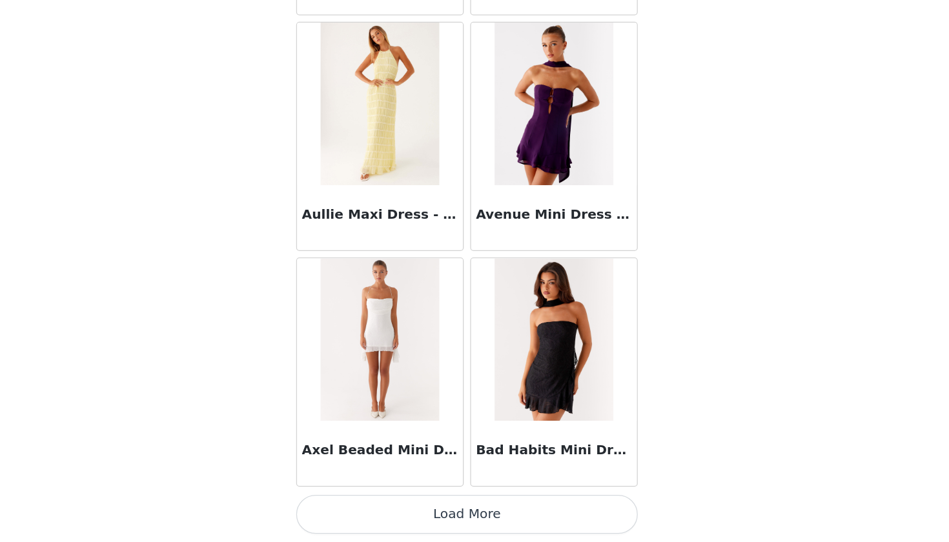
click at [339, 505] on button "Load More" at bounding box center [474, 520] width 271 height 31
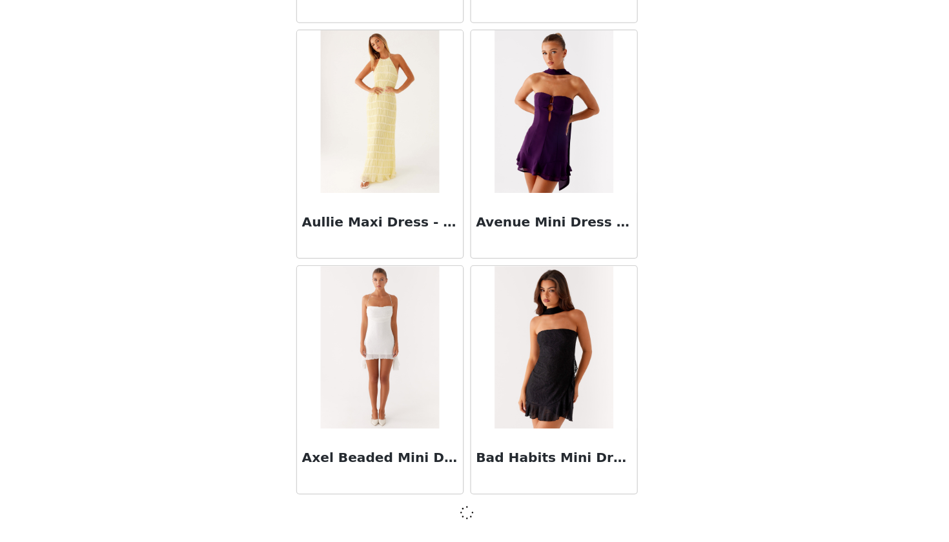
scroll to position [7046, 0]
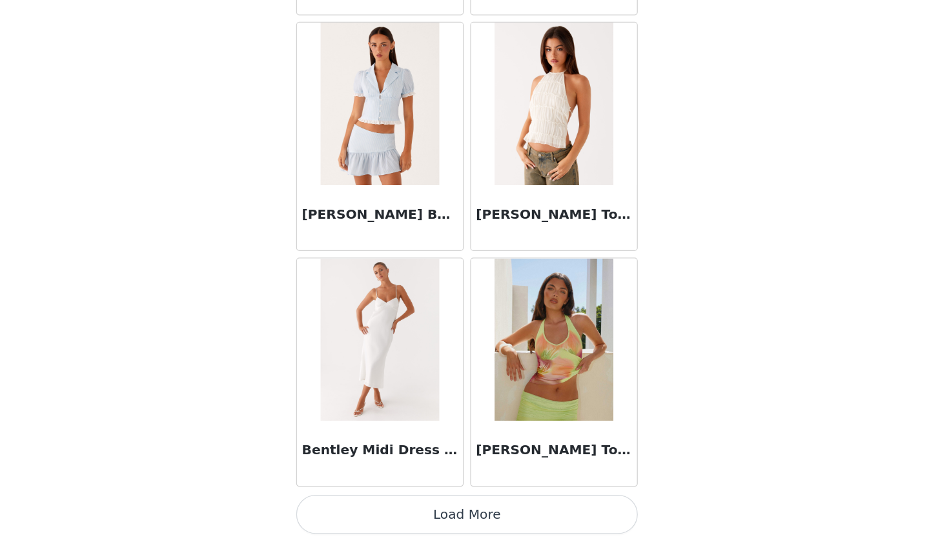
click at [339, 505] on button "Load More" at bounding box center [474, 520] width 271 height 31
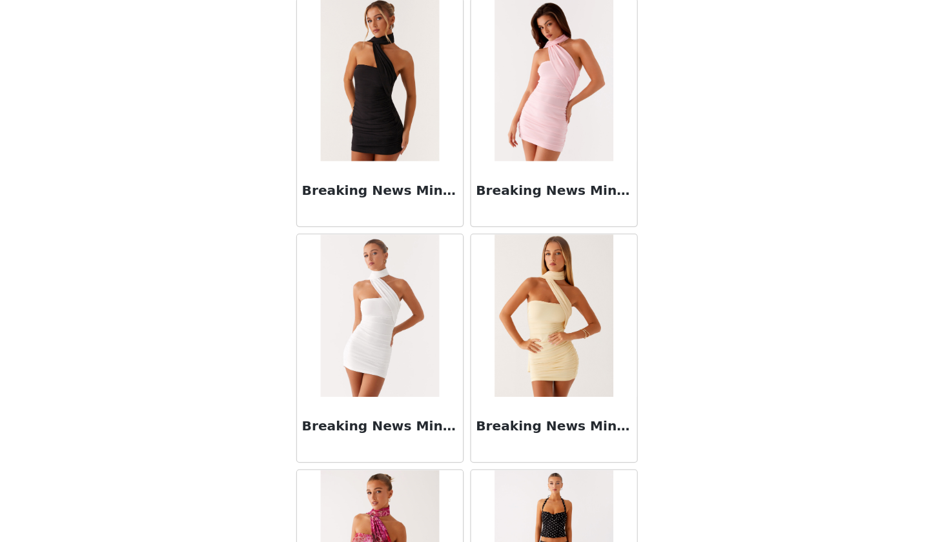
scroll to position [10784, 0]
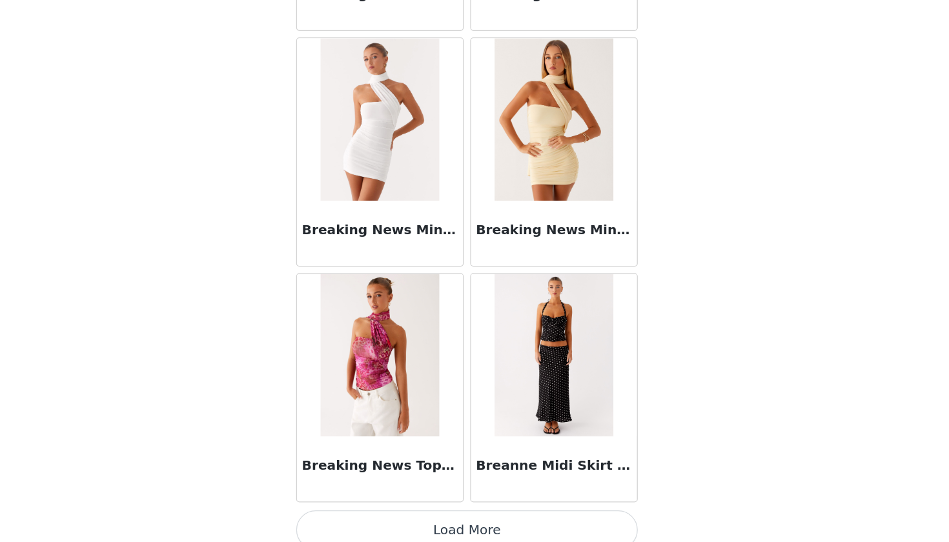
click at [339, 517] on button "Load More" at bounding box center [474, 532] width 271 height 31
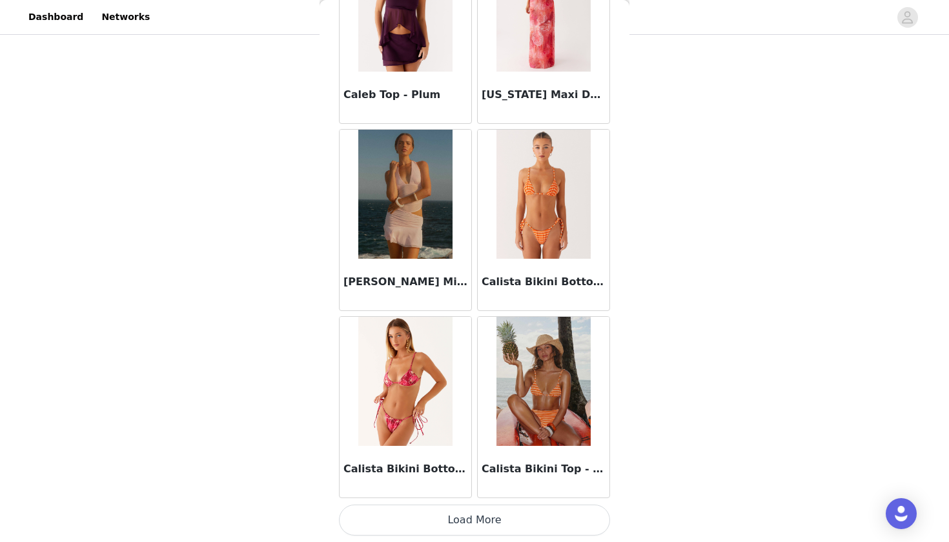
scroll to position [135, 0]
click at [423, 524] on button "Load More" at bounding box center [474, 520] width 271 height 31
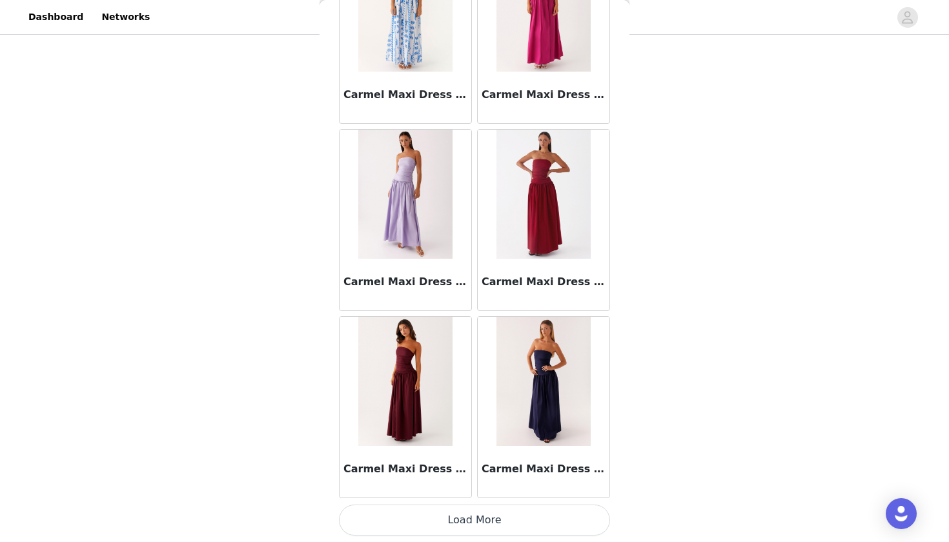
click at [427, 515] on button "Load More" at bounding box center [474, 520] width 271 height 31
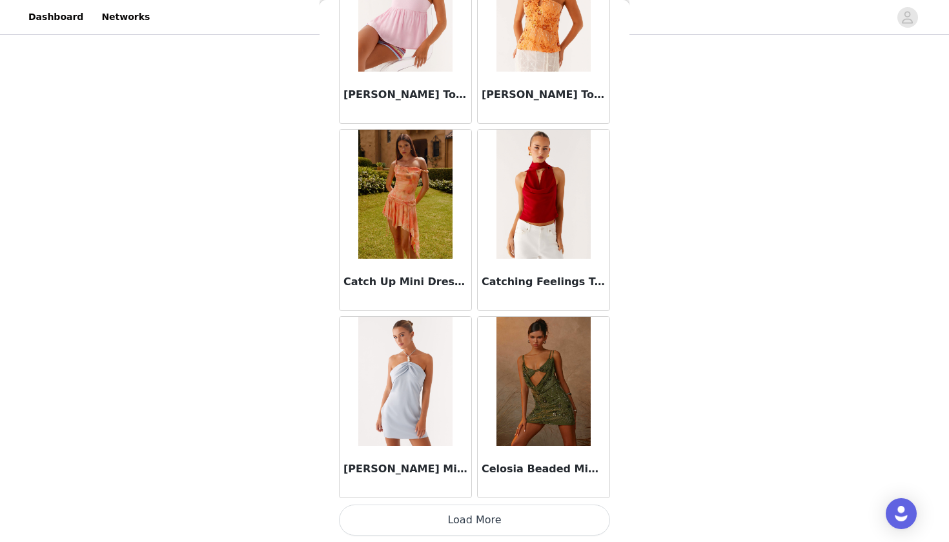
click at [426, 519] on button "Load More" at bounding box center [474, 520] width 271 height 31
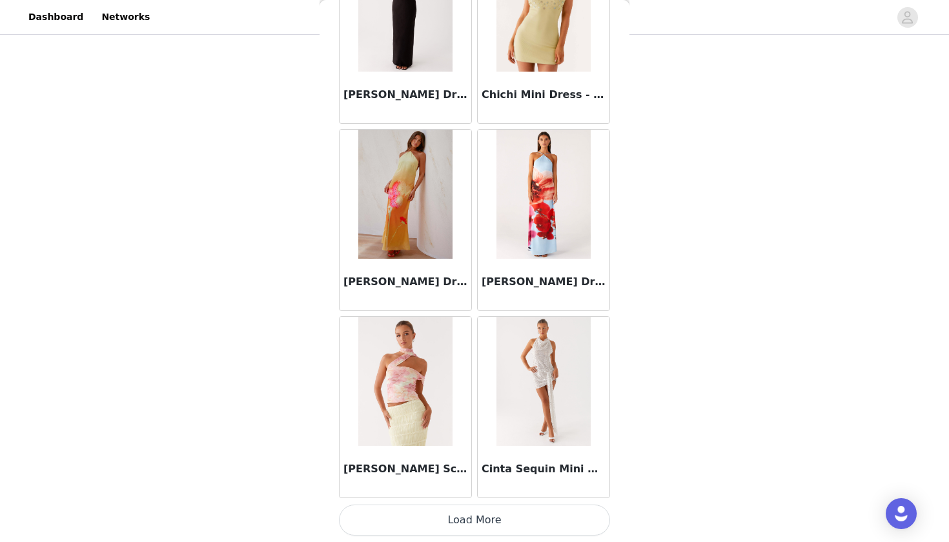
scroll to position [135, 0]
click at [425, 520] on button "Load More" at bounding box center [474, 520] width 271 height 31
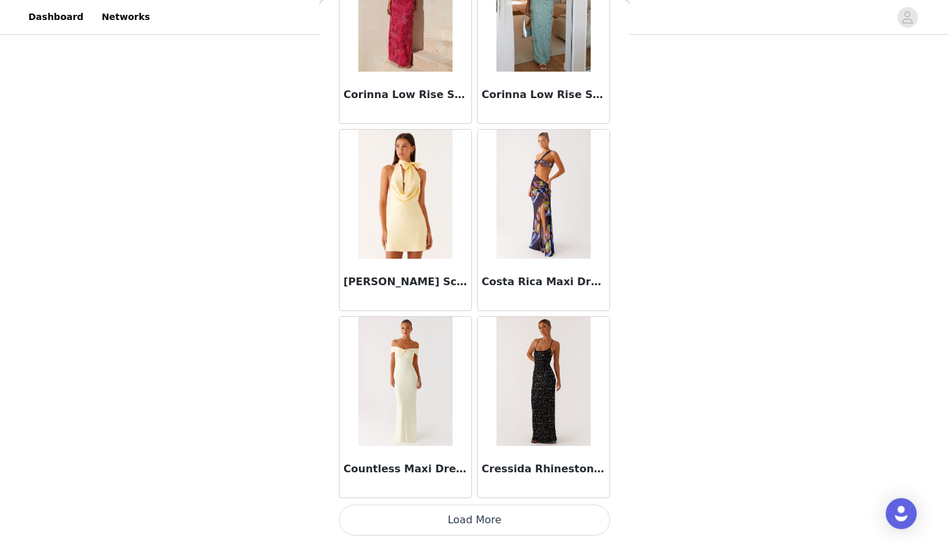
click at [480, 518] on button "Load More" at bounding box center [474, 520] width 271 height 31
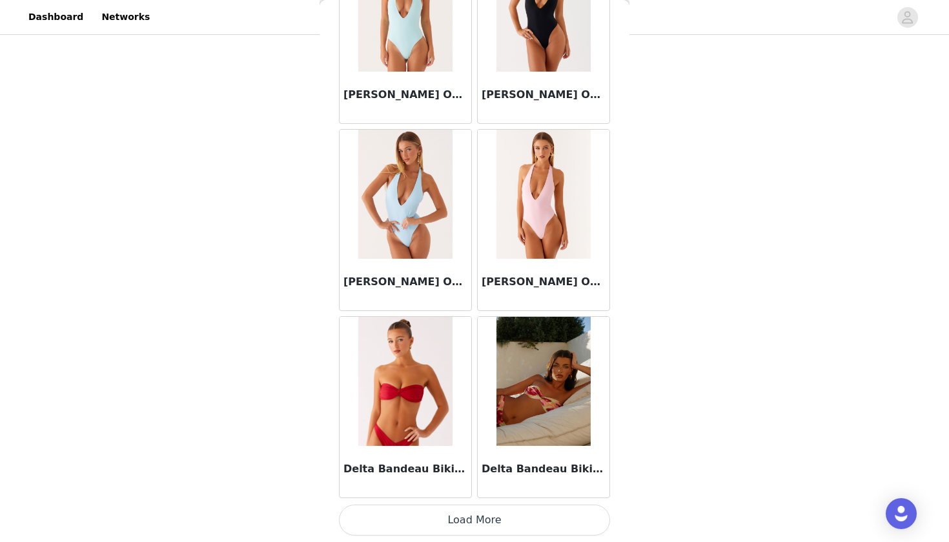
click at [453, 522] on button "Load More" at bounding box center [474, 520] width 271 height 31
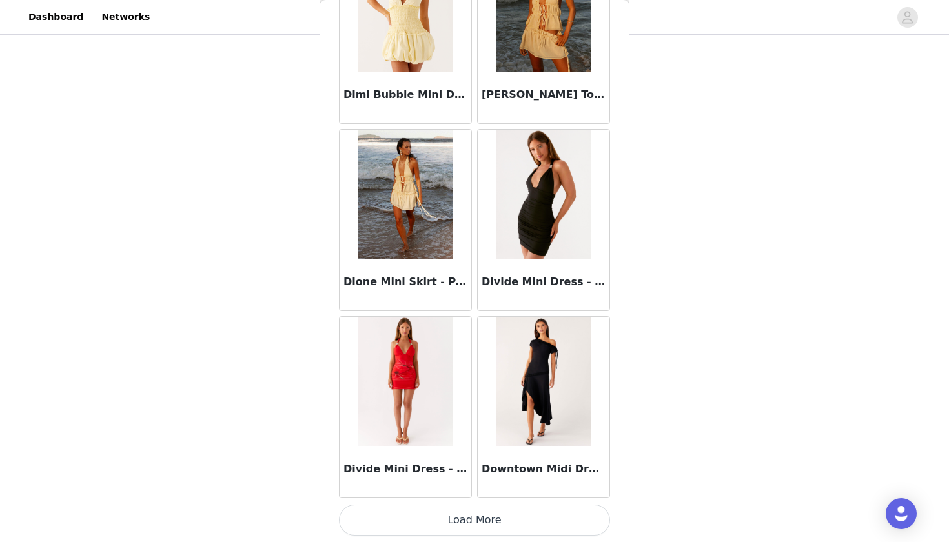
click at [437, 527] on button "Load More" at bounding box center [474, 520] width 271 height 31
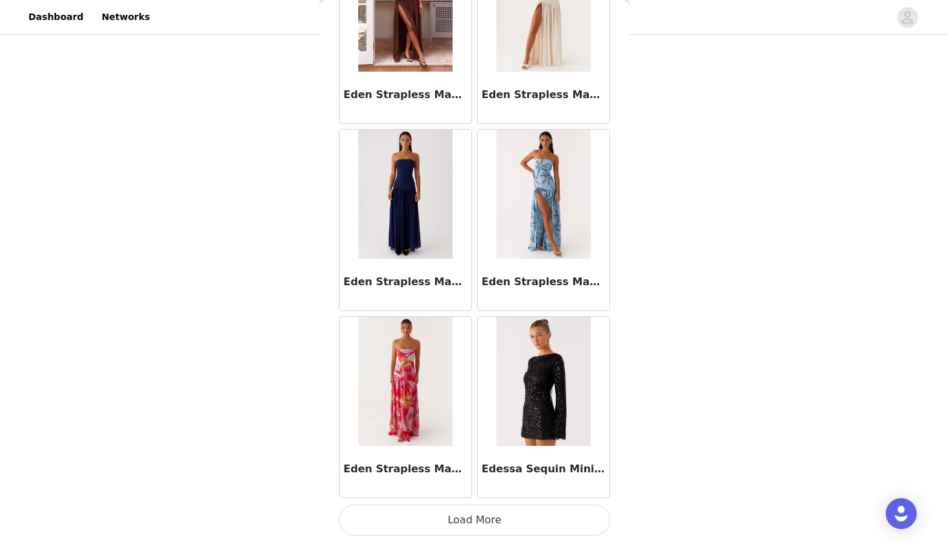
click at [434, 517] on button "Load More" at bounding box center [474, 520] width 271 height 31
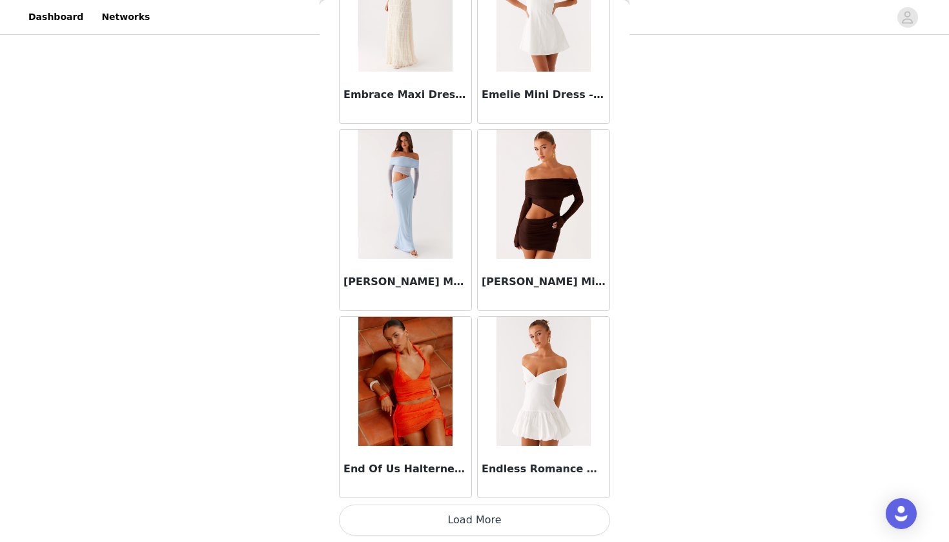
click at [432, 516] on button "Load More" at bounding box center [474, 520] width 271 height 31
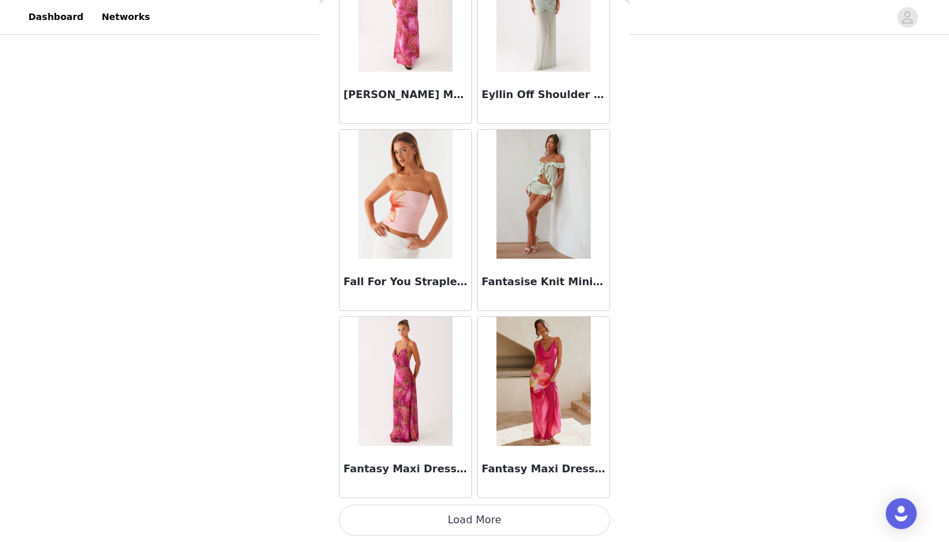
click at [480, 530] on button "Load More" at bounding box center [474, 520] width 271 height 31
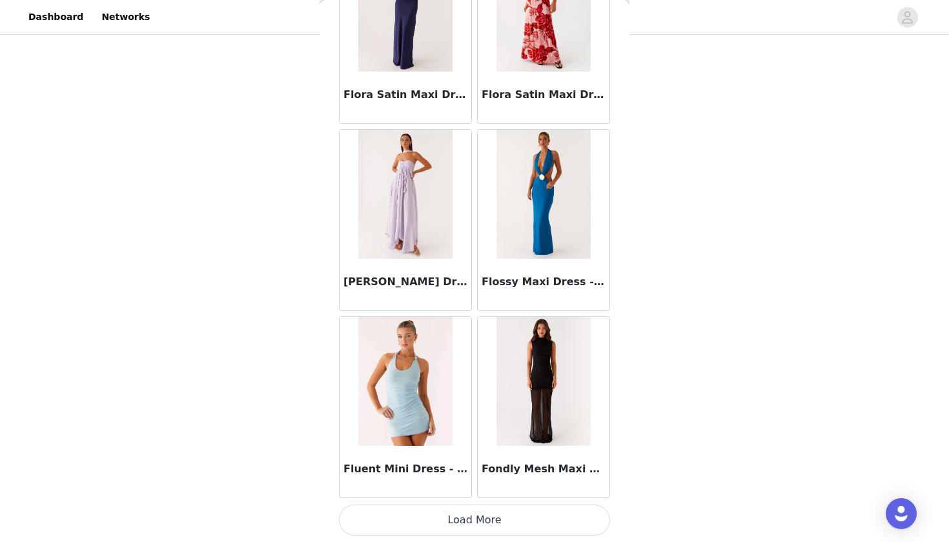
click at [450, 532] on button "Load More" at bounding box center [474, 520] width 271 height 31
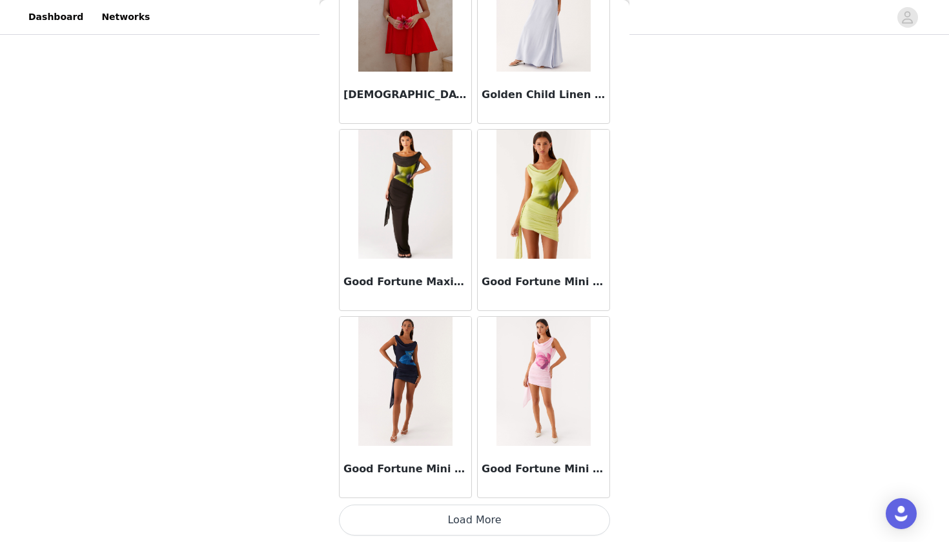
click at [450, 526] on button "Load More" at bounding box center [474, 520] width 271 height 31
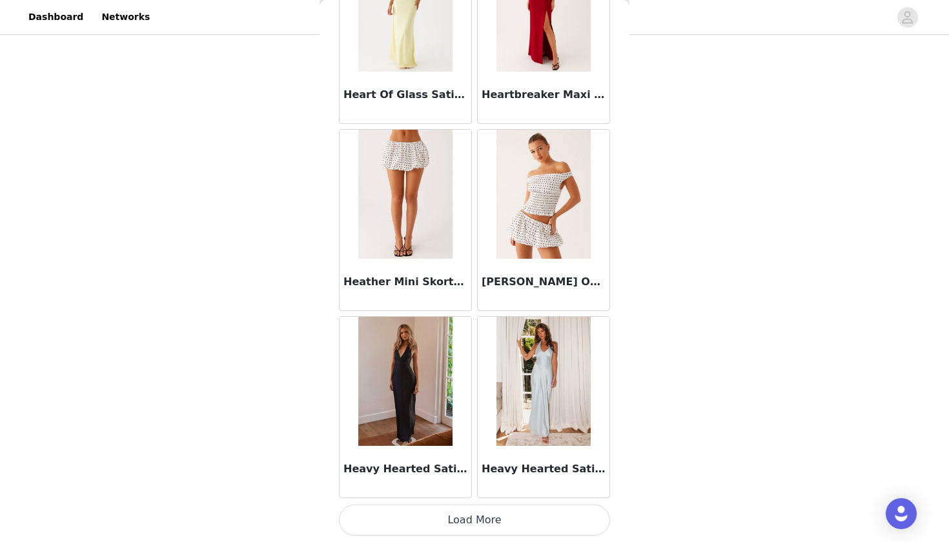
click at [450, 527] on button "Load More" at bounding box center [474, 520] width 271 height 31
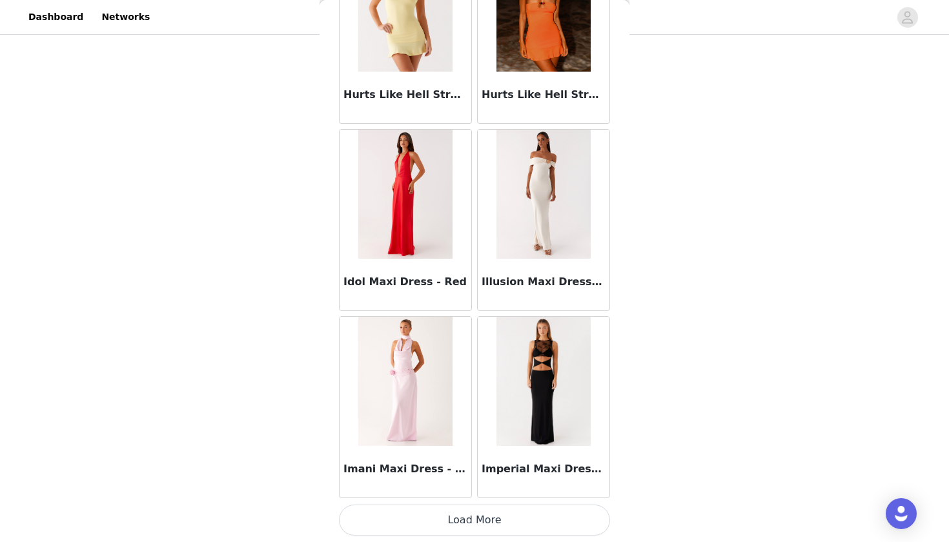
click at [450, 526] on button "Load More" at bounding box center [474, 520] width 271 height 31
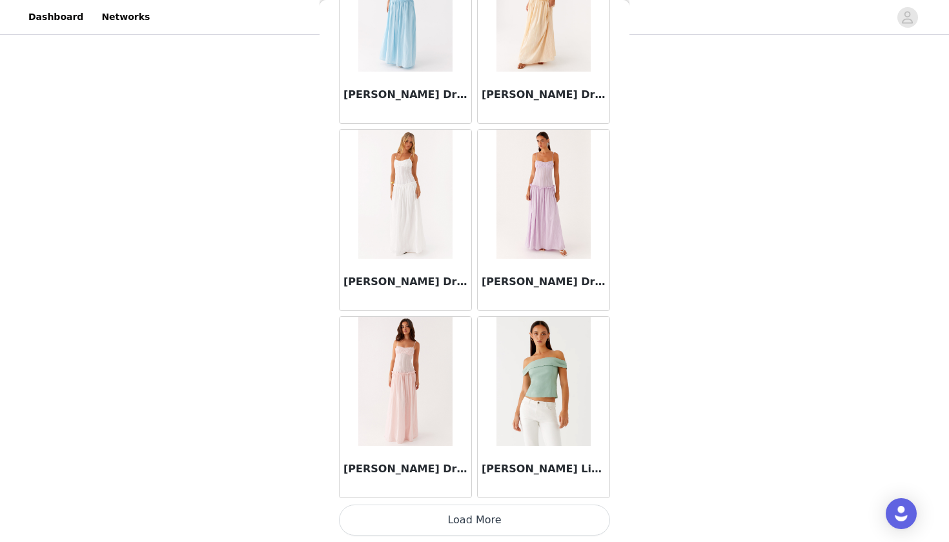
click at [440, 531] on button "Load More" at bounding box center [474, 520] width 271 height 31
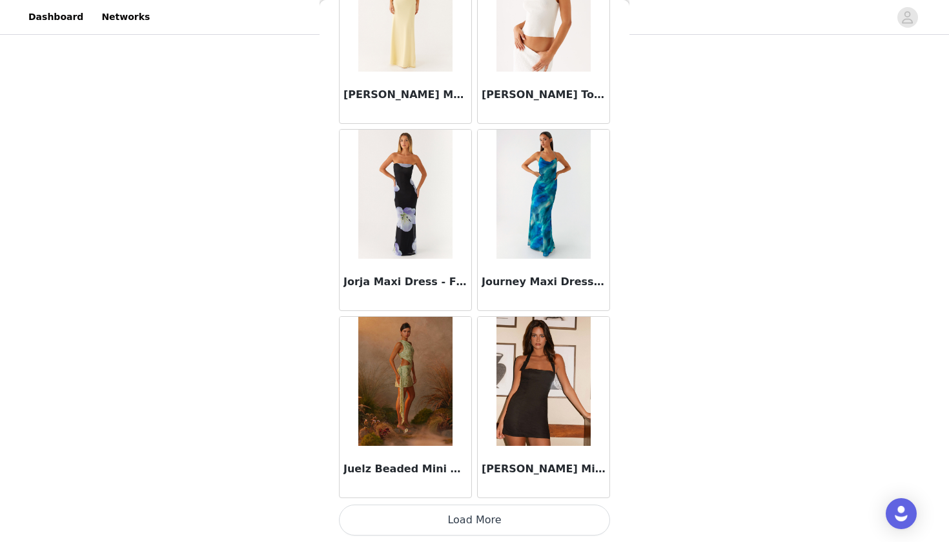
scroll to position [0, 0]
click at [429, 530] on button "Load More" at bounding box center [474, 520] width 271 height 31
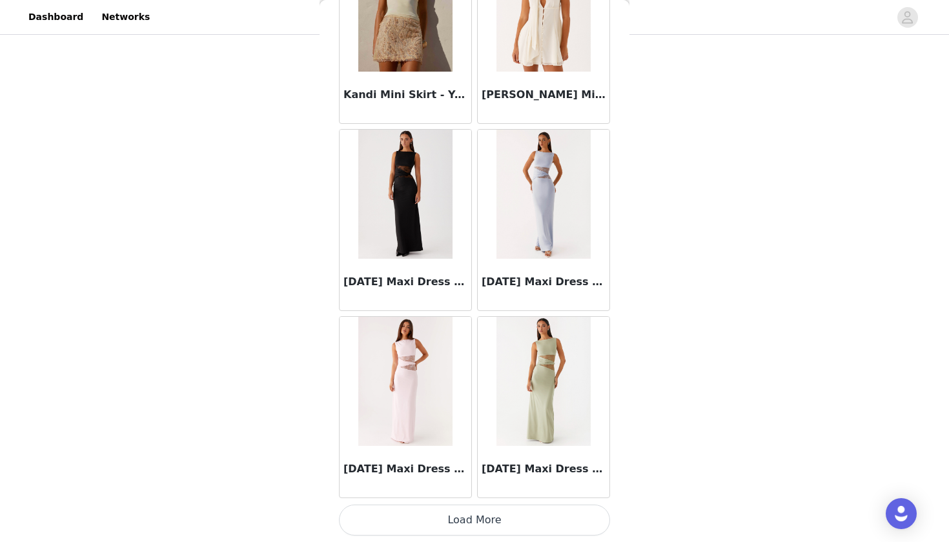
scroll to position [42631, 0]
click at [429, 528] on button "Load More" at bounding box center [474, 520] width 271 height 31
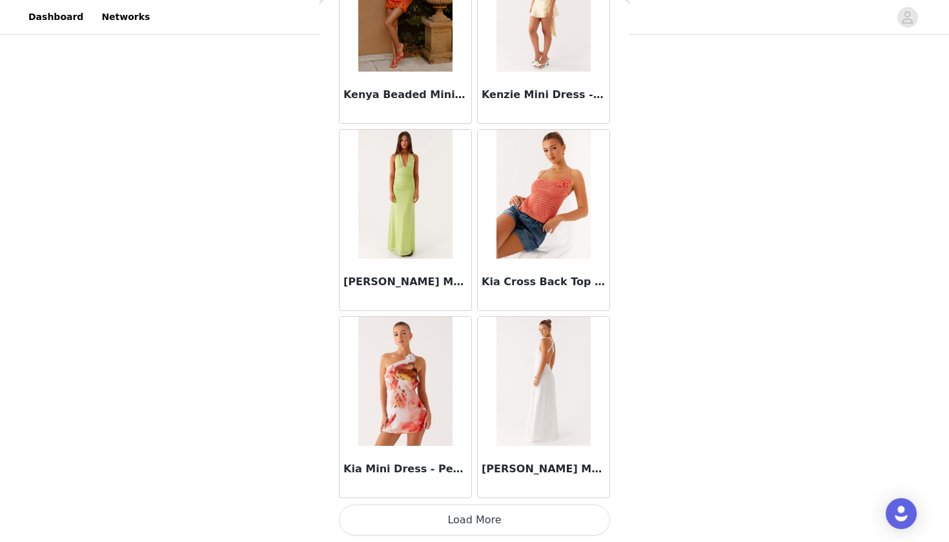
scroll to position [44503, 0]
click at [429, 524] on button "Load More" at bounding box center [474, 520] width 271 height 31
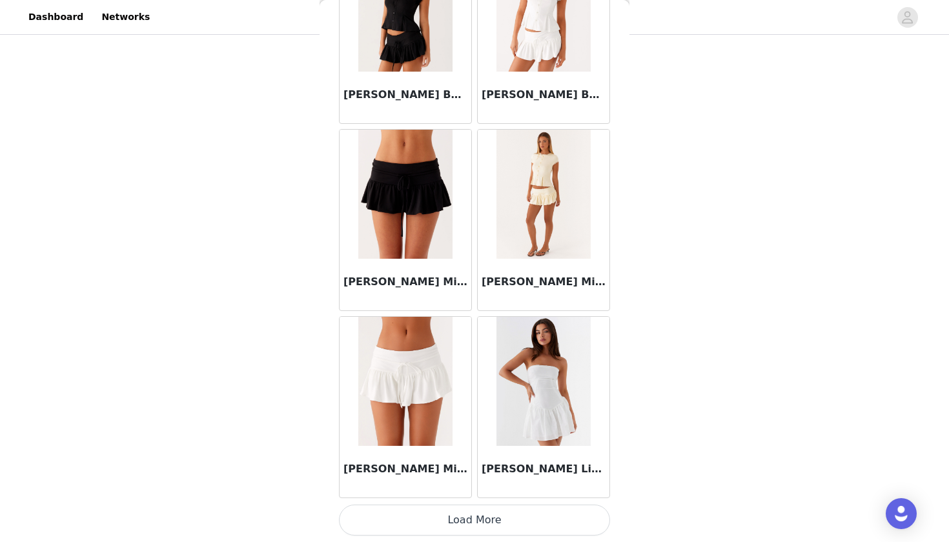
click at [424, 520] on button "Load More" at bounding box center [474, 520] width 271 height 31
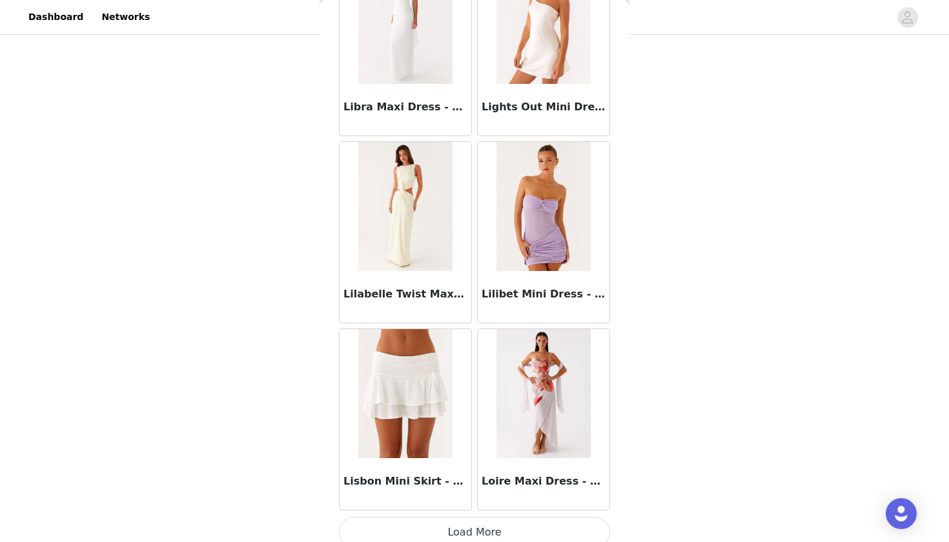
scroll to position [48249, 0]
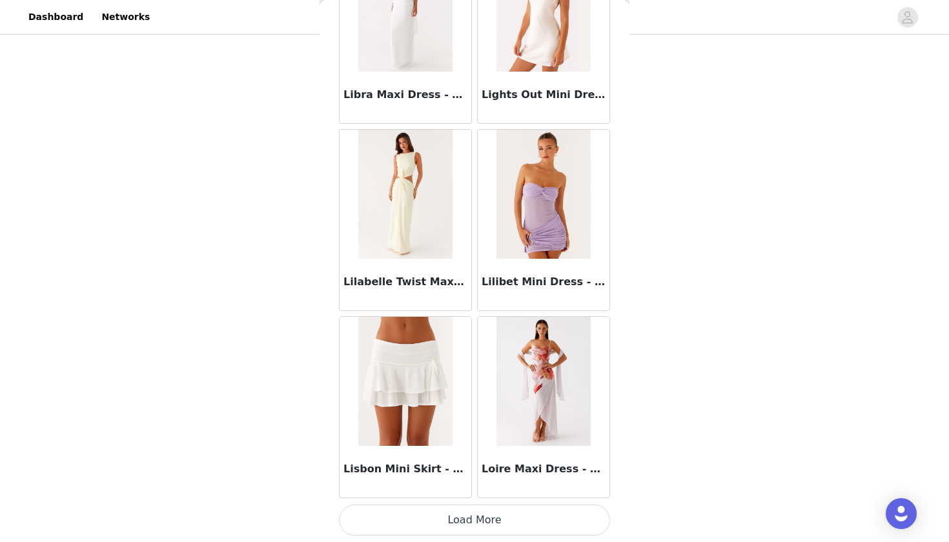
click at [424, 519] on button "Load More" at bounding box center [474, 520] width 271 height 31
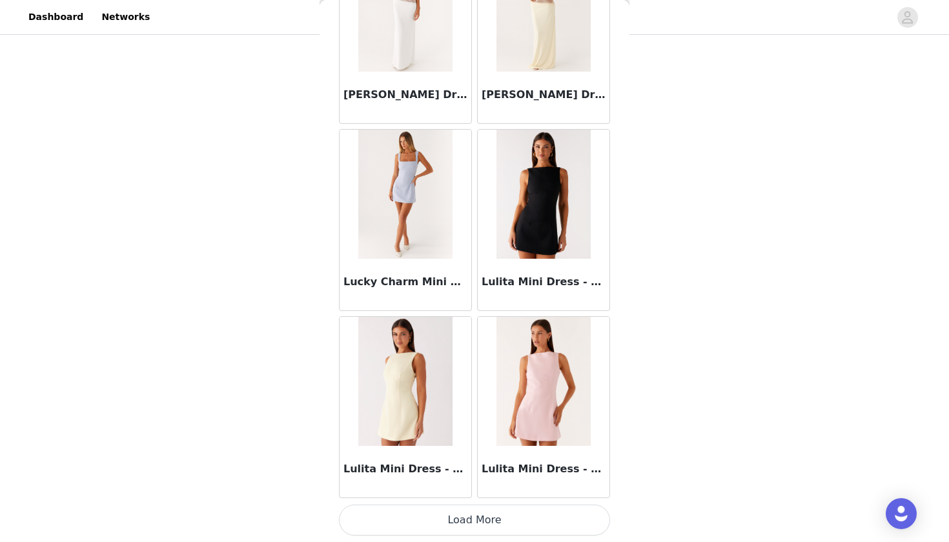
scroll to position [135, 0]
click at [418, 528] on button "Load More" at bounding box center [474, 520] width 271 height 31
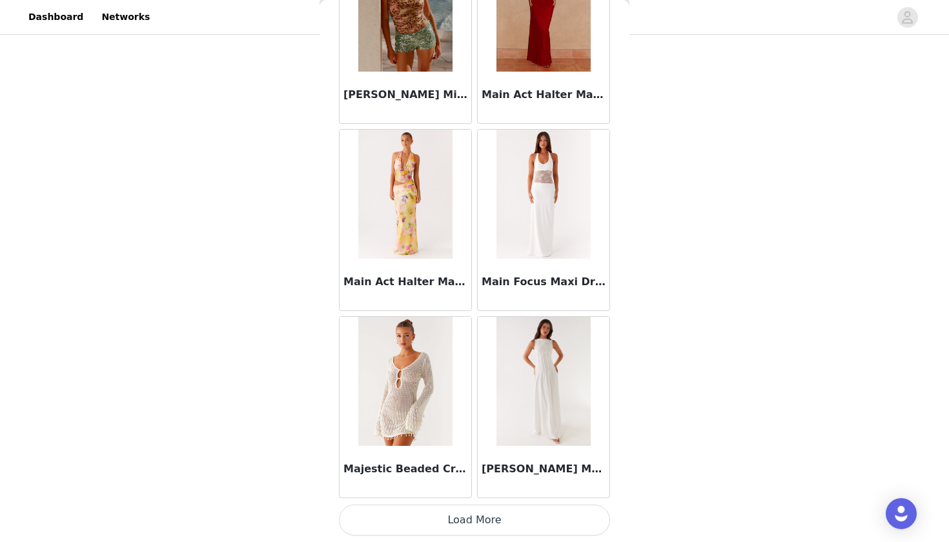
click at [418, 528] on button "Load More" at bounding box center [474, 520] width 271 height 31
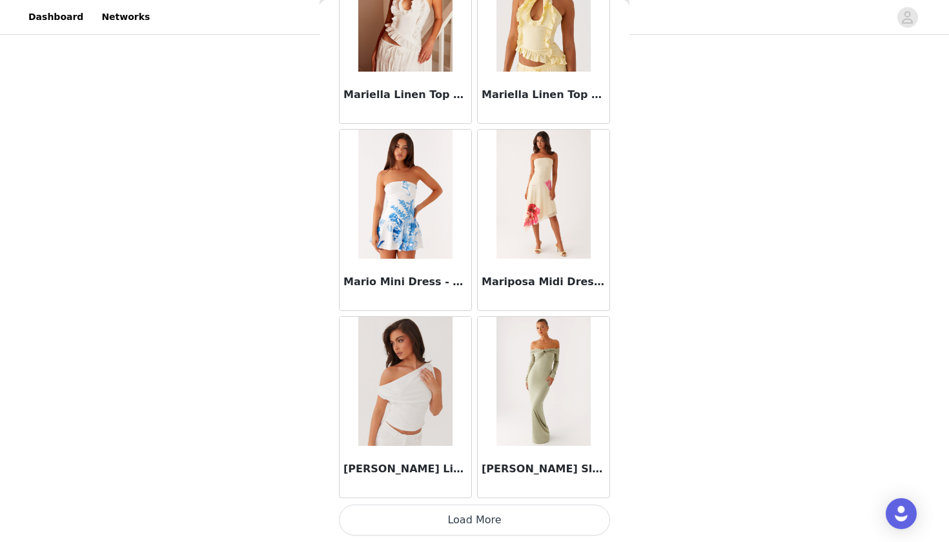
click at [396, 525] on button "Load More" at bounding box center [474, 520] width 271 height 31
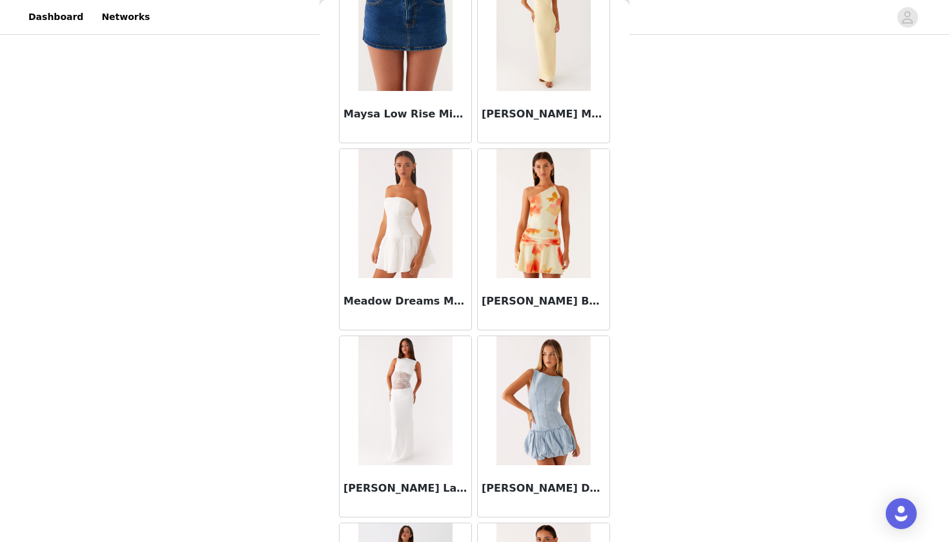
scroll to position [55158, 0]
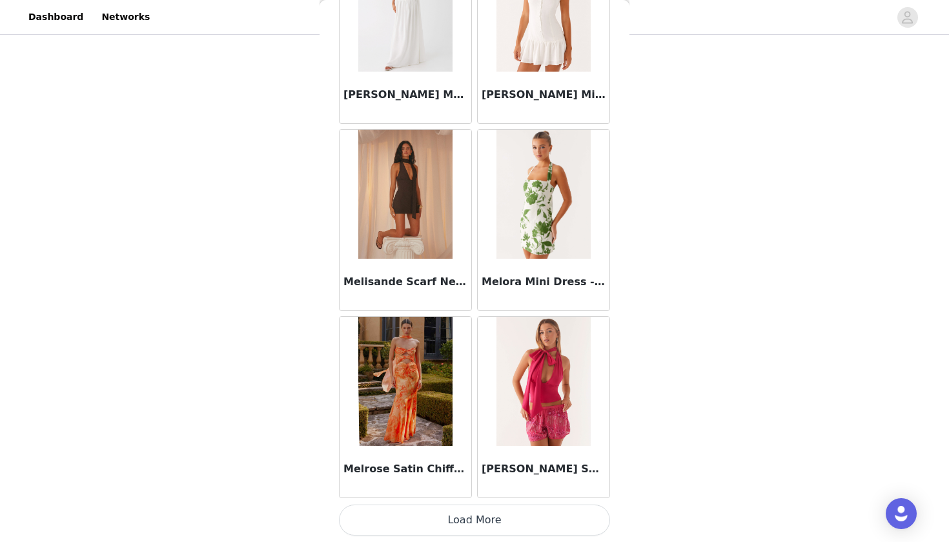
click at [429, 515] on button "Load More" at bounding box center [474, 520] width 271 height 31
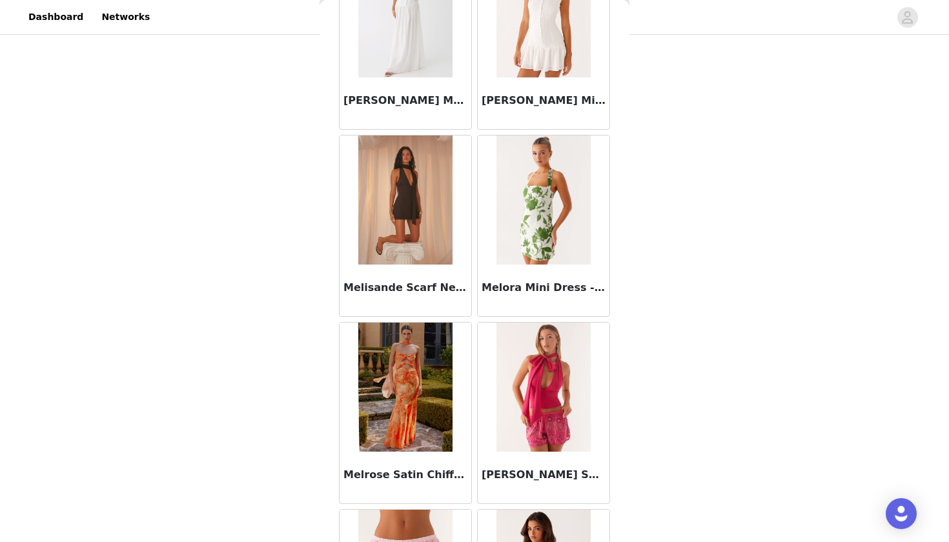
scroll to position [135, 0]
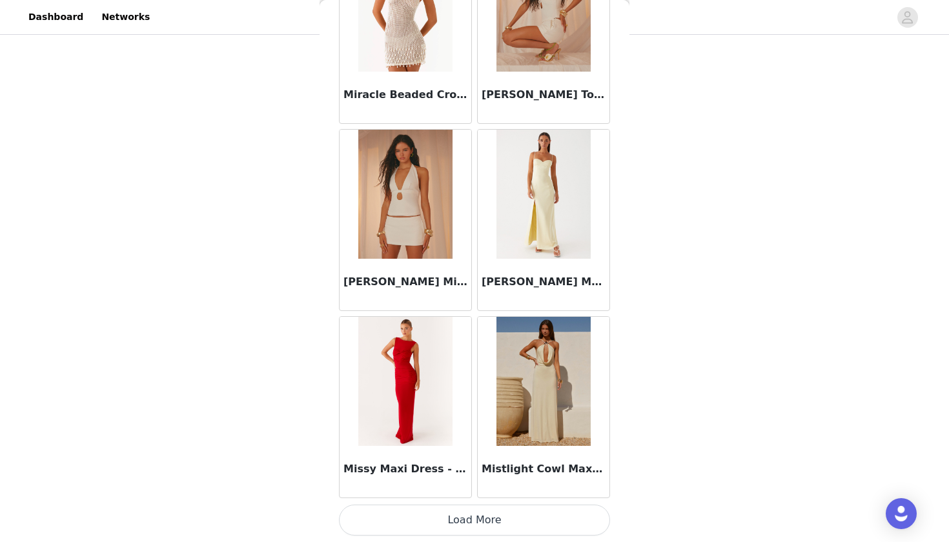
click at [415, 519] on button "Load More" at bounding box center [474, 520] width 271 height 31
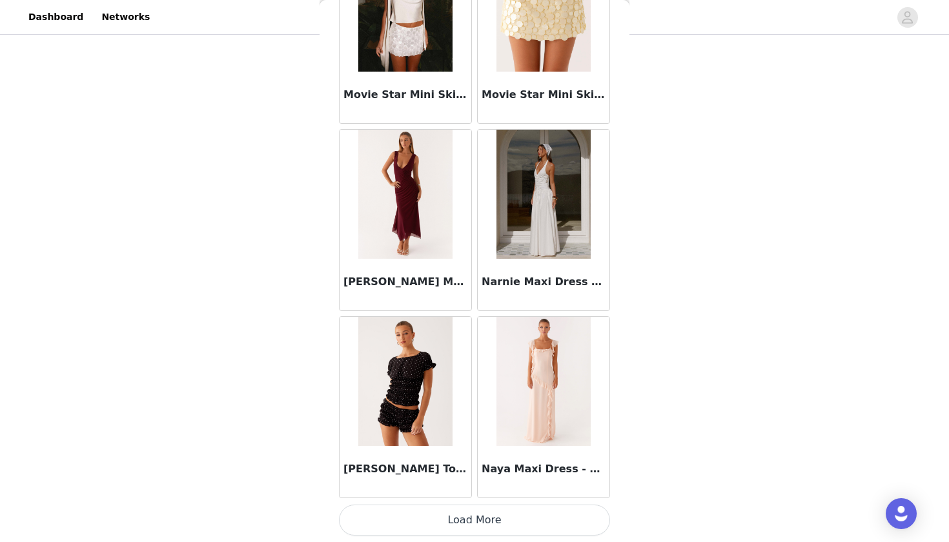
click at [415, 519] on button "Load More" at bounding box center [474, 520] width 271 height 31
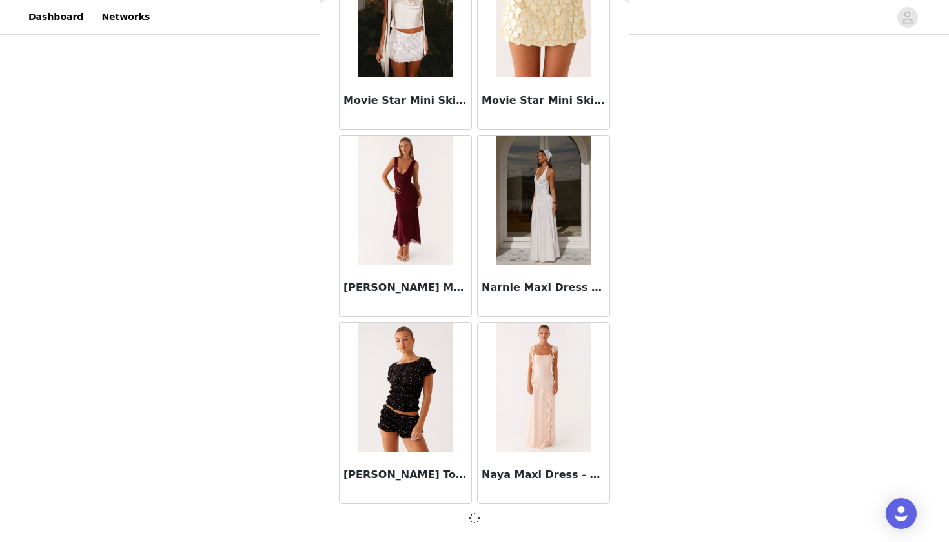
scroll to position [59478, 0]
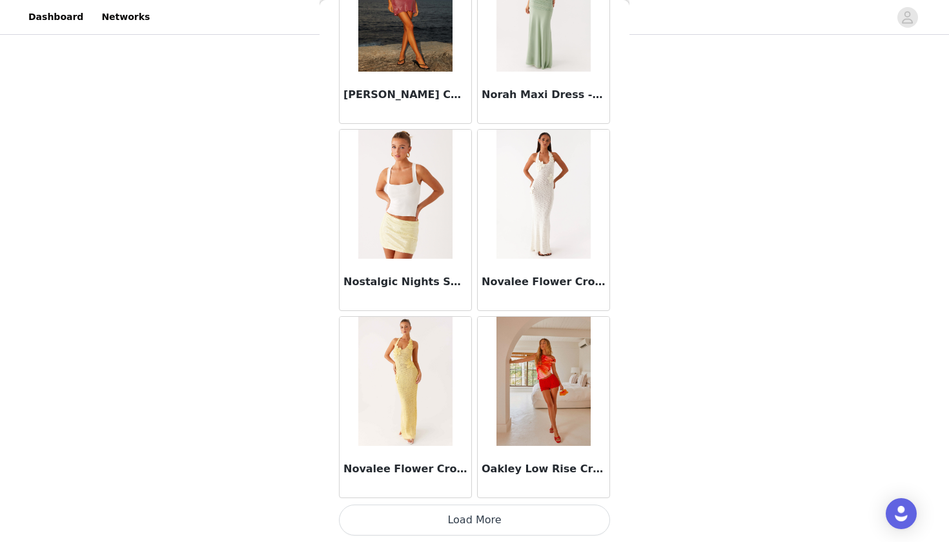
click at [415, 520] on button "Load More" at bounding box center [474, 520] width 271 height 31
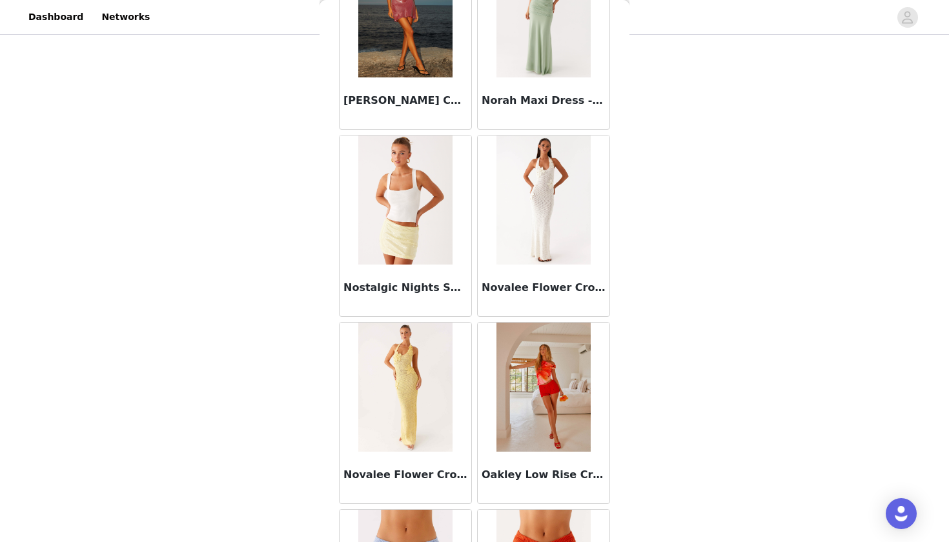
scroll to position [135, 0]
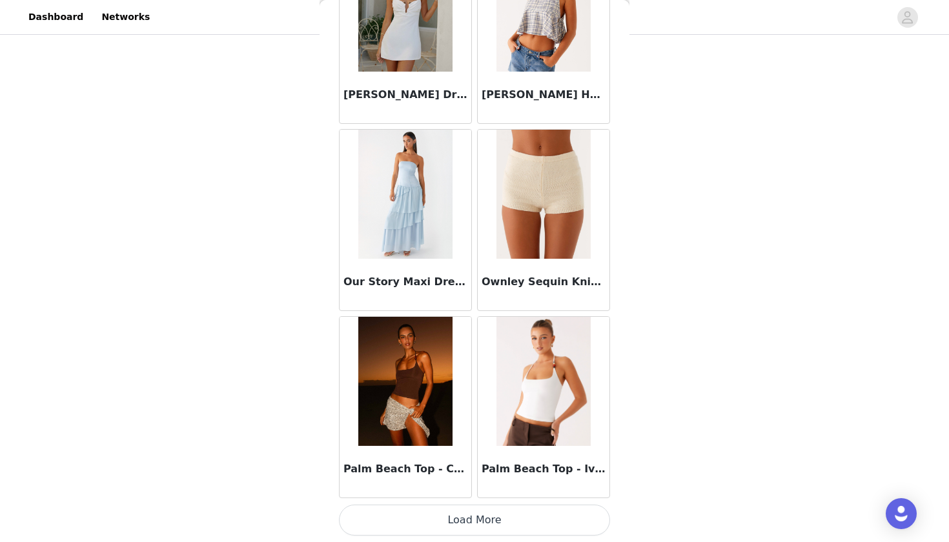
click at [415, 520] on button "Load More" at bounding box center [474, 520] width 271 height 31
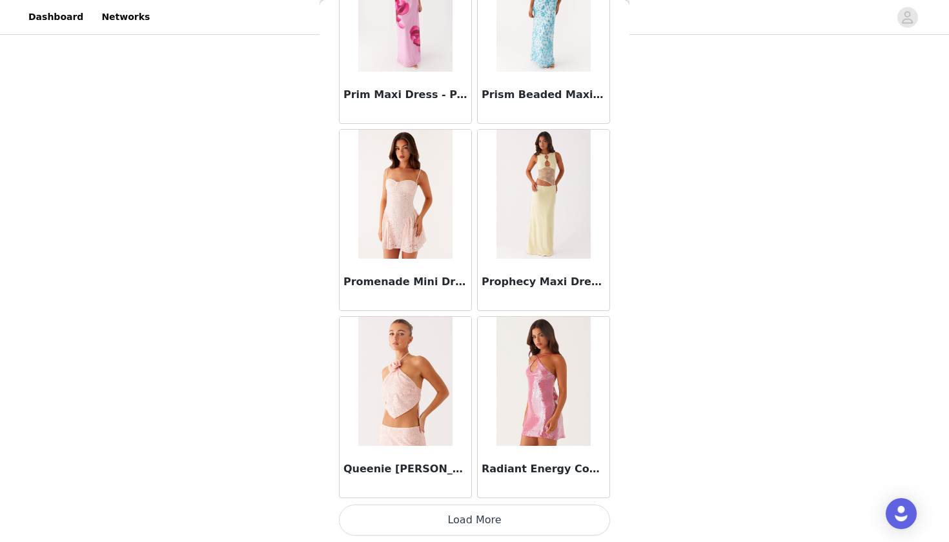
scroll to position [65102, 0]
click at [415, 519] on button "Load More" at bounding box center [474, 520] width 271 height 31
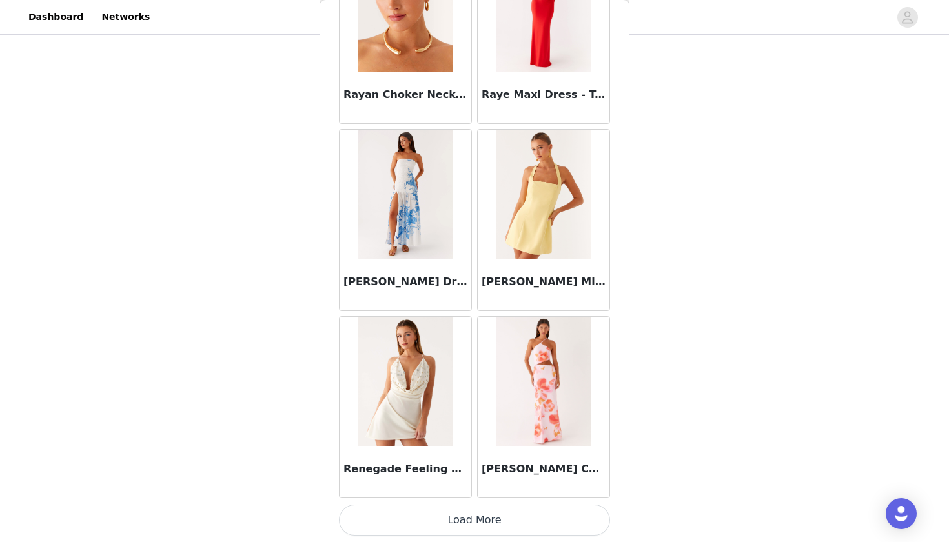
scroll to position [135, 0]
click at [415, 526] on button "Load More" at bounding box center [474, 520] width 271 height 31
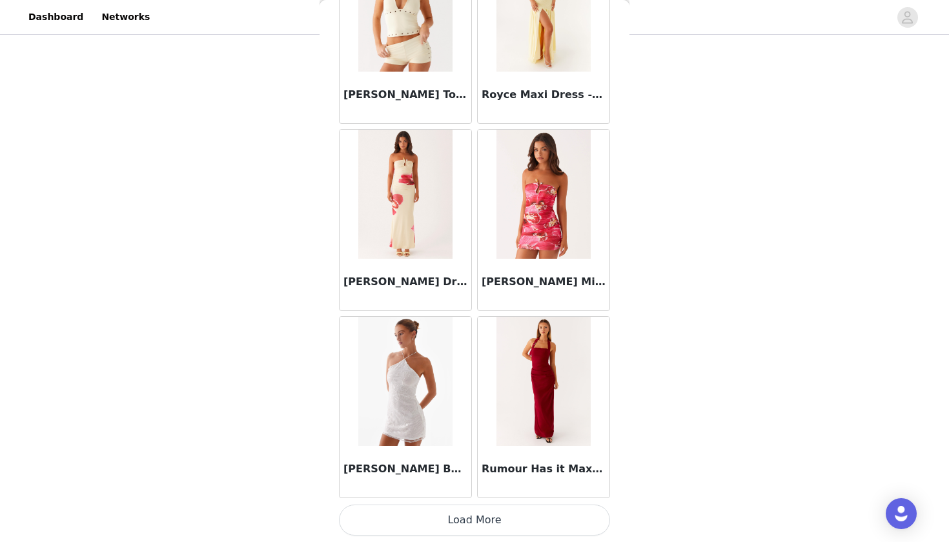
click at [427, 534] on button "Load More" at bounding box center [474, 520] width 271 height 31
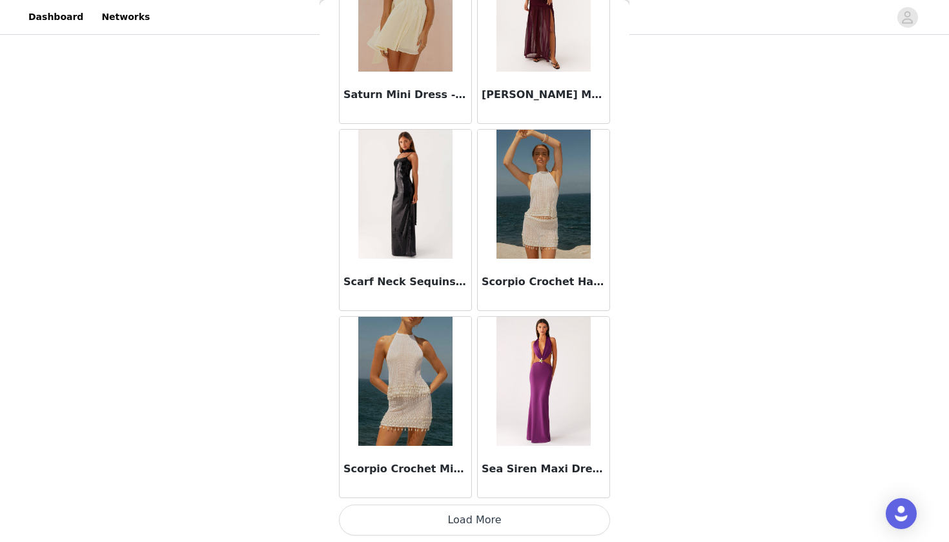
click at [449, 527] on button "Load More" at bounding box center [474, 520] width 271 height 31
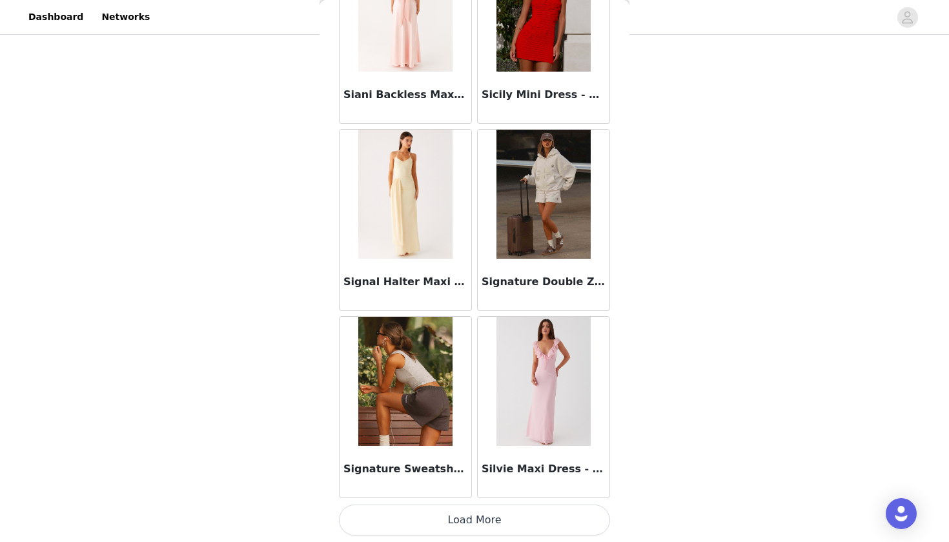
click at [438, 523] on button "Load More" at bounding box center [474, 520] width 271 height 31
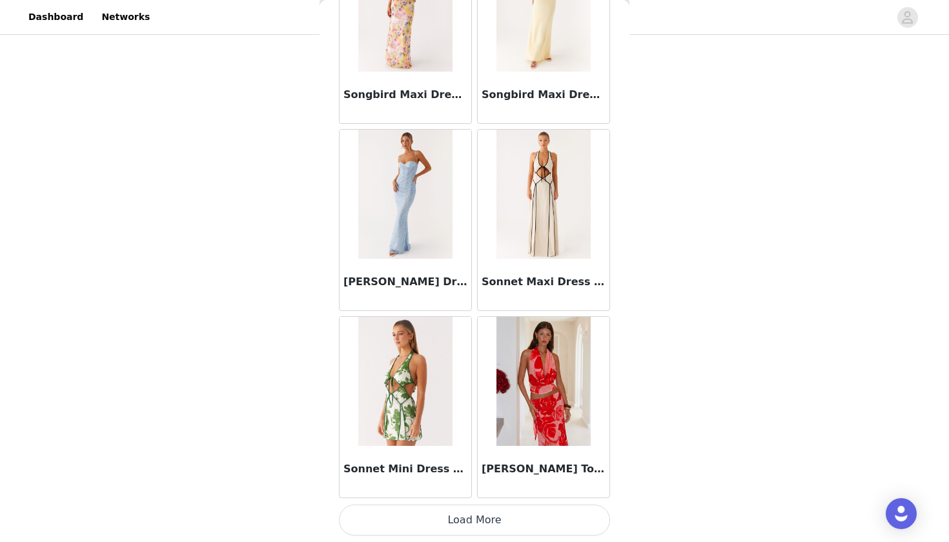
click at [434, 529] on button "Load More" at bounding box center [474, 520] width 271 height 31
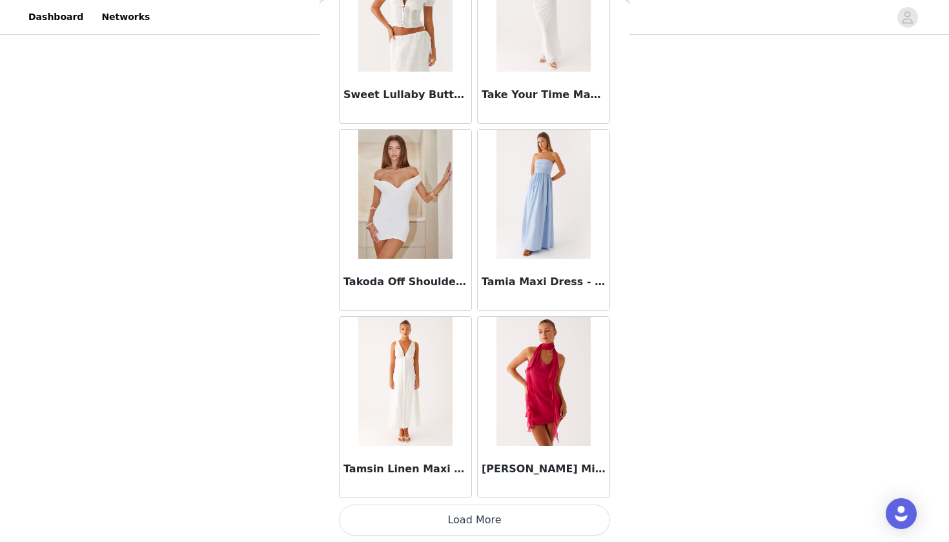
click at [507, 525] on button "Load More" at bounding box center [474, 520] width 271 height 31
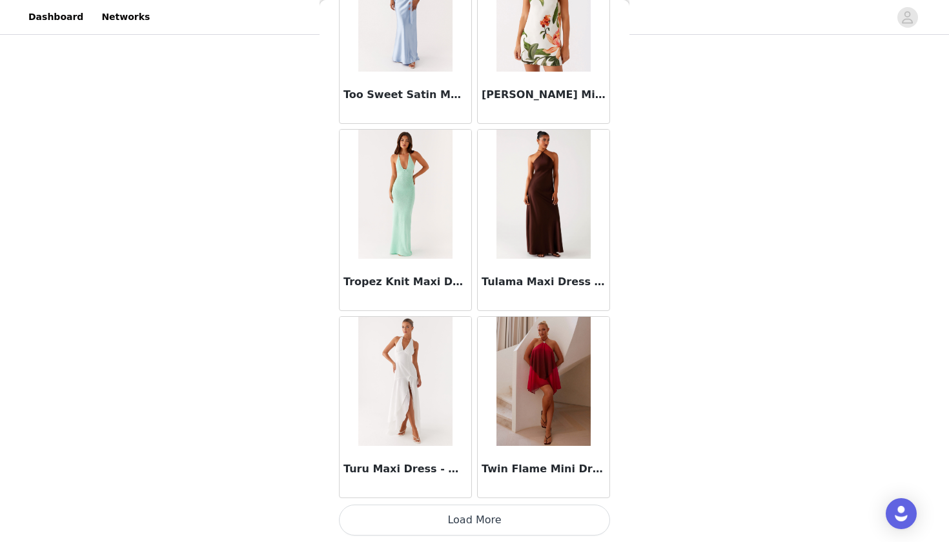
click at [487, 518] on button "Load More" at bounding box center [474, 520] width 271 height 31
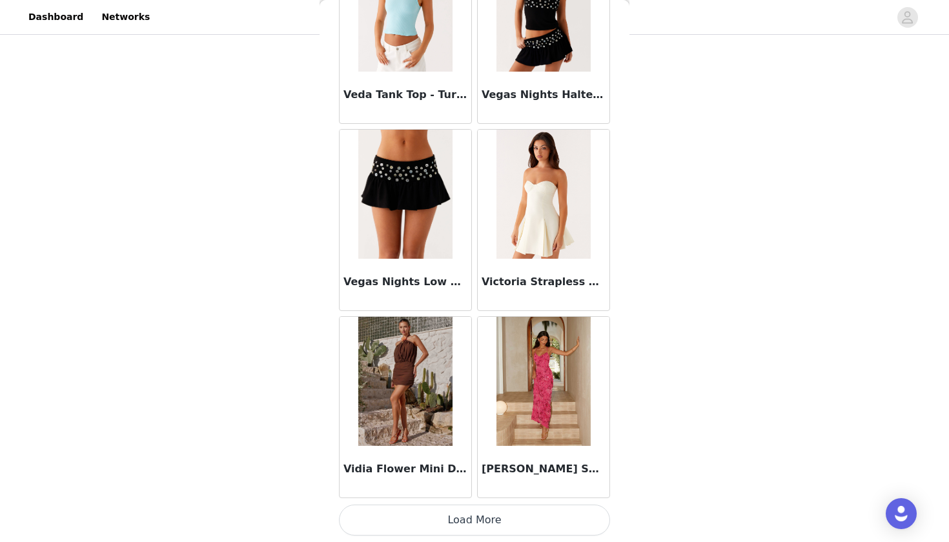
click at [468, 520] on button "Load More" at bounding box center [474, 520] width 271 height 31
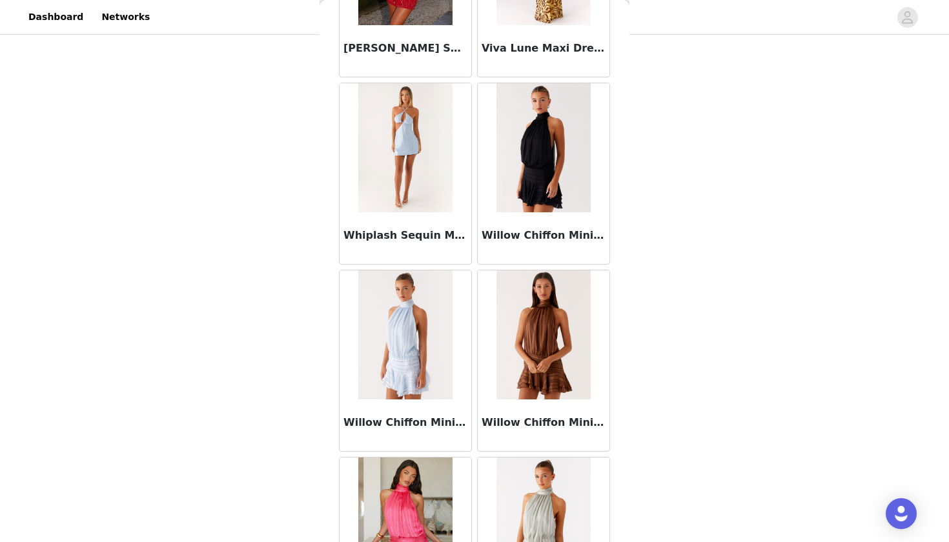
scroll to position [81374, 0]
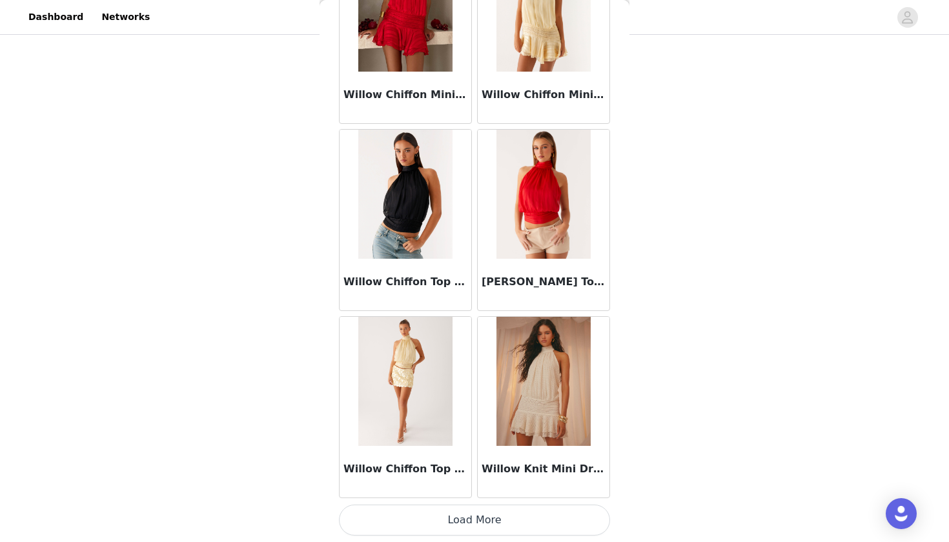
click at [461, 514] on button "Load More" at bounding box center [474, 520] width 271 height 31
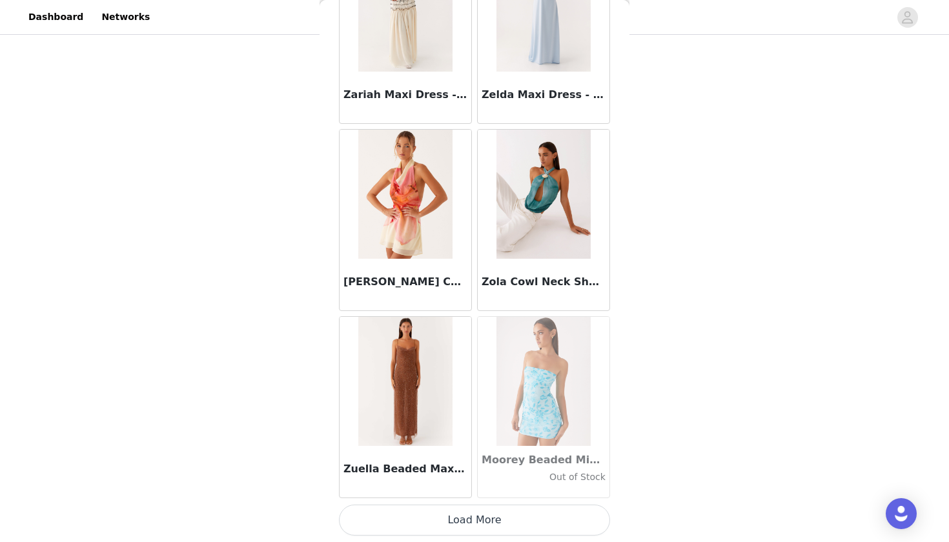
scroll to position [135, 0]
click at [455, 529] on button "Load More" at bounding box center [474, 520] width 271 height 31
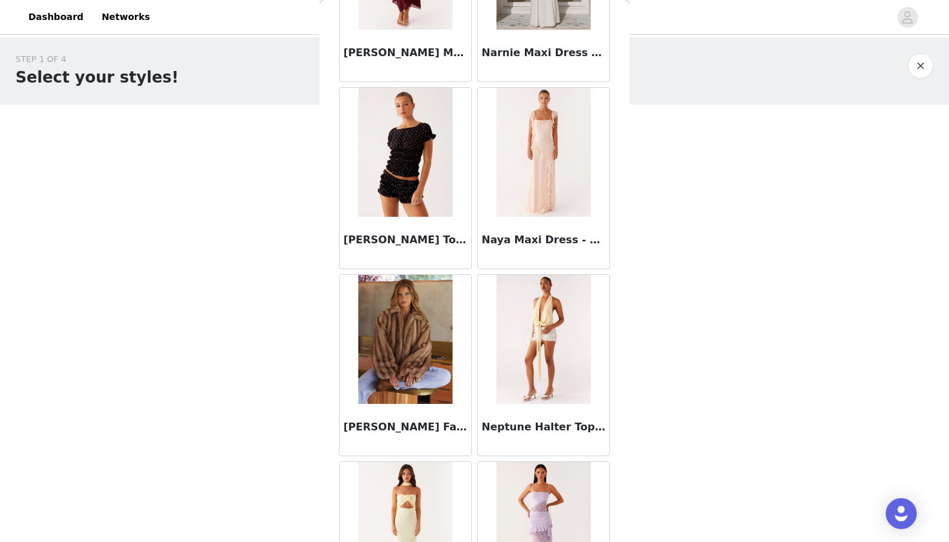
scroll to position [0, 0]
click at [418, 361] on img at bounding box center [405, 339] width 94 height 129
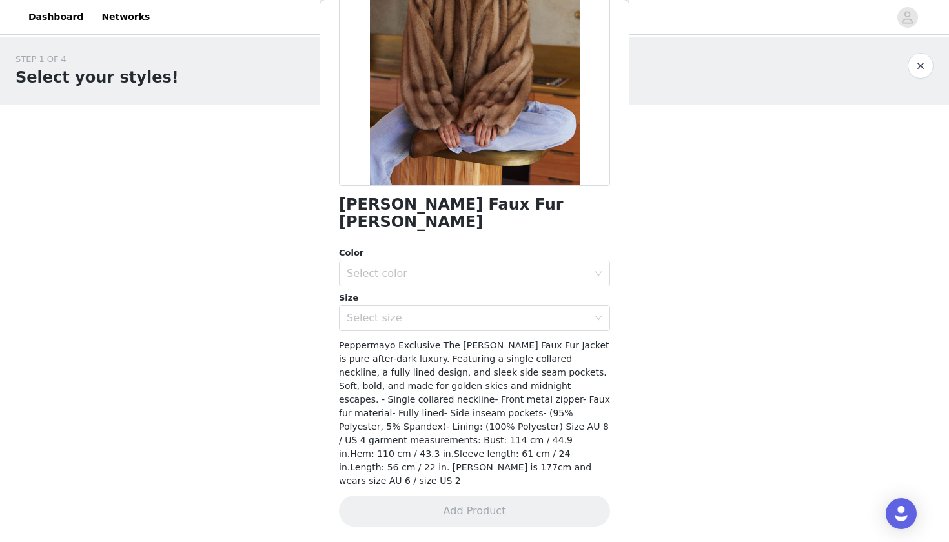
scroll to position [138, 0]
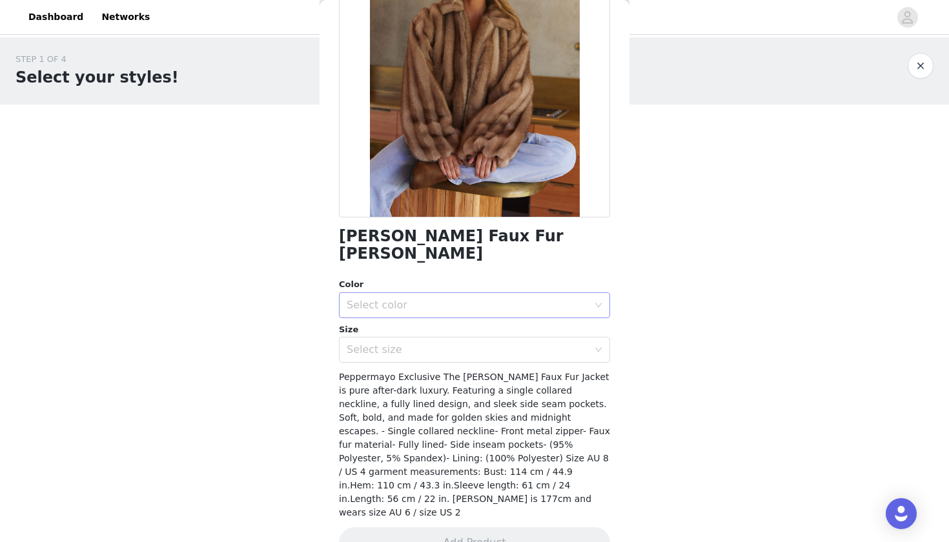
click at [415, 299] on div "Select color" at bounding box center [468, 305] width 242 height 13
click at [396, 316] on li "Brown" at bounding box center [474, 315] width 271 height 21
click at [385, 344] on div "Select size" at bounding box center [468, 350] width 242 height 13
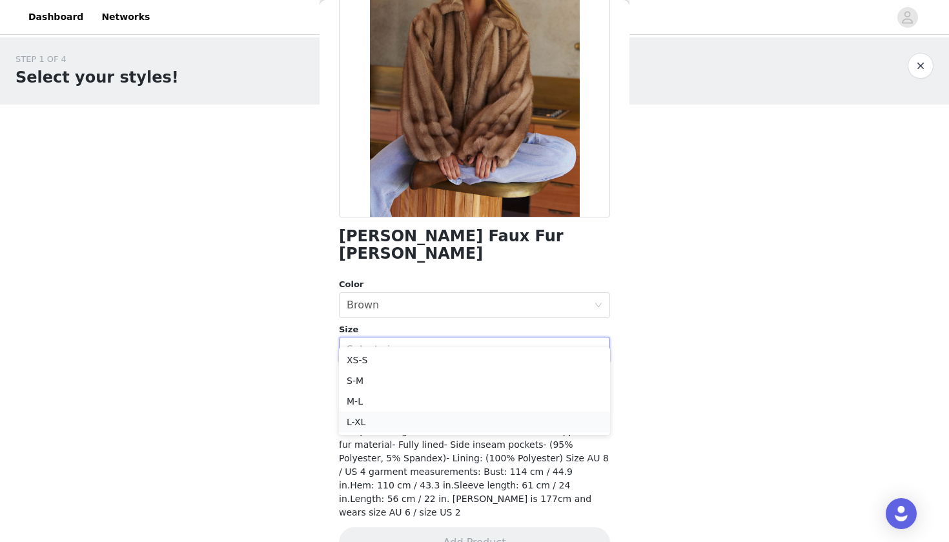
click at [364, 425] on li "L-XL" at bounding box center [474, 422] width 271 height 21
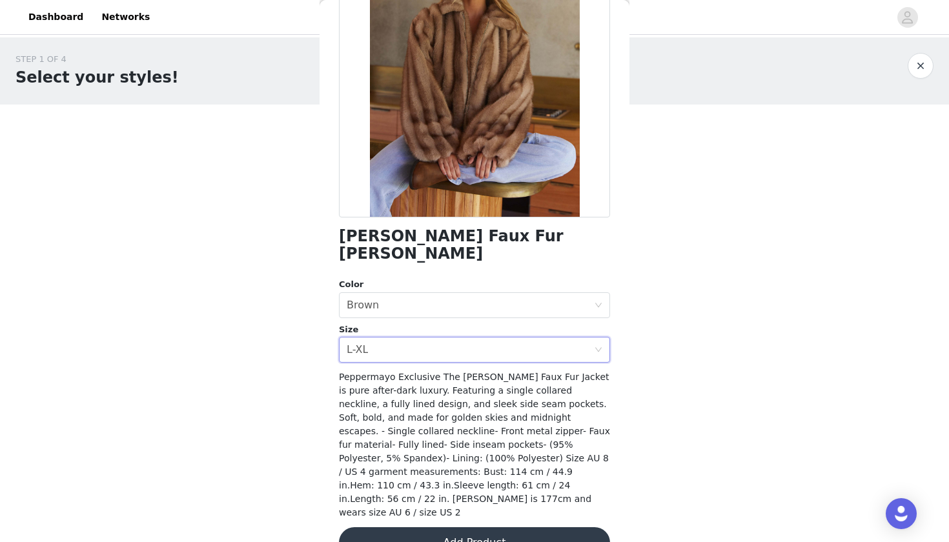
click at [391, 528] on button "Add Product" at bounding box center [474, 543] width 271 height 31
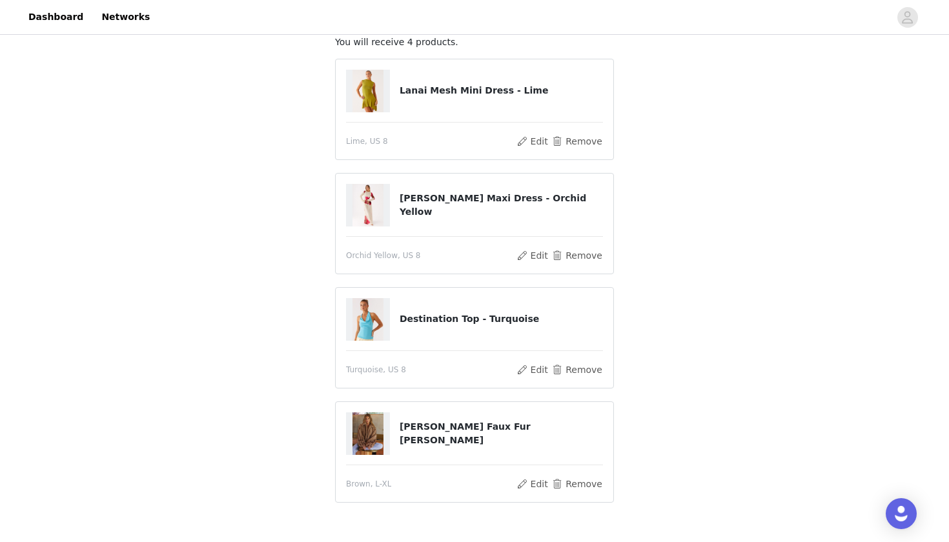
scroll to position [164, 0]
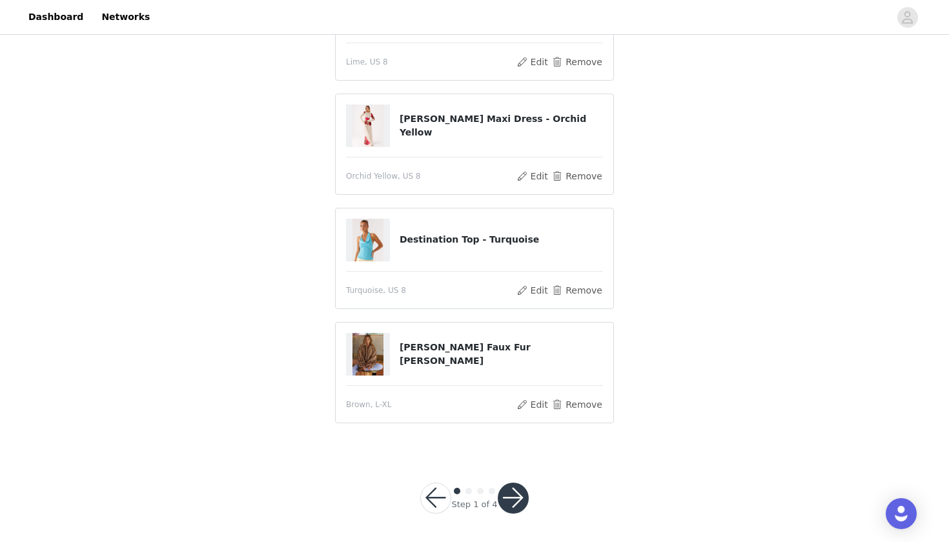
click at [518, 495] on button "button" at bounding box center [513, 498] width 31 height 31
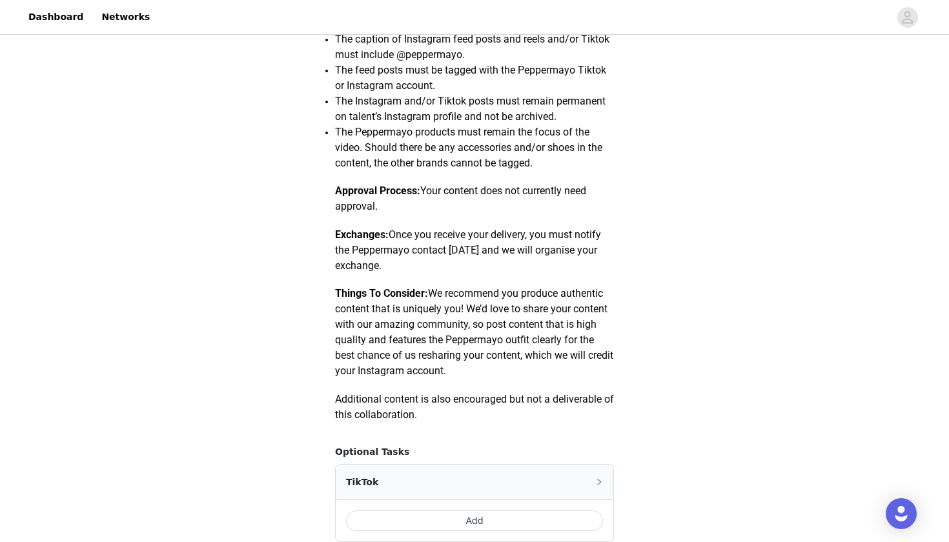
scroll to position [713, 0]
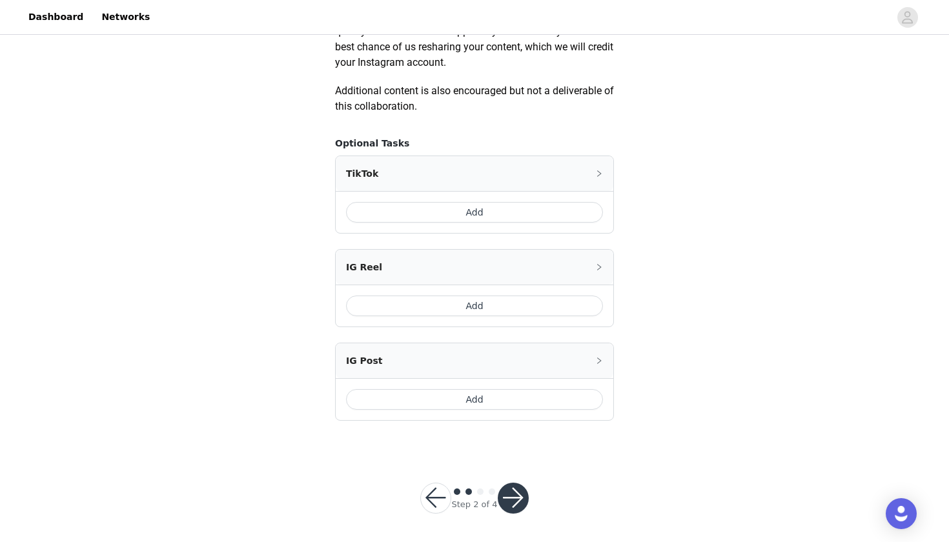
click at [493, 214] on button "Add" at bounding box center [474, 212] width 257 height 21
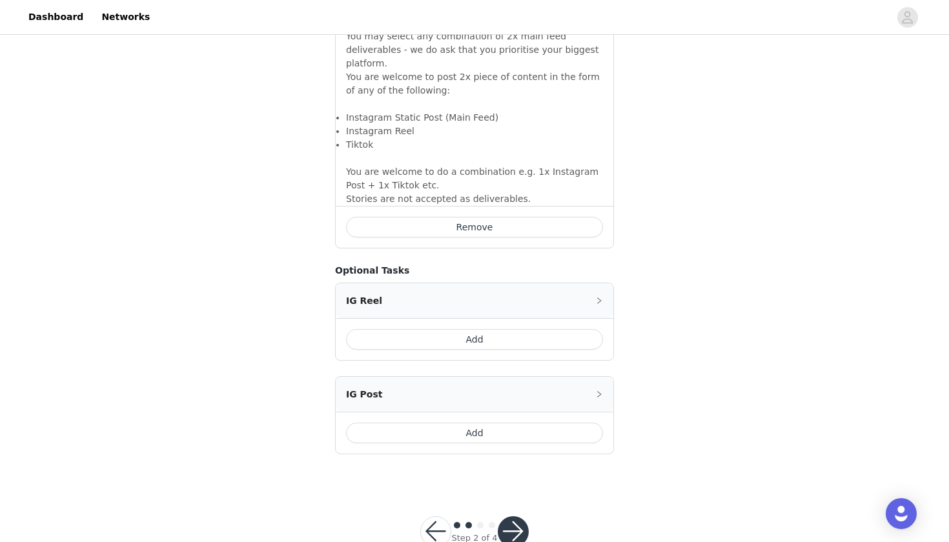
scroll to position [934, 0]
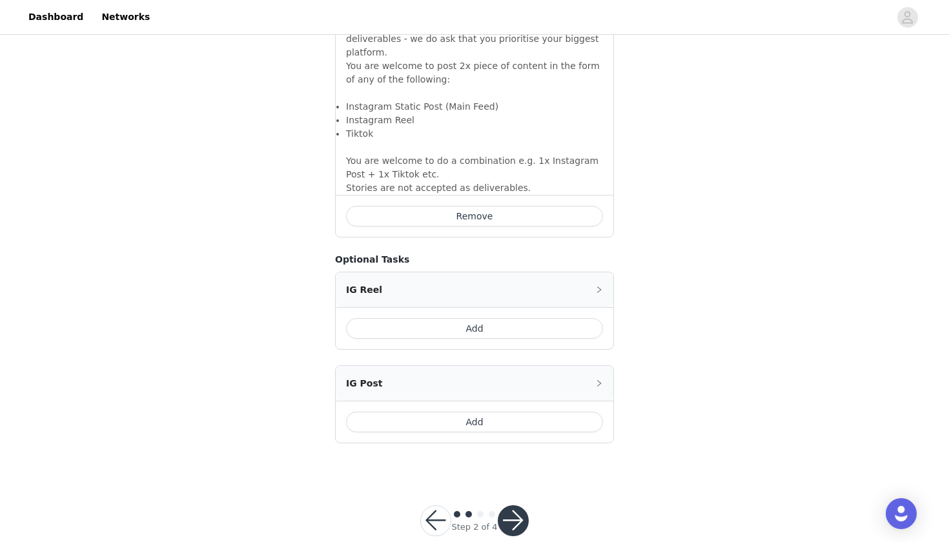
click at [480, 412] on button "Add" at bounding box center [474, 422] width 257 height 21
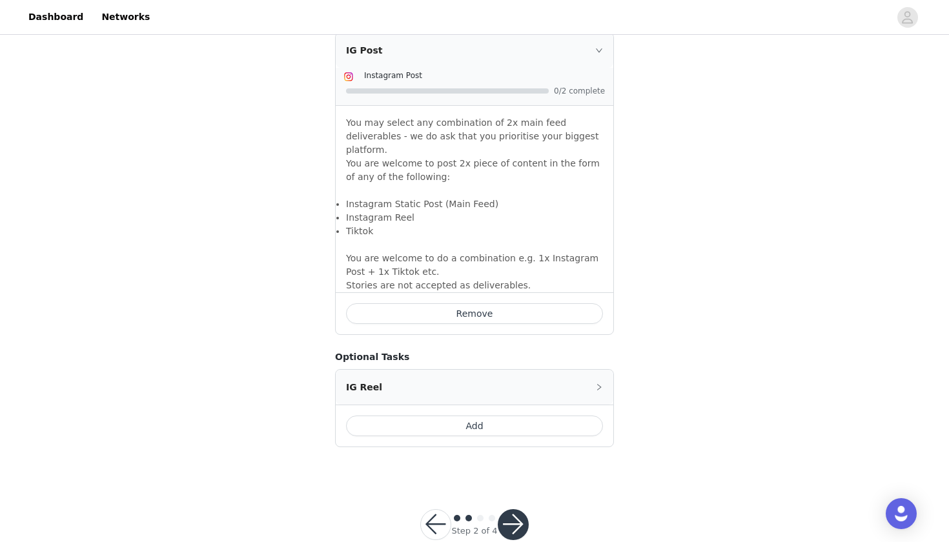
scroll to position [1154, 0]
click at [520, 510] on button "button" at bounding box center [513, 525] width 31 height 31
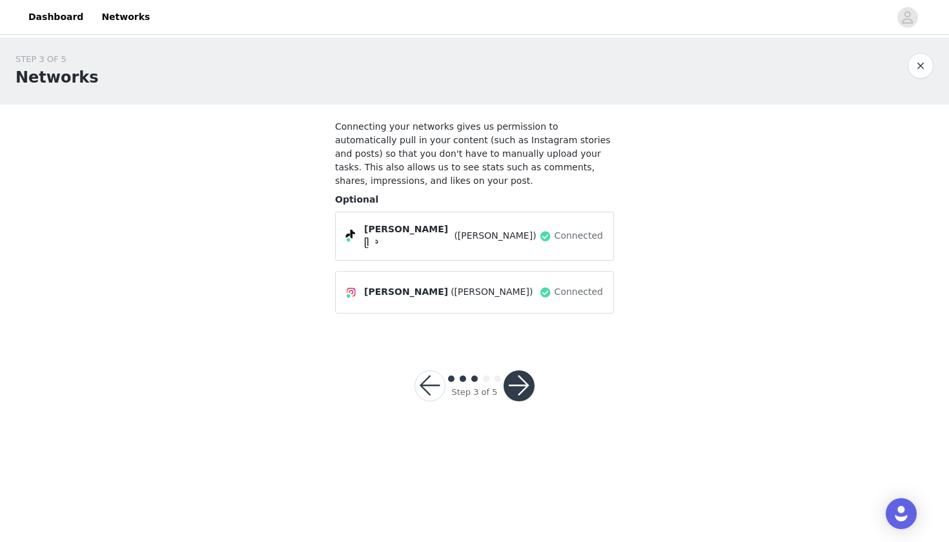
click at [517, 386] on button "button" at bounding box center [519, 386] width 31 height 31
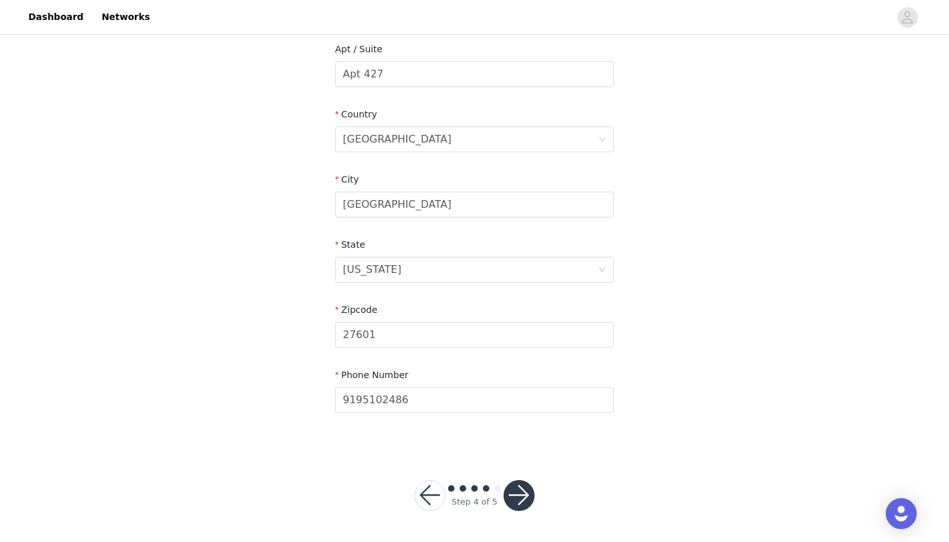
scroll to position [338, 0]
click at [524, 493] on button "button" at bounding box center [519, 496] width 31 height 31
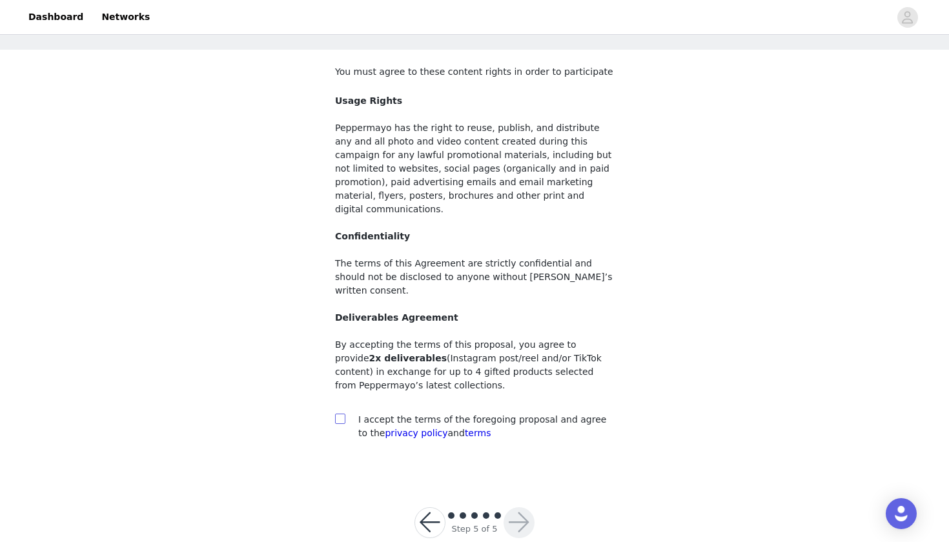
scroll to position [54, 0]
click at [338, 415] on input "checkbox" at bounding box center [339, 419] width 9 height 9
checkbox input "true"
click at [515, 508] on button "button" at bounding box center [519, 523] width 31 height 31
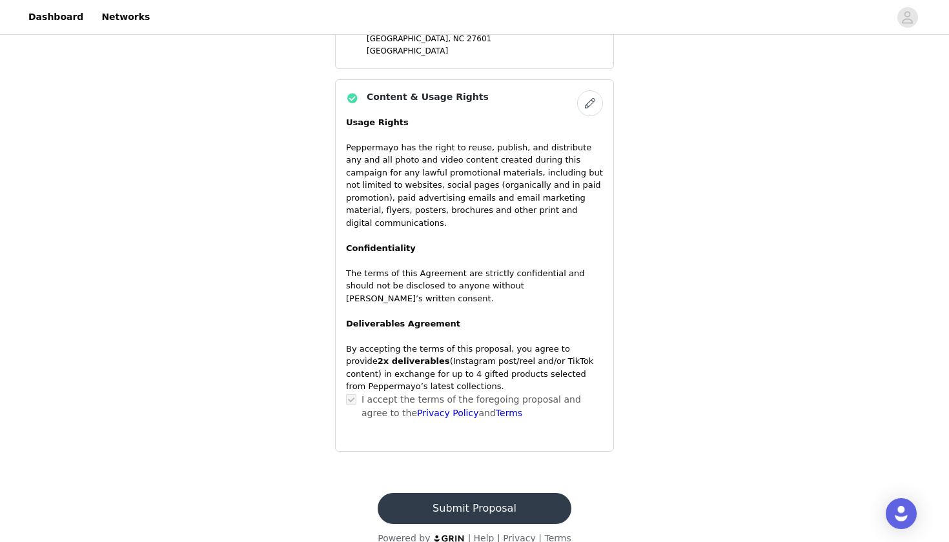
click at [492, 493] on button "Submit Proposal" at bounding box center [474, 508] width 193 height 31
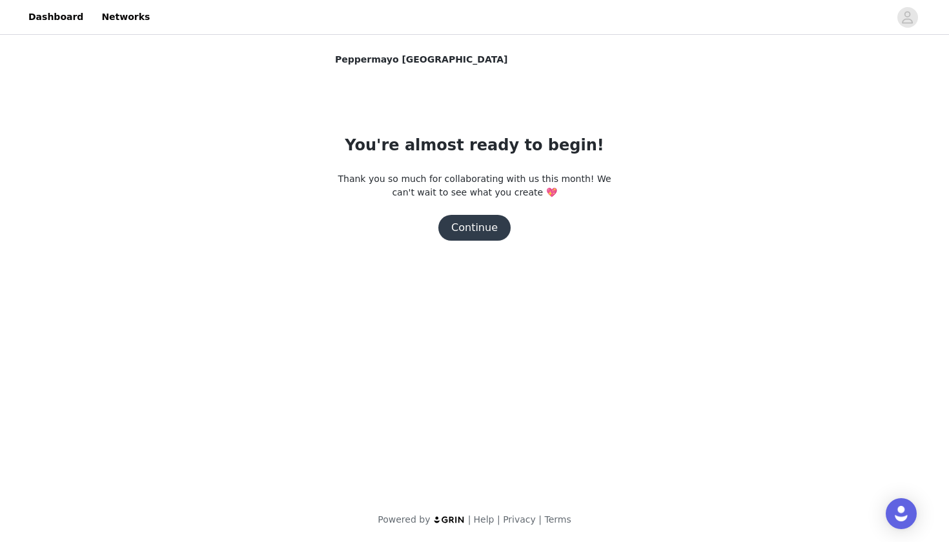
click at [480, 229] on button "Continue" at bounding box center [474, 228] width 72 height 26
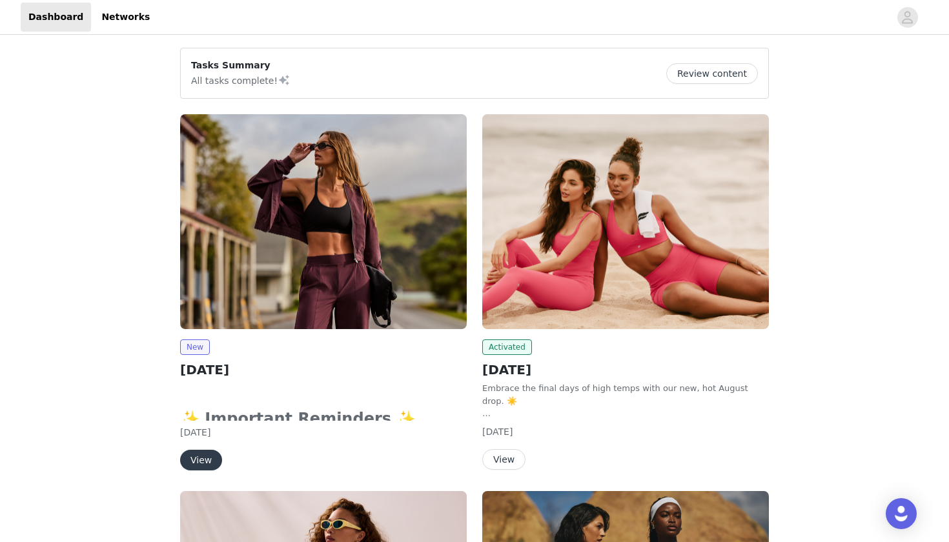
click at [196, 462] on button "View" at bounding box center [201, 460] width 42 height 21
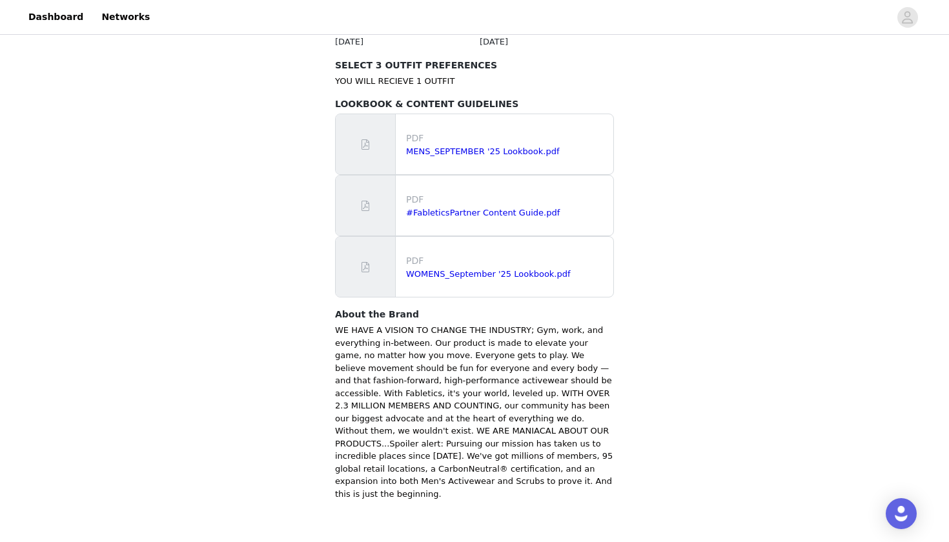
scroll to position [761, 0]
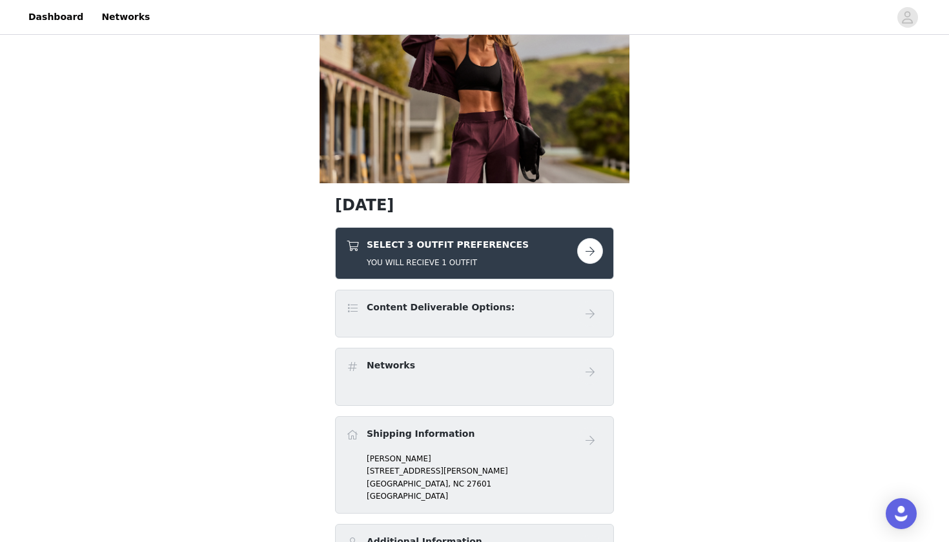
scroll to position [89, 0]
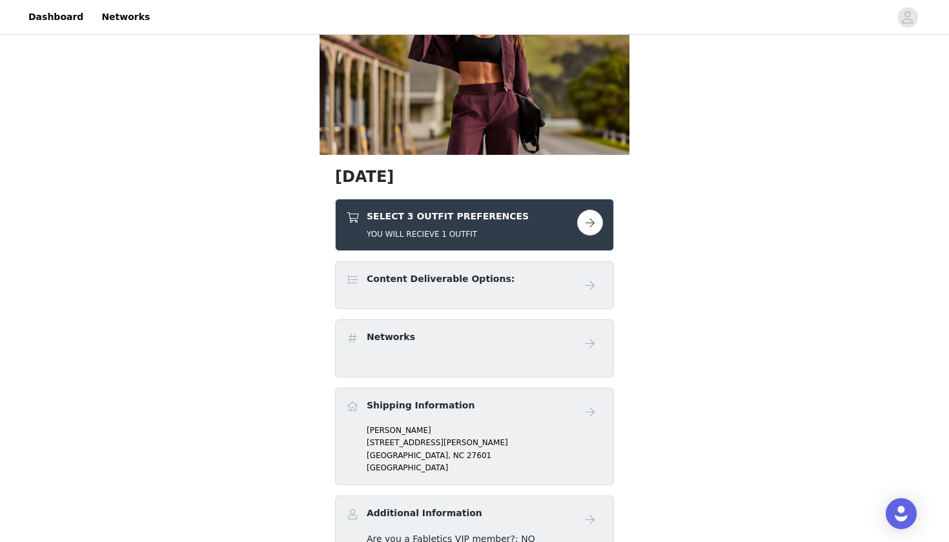
click at [586, 230] on button "button" at bounding box center [590, 223] width 26 height 26
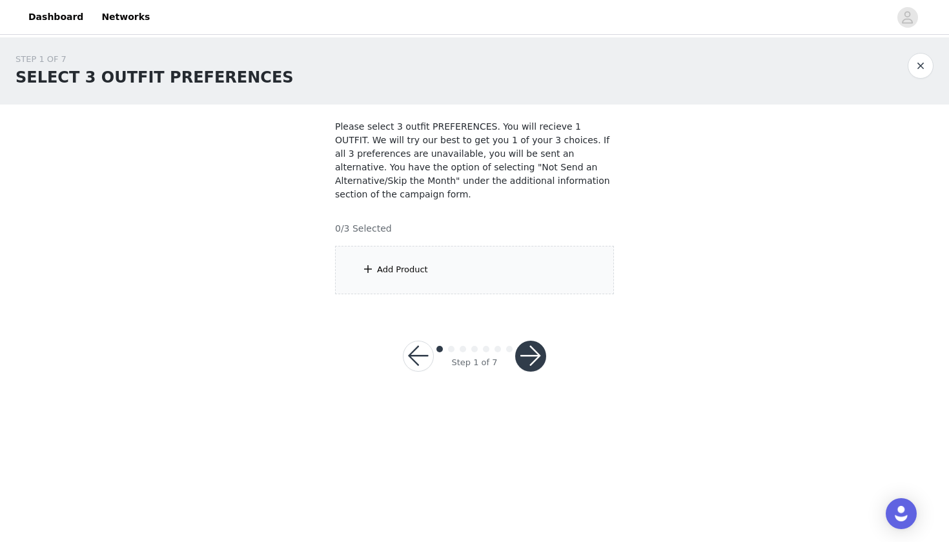
click at [440, 279] on div "Add Product" at bounding box center [474, 270] width 279 height 48
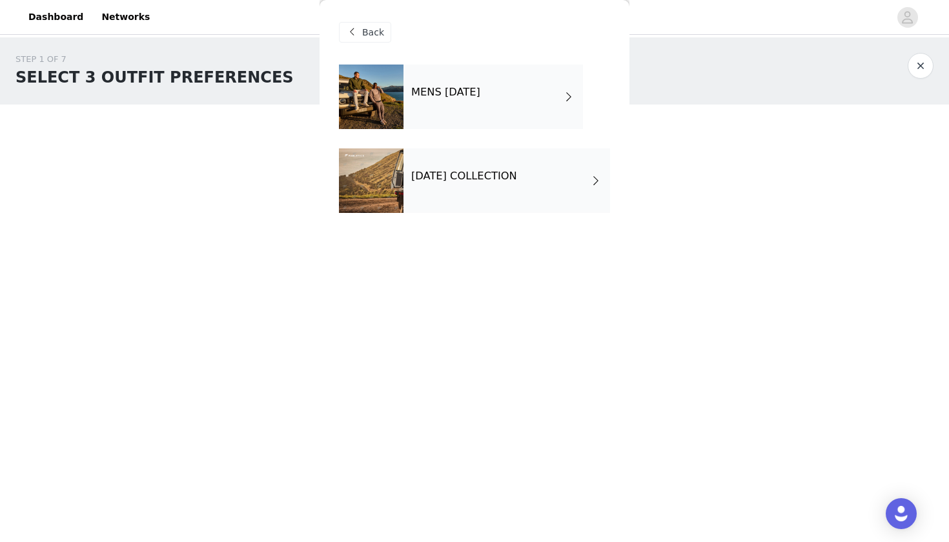
click at [474, 171] on h4 "SEPTEMBER 2025 COLLECTION" at bounding box center [464, 176] width 106 height 12
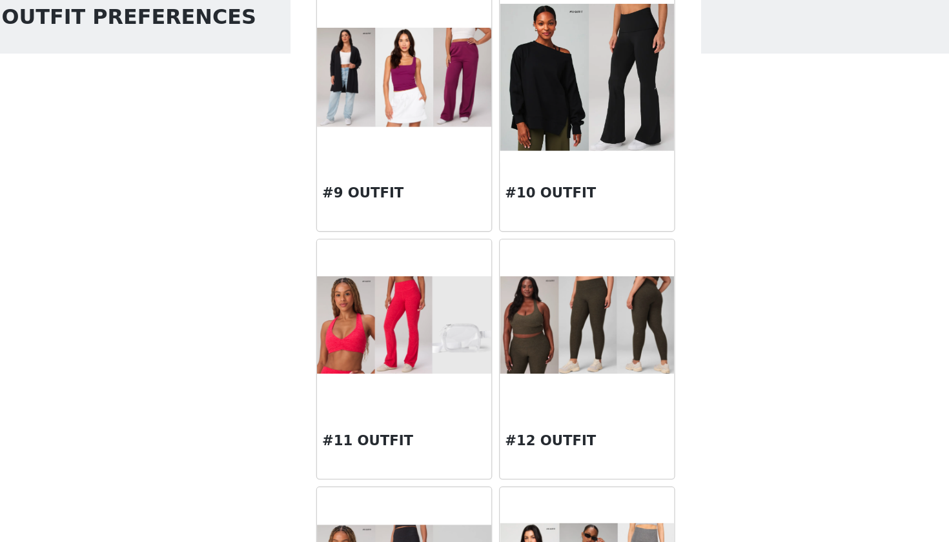
scroll to position [551, 0]
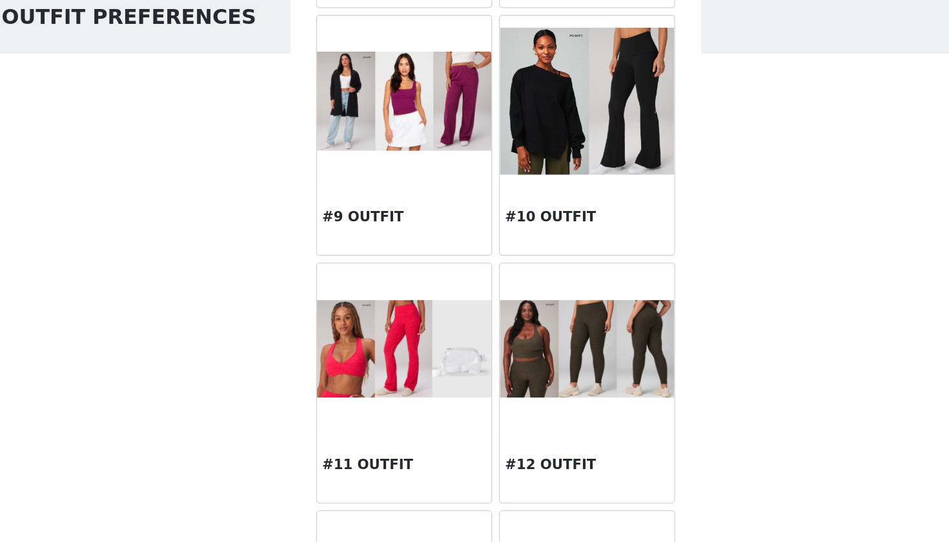
click at [342, 103] on img at bounding box center [406, 140] width 132 height 75
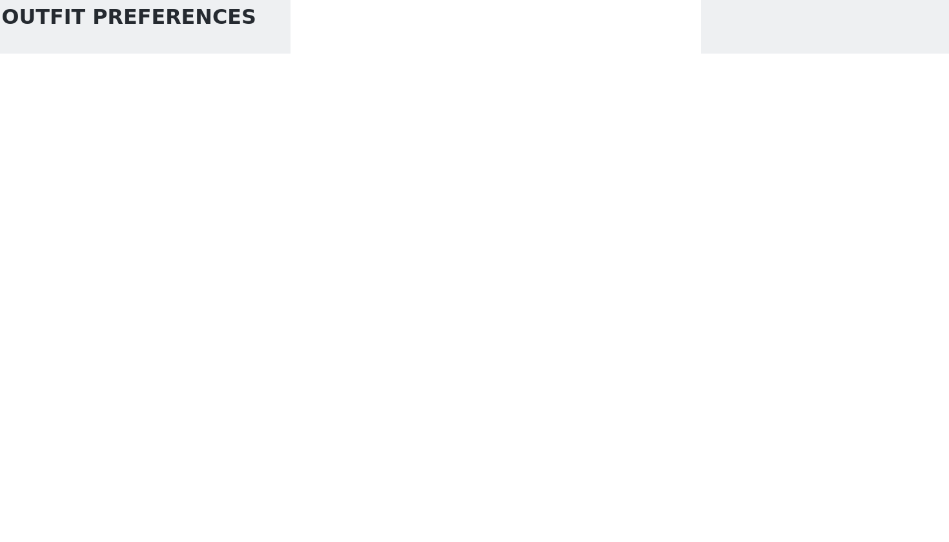
scroll to position [0, 0]
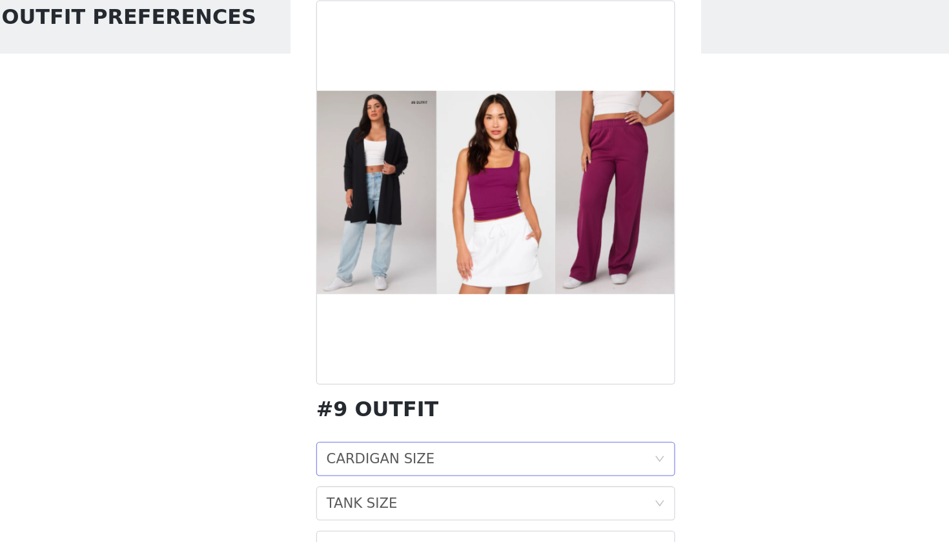
click at [347, 399] on div "CARDIGAN SIZE" at bounding box center [388, 411] width 82 height 25
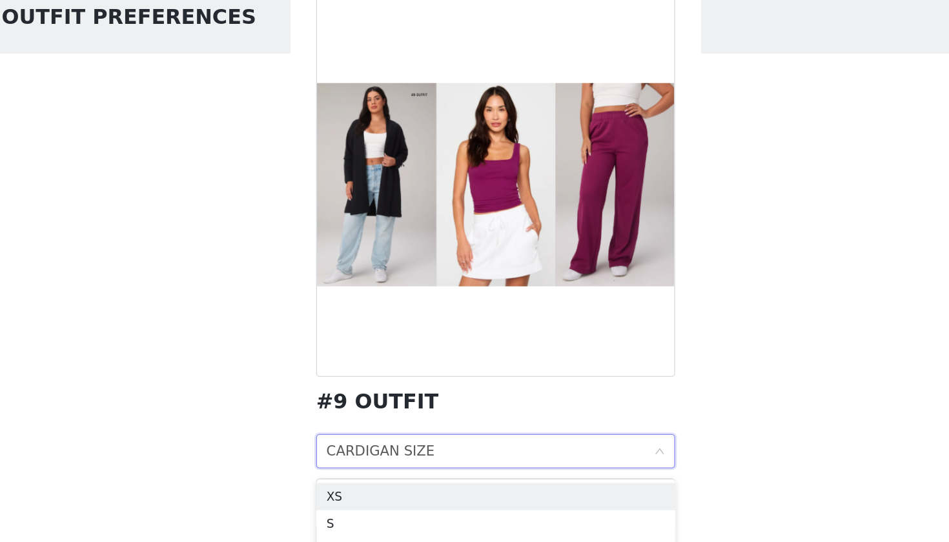
scroll to position [6, 0]
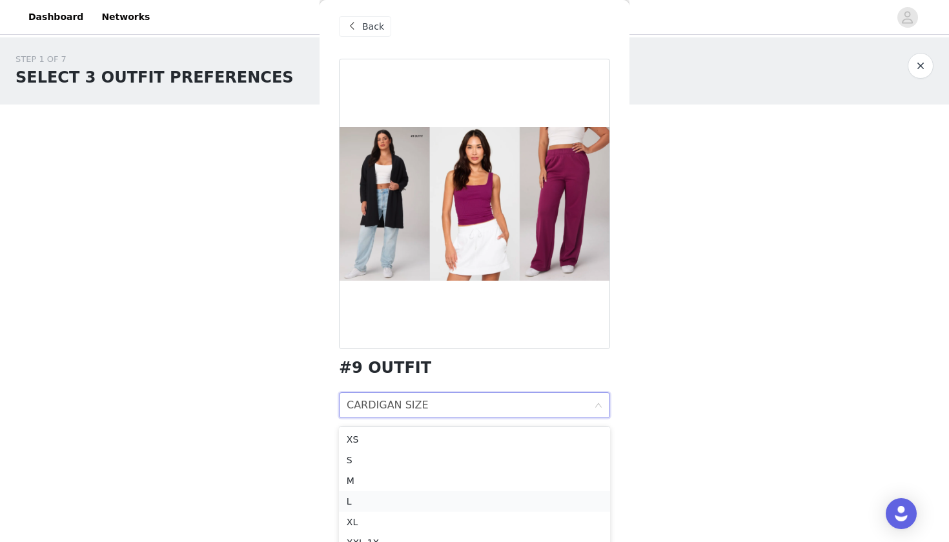
click at [360, 506] on div "L" at bounding box center [475, 502] width 256 height 14
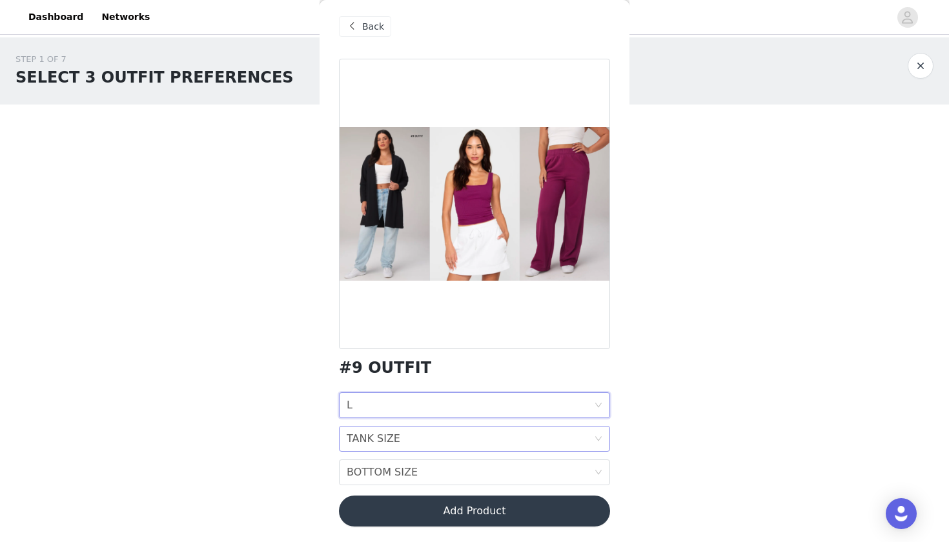
click at [382, 446] on div "TANK SIZE" at bounding box center [374, 439] width 54 height 25
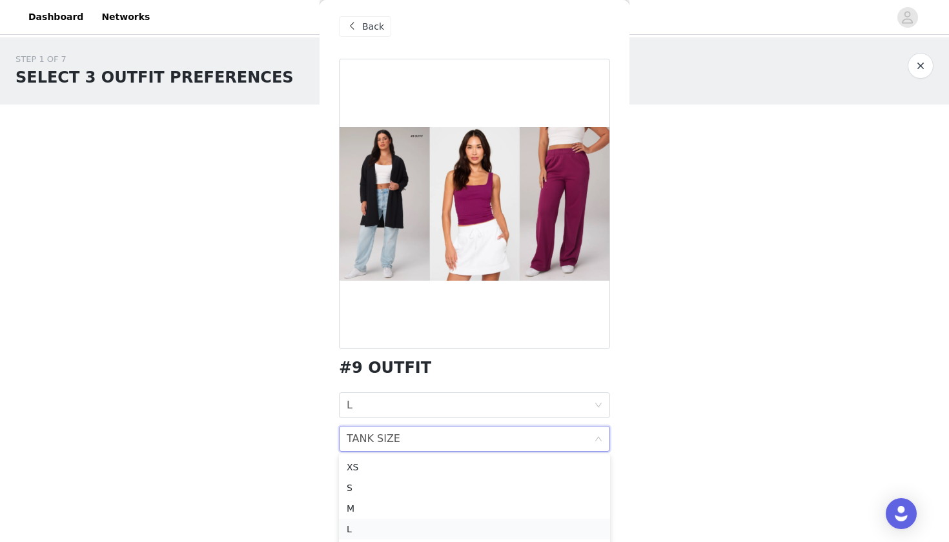
click at [353, 531] on div "L" at bounding box center [475, 529] width 256 height 14
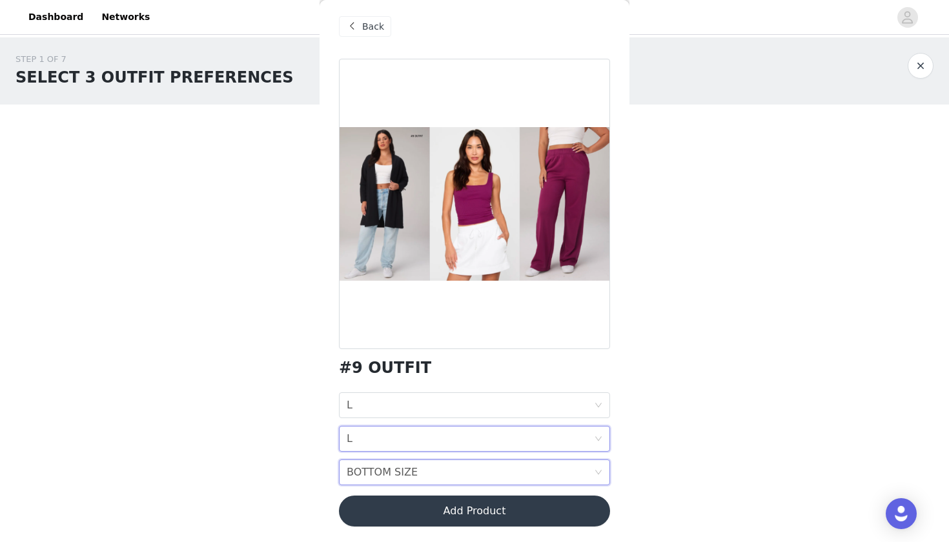
click at [371, 482] on div "BOTTOM SIZE" at bounding box center [382, 472] width 71 height 25
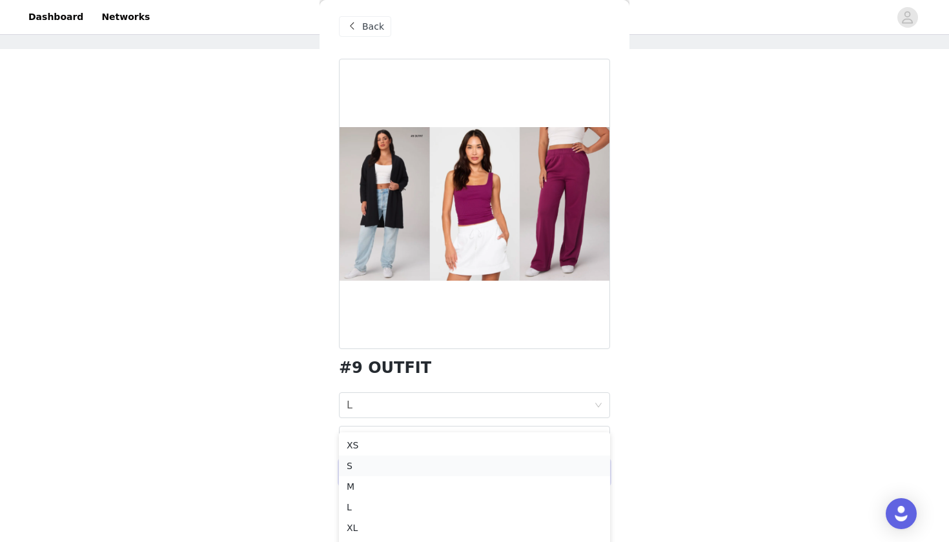
scroll to position [57, 0]
click at [361, 506] on div "L" at bounding box center [475, 506] width 256 height 14
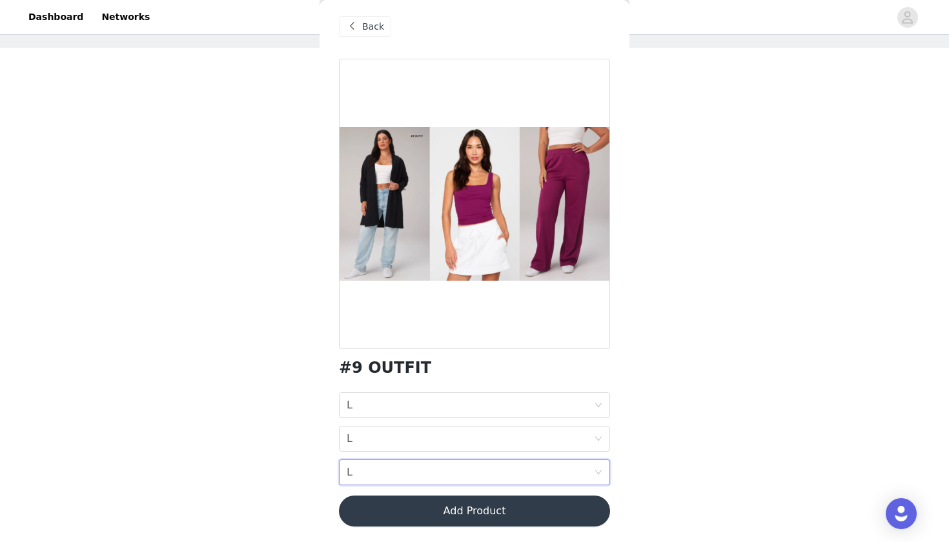
scroll to position [0, 0]
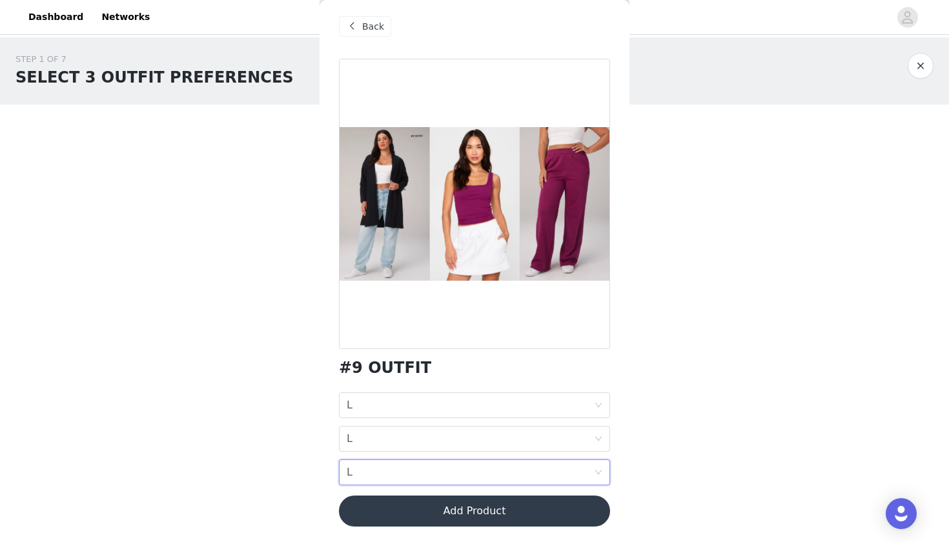
click at [424, 511] on button "Add Product" at bounding box center [474, 511] width 271 height 31
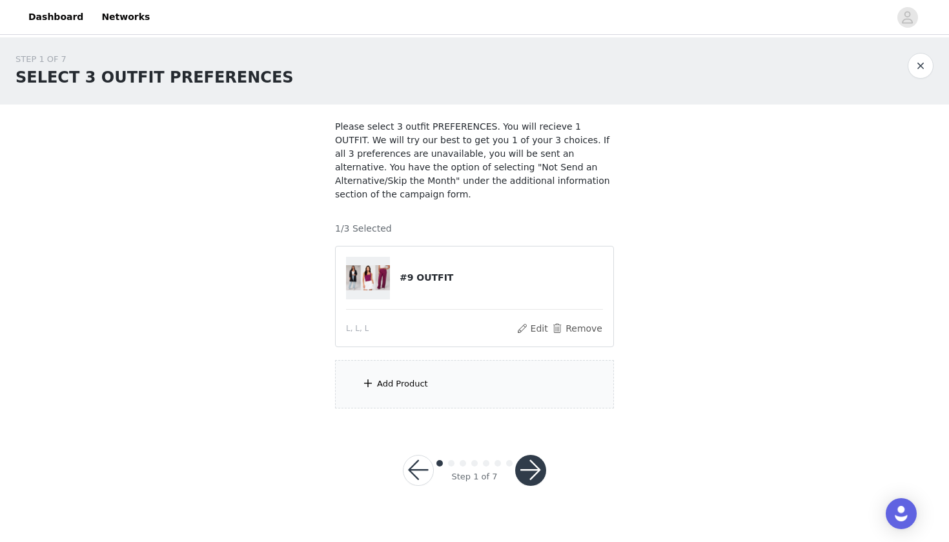
click at [376, 378] on div "Add Product" at bounding box center [474, 384] width 279 height 48
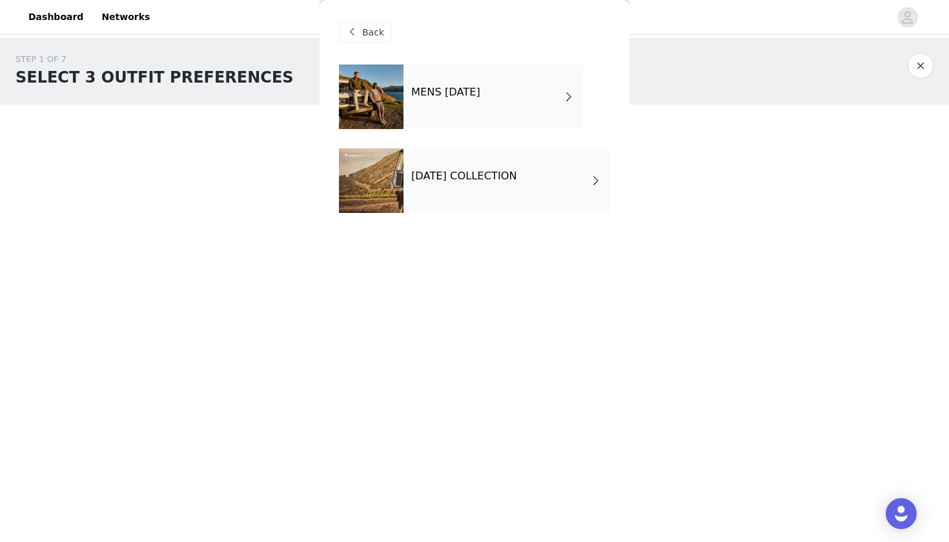
click at [442, 200] on div "SEPTEMBER 2025 COLLECTION" at bounding box center [507, 181] width 207 height 65
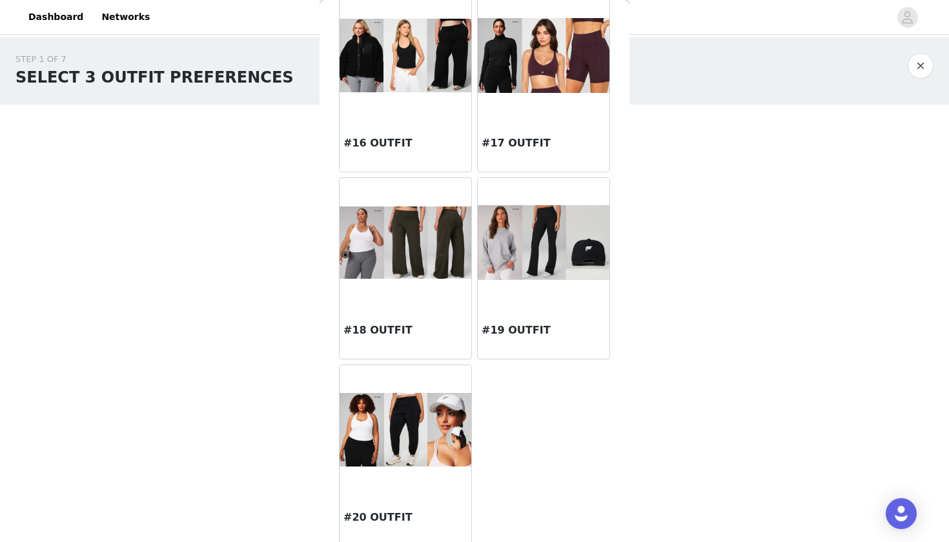
scroll to position [1202, 0]
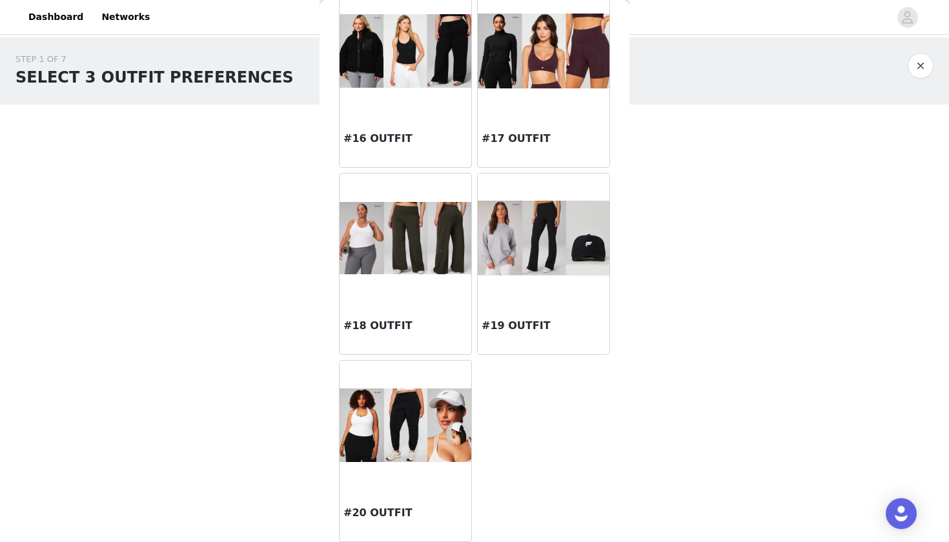
click at [497, 283] on div at bounding box center [544, 238] width 132 height 129
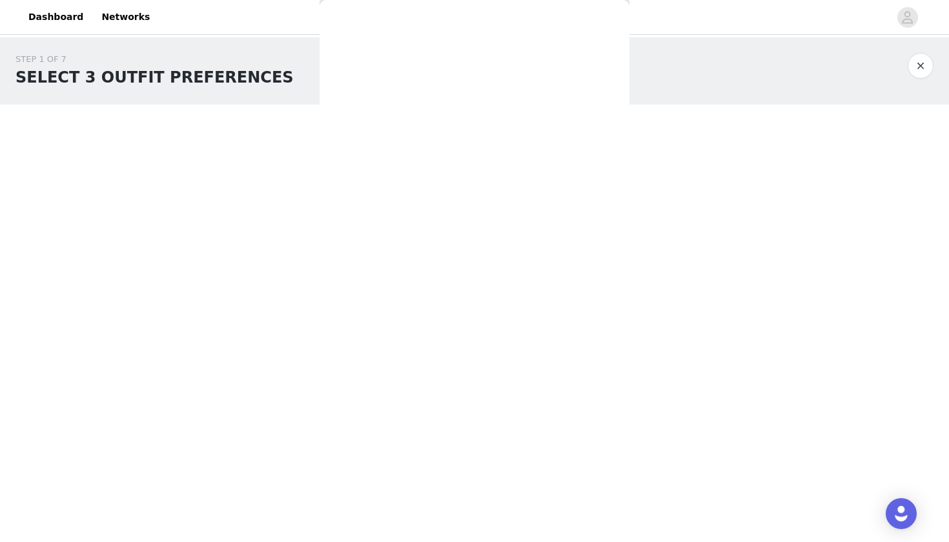
scroll to position [0, 0]
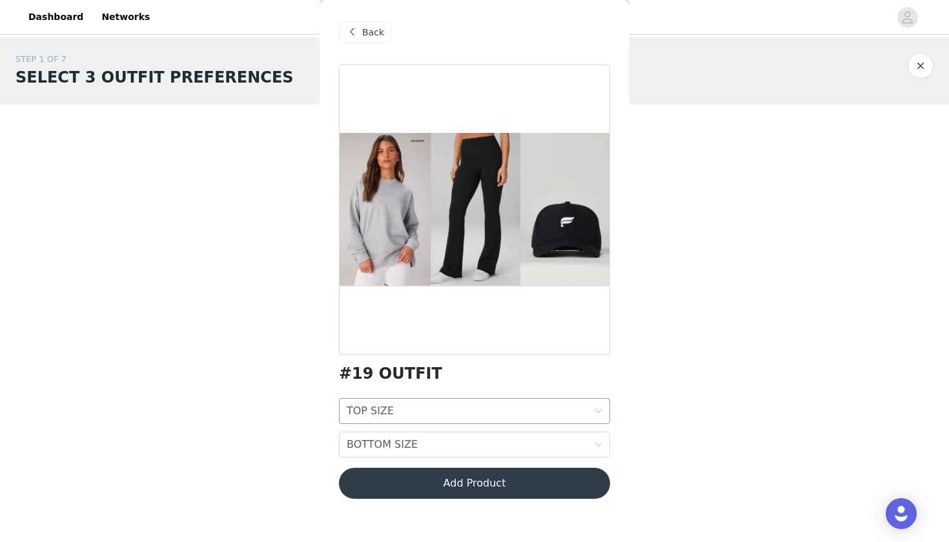
click at [414, 420] on div "TOP SIZE TOP SIZE" at bounding box center [470, 411] width 247 height 25
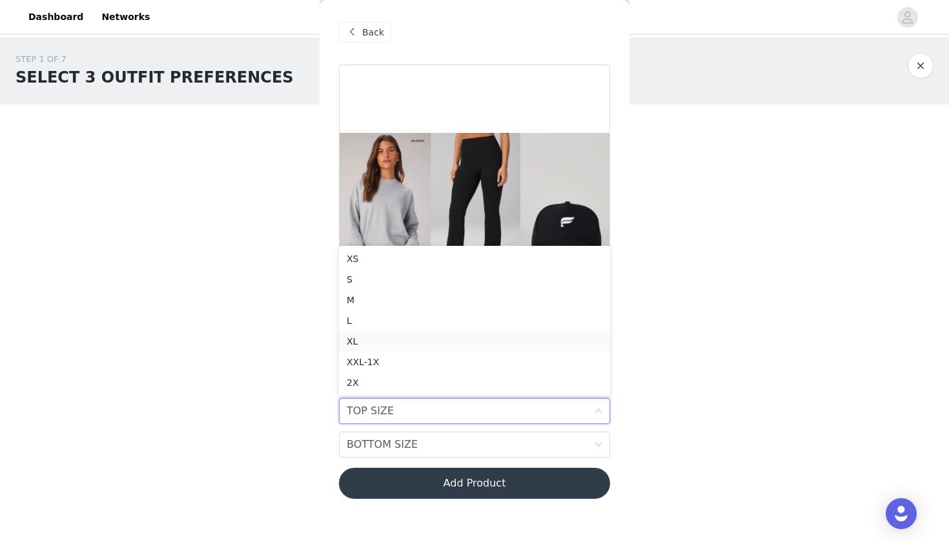
click at [382, 344] on div "XL" at bounding box center [475, 341] width 256 height 14
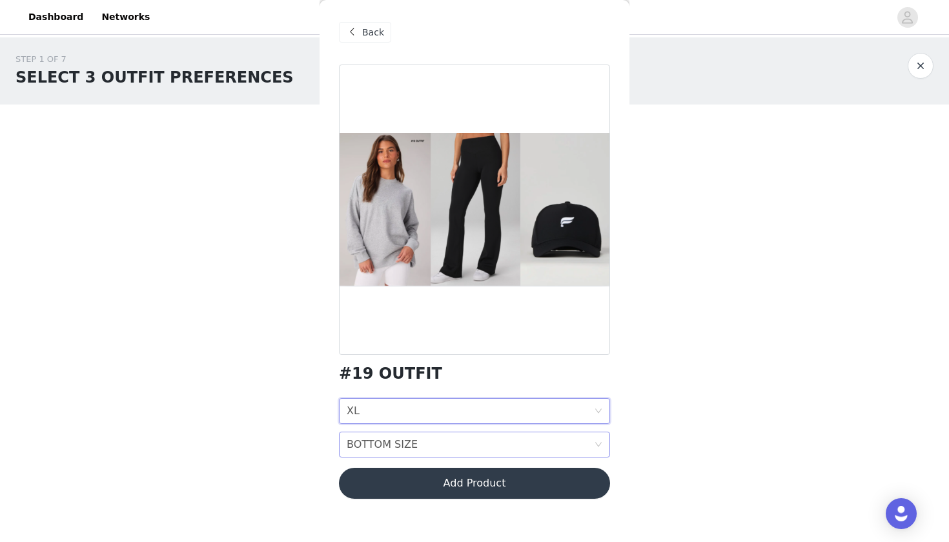
click at [355, 445] on div "BOTTOM SIZE" at bounding box center [382, 445] width 71 height 25
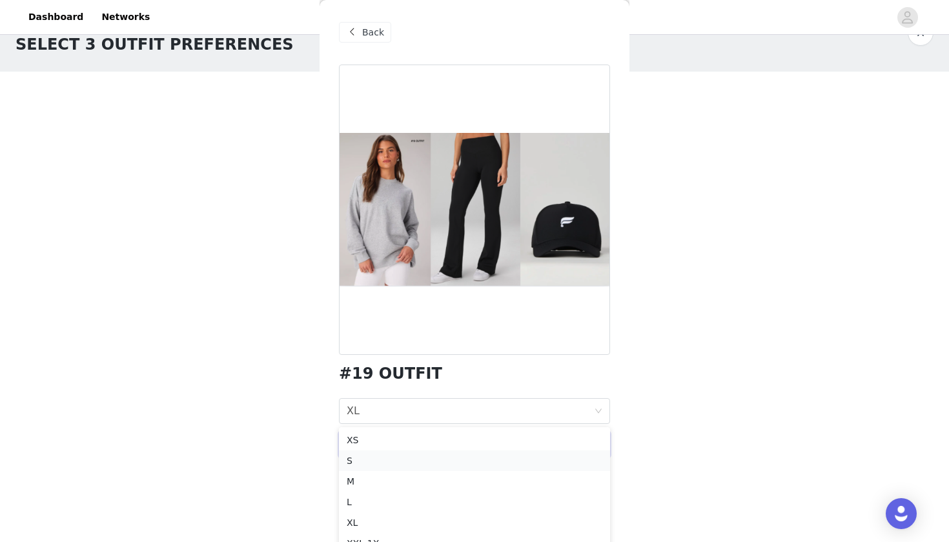
scroll to position [46, 0]
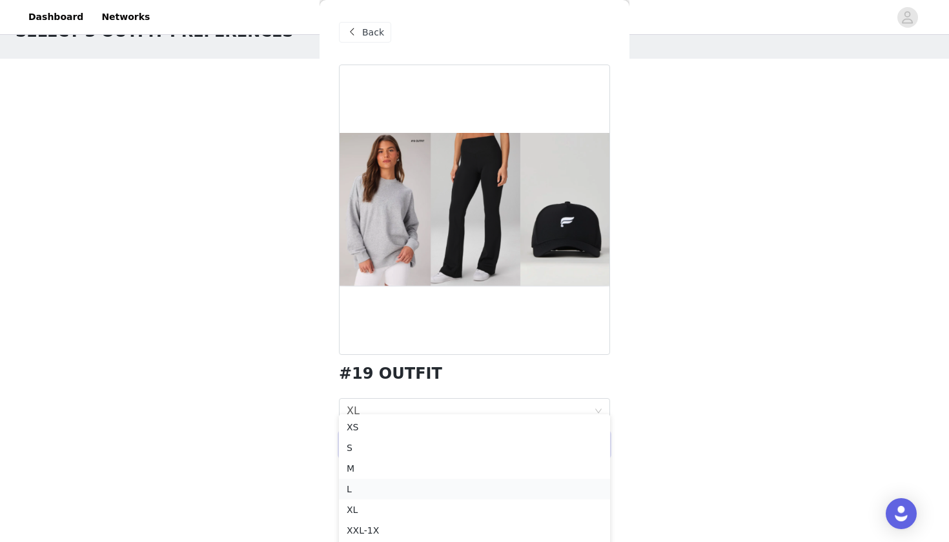
click at [354, 498] on li "L" at bounding box center [474, 489] width 271 height 21
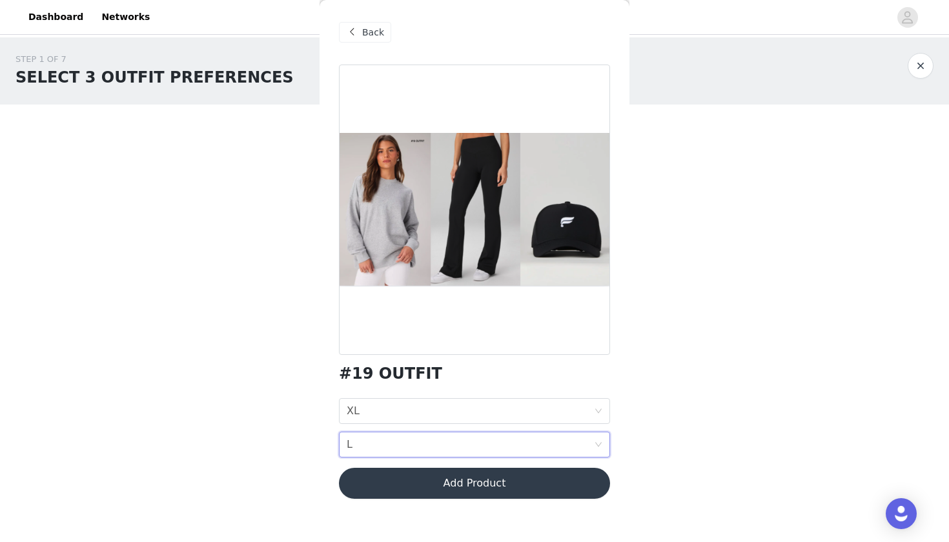
scroll to position [0, 0]
click at [392, 485] on button "Add Product" at bounding box center [474, 483] width 271 height 31
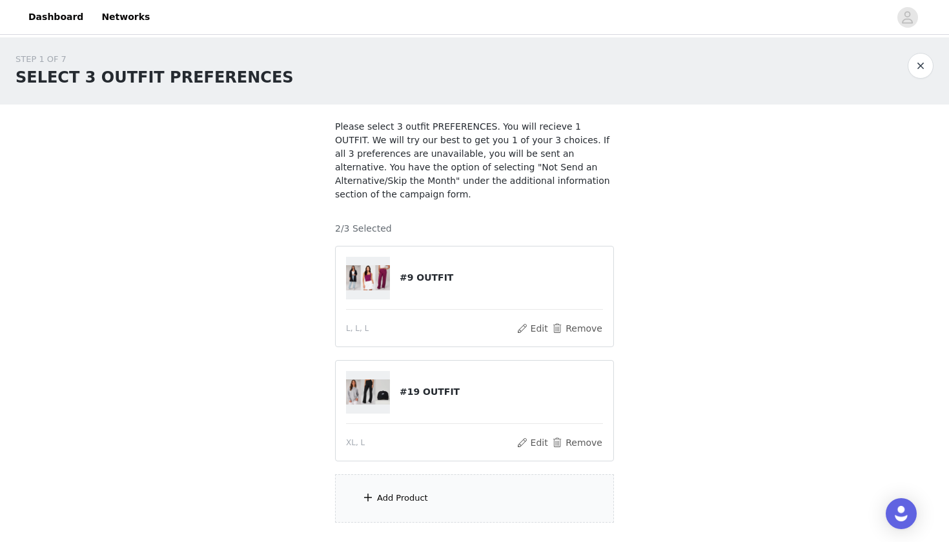
click at [378, 495] on div "Add Product" at bounding box center [402, 498] width 51 height 13
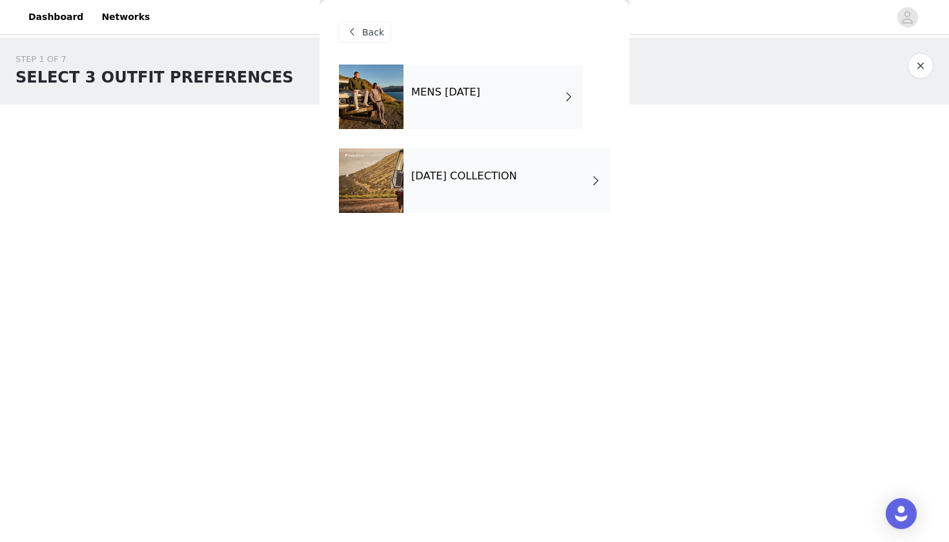
click at [443, 197] on div "SEPTEMBER 2025 COLLECTION" at bounding box center [507, 181] width 207 height 65
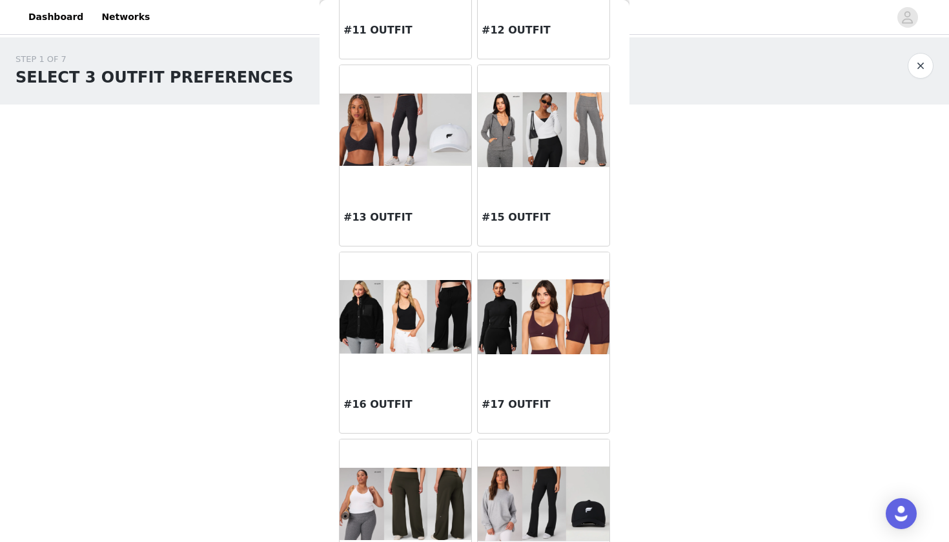
scroll to position [937, 0]
click at [539, 154] on img at bounding box center [544, 129] width 132 height 75
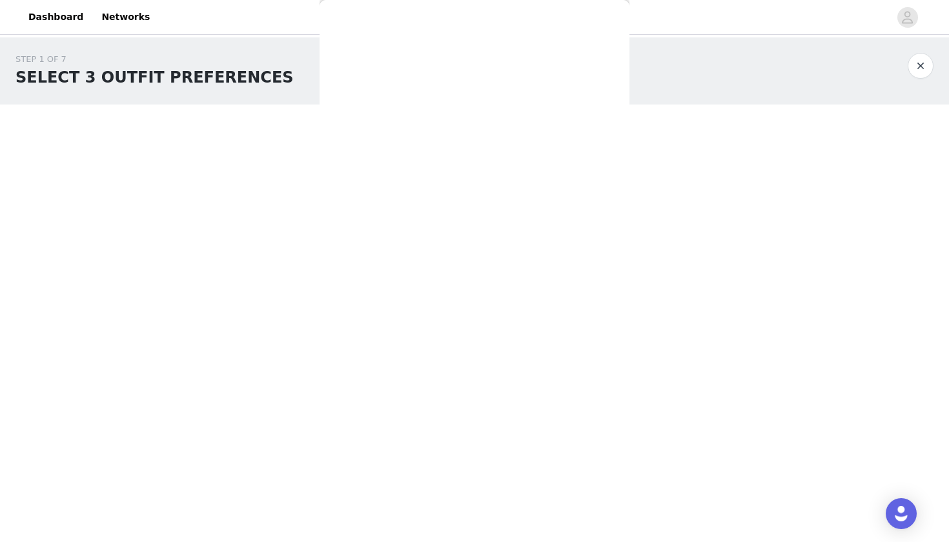
scroll to position [0, 0]
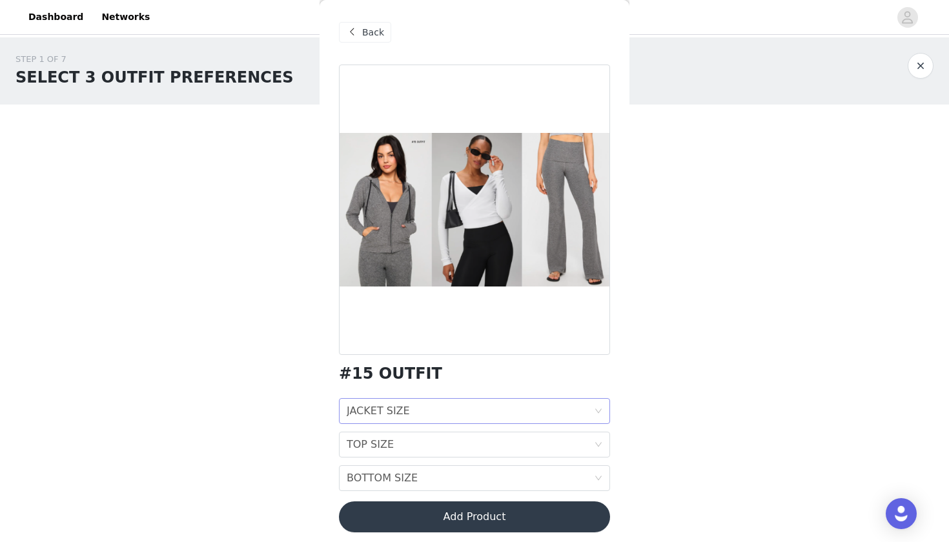
click at [370, 416] on div "JACKET SIZE" at bounding box center [378, 411] width 63 height 25
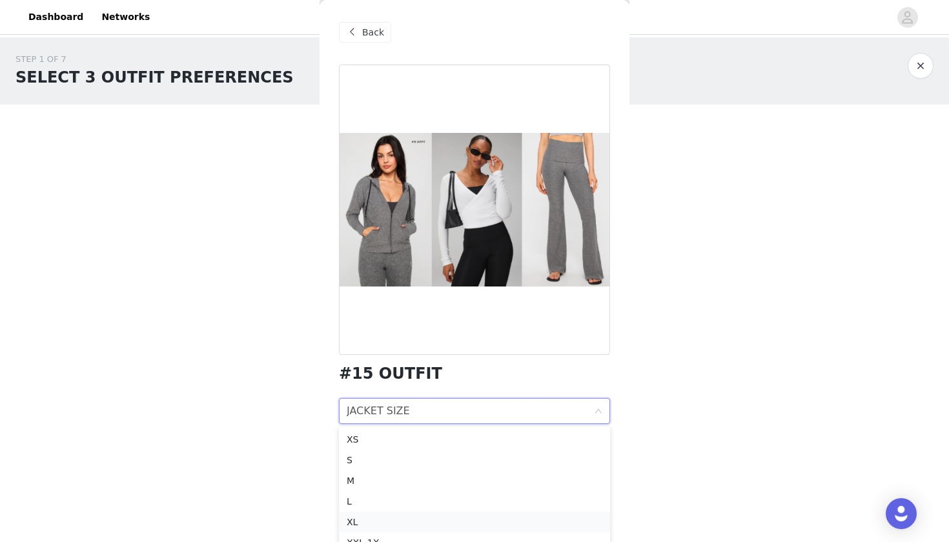
click at [355, 519] on div "XL" at bounding box center [475, 522] width 256 height 14
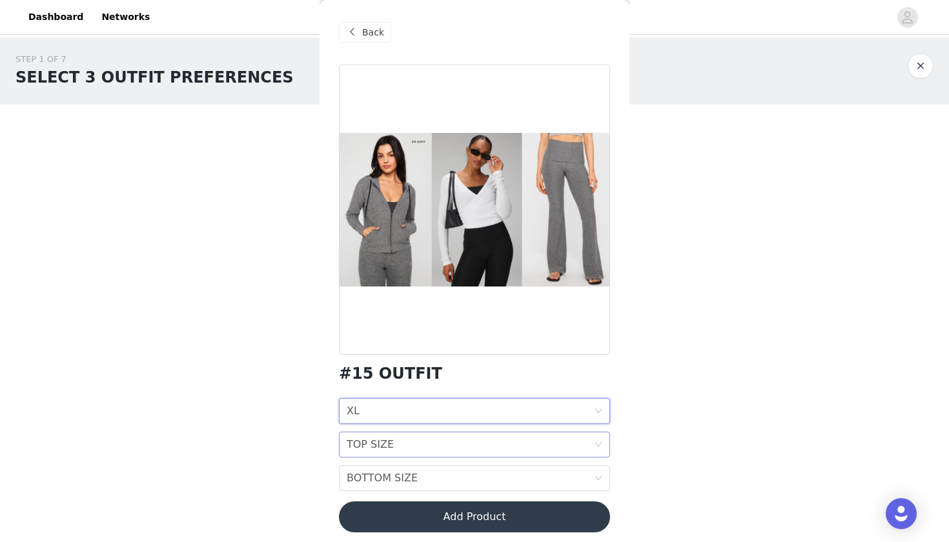
click at [364, 446] on div "TOP SIZE" at bounding box center [370, 445] width 47 height 25
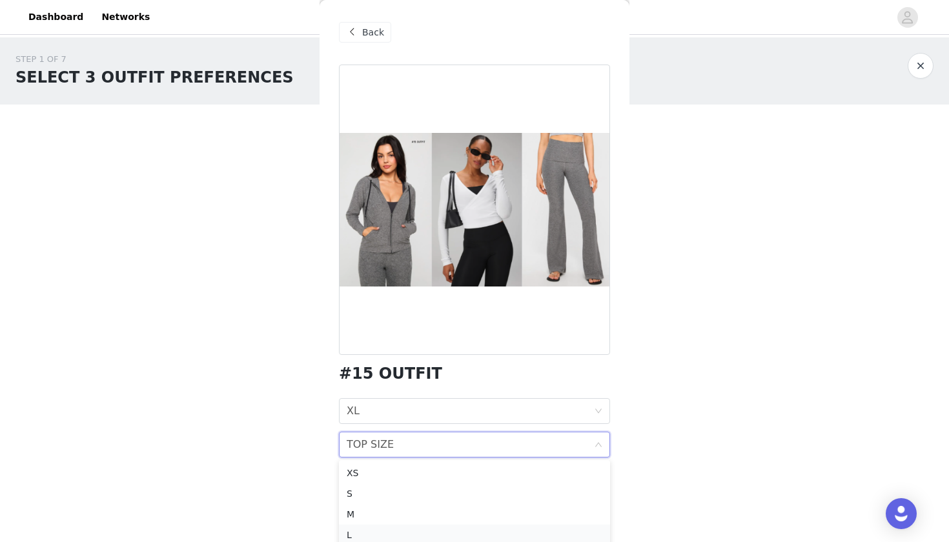
click at [352, 535] on div "L" at bounding box center [475, 535] width 256 height 14
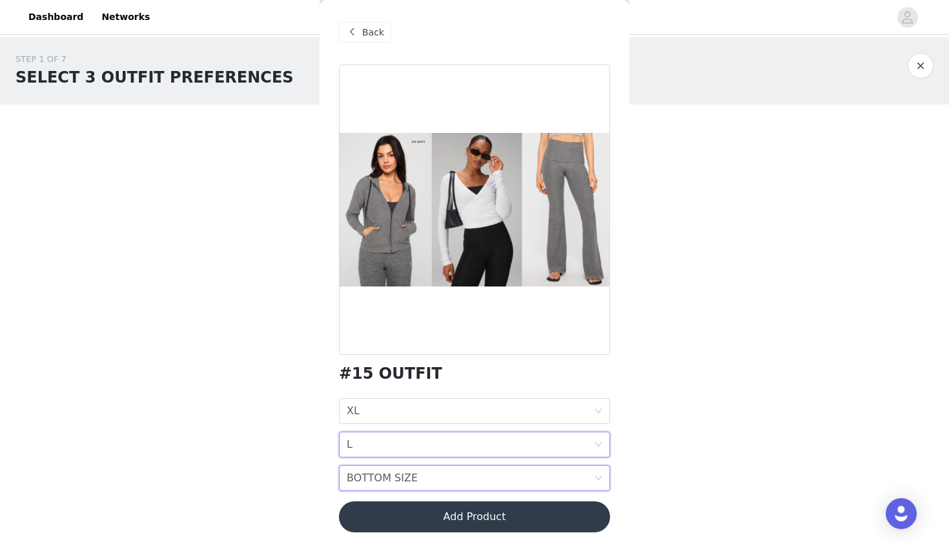
click at [364, 486] on div "BOTTOM SIZE" at bounding box center [382, 478] width 71 height 25
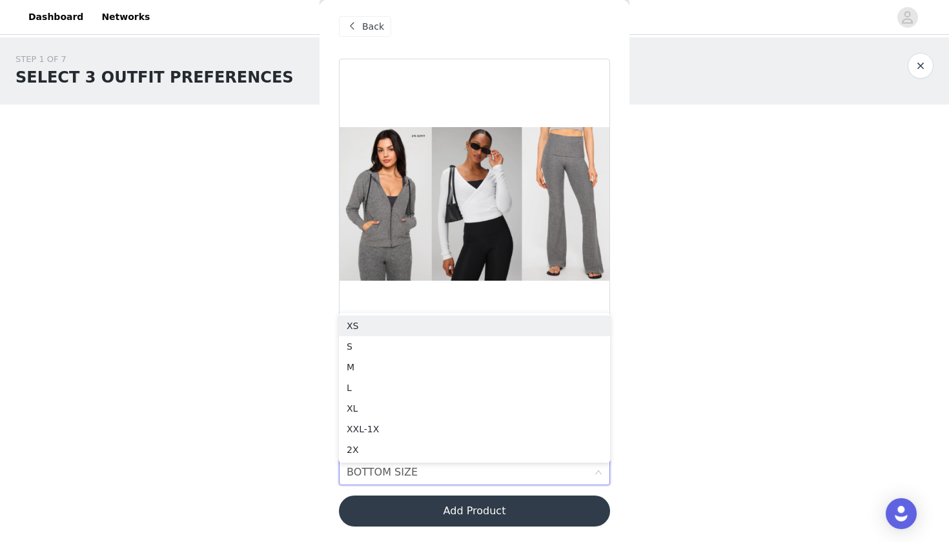
scroll to position [6, 0]
click at [354, 385] on div "L" at bounding box center [475, 388] width 256 height 14
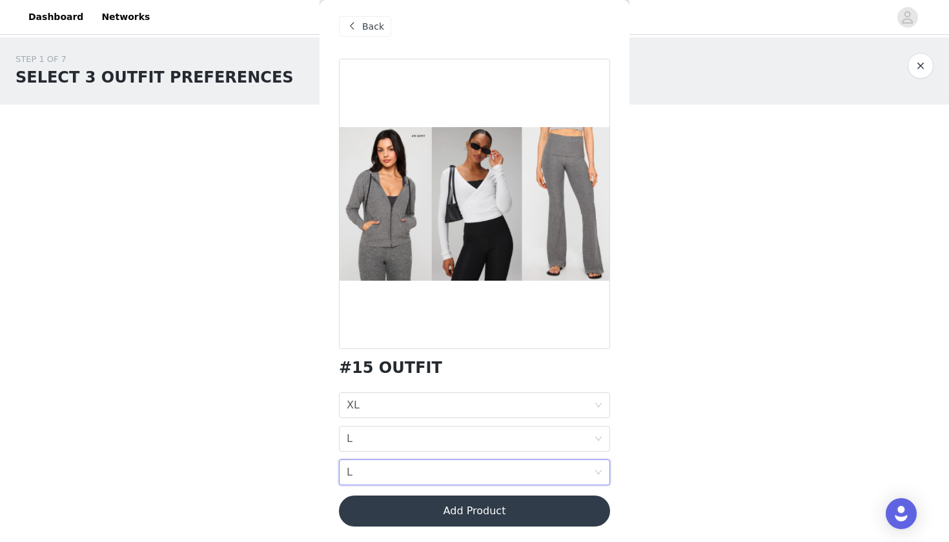
click at [388, 517] on button "Add Product" at bounding box center [474, 511] width 271 height 31
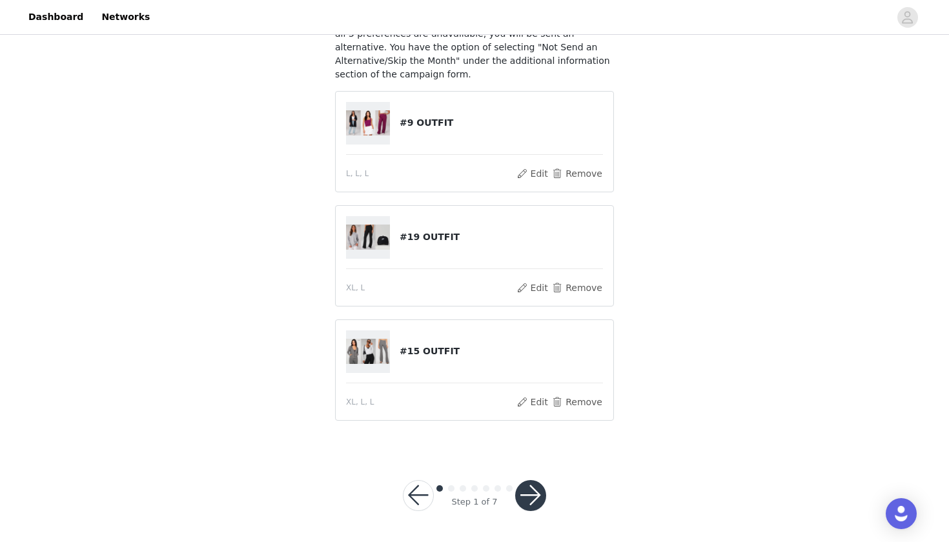
scroll to position [119, 0]
click at [532, 502] on button "button" at bounding box center [530, 496] width 31 height 31
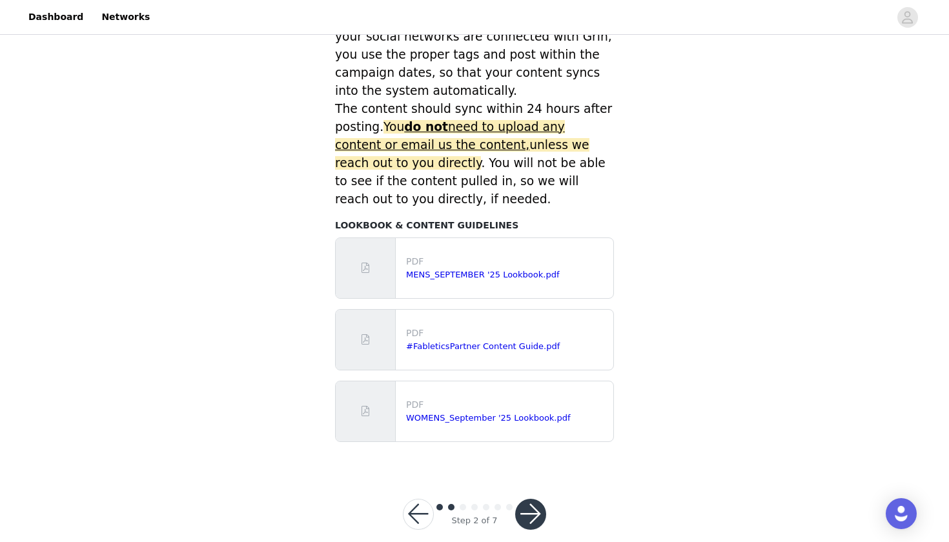
scroll to position [537, 0]
click at [522, 505] on button "button" at bounding box center [530, 515] width 31 height 31
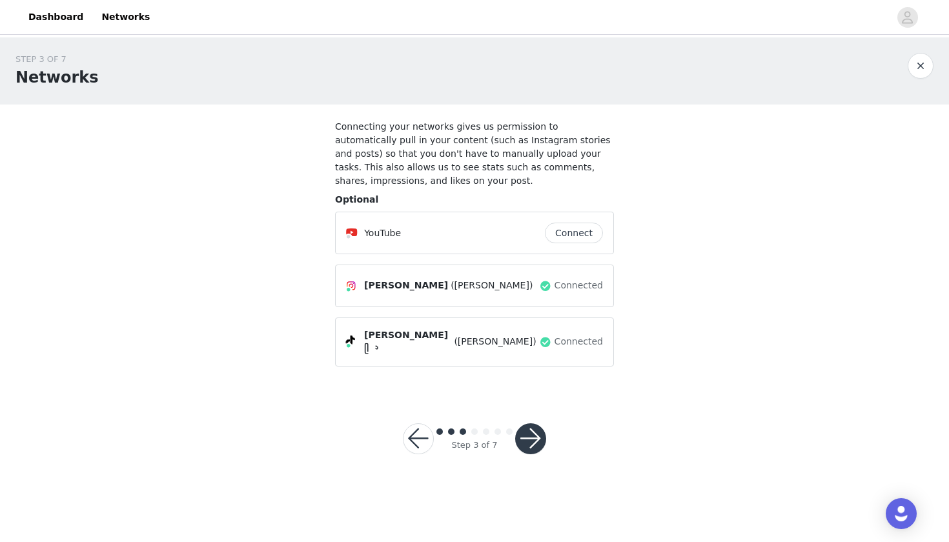
click at [529, 440] on button "button" at bounding box center [530, 439] width 31 height 31
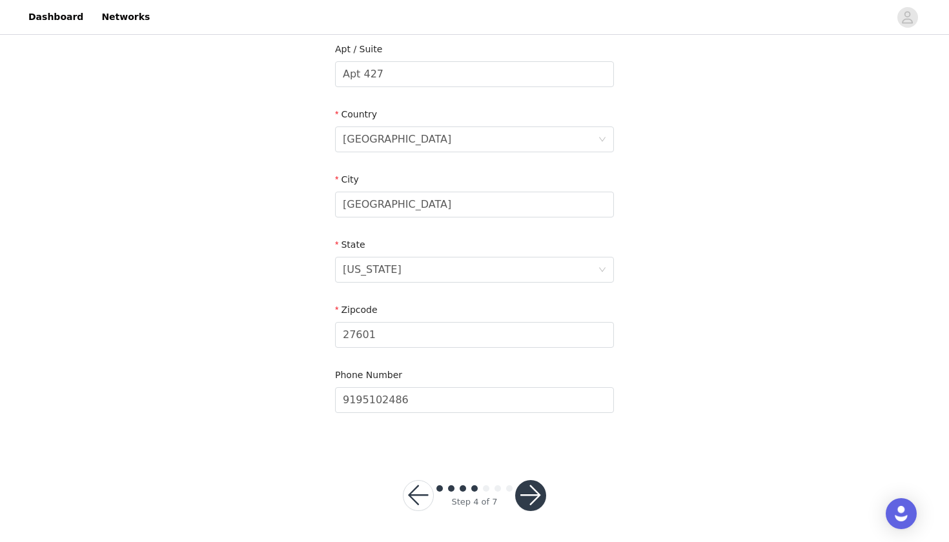
scroll to position [338, 0]
click at [529, 495] on button "button" at bounding box center [530, 496] width 31 height 31
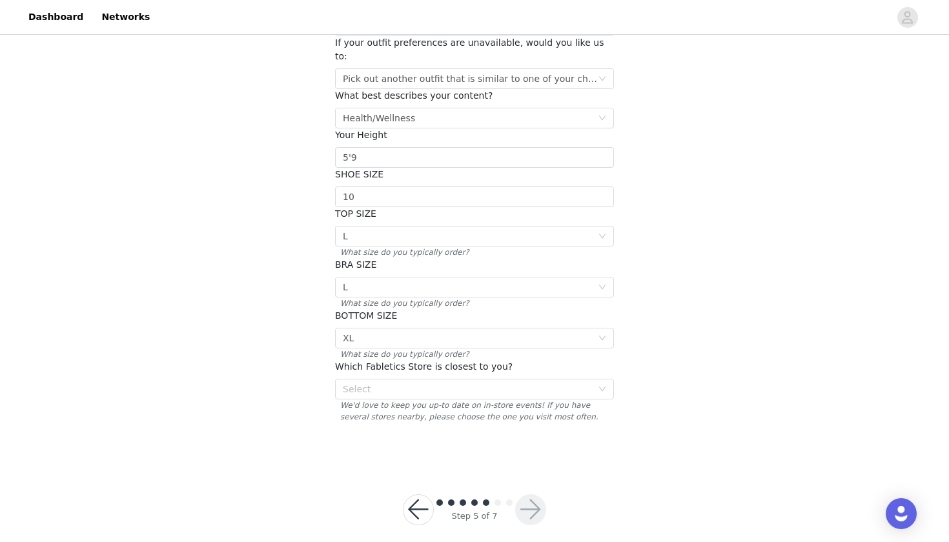
scroll to position [152, 0]
click at [488, 384] on div "Select" at bounding box center [467, 390] width 249 height 13
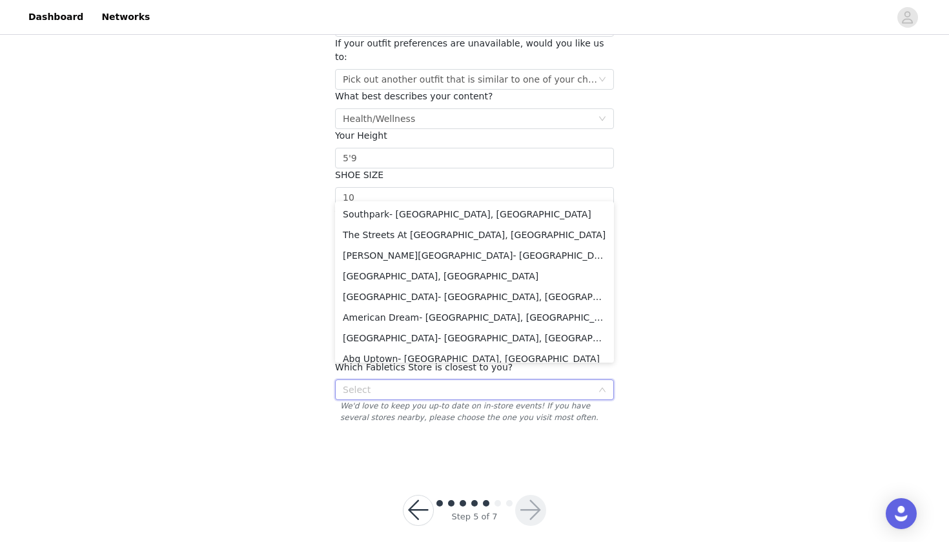
scroll to position [1325, 0]
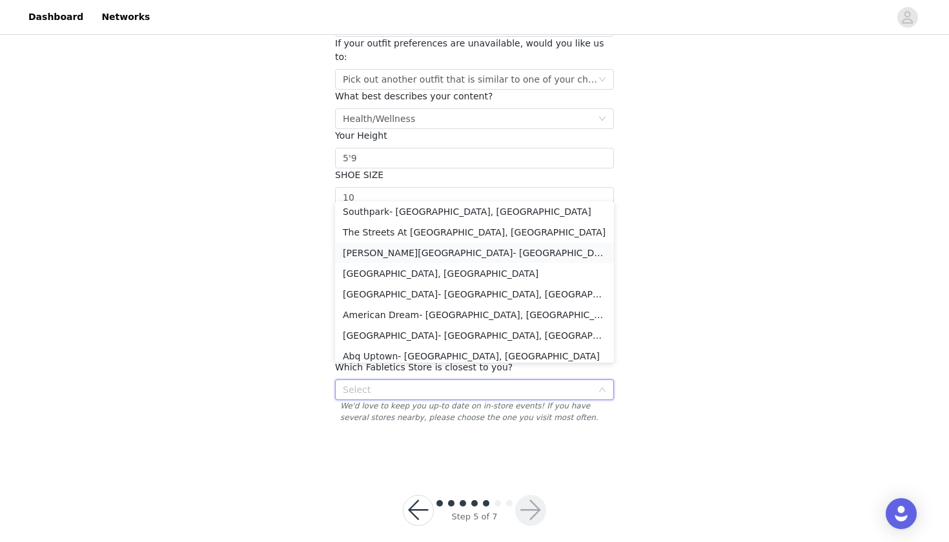
click at [463, 257] on li "Crabtree Valley Mall- Raleigh, NC" at bounding box center [474, 253] width 279 height 21
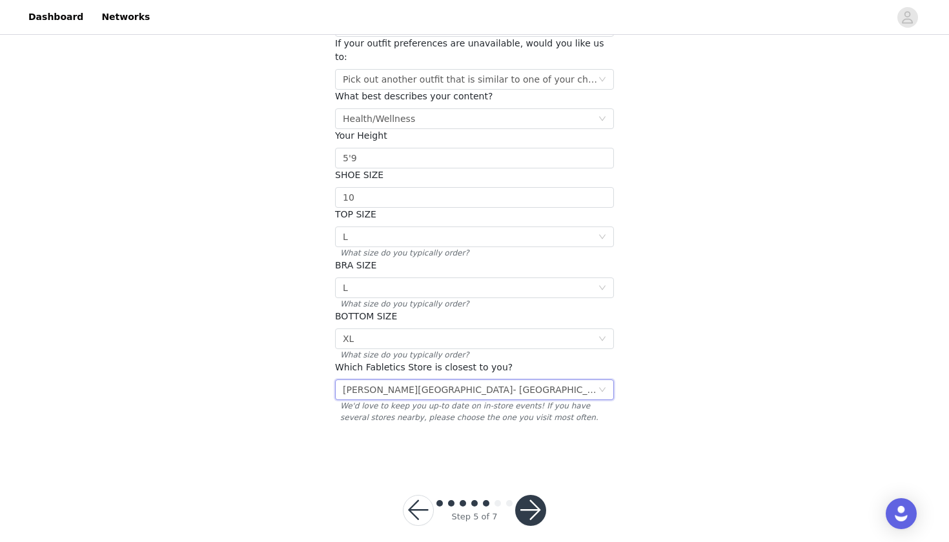
click at [526, 496] on button "button" at bounding box center [530, 510] width 31 height 31
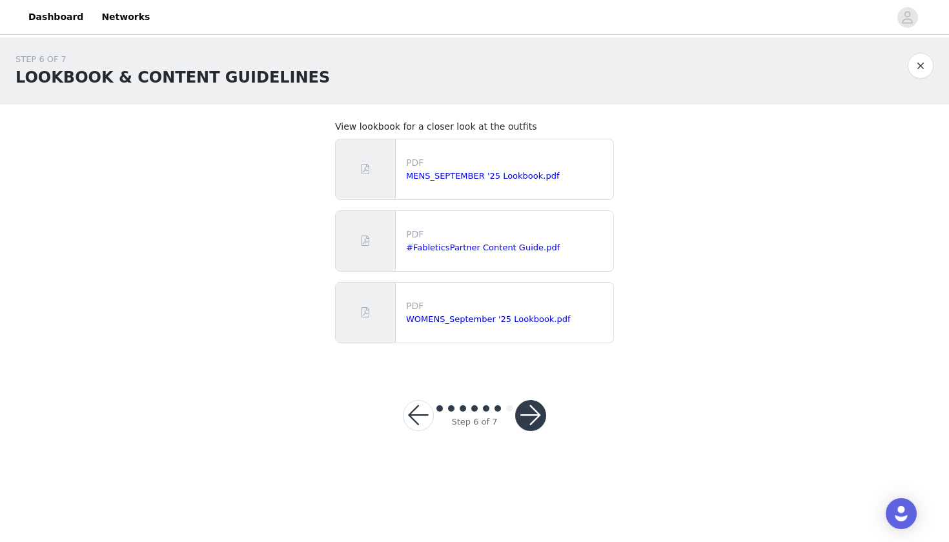
click at [539, 413] on button "button" at bounding box center [530, 415] width 31 height 31
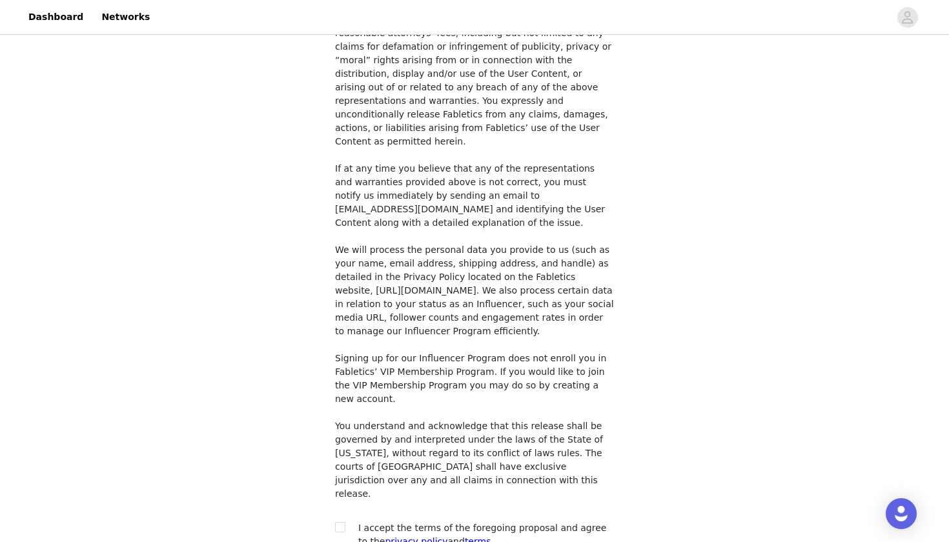
scroll to position [922, 0]
click at [341, 523] on input "checkbox" at bounding box center [339, 527] width 9 height 9
checkbox input "true"
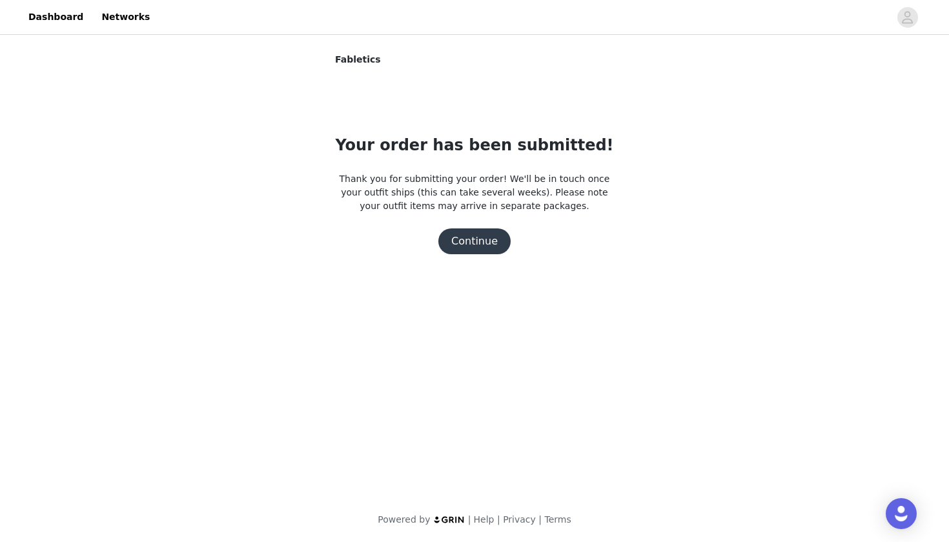
click at [480, 245] on button "Continue" at bounding box center [474, 242] width 72 height 26
